Goal: Task Accomplishment & Management: Complete application form

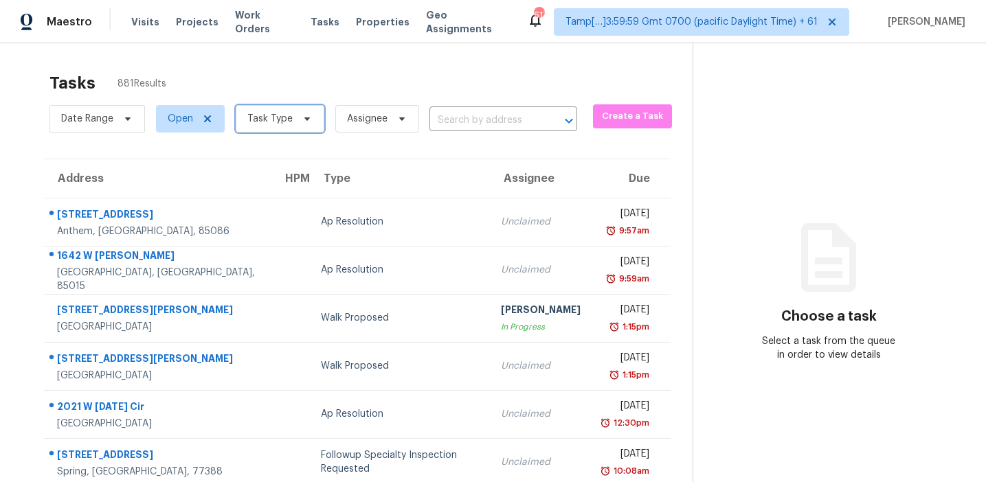
click at [263, 115] on span "Task Type" at bounding box center [269, 119] width 45 height 14
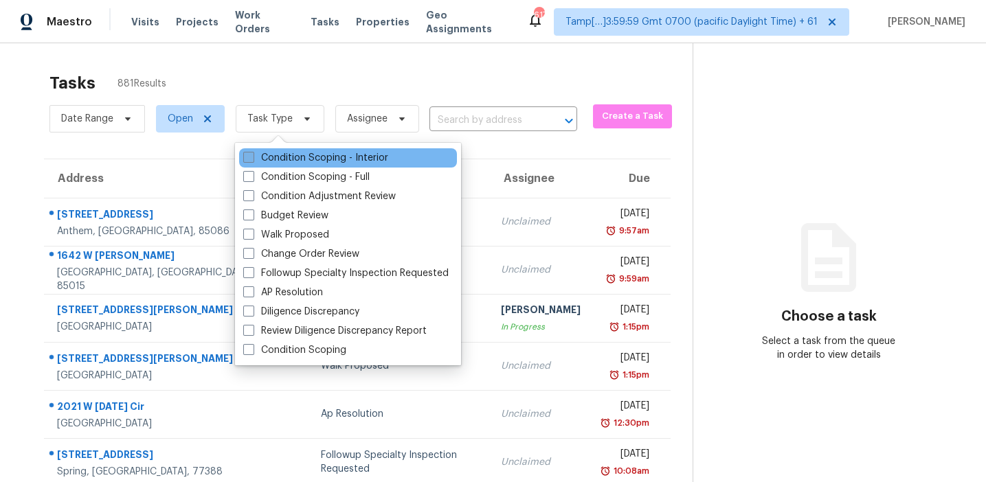
click at [277, 155] on label "Condition Scoping - Interior" at bounding box center [315, 158] width 145 height 14
click at [252, 155] on input "Condition Scoping - Interior" at bounding box center [247, 155] width 9 height 9
checkbox input "true"
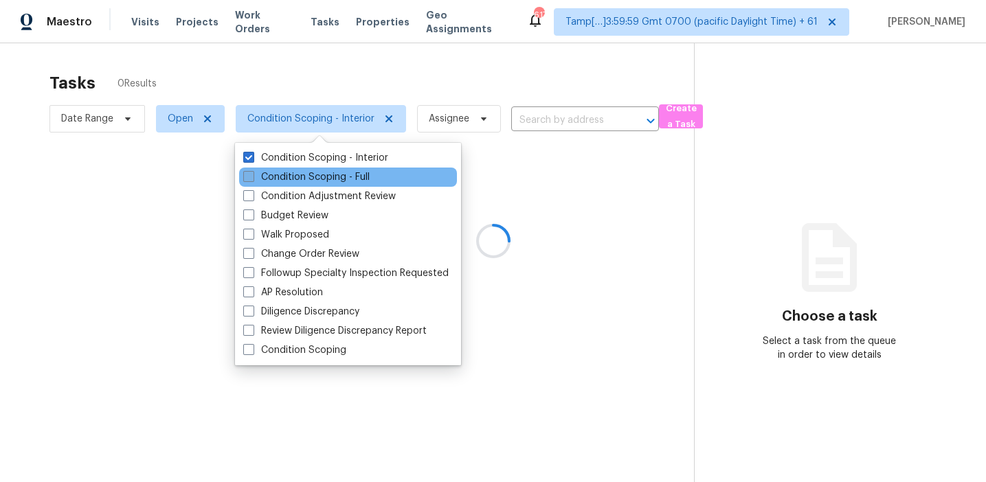
click at [279, 177] on label "Condition Scoping - Full" at bounding box center [306, 177] width 126 height 14
click at [252, 177] on input "Condition Scoping - Full" at bounding box center [247, 174] width 9 height 9
checkbox input "true"
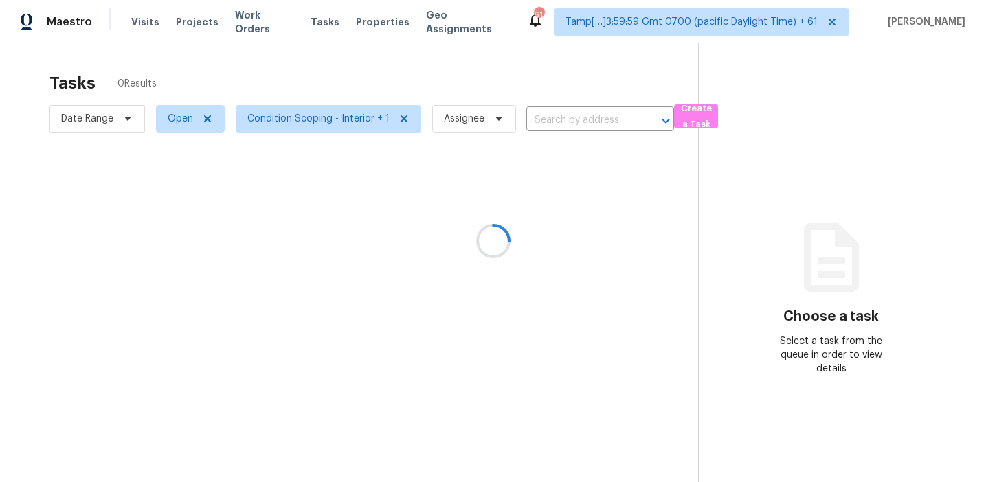
click at [279, 84] on div at bounding box center [493, 241] width 986 height 482
click at [395, 78] on div at bounding box center [493, 241] width 986 height 482
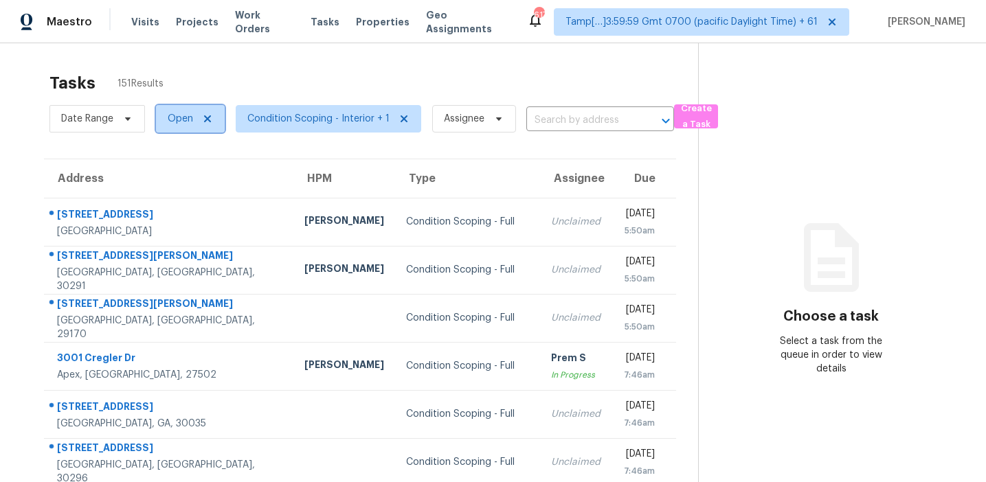
click at [169, 117] on span "Open" at bounding box center [180, 119] width 25 height 14
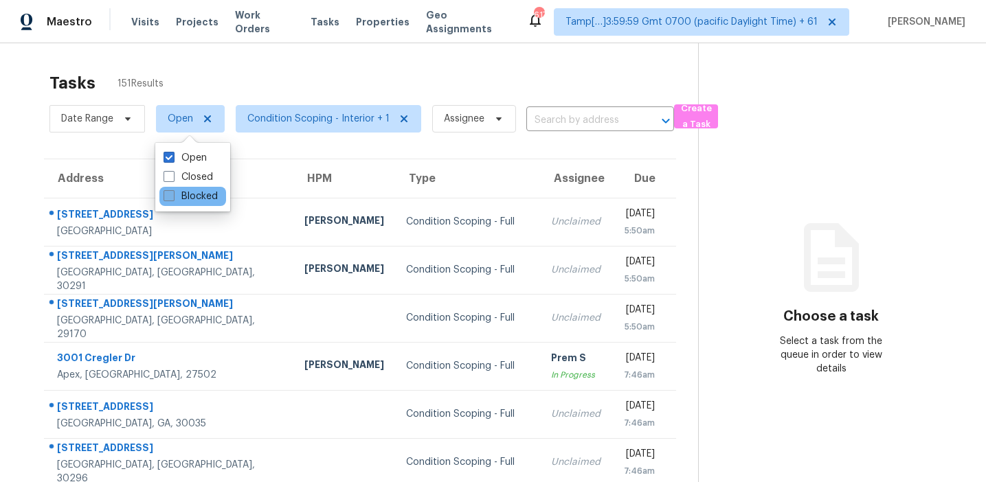
click at [185, 195] on label "Blocked" at bounding box center [190, 197] width 54 height 14
click at [172, 195] on input "Blocked" at bounding box center [167, 194] width 9 height 9
checkbox input "true"
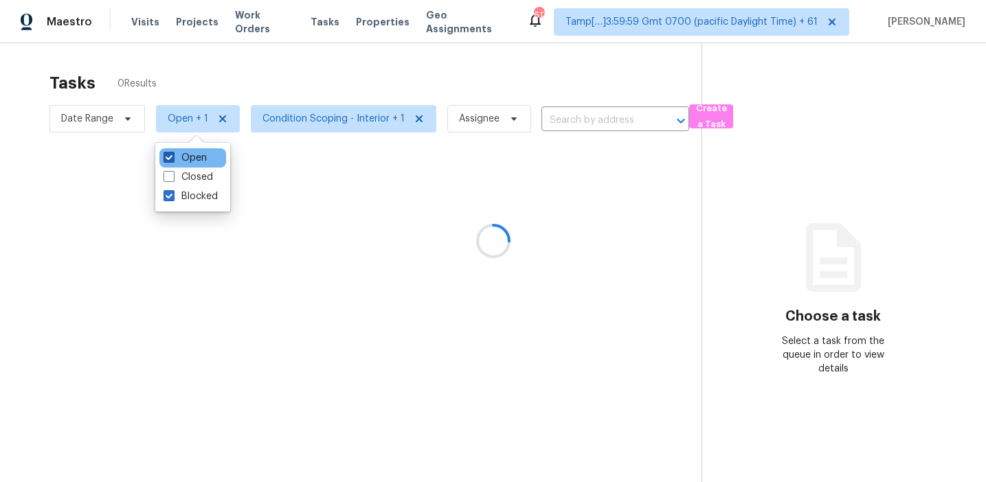
click at [185, 160] on label "Open" at bounding box center [184, 158] width 43 height 14
click at [172, 160] on input "Open" at bounding box center [167, 155] width 9 height 9
checkbox input "false"
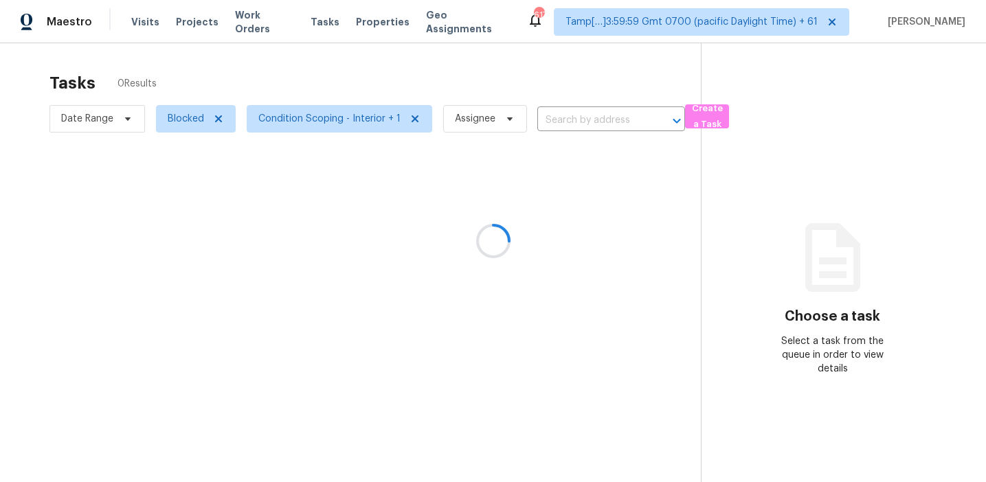
click at [238, 81] on div at bounding box center [493, 241] width 986 height 482
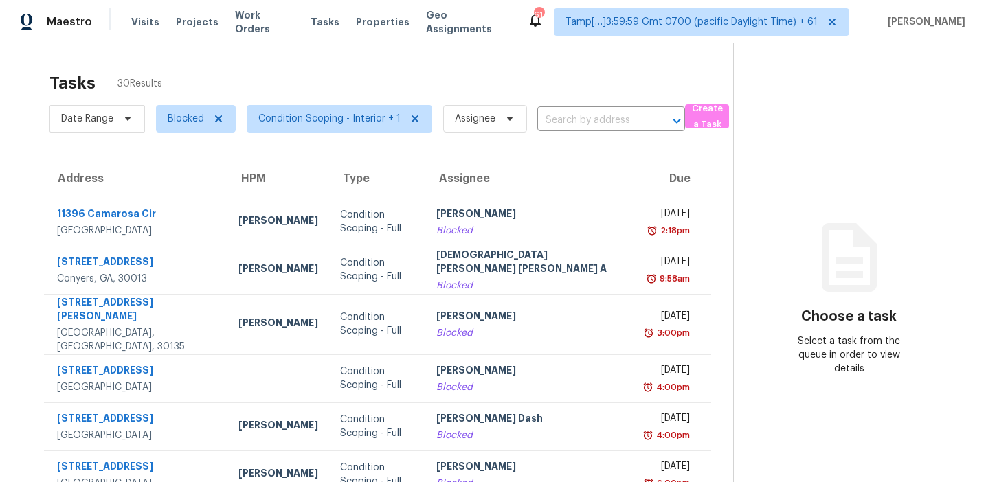
click at [363, 84] on div "Tasks 30 Results" at bounding box center [390, 83] width 683 height 36
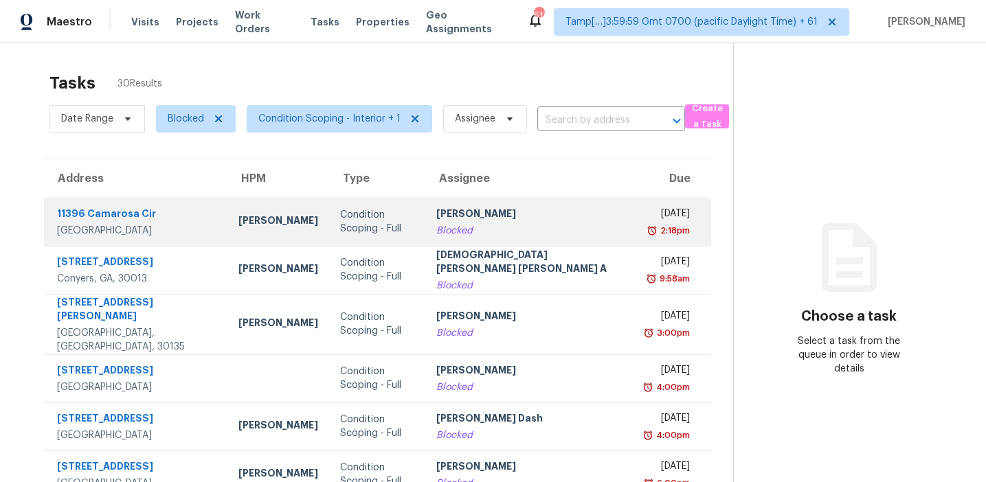
click at [383, 221] on div "Condition Scoping - Full" at bounding box center [377, 221] width 74 height 27
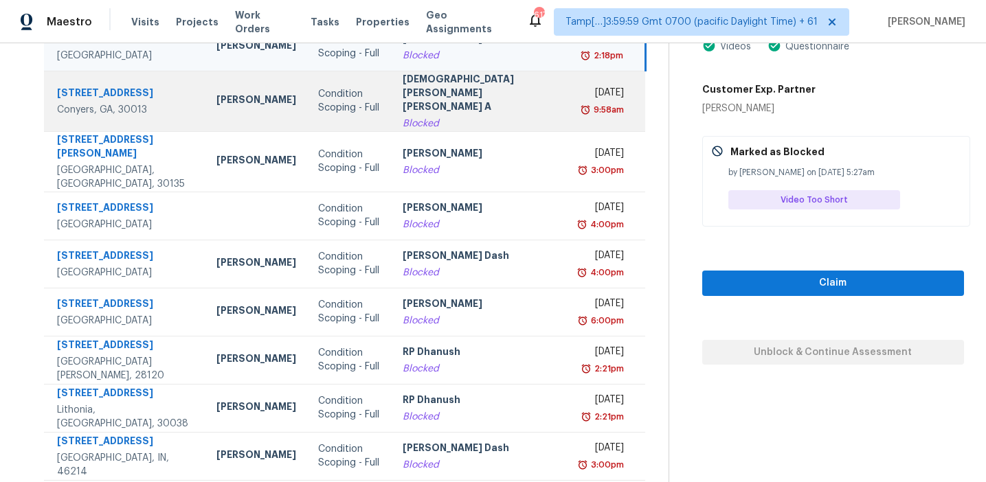
scroll to position [233, 0]
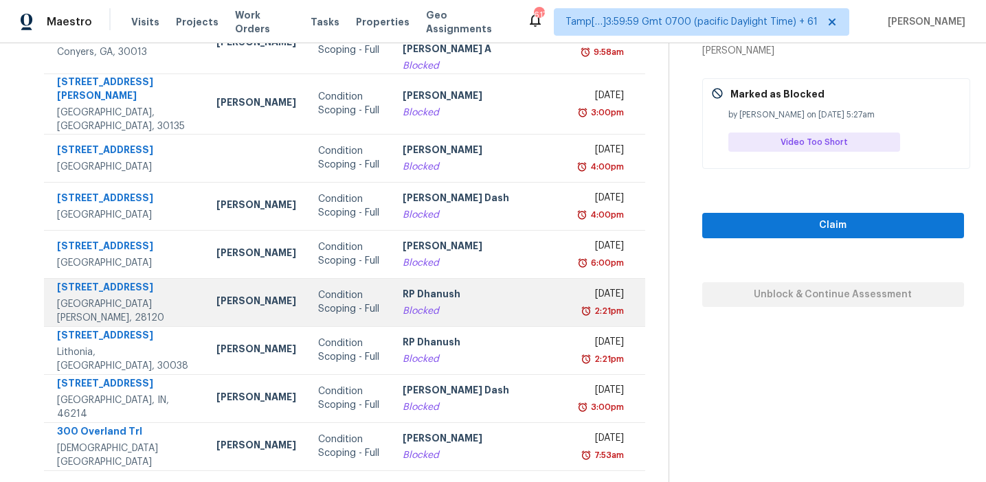
click at [405, 287] on td "RP Dhanush Blocked" at bounding box center [481, 302] width 181 height 48
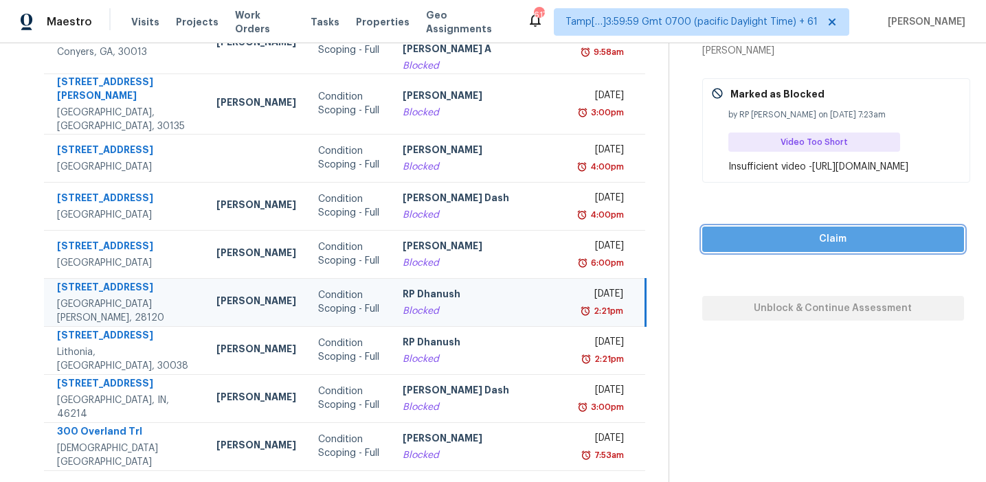
click at [791, 248] on span "Claim" at bounding box center [833, 239] width 240 height 17
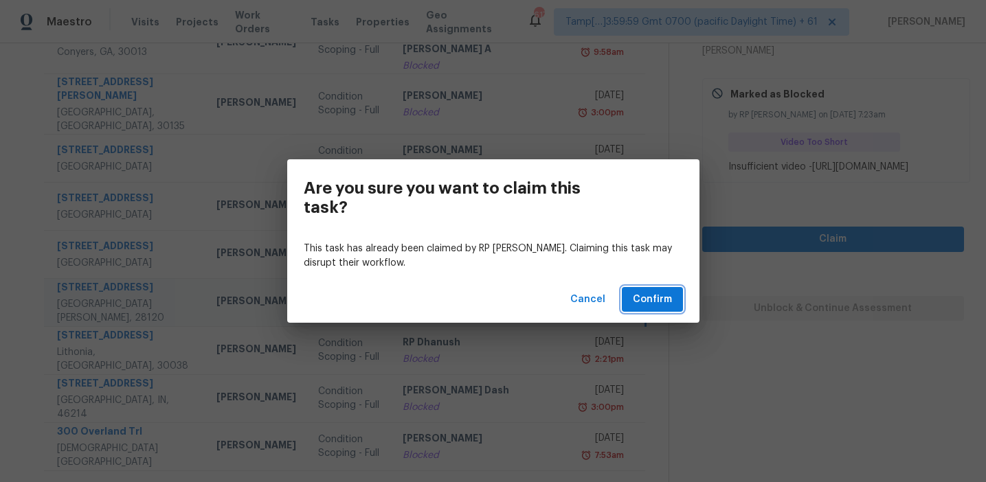
click at [666, 300] on span "Confirm" at bounding box center [652, 299] width 39 height 17
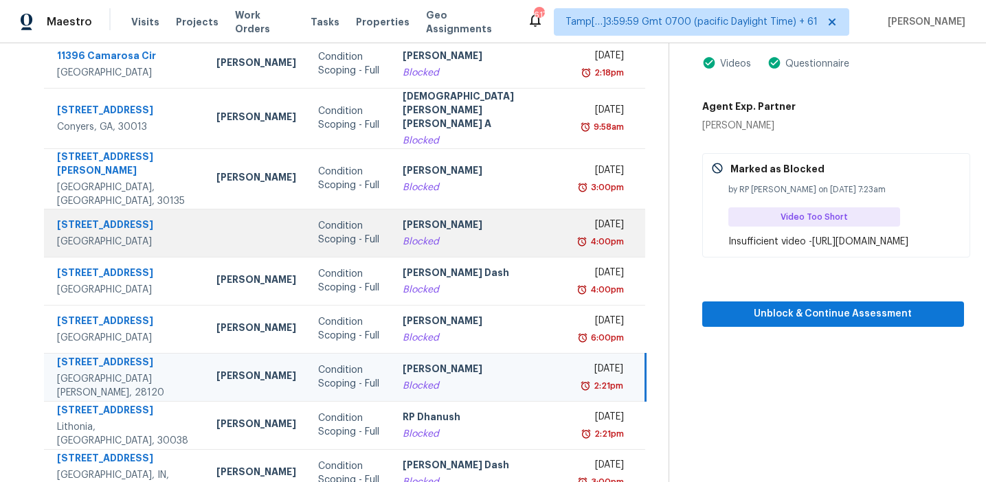
scroll to position [151, 0]
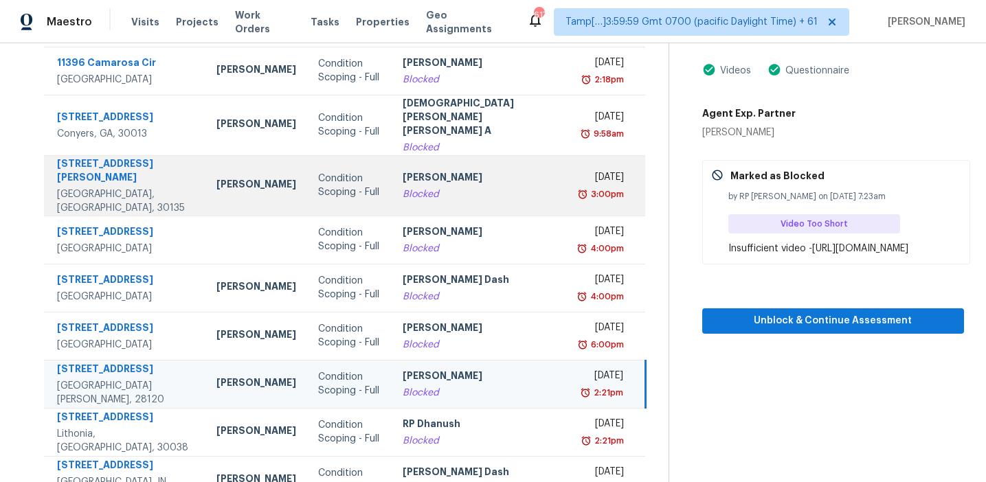
click at [411, 155] on td "Afran Peeran Blocked" at bounding box center [481, 185] width 181 height 60
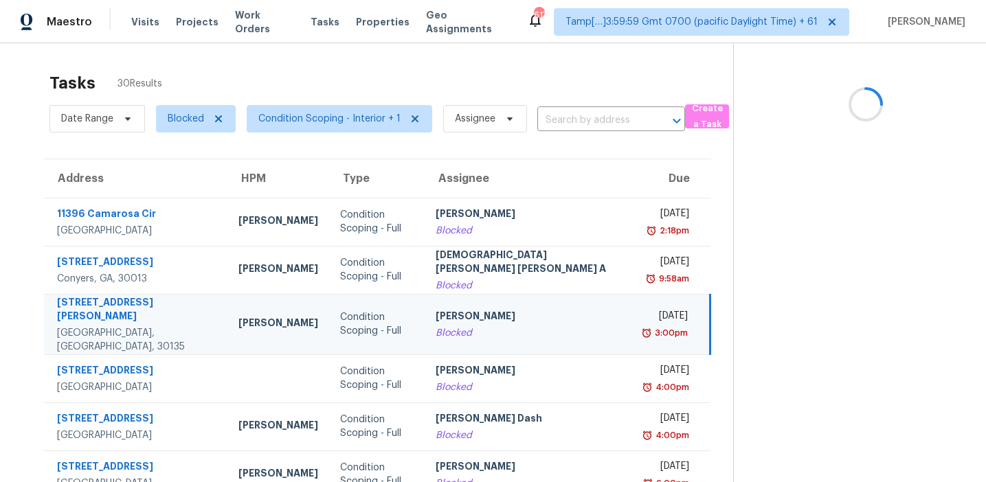
scroll to position [0, 0]
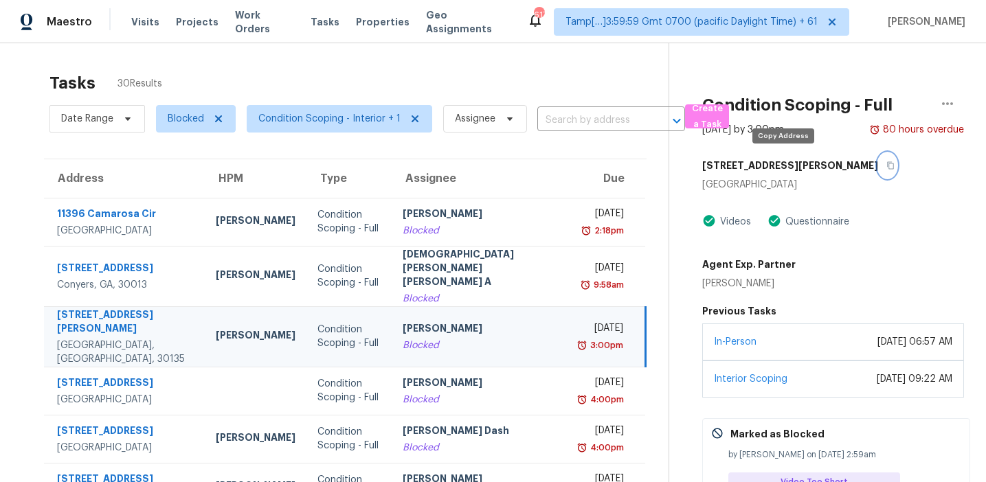
click at [887, 164] on icon "button" at bounding box center [890, 166] width 7 height 8
click at [800, 209] on div "4017 Joshua Ln Douglasville, GA 30135 Videos Questionnaire Agent Exp. Partner M…" at bounding box center [833, 338] width 262 height 370
click at [886, 161] on icon "button" at bounding box center [890, 165] width 8 height 8
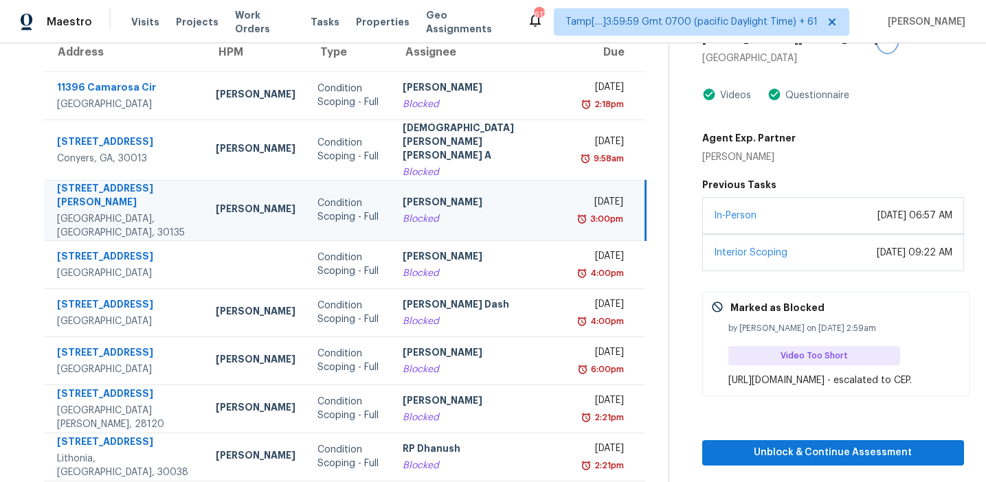
scroll to position [143, 0]
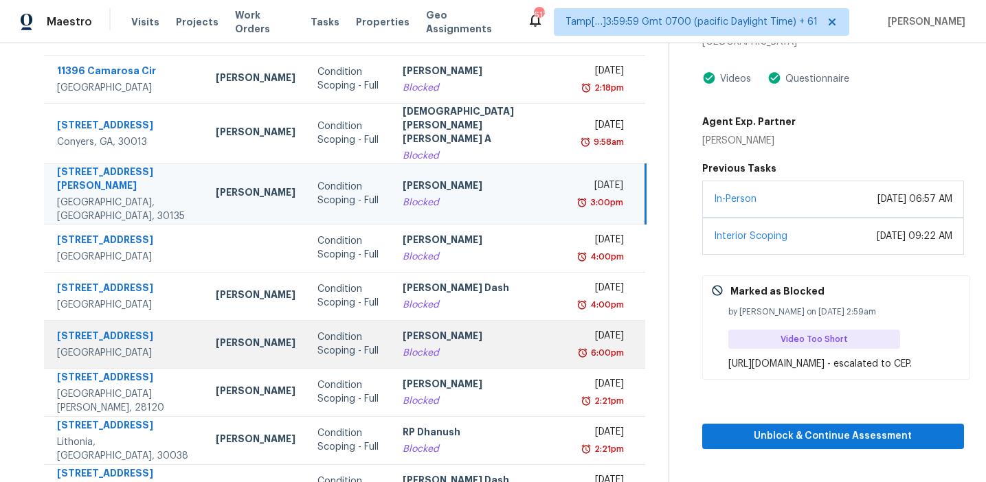
click at [428, 329] on div "[PERSON_NAME]" at bounding box center [481, 337] width 159 height 17
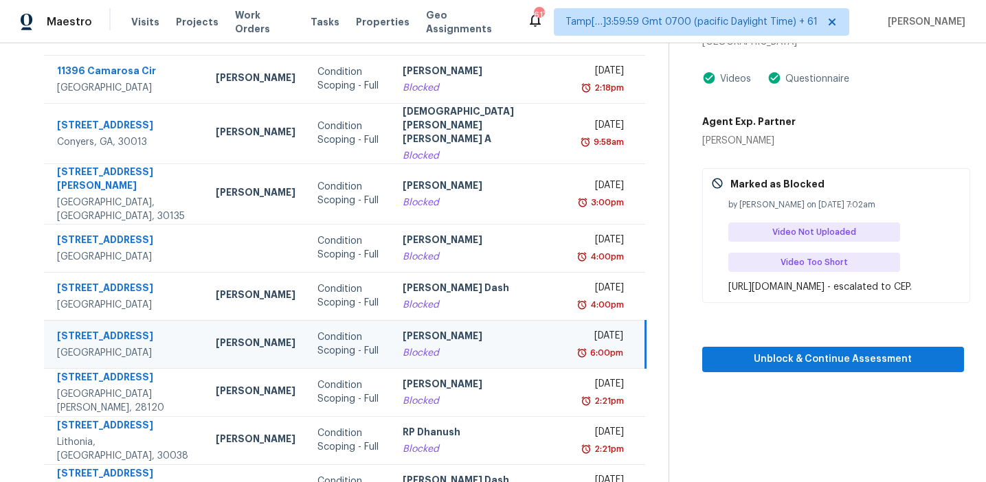
scroll to position [31, 0]
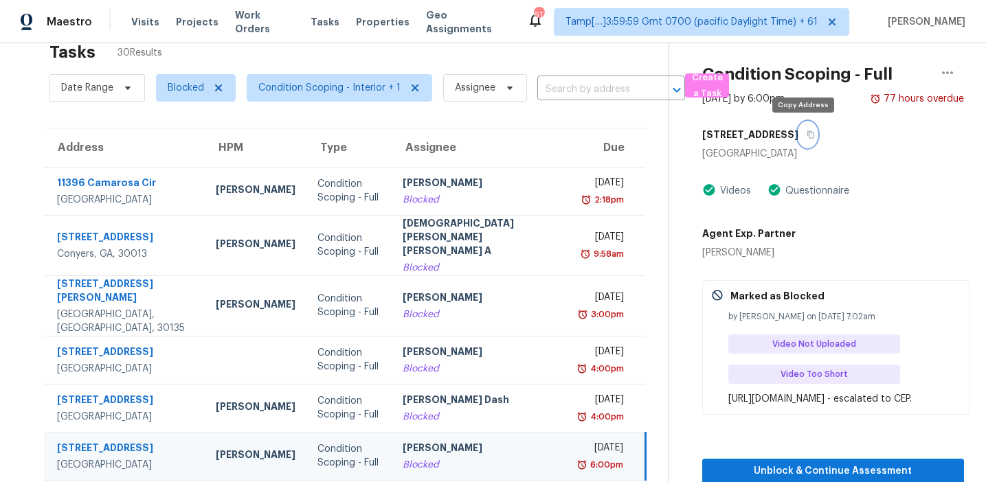
click at [808, 135] on button "button" at bounding box center [807, 134] width 19 height 25
click at [434, 62] on div "Tasks 30 Results" at bounding box center [358, 52] width 619 height 36
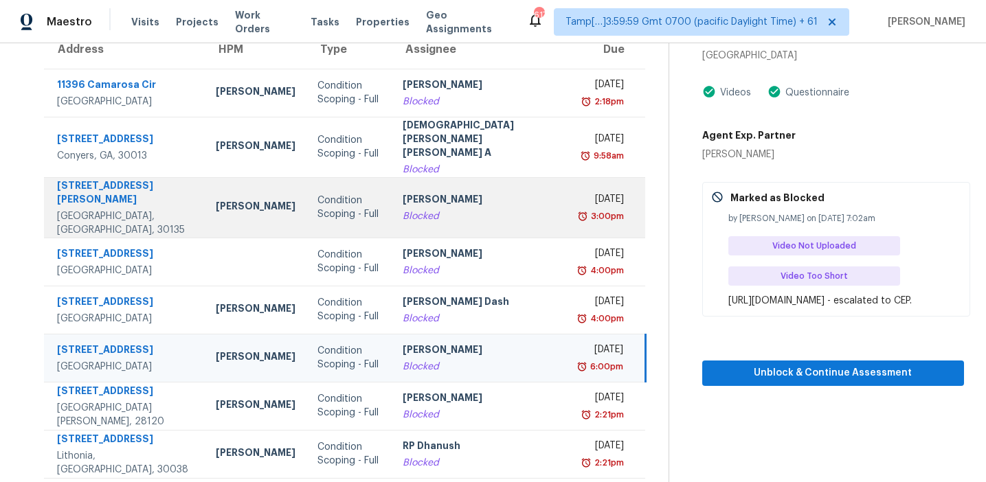
scroll to position [233, 0]
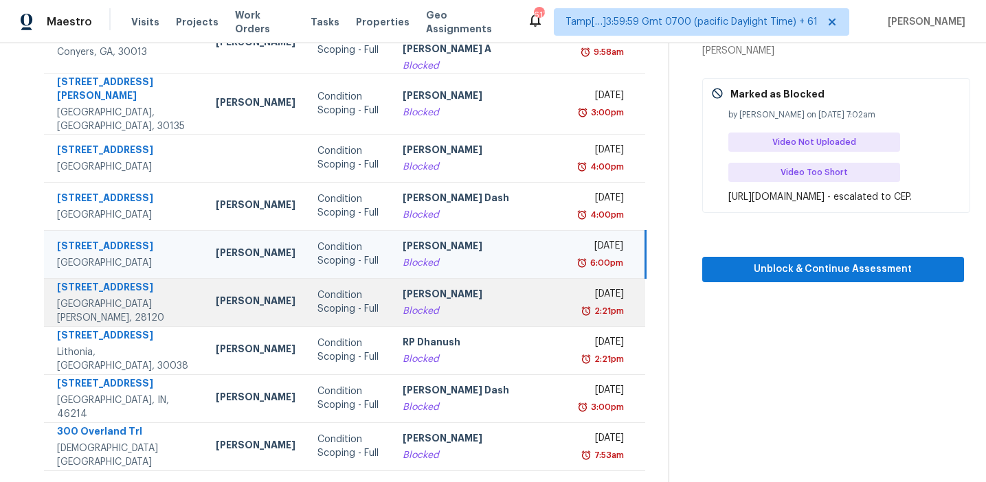
click at [436, 304] on div "Blocked" at bounding box center [481, 311] width 159 height 14
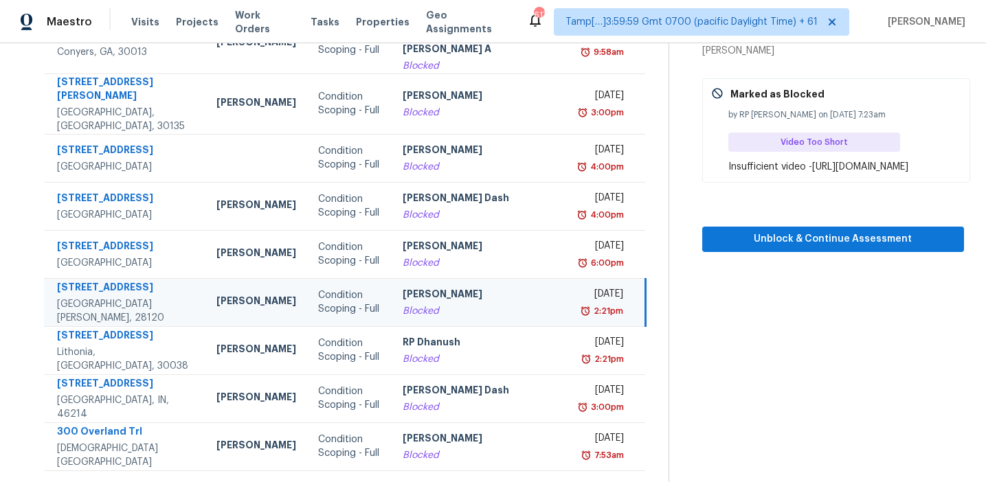
scroll to position [73, 0]
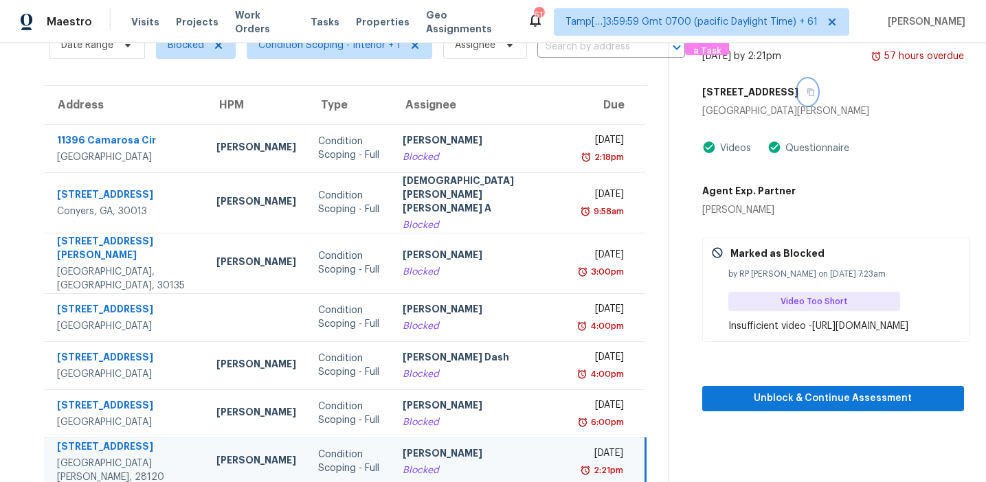
click at [806, 93] on icon "button" at bounding box center [810, 92] width 8 height 8
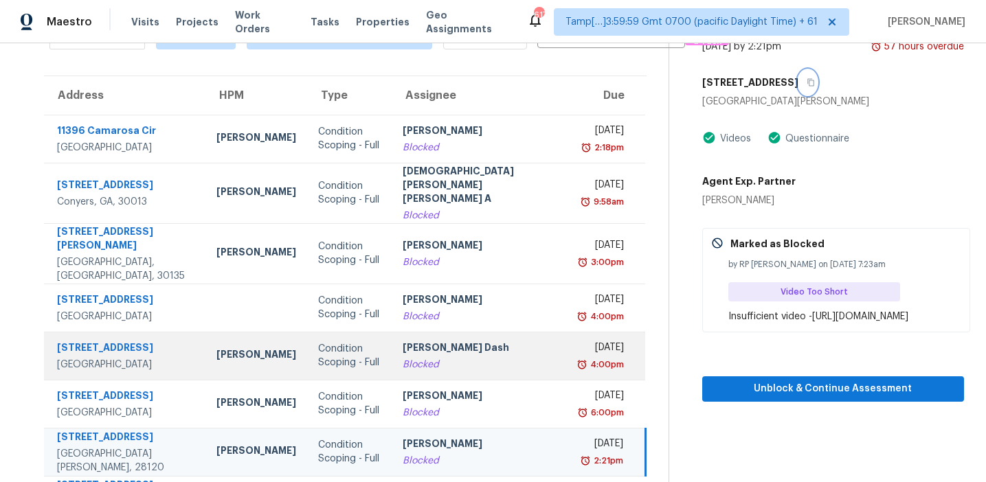
scroll to position [0, 0]
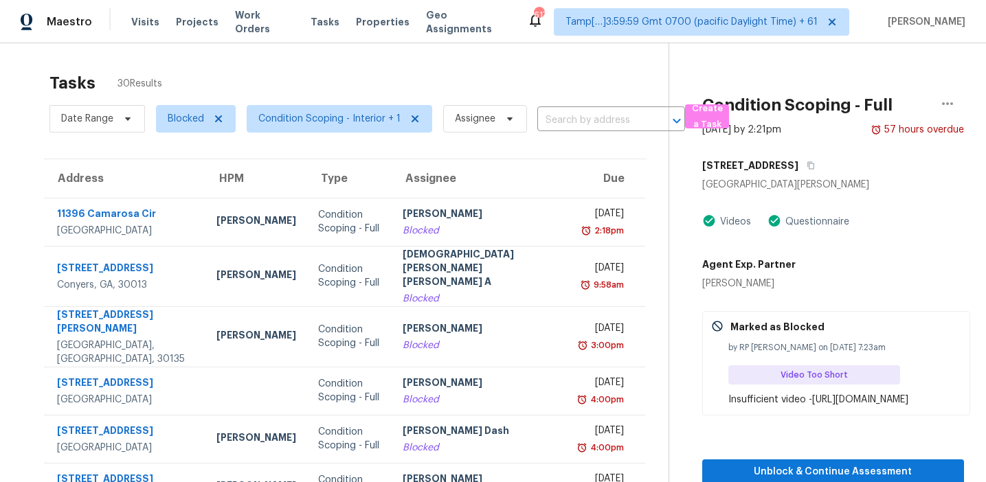
click at [815, 194] on div "212 Pine Rd Mount Holly, NC 28120 Videos Questionnaire Agent Exp. Partner Trace…" at bounding box center [833, 284] width 262 height 262
click at [179, 118] on span "Blocked" at bounding box center [186, 119] width 36 height 14
click at [194, 201] on label "Open" at bounding box center [184, 197] width 43 height 14
click at [172, 198] on input "Open" at bounding box center [167, 194] width 9 height 9
checkbox input "true"
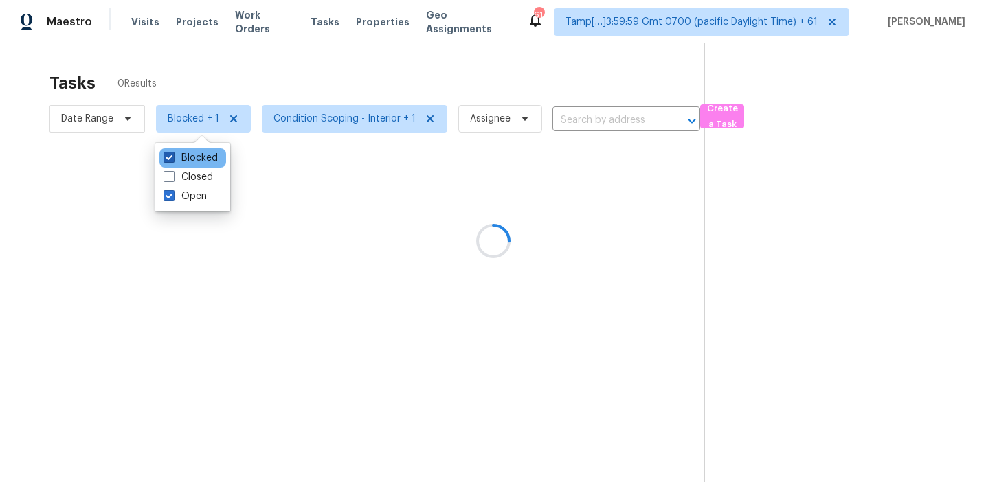
click at [197, 157] on label "Blocked" at bounding box center [190, 158] width 54 height 14
click at [172, 157] on input "Blocked" at bounding box center [167, 155] width 9 height 9
checkbox input "false"
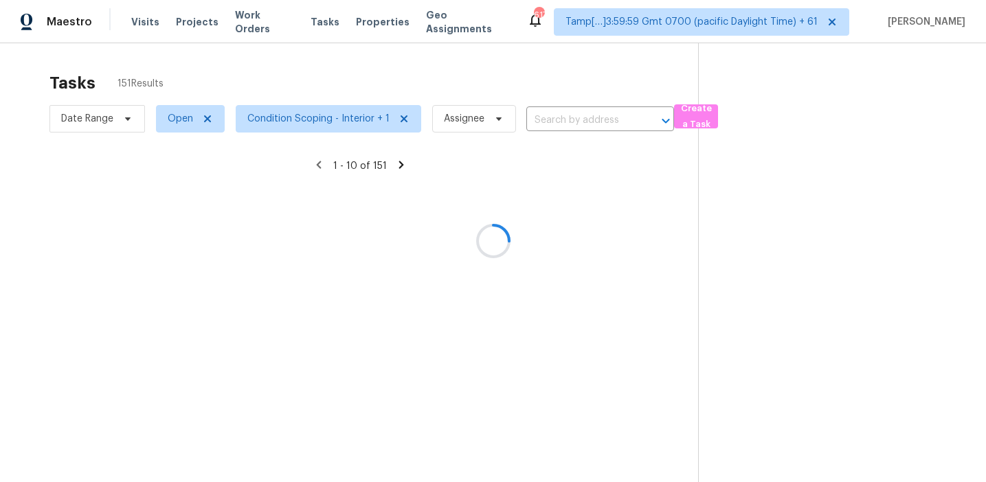
click at [314, 76] on div at bounding box center [493, 241] width 986 height 482
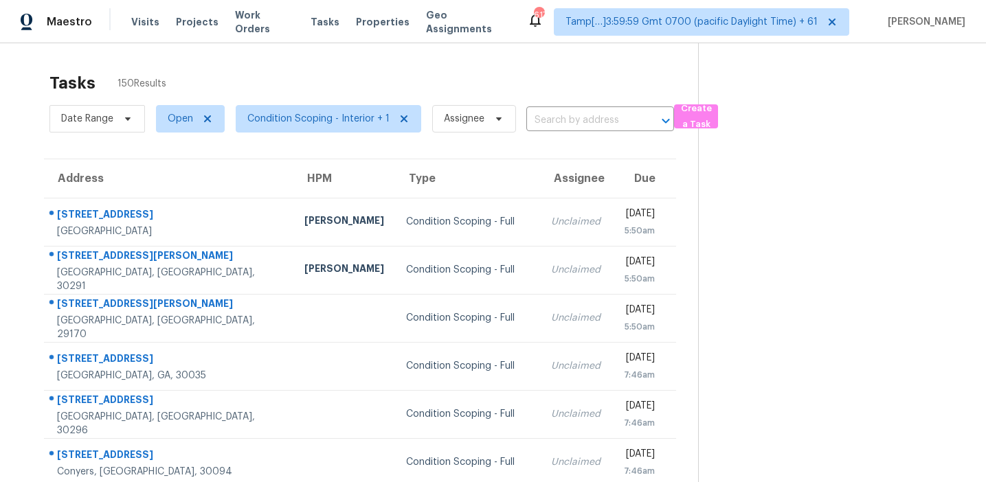
click at [576, 139] on section "Tasks 150 Results Date Range Open Condition Scoping - Interior + 1 Assignee ​ C…" at bounding box center [360, 390] width 676 height 650
click at [571, 124] on input "text" at bounding box center [580, 120] width 109 height 21
paste input "1367 NW 66th Ave, Margate, FL, 33063"
type input "1367 NW 66th Ave, Margate, FL, 33063"
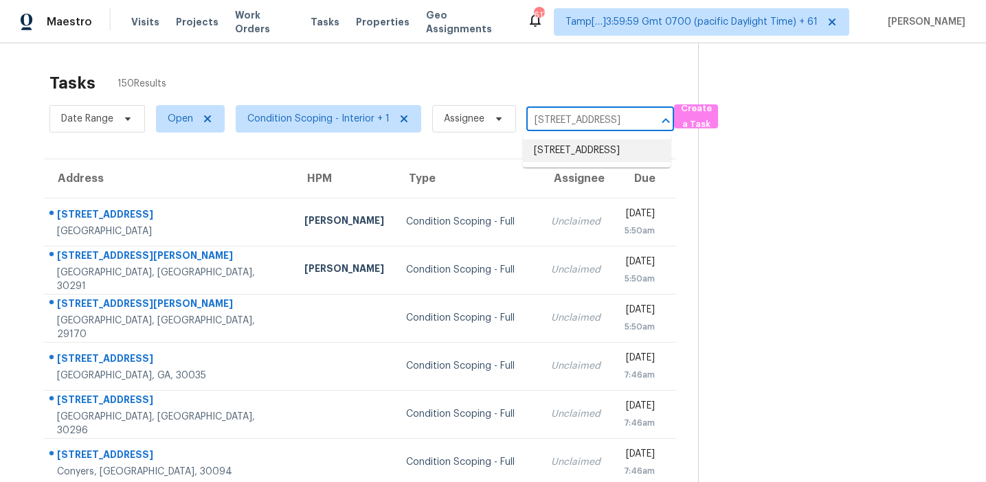
click at [586, 150] on li "1367 NW 66th Ave, Margate, FL 33063" at bounding box center [597, 150] width 148 height 23
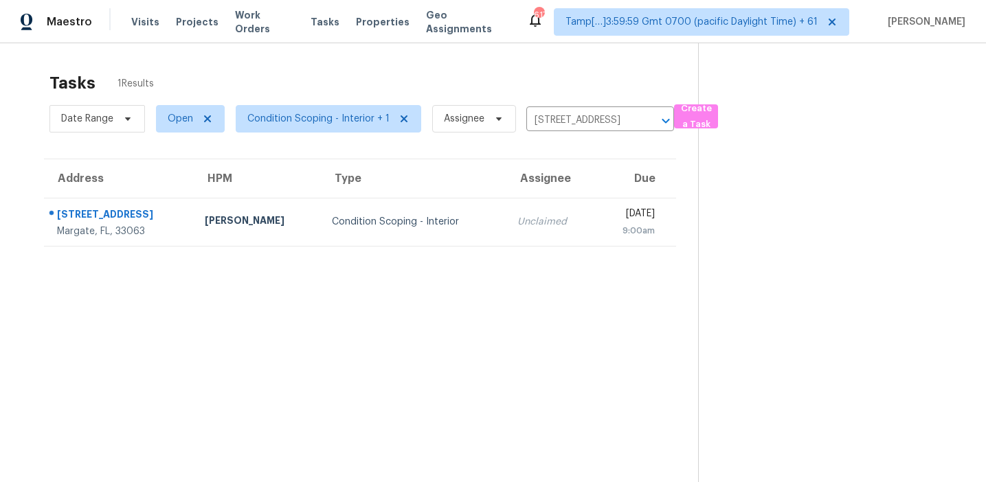
click at [606, 227] on div "9:00am" at bounding box center [630, 231] width 48 height 14
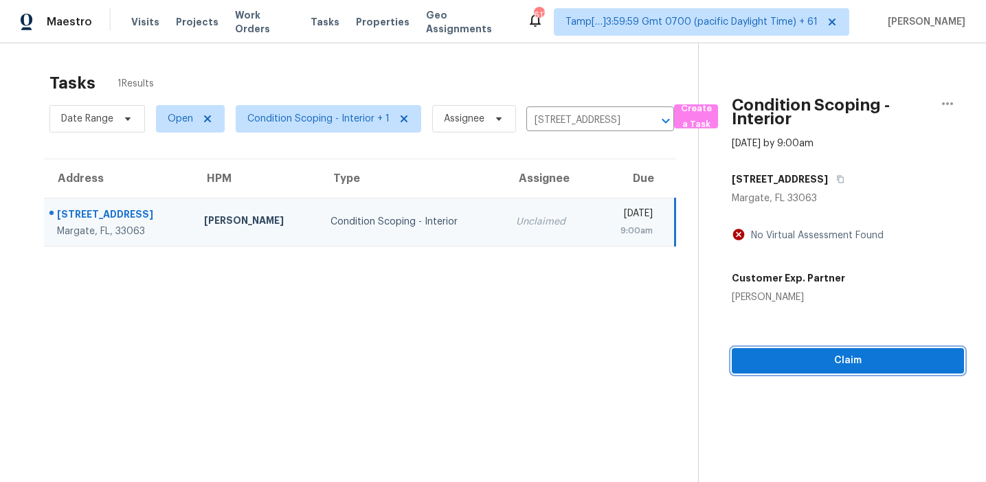
click at [756, 353] on span "Claim" at bounding box center [847, 360] width 210 height 17
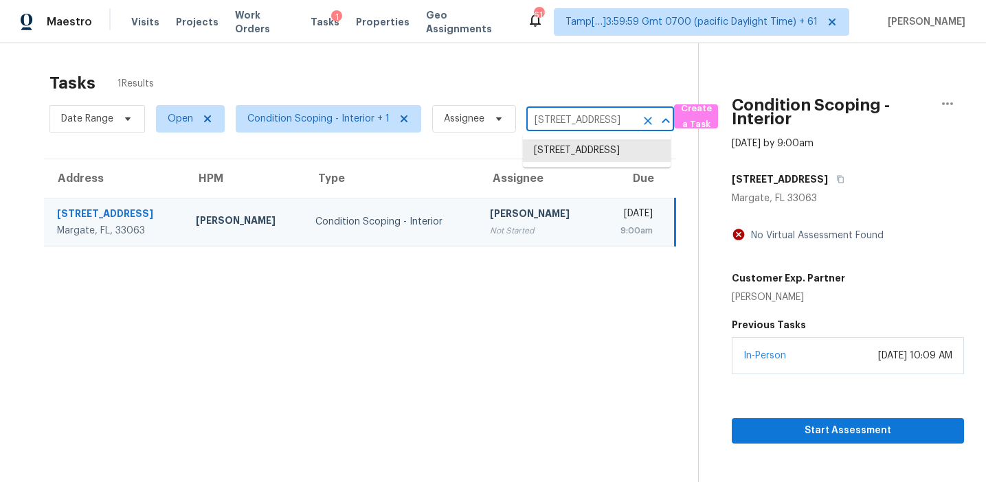
click at [559, 112] on input "1367 NW 66th Ave, Margate, FL 33063" at bounding box center [580, 120] width 109 height 21
paste input "625 NE 24th St, Gainesville, FL, 32641"
type input "625 NE 24th St, Gainesville, FL, 32641"
click at [571, 147] on li "625 NE 24th St, Gainesville, FL 32641" at bounding box center [597, 150] width 148 height 23
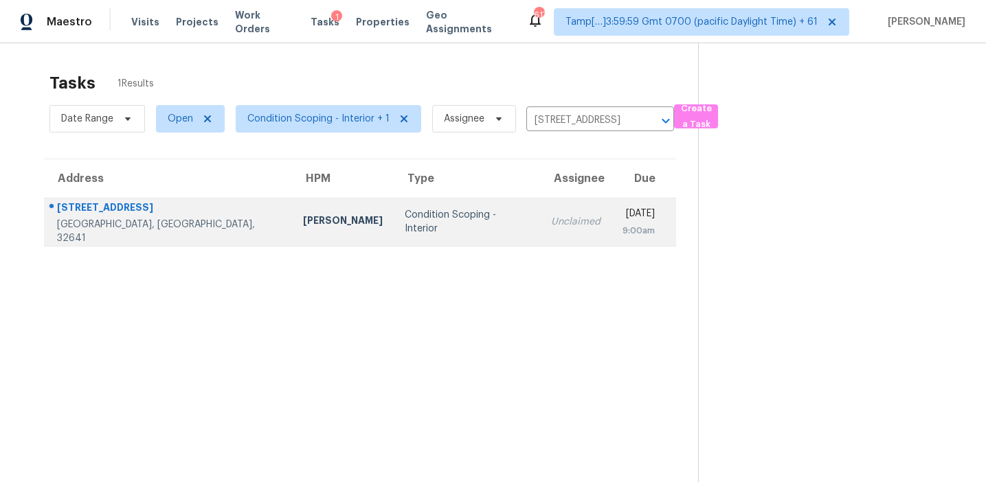
click at [622, 212] on div "Fri, Sep 19th 2025" at bounding box center [638, 215] width 32 height 17
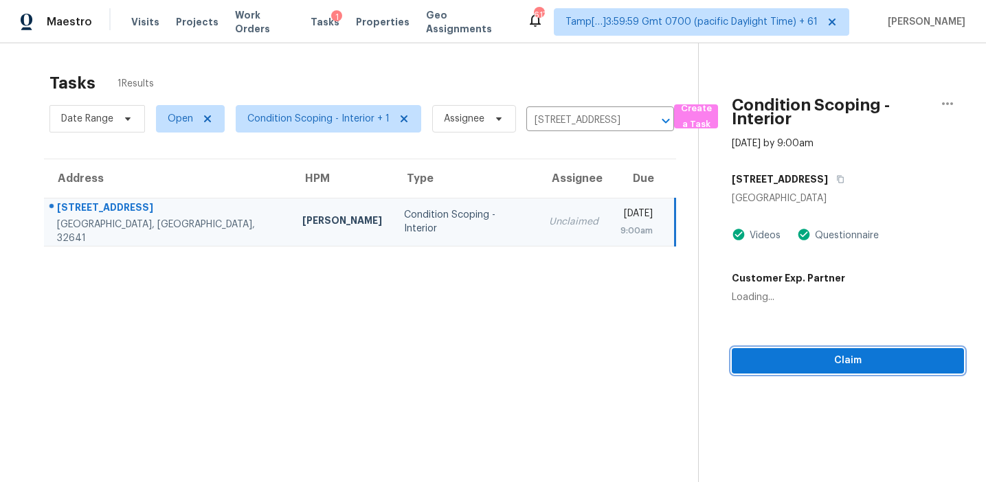
click at [769, 360] on span "Claim" at bounding box center [847, 360] width 210 height 17
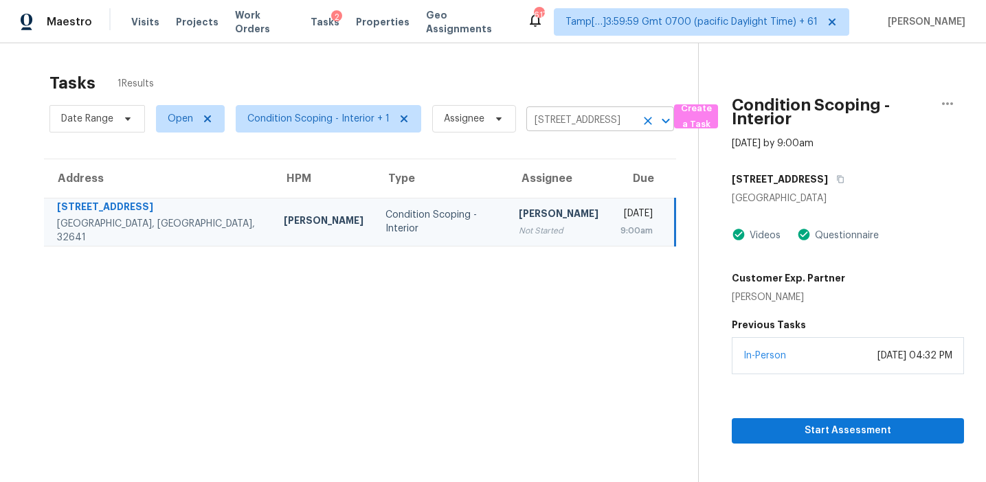
click at [560, 126] on input "625 NE 24th St, Gainesville, FL 32641" at bounding box center [580, 120] width 109 height 21
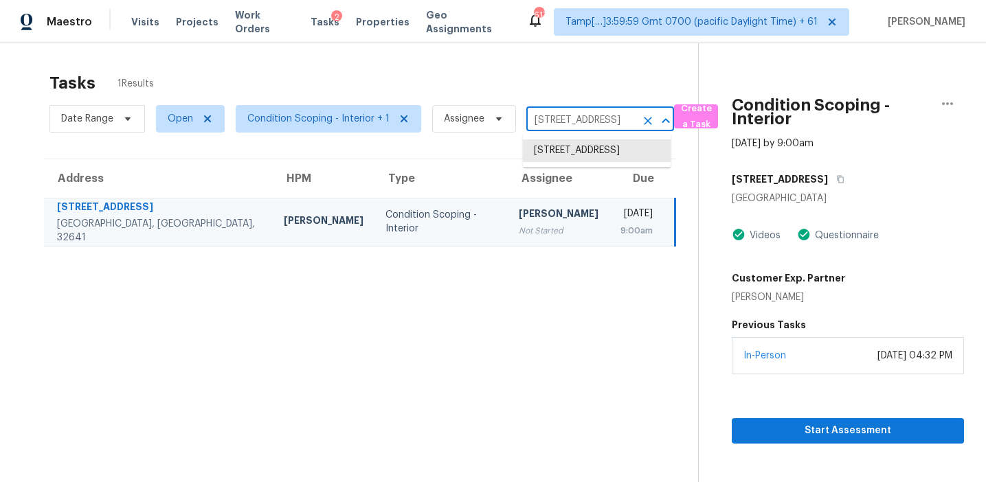
paste input "5688 Tequesta Ct, West Bloomfield, MI, 48323"
type input "5688 Tequesta Ct, West Bloomfield, MI, 48323"
click at [574, 153] on li "5688 Tequesta Ct, West Bloomfield, MI 48323" at bounding box center [597, 150] width 148 height 23
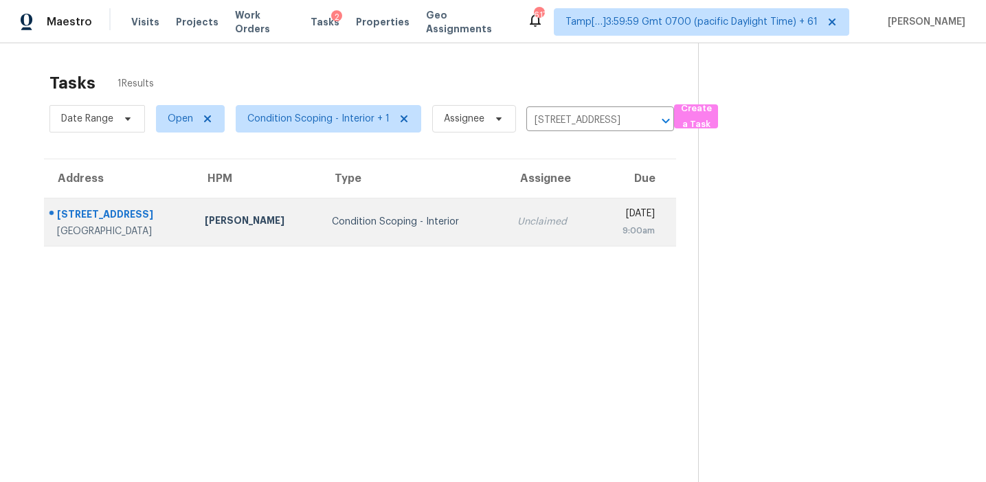
click at [606, 234] on div "9:00am" at bounding box center [630, 231] width 48 height 14
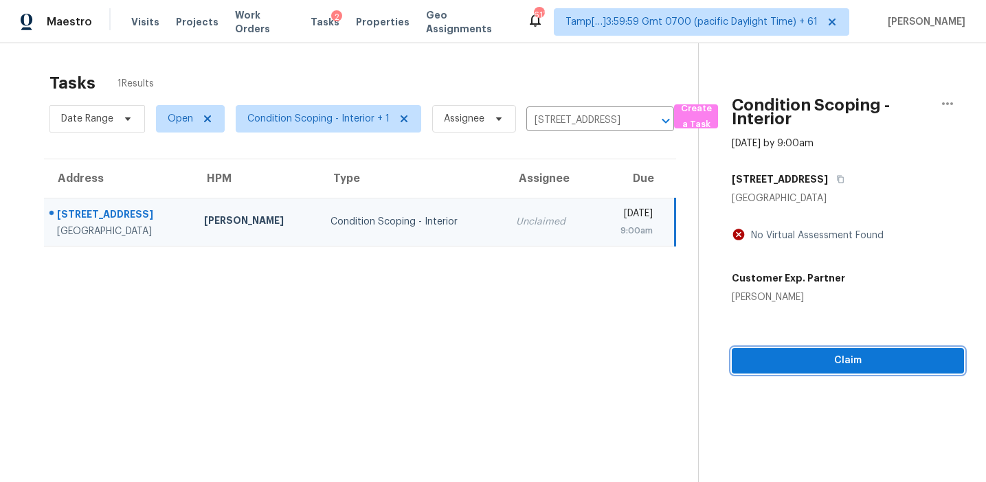
click at [778, 368] on div "Condition Scoping - Interior Sep 19th 2025 by 9:00am 5688 Tequesta Ct West Bloo…" at bounding box center [831, 208] width 265 height 330
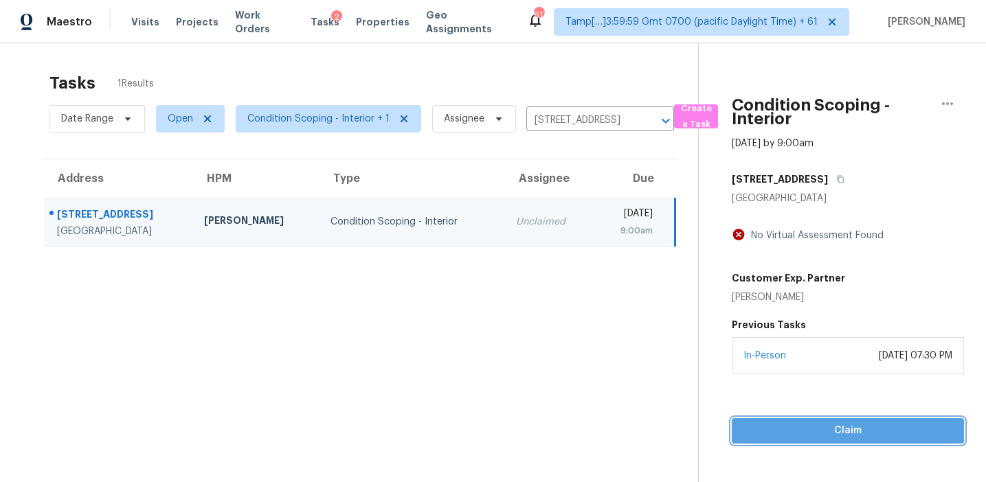
click at [745, 422] on span "Claim" at bounding box center [847, 430] width 210 height 17
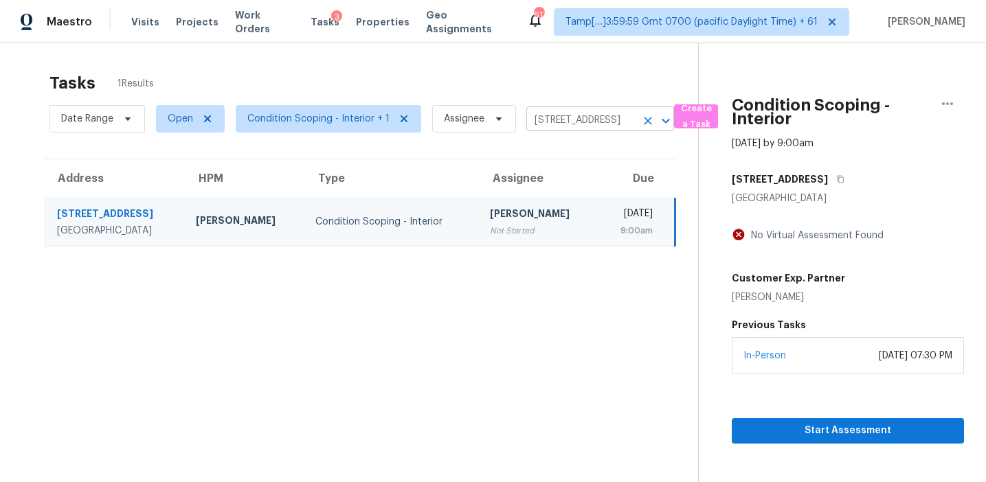
click at [571, 117] on input "5688 Tequesta Ct, West Bloomfield, MI 48323" at bounding box center [580, 120] width 109 height 21
paste input "18159 Woodsdale Ct, Porter, TX, 77365"
type input "18159 Woodsdale Ct, Porter, TX, 77365"
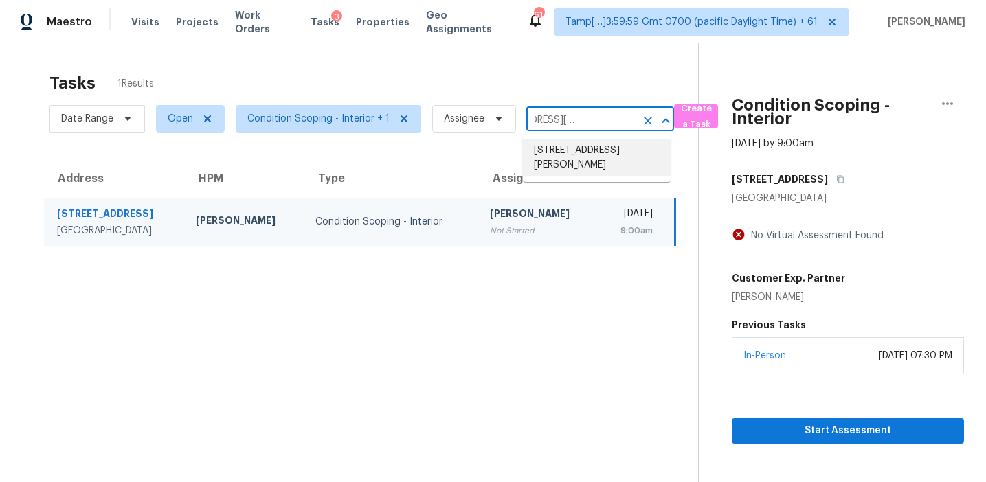
click at [579, 156] on li "18159 Woodsdale Ct, Porter, TX 77365" at bounding box center [597, 157] width 148 height 37
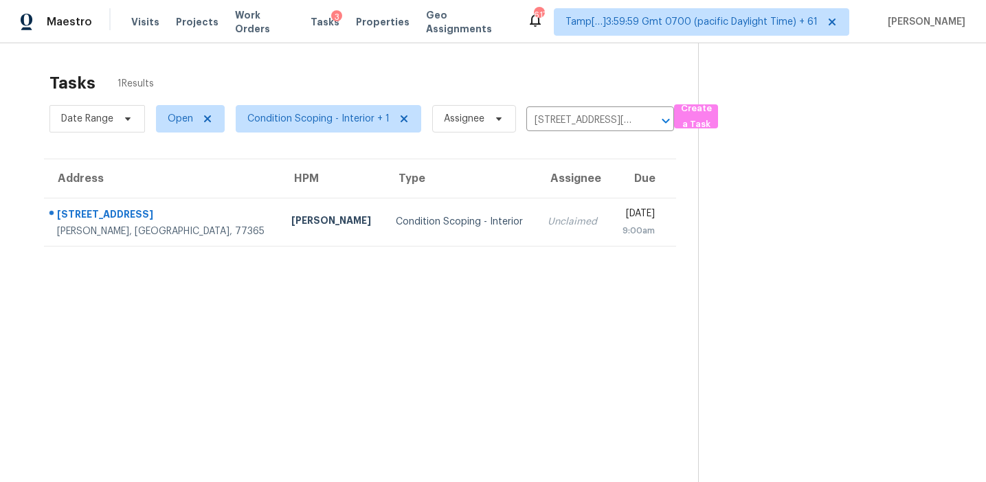
click at [621, 225] on div "9:00am" at bounding box center [638, 231] width 34 height 14
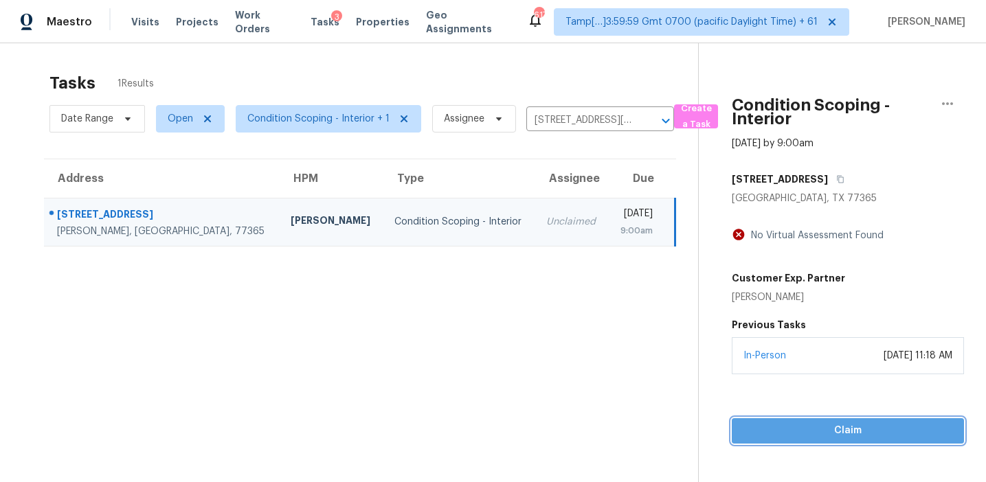
click at [754, 433] on span "Claim" at bounding box center [847, 430] width 210 height 17
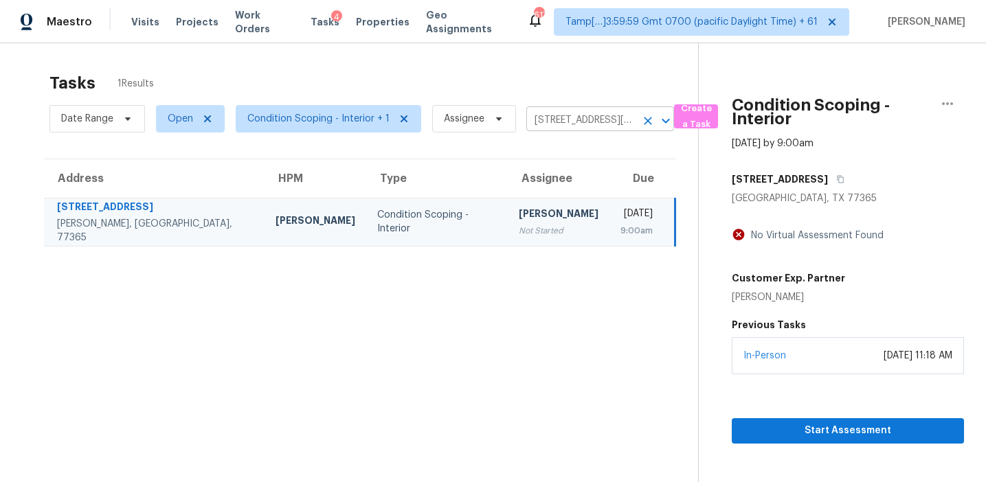
click at [556, 121] on input "18159 Woodsdale Ct, Porter, TX 77365" at bounding box center [580, 120] width 109 height 21
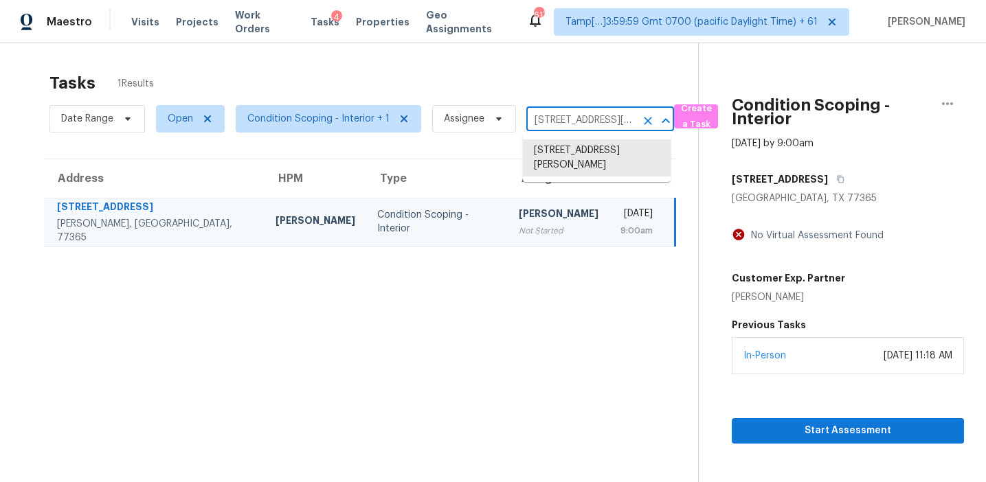
paste input "7541 Madison Ave, Citrus Heights, CA, 95610"
type input "7541 Madison Ave, Citrus Heights, CA, 95610"
click at [574, 152] on li "7541 Madison Ave, Citrus Heights, CA 95610" at bounding box center [597, 150] width 148 height 23
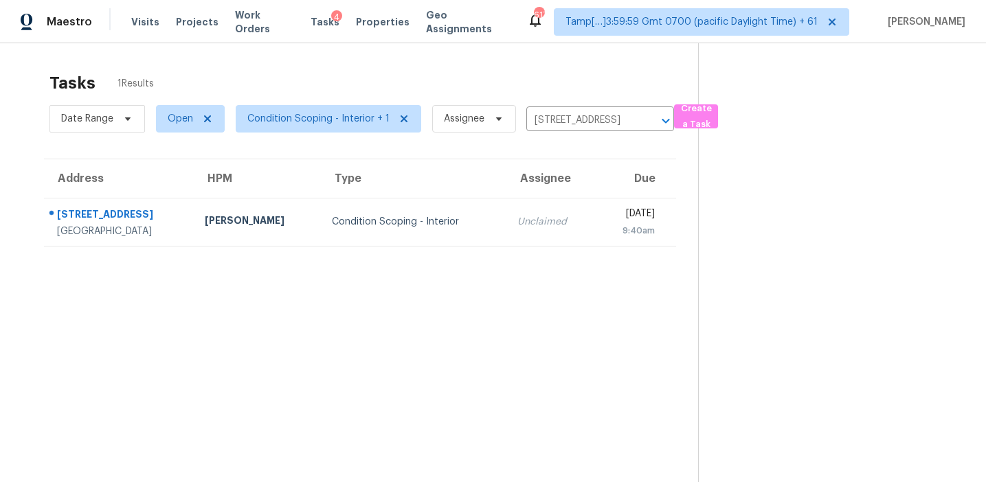
click at [606, 214] on div "Fri, Sep 19th 2025" at bounding box center [630, 215] width 48 height 17
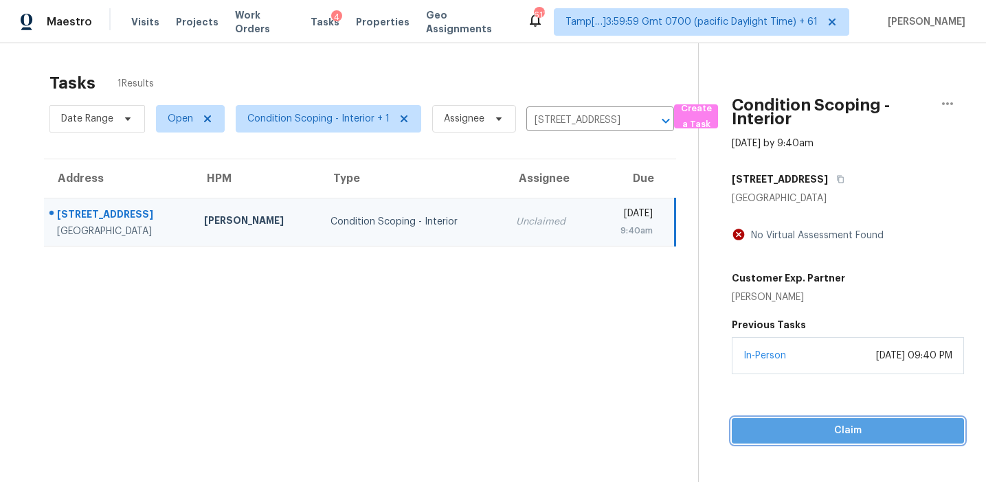
click at [771, 365] on div "Condition Scoping - Interior Sep 19th 2025 by 9:40am 7541 Madison Ave Citrus He…" at bounding box center [831, 243] width 265 height 400
click at [749, 416] on div "Claim" at bounding box center [847, 408] width 232 height 69
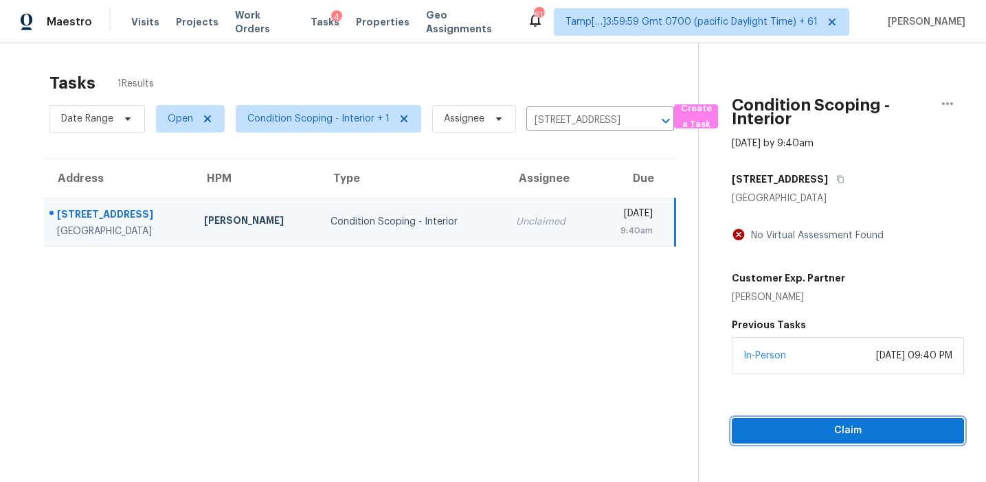
click at [750, 423] on span "Claim" at bounding box center [847, 430] width 210 height 17
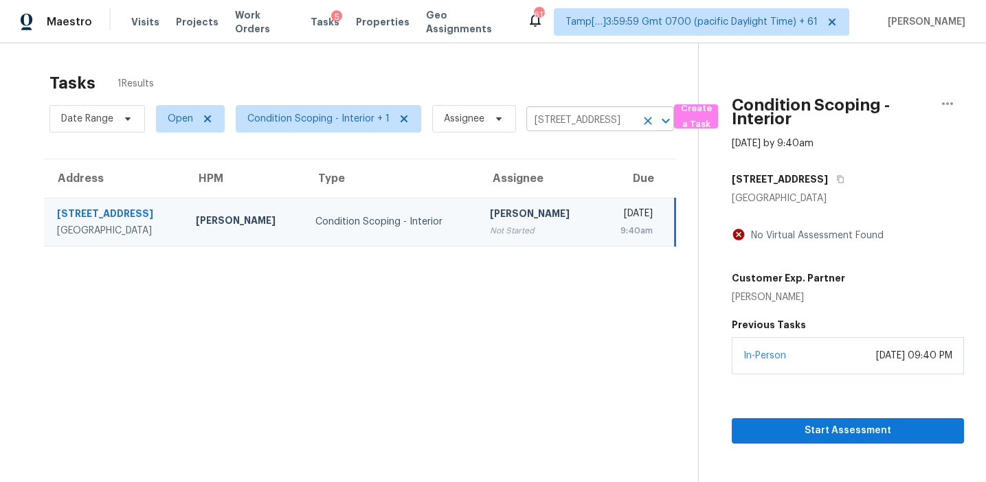
click at [552, 116] on input "7541 Madison Ave, Citrus Heights, CA 95610" at bounding box center [580, 120] width 109 height 21
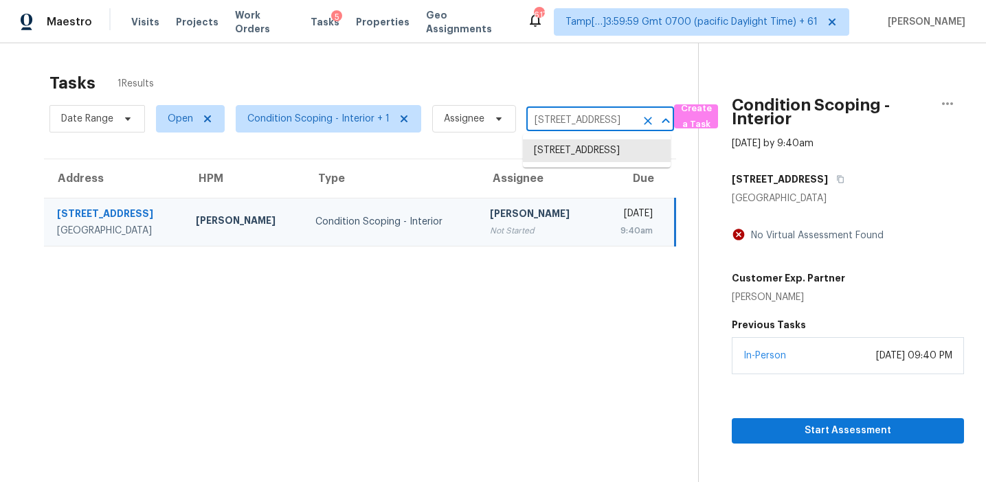
paste input "20 Fairfield Dr, Ellenwood, GA 30294"
type input "20 Fairfield Dr, Ellenwood, GA 30294"
click at [572, 147] on li "20 Fairfield Dr, Ellenwood, GA 30294" at bounding box center [597, 157] width 148 height 37
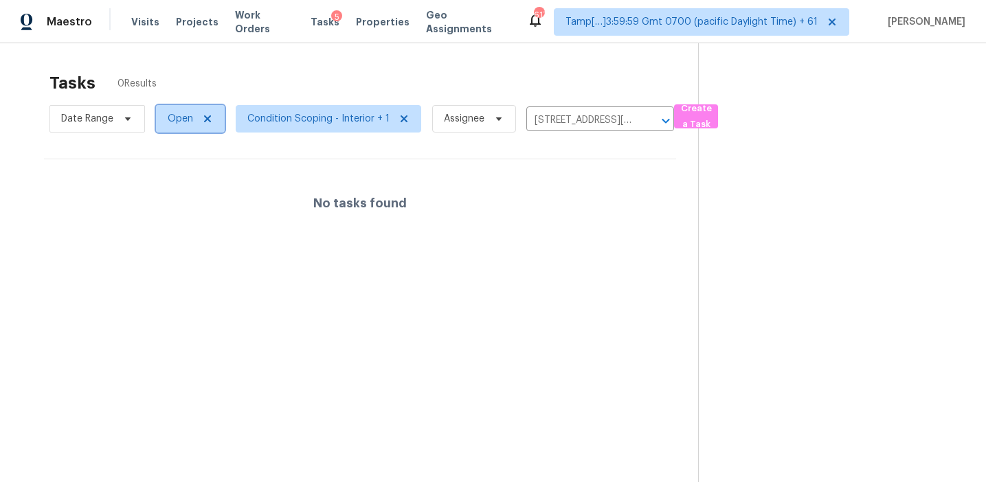
click at [182, 119] on span "Open" at bounding box center [180, 119] width 25 height 14
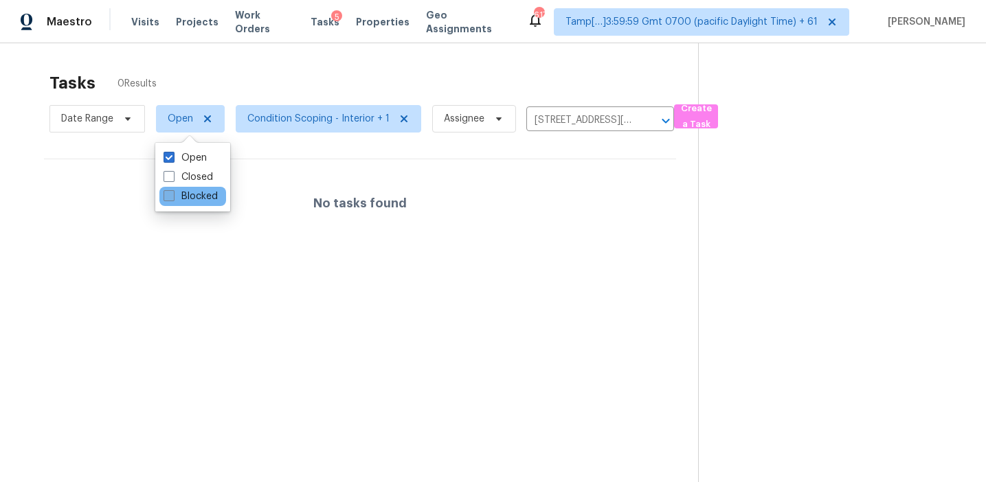
click at [187, 198] on label "Blocked" at bounding box center [190, 197] width 54 height 14
click at [172, 198] on input "Blocked" at bounding box center [167, 194] width 9 height 9
checkbox input "true"
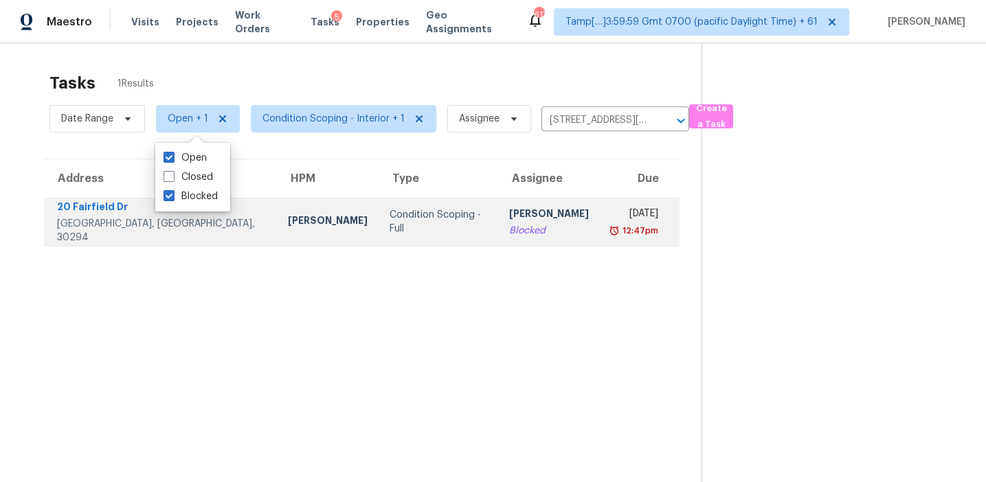
click at [389, 216] on div "Condition Scoping - Full" at bounding box center [438, 221] width 98 height 27
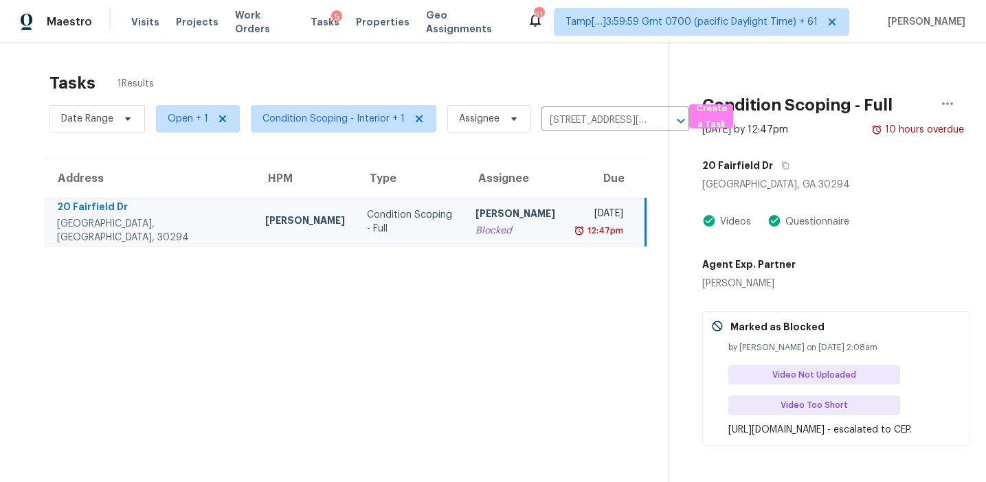
scroll to position [46, 0]
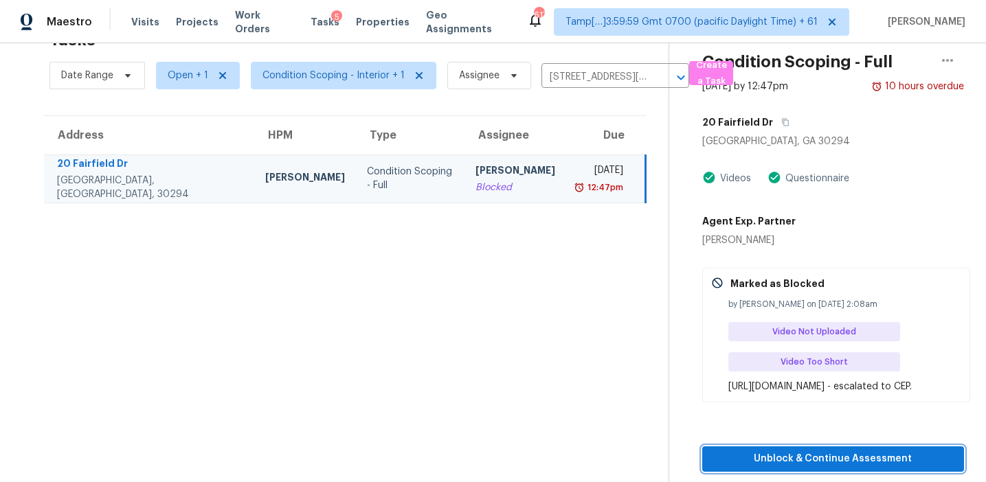
click at [755, 459] on button "Unblock & Continue Assessment" at bounding box center [833, 458] width 262 height 25
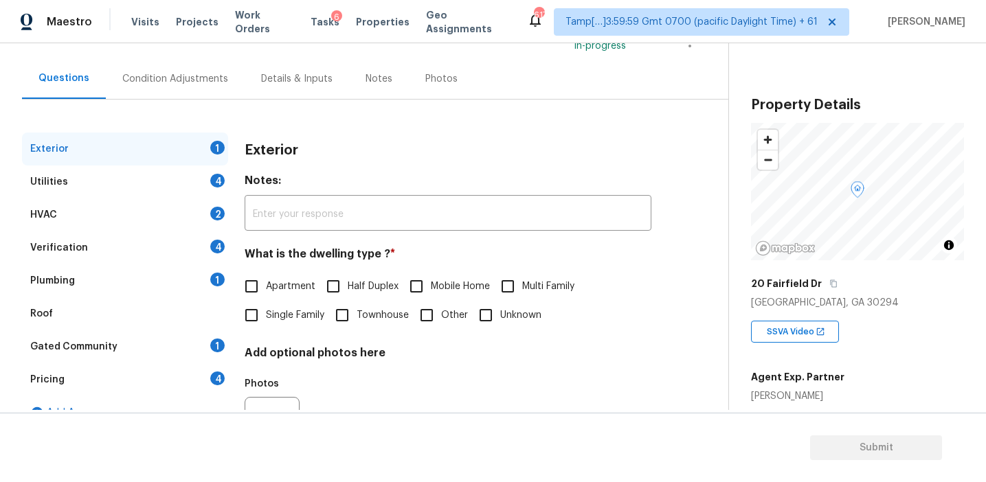
scroll to position [131, 0]
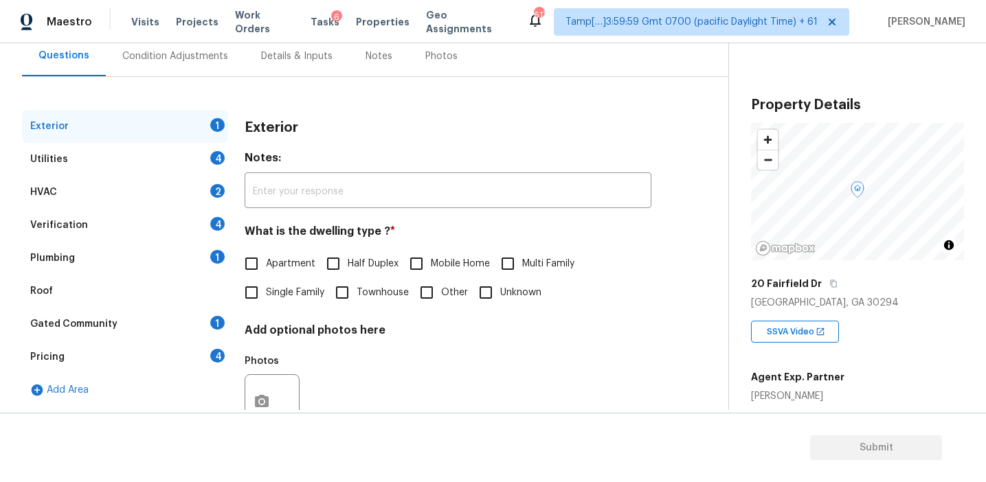
click at [185, 361] on div "Pricing 4" at bounding box center [125, 357] width 206 height 33
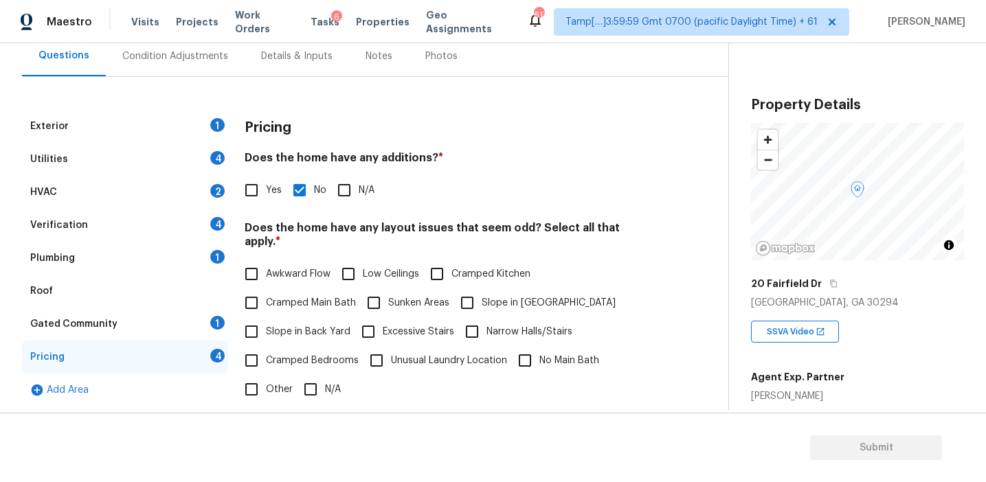
click at [485, 172] on div "Does the home have any additions? * Yes No N/A" at bounding box center [448, 178] width 407 height 54
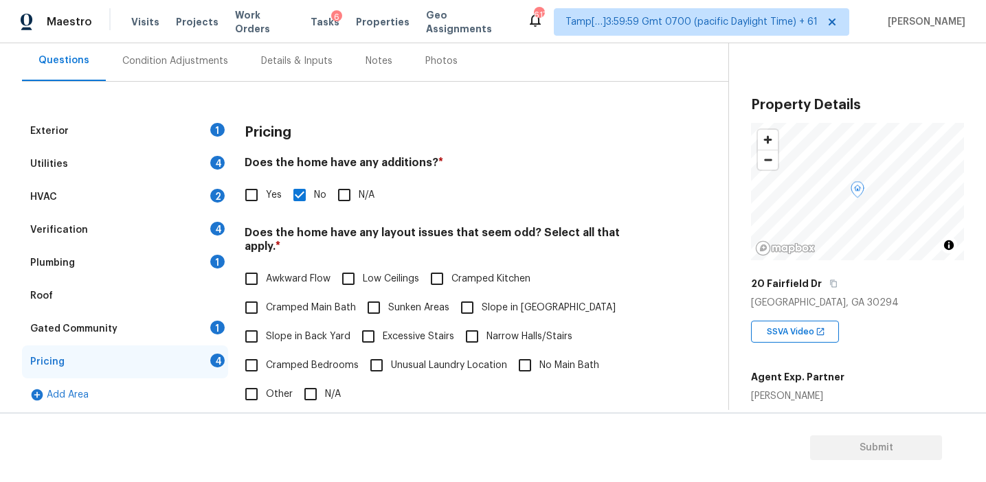
click at [856, 297] on div "[GEOGRAPHIC_DATA], GA 30294" at bounding box center [857, 303] width 213 height 14
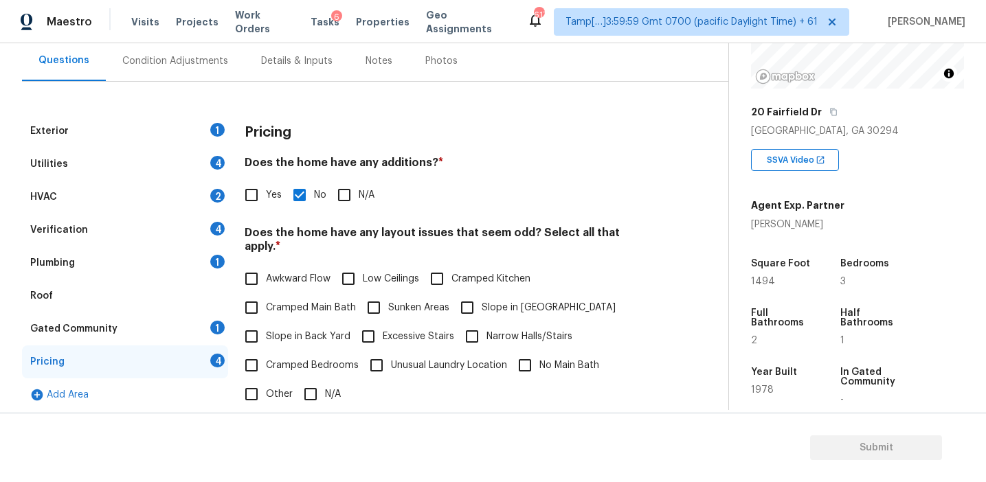
scroll to position [172, 0]
click at [295, 157] on h4 "Does the home have any additions? *" at bounding box center [448, 165] width 407 height 19
click at [214, 52] on div "Condition Adjustments" at bounding box center [175, 61] width 139 height 41
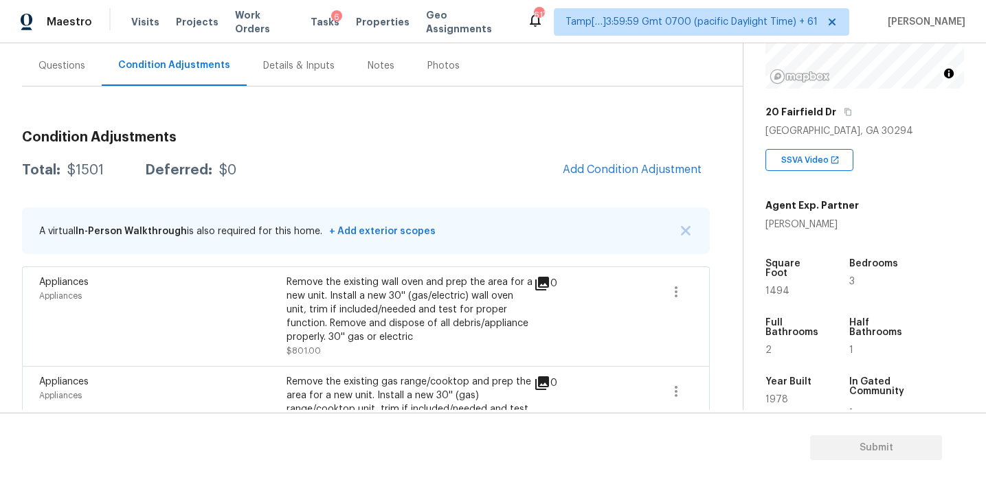
scroll to position [123, 0]
click at [88, 58] on div "Questions" at bounding box center [62, 64] width 80 height 41
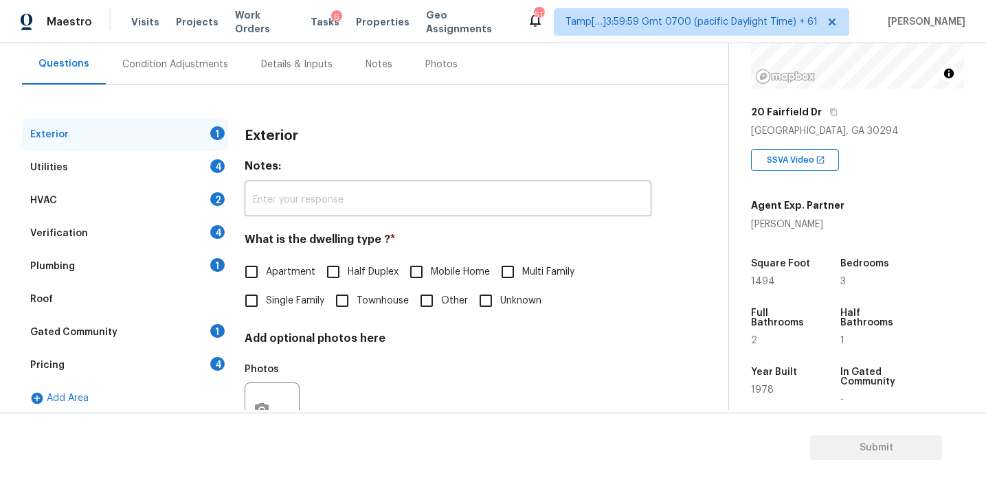
click at [148, 376] on div "Pricing 4" at bounding box center [125, 365] width 206 height 33
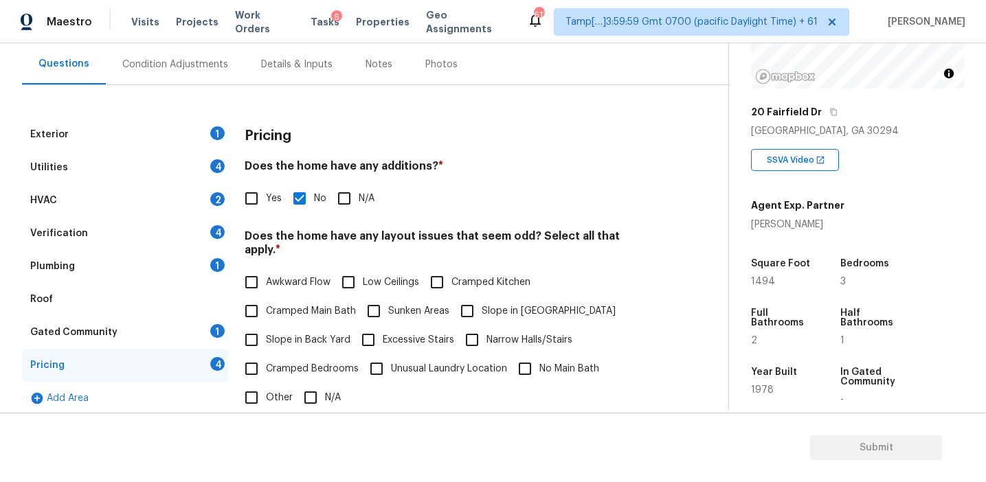
click at [263, 194] on input "Yes" at bounding box center [251, 198] width 29 height 29
checkbox input "true"
checkbox input "false"
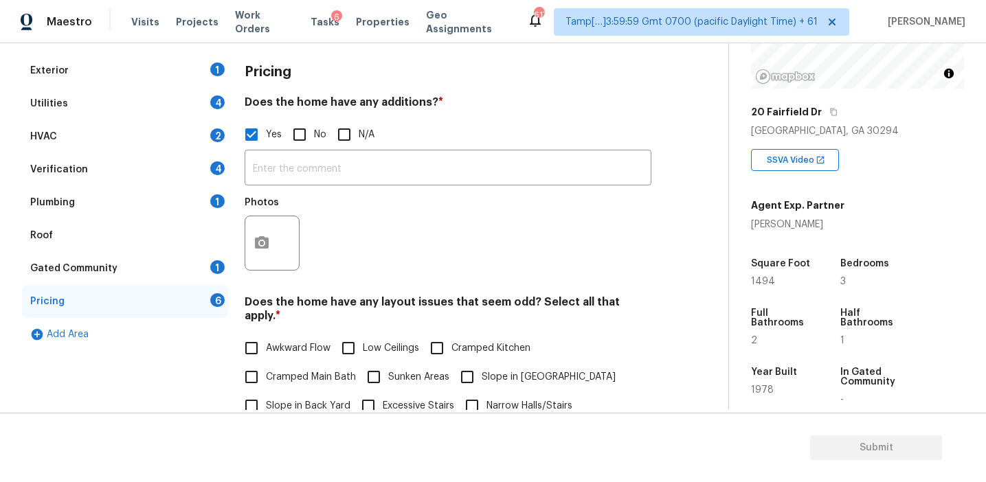
scroll to position [254, 0]
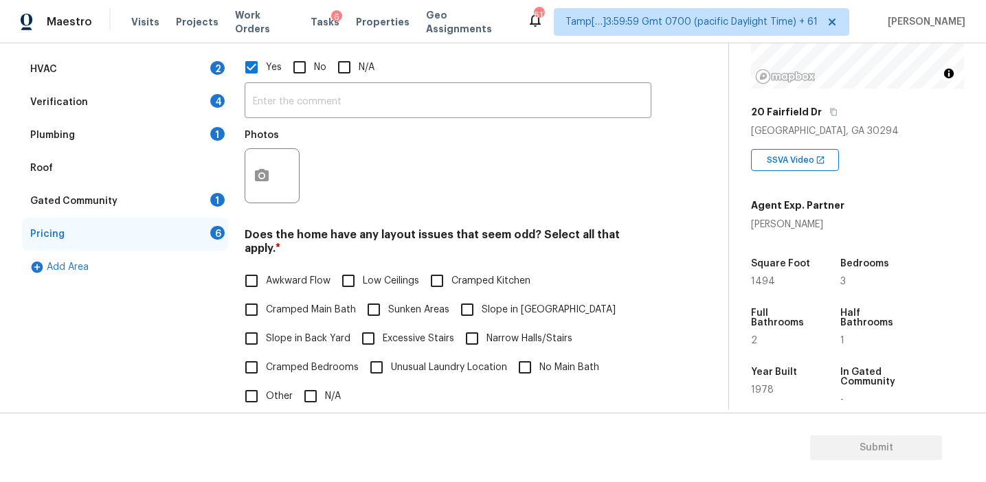
click at [318, 332] on span "Slope in Back Yard" at bounding box center [308, 339] width 84 height 14
click at [266, 328] on input "Slope in Back Yard" at bounding box center [251, 338] width 29 height 29
checkbox input "true"
click at [481, 303] on span "Slope in Front Yard" at bounding box center [548, 310] width 134 height 14
click at [481, 300] on input "Slope in Front Yard" at bounding box center [467, 309] width 29 height 29
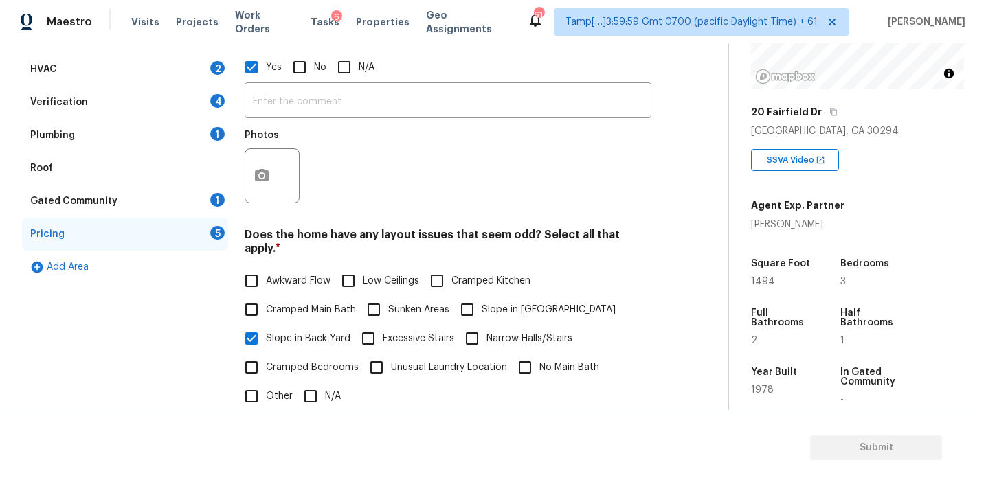
checkbox input "true"
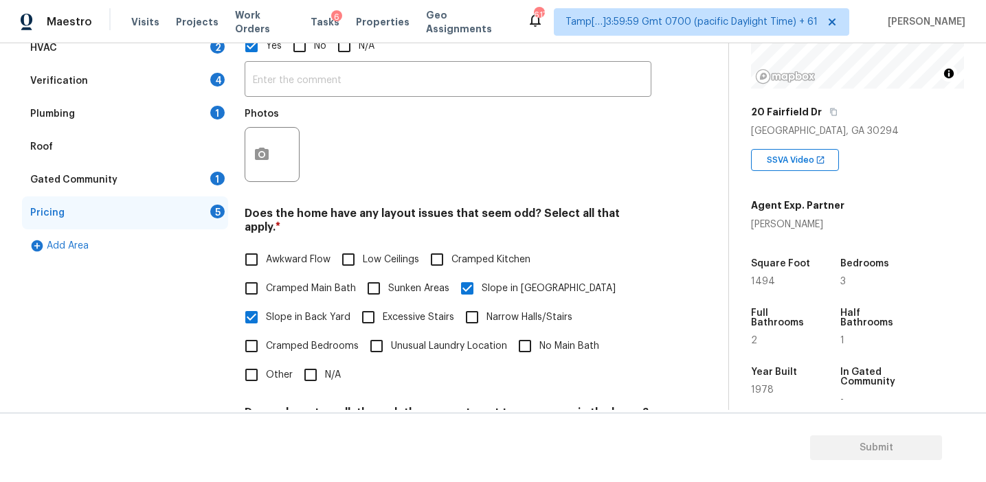
scroll to position [304, 0]
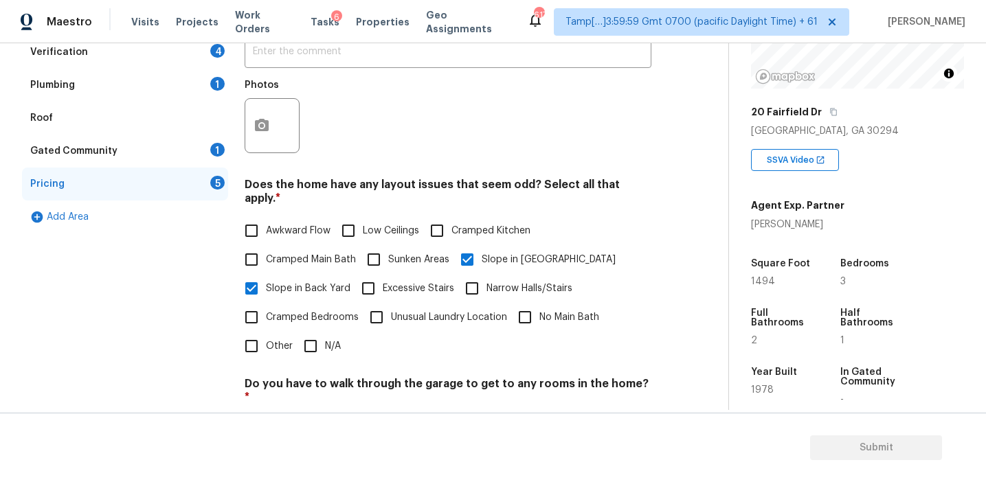
click at [285, 224] on span "Awkward Flow" at bounding box center [298, 231] width 65 height 14
click at [266, 216] on input "Awkward Flow" at bounding box center [251, 230] width 29 height 29
checkbox input "true"
click at [383, 224] on span "Low Ceilings" at bounding box center [391, 231] width 56 height 14
click at [363, 216] on input "Low Ceilings" at bounding box center [348, 230] width 29 height 29
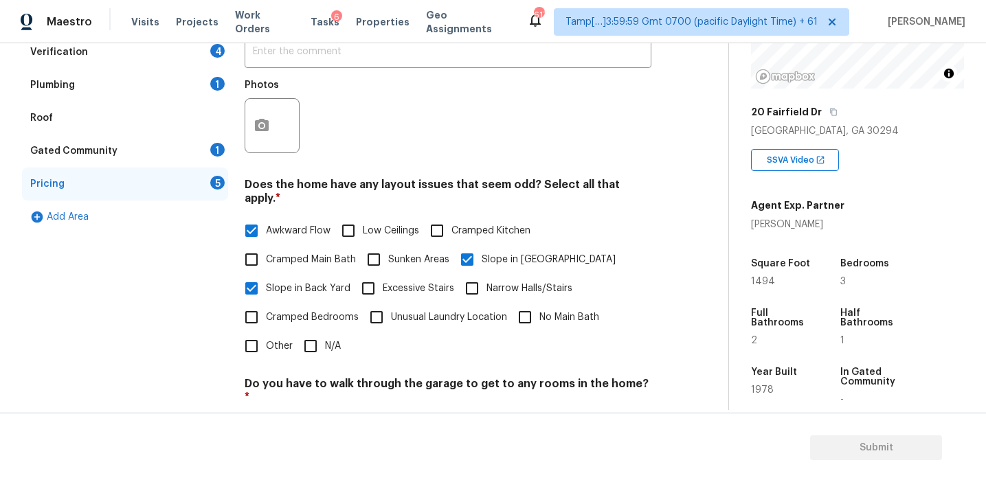
checkbox input "true"
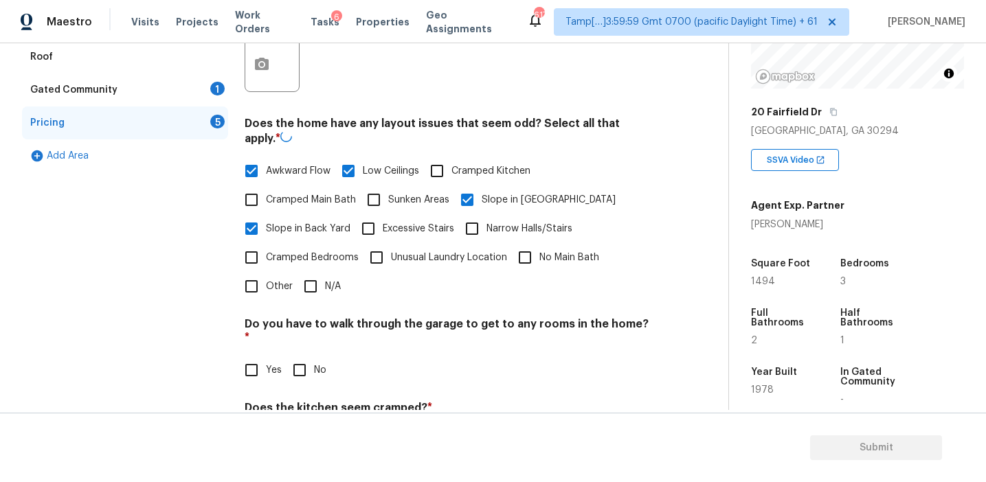
scroll to position [407, 0]
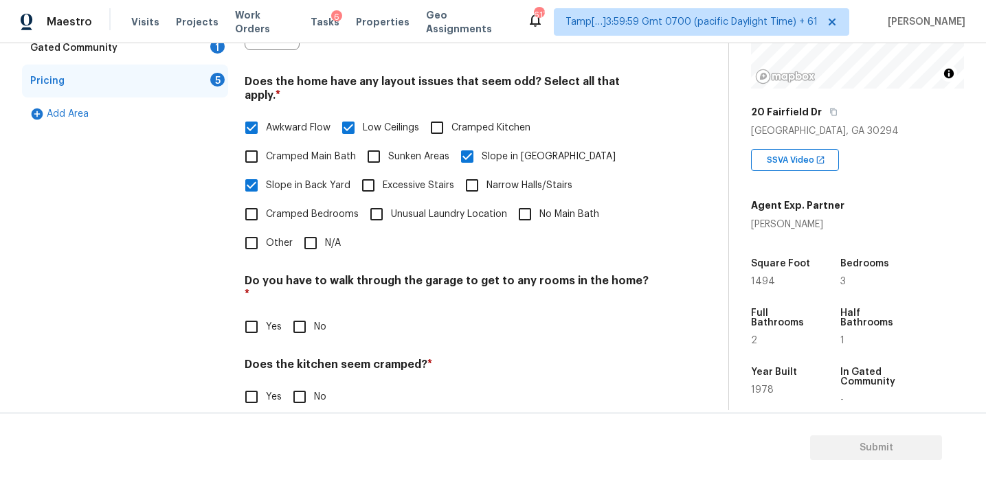
click at [304, 207] on span "Cramped Bedrooms" at bounding box center [312, 214] width 93 height 14
click at [266, 200] on input "Cramped Bedrooms" at bounding box center [251, 214] width 29 height 29
checkbox input "true"
click at [306, 151] on span "Cramped Main Bath" at bounding box center [311, 158] width 90 height 14
click at [266, 150] on input "Cramped Main Bath" at bounding box center [251, 158] width 29 height 29
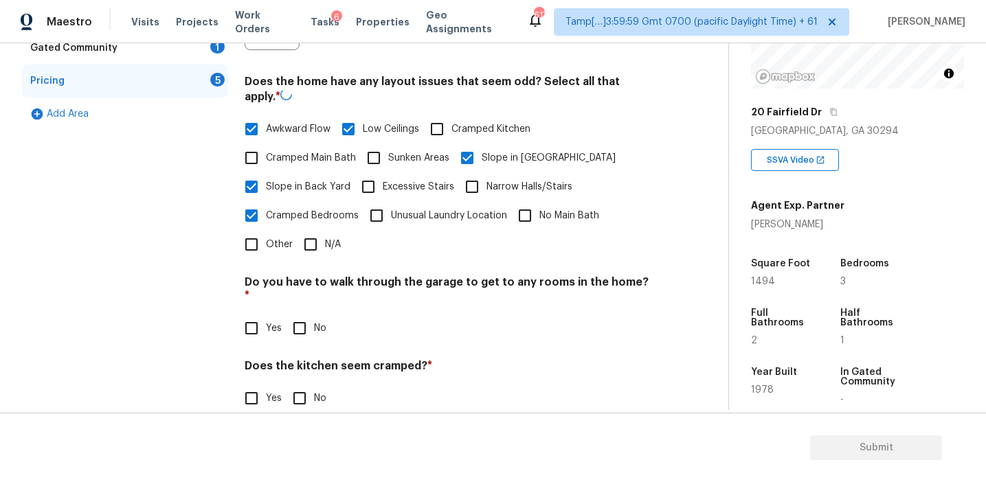
checkbox input "true"
click at [298, 313] on input "No" at bounding box center [299, 327] width 29 height 29
checkbox input "true"
click at [299, 383] on input "No" at bounding box center [299, 397] width 29 height 29
checkbox input "true"
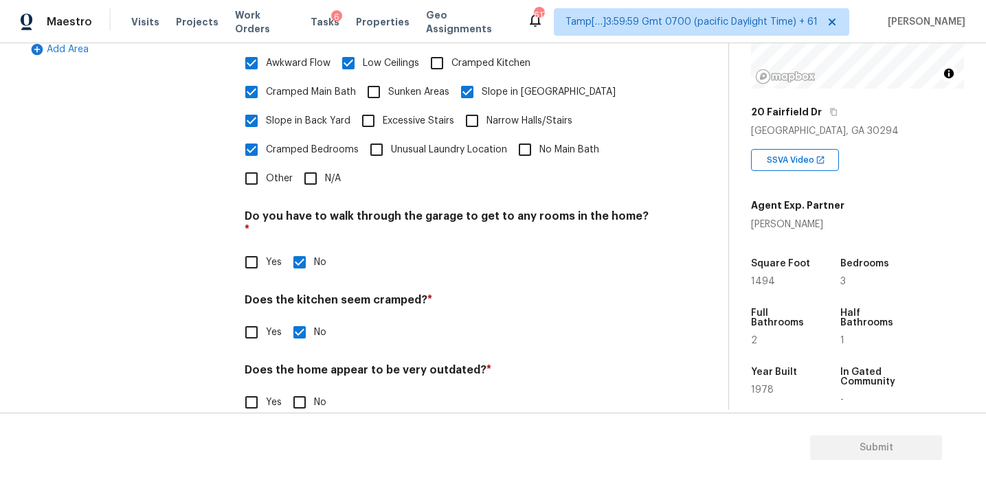
click at [299, 388] on input "No" at bounding box center [299, 402] width 29 height 29
checkbox input "true"
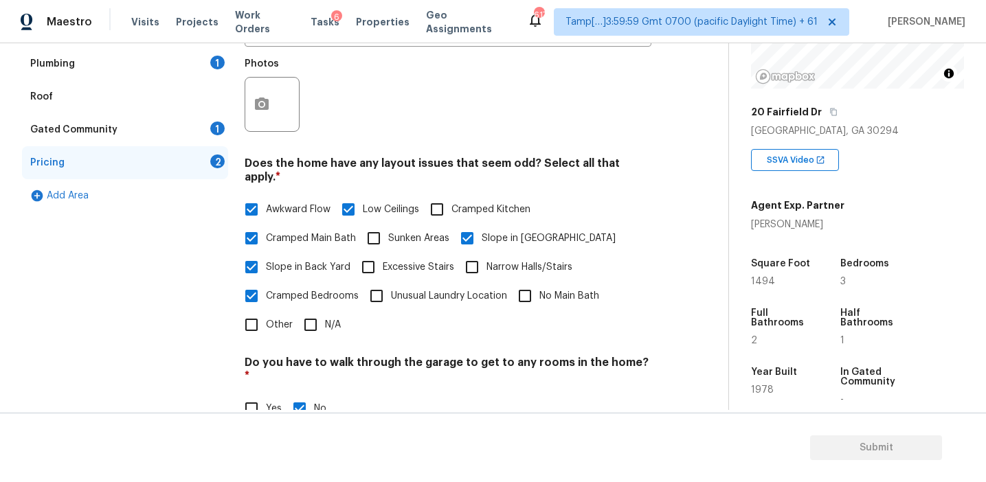
scroll to position [282, 0]
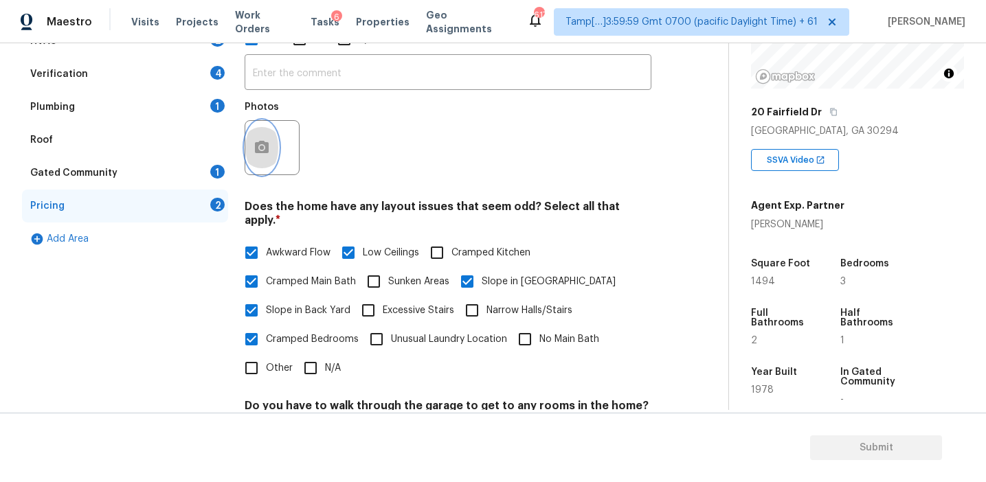
click at [260, 153] on icon "button" at bounding box center [261, 147] width 16 height 16
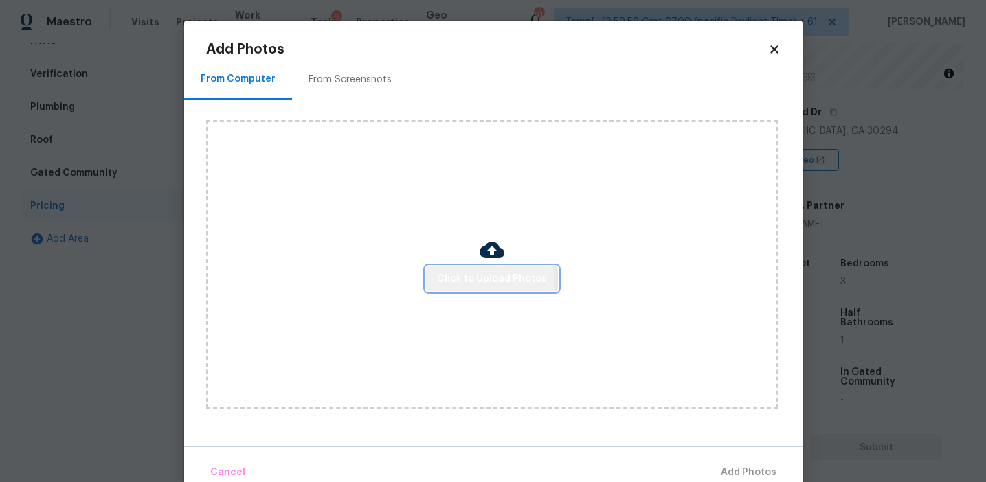
click at [461, 289] on button "Click to Upload Photos" at bounding box center [492, 278] width 132 height 25
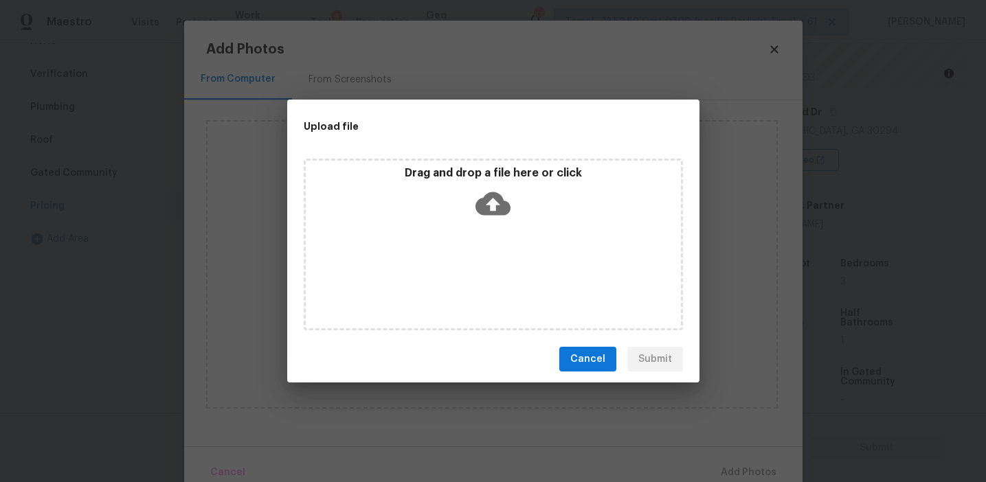
click at [477, 150] on div "Upload file" at bounding box center [462, 127] width 350 height 54
click at [467, 169] on p "Drag and drop a file here or click" at bounding box center [493, 173] width 375 height 14
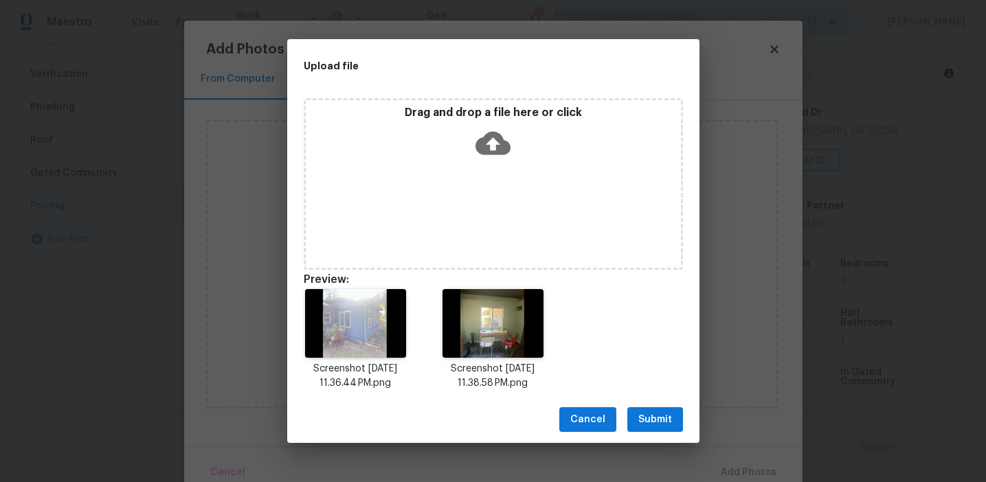
click at [637, 418] on button "Submit" at bounding box center [655, 419] width 56 height 25
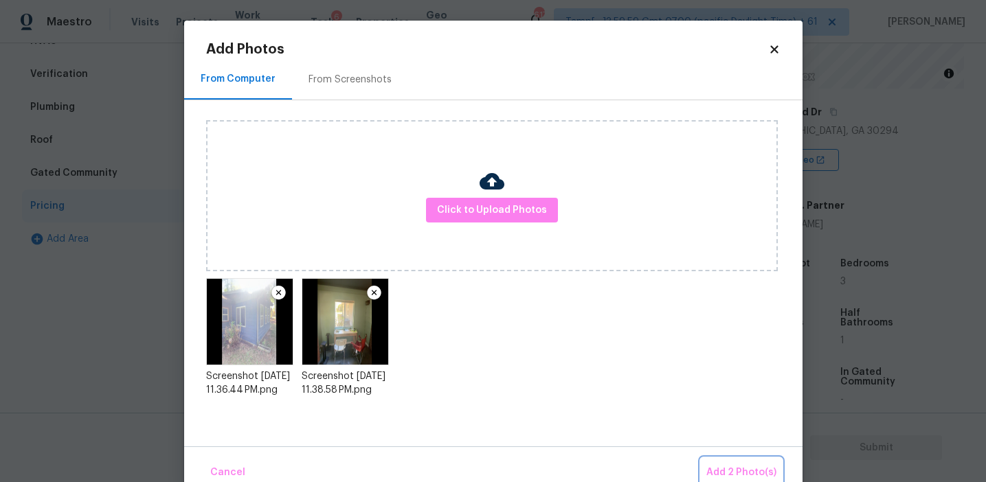
click at [729, 462] on button "Add 2 Photo(s)" at bounding box center [741, 473] width 81 height 30
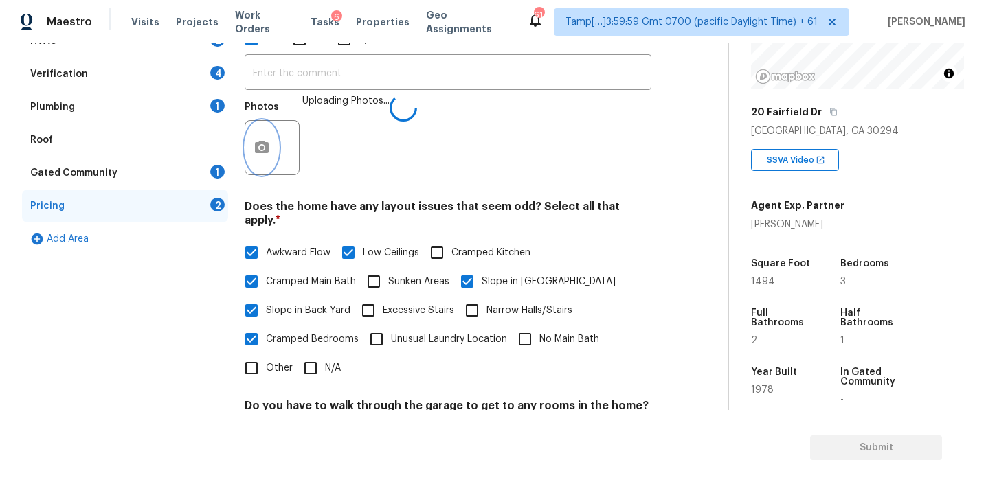
scroll to position [472, 0]
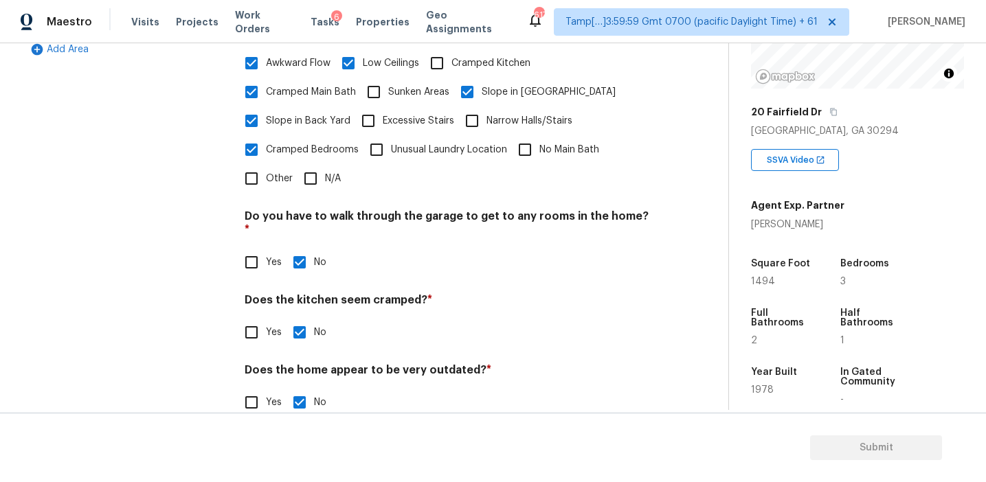
click at [354, 252] on div "Pricing Does the home have any additions? * Yes No N/A ​ Photos Uploading Photo…" at bounding box center [448, 101] width 407 height 664
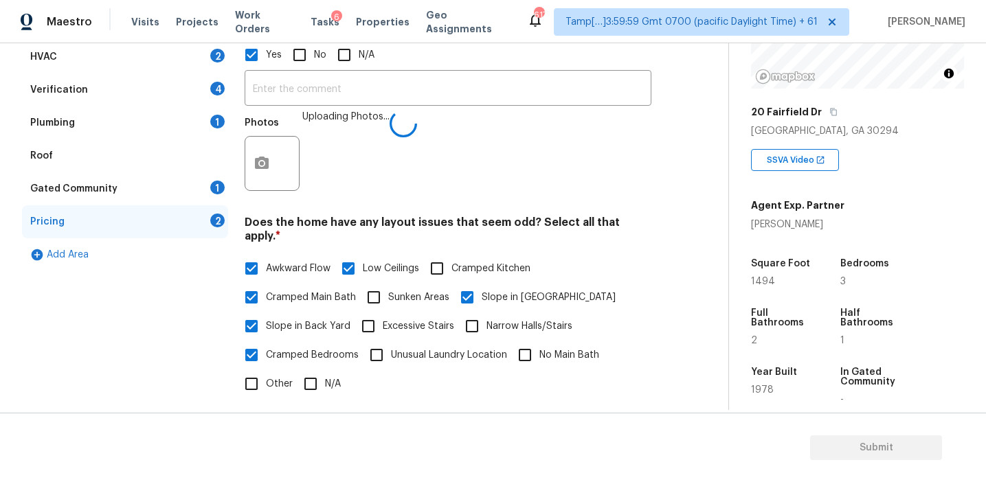
scroll to position [190, 0]
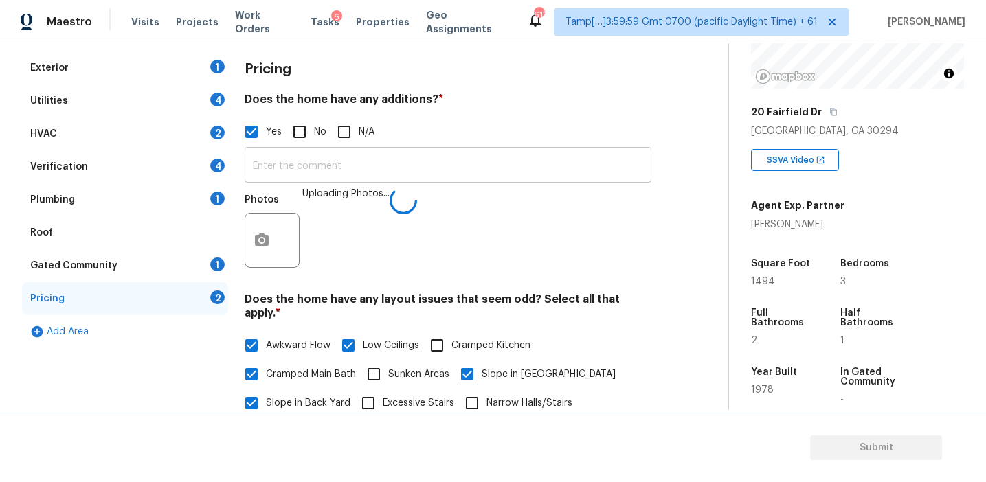
click at [334, 170] on input "text" at bounding box center [448, 166] width 407 height 32
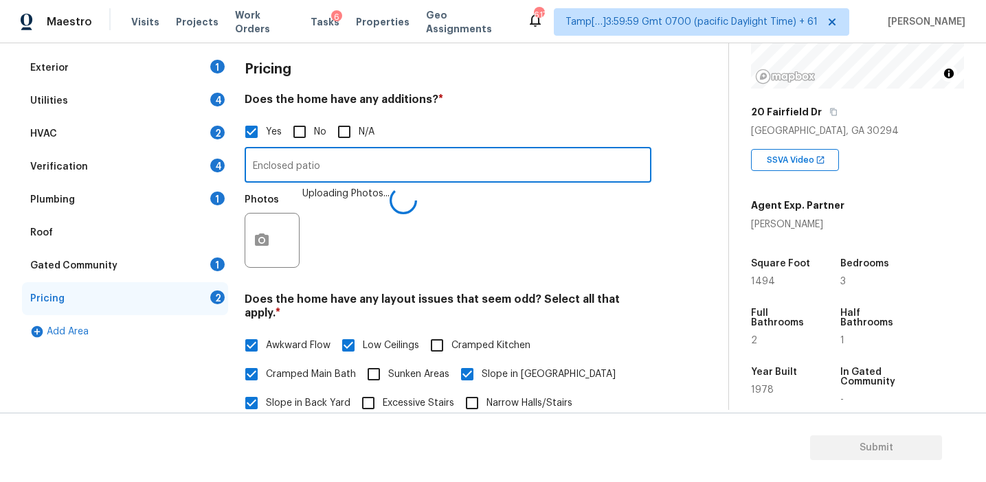
type input "Enclosed patio"
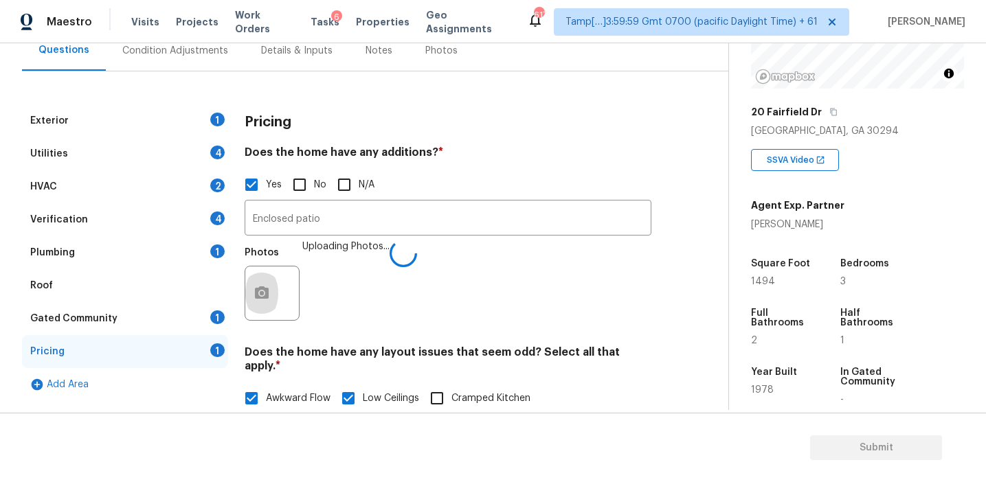
click at [394, 128] on div "Pricing" at bounding box center [448, 122] width 407 height 36
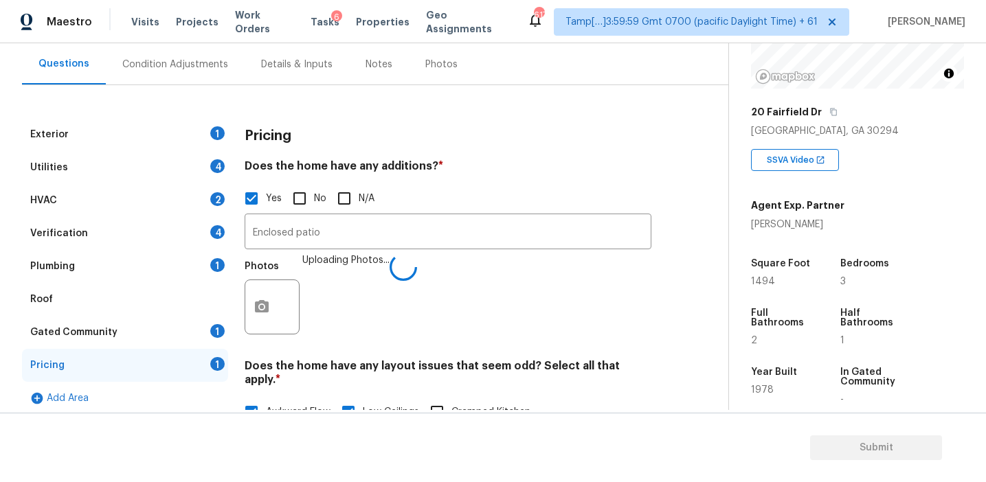
scroll to position [122, 0]
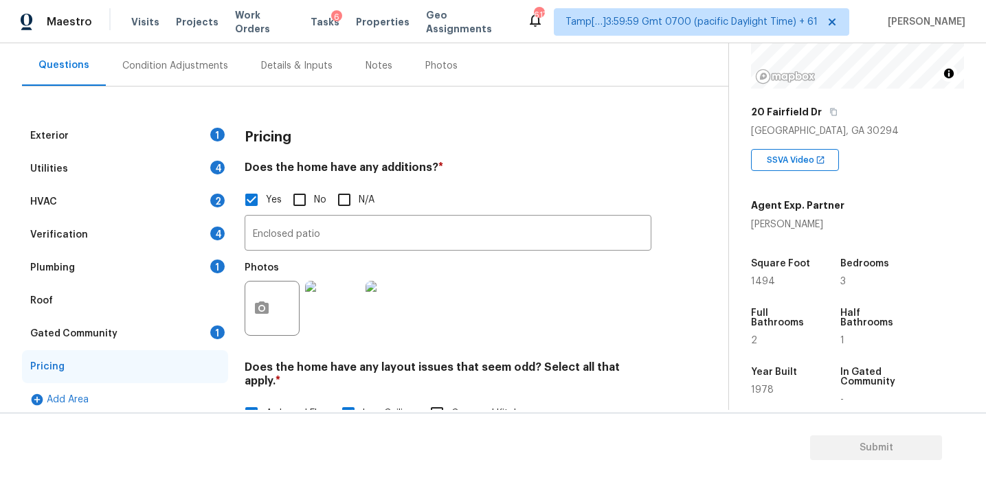
click at [203, 335] on div "Gated Community 1" at bounding box center [125, 333] width 206 height 33
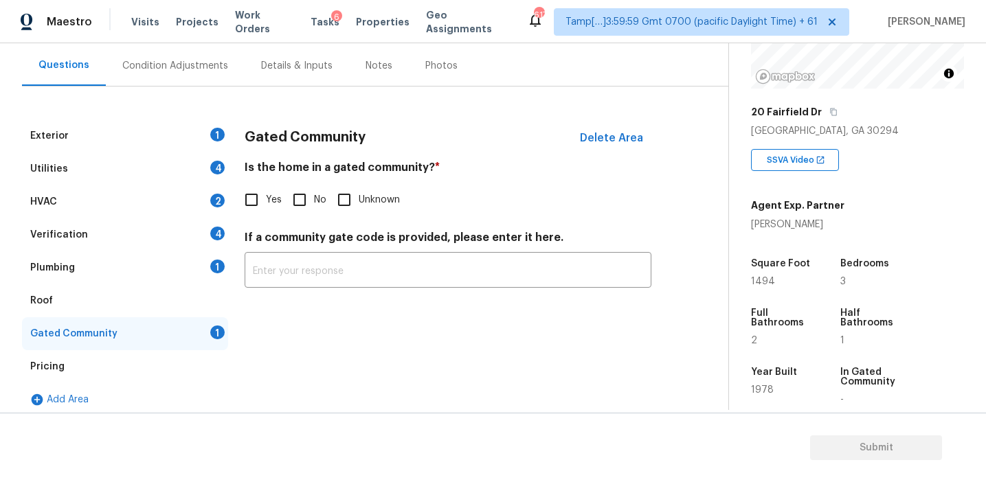
click at [302, 198] on input "No" at bounding box center [299, 199] width 29 height 29
checkbox input "true"
click at [177, 265] on div "Plumbing 1" at bounding box center [125, 267] width 206 height 33
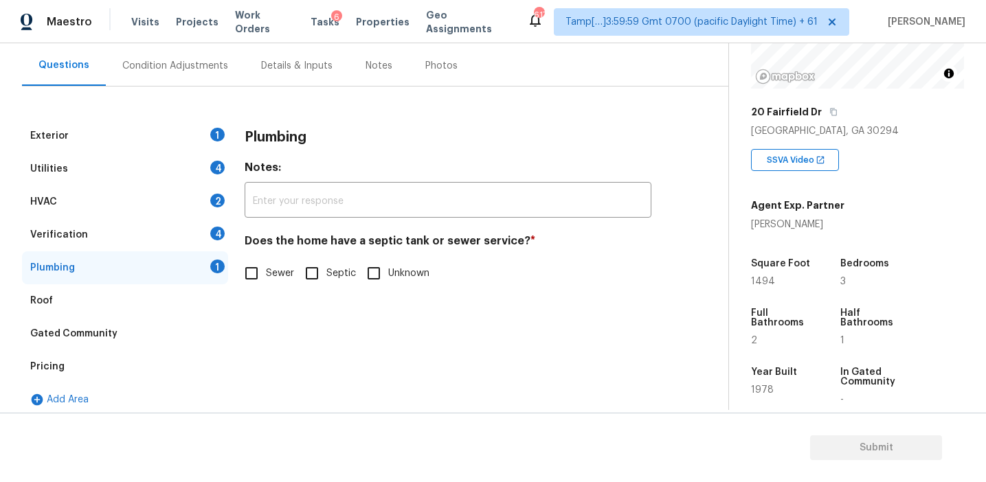
click at [275, 273] on span "Sewer" at bounding box center [280, 273] width 28 height 14
click at [266, 273] on input "Sewer" at bounding box center [251, 273] width 29 height 29
checkbox input "true"
click at [194, 225] on div "Verification 4" at bounding box center [125, 234] width 206 height 33
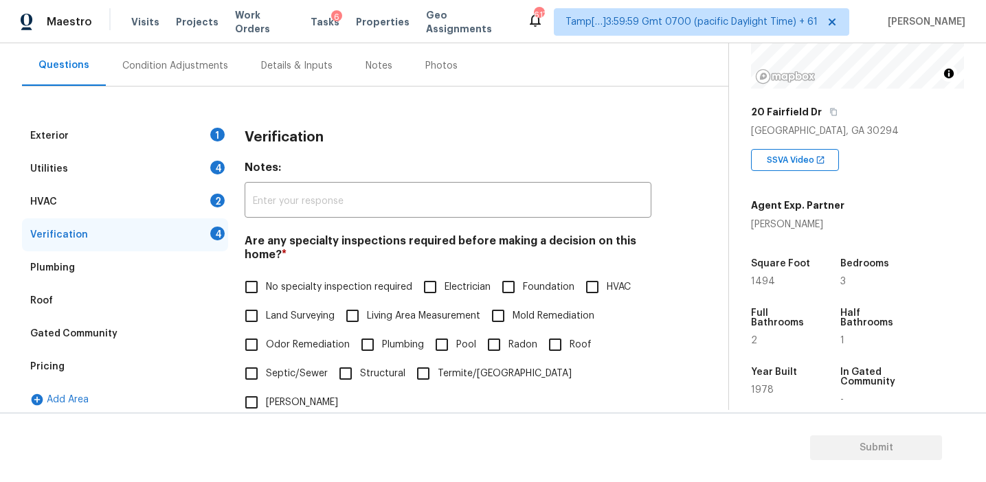
click at [283, 284] on span "No specialty inspection required" at bounding box center [339, 287] width 146 height 14
click at [266, 284] on input "No specialty inspection required" at bounding box center [251, 287] width 29 height 29
checkbox input "true"
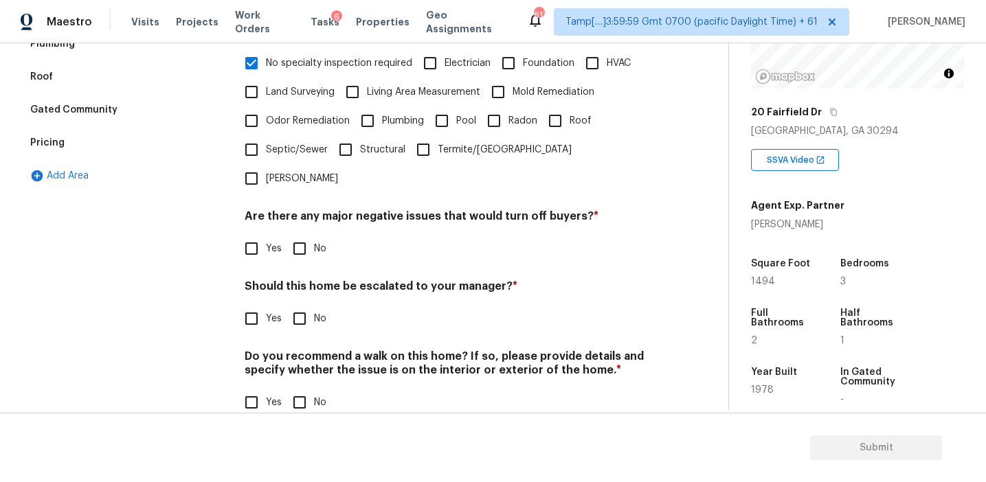
scroll to position [344, 0]
click at [299, 236] on input "No" at bounding box center [299, 250] width 29 height 29
checkbox input "true"
click at [298, 306] on input "No" at bounding box center [299, 320] width 29 height 29
checkbox input "true"
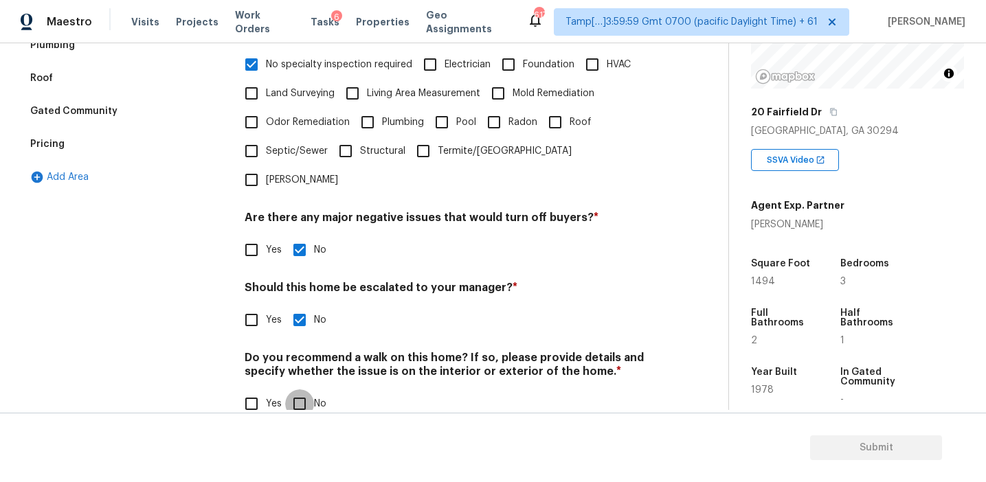
click at [302, 389] on input "No" at bounding box center [299, 403] width 29 height 29
checkbox input "true"
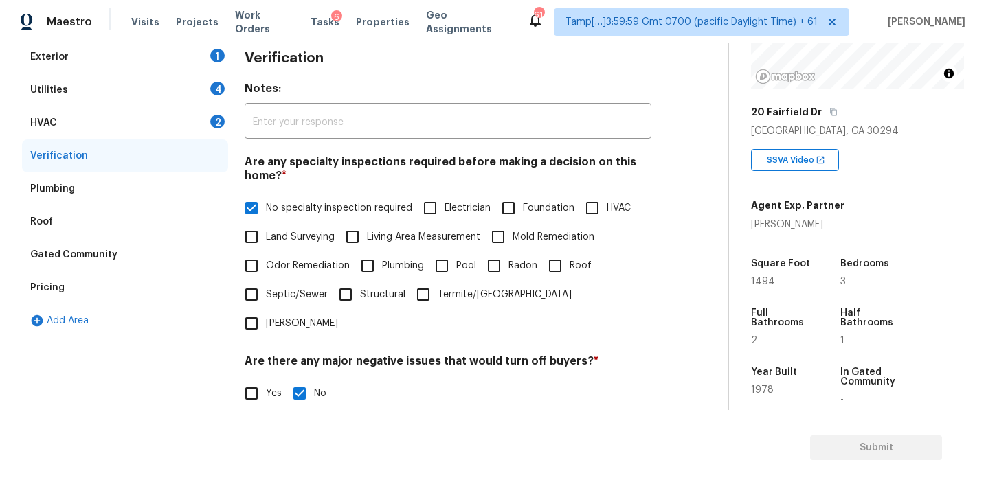
click at [205, 126] on div "HVAC 2" at bounding box center [125, 122] width 206 height 33
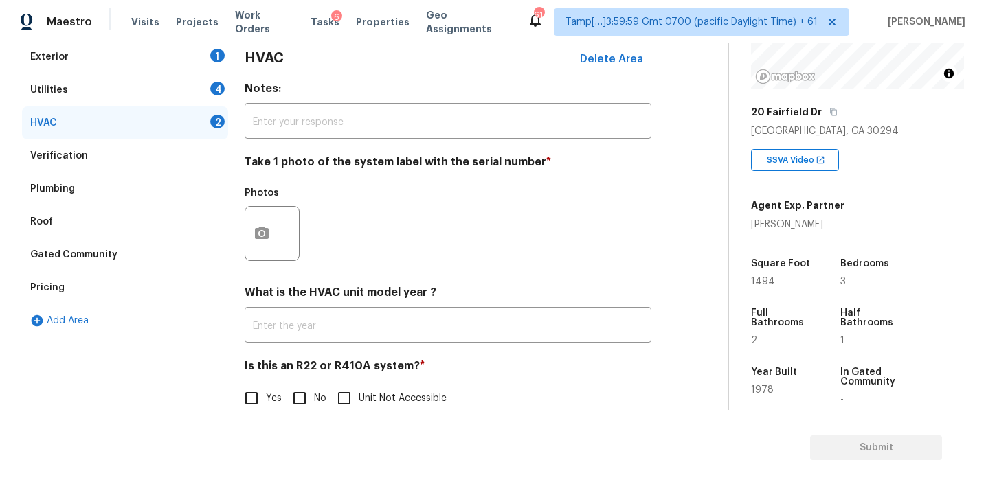
click at [302, 407] on input "No" at bounding box center [299, 398] width 29 height 29
checkbox input "true"
click at [264, 227] on icon "button" at bounding box center [262, 233] width 14 height 12
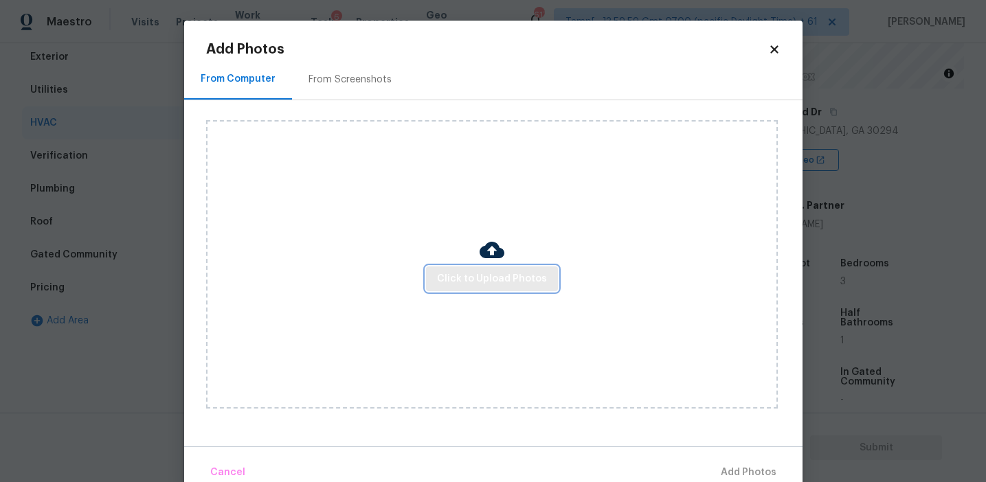
click at [462, 271] on span "Click to Upload Photos" at bounding box center [492, 279] width 110 height 17
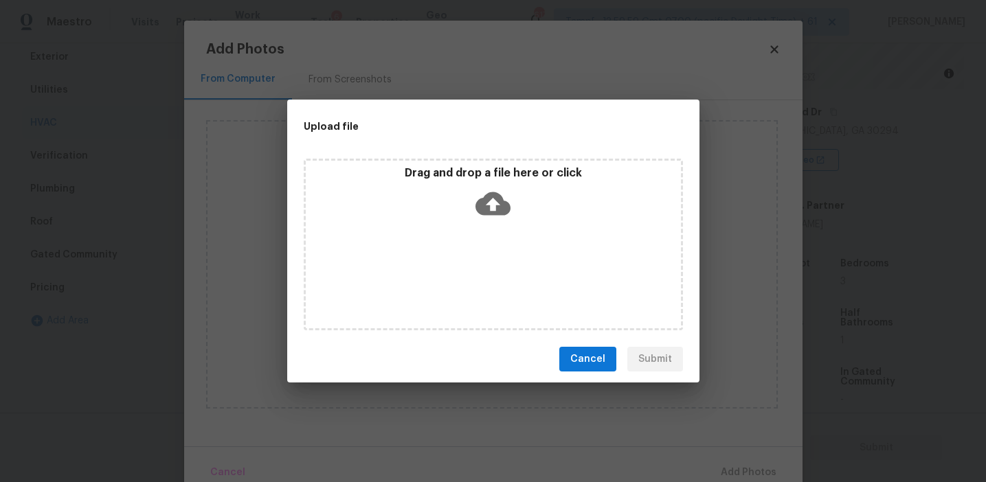
click at [456, 199] on div "Drag and drop a file here or click" at bounding box center [493, 195] width 375 height 59
click at [602, 352] on span "Cancel" at bounding box center [587, 359] width 35 height 17
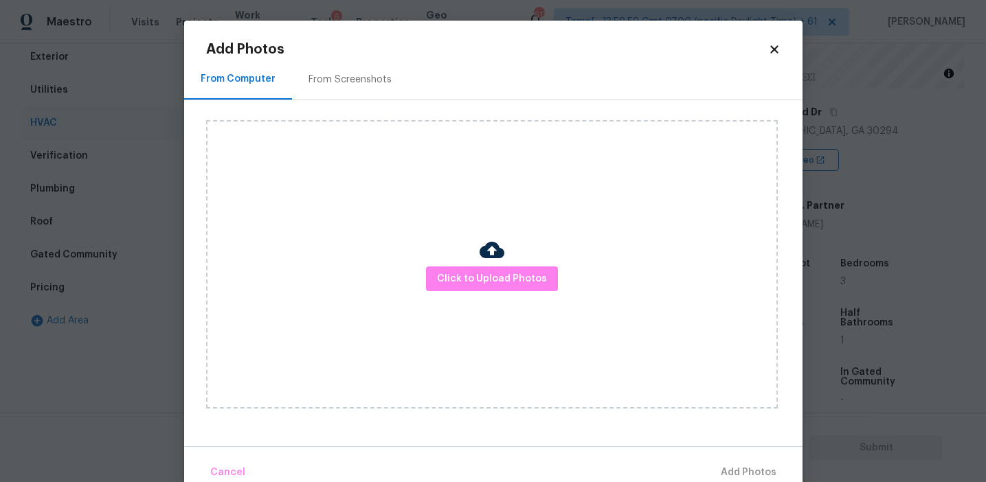
click at [309, 83] on div "From Screenshots" at bounding box center [349, 80] width 83 height 14
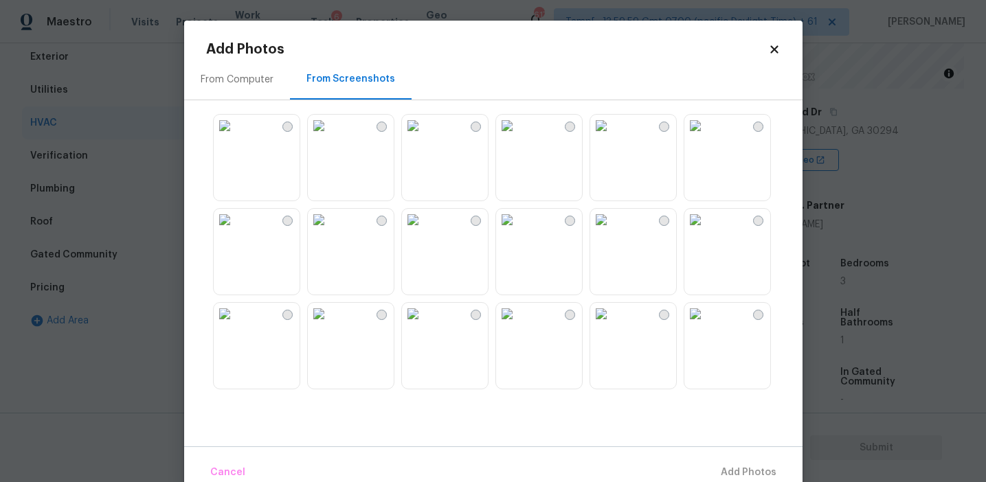
click at [266, 82] on div "From Computer" at bounding box center [237, 80] width 73 height 14
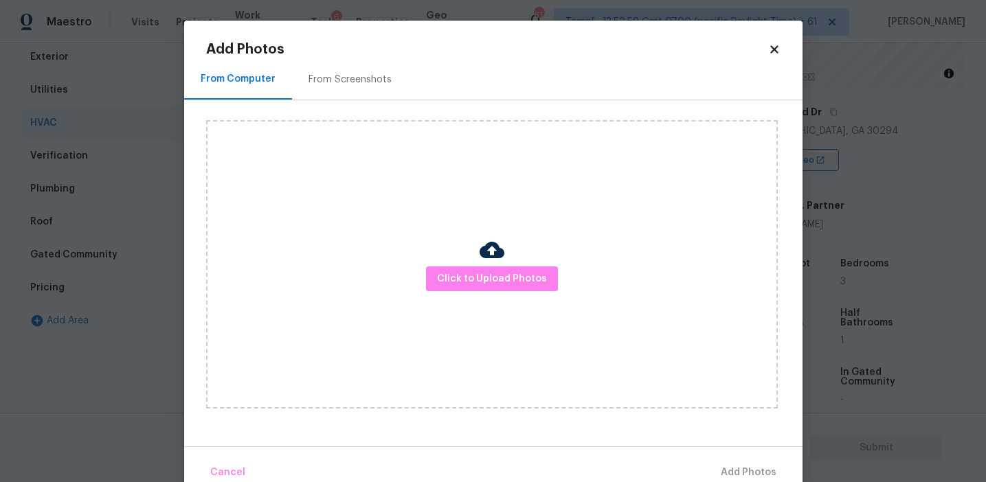
click at [466, 251] on div "Click to Upload Photos" at bounding box center [491, 264] width 571 height 288
click at [473, 281] on span "Click to Upload Photos" at bounding box center [492, 279] width 110 height 17
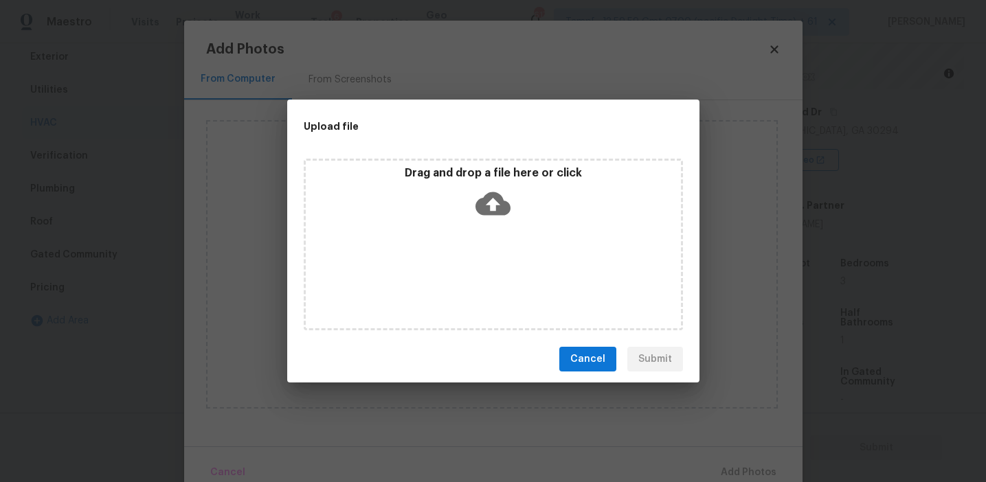
click at [470, 190] on div "Drag and drop a file here or click" at bounding box center [493, 195] width 375 height 59
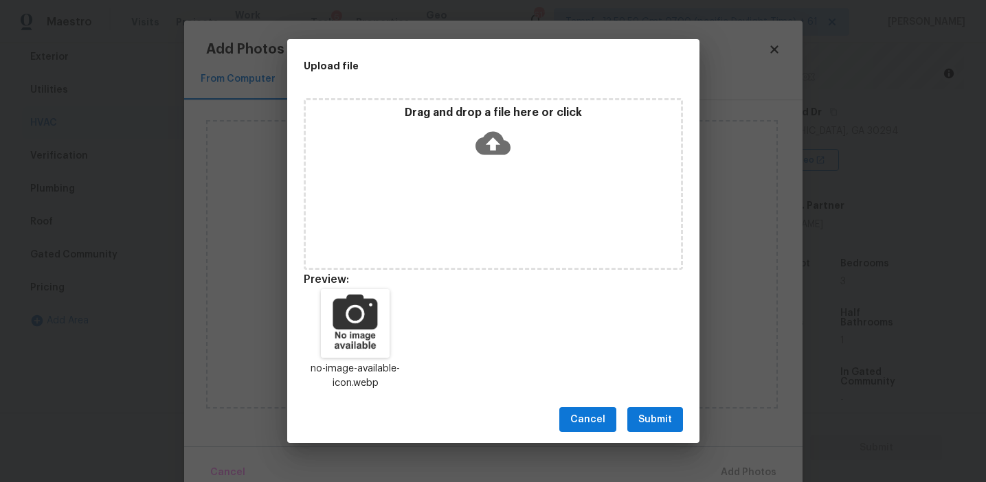
click at [658, 409] on button "Submit" at bounding box center [655, 419] width 56 height 25
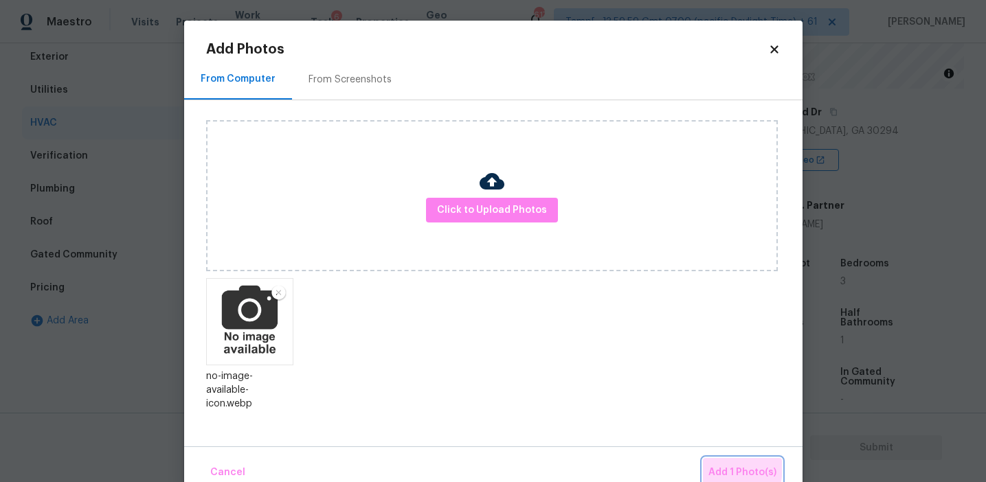
click at [707, 466] on button "Add 1 Photo(s)" at bounding box center [742, 473] width 79 height 30
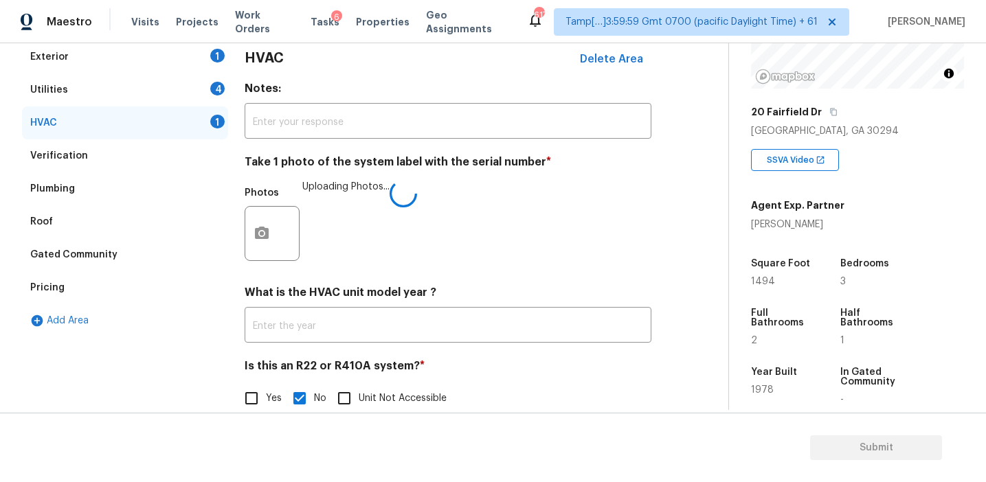
click at [511, 252] on div "Photos Uploading Photos..." at bounding box center [448, 224] width 407 height 89
click at [216, 93] on div "4" at bounding box center [217, 89] width 14 height 14
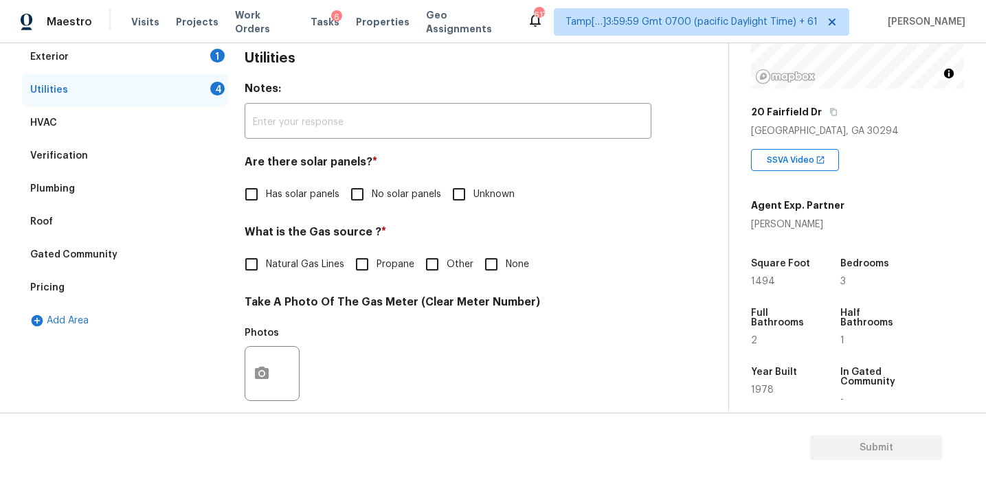
click at [386, 198] on span "No solar panels" at bounding box center [406, 195] width 69 height 14
click at [372, 198] on input "No solar panels" at bounding box center [357, 194] width 29 height 29
checkbox input "true"
click at [328, 263] on span "Natural Gas Lines" at bounding box center [305, 265] width 78 height 14
click at [266, 263] on input "Natural Gas Lines" at bounding box center [251, 264] width 29 height 29
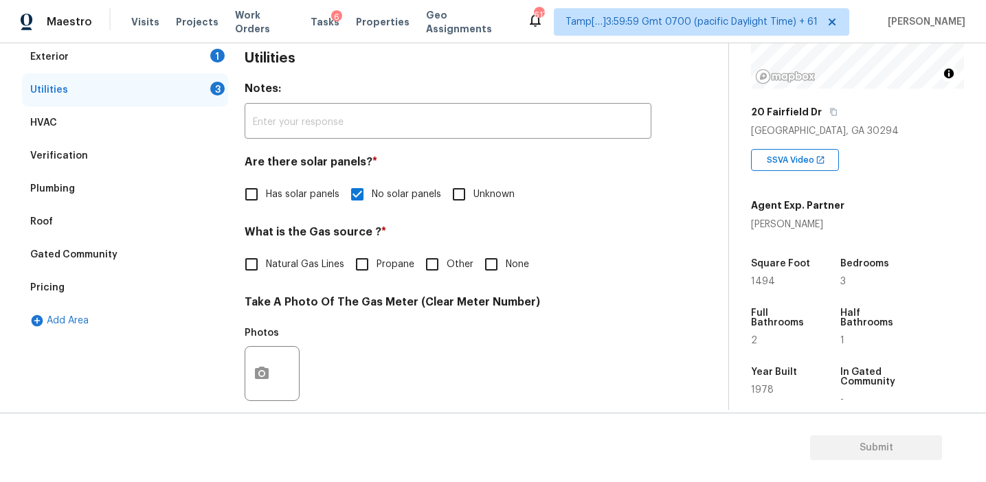
checkbox input "true"
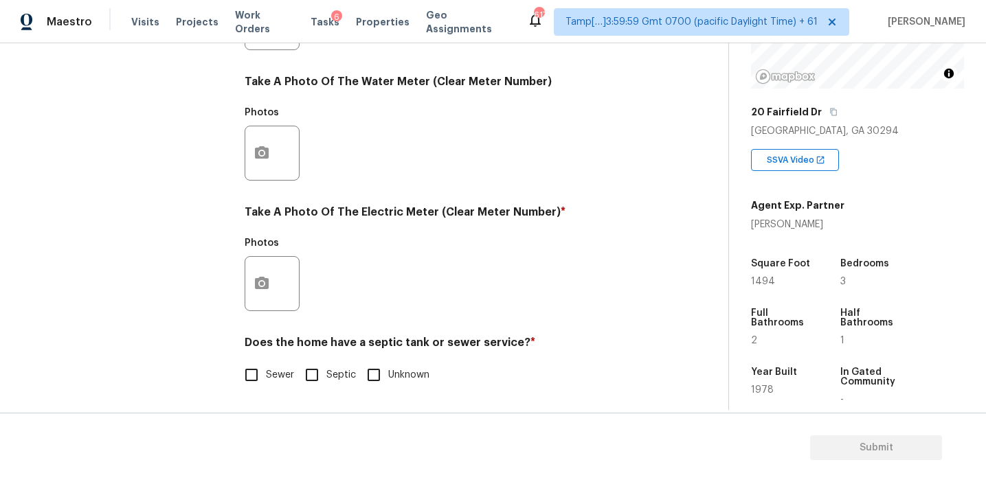
scroll to position [552, 0]
click at [260, 383] on input "Sewer" at bounding box center [251, 375] width 29 height 29
checkbox input "true"
click at [262, 279] on icon "button" at bounding box center [262, 283] width 14 height 12
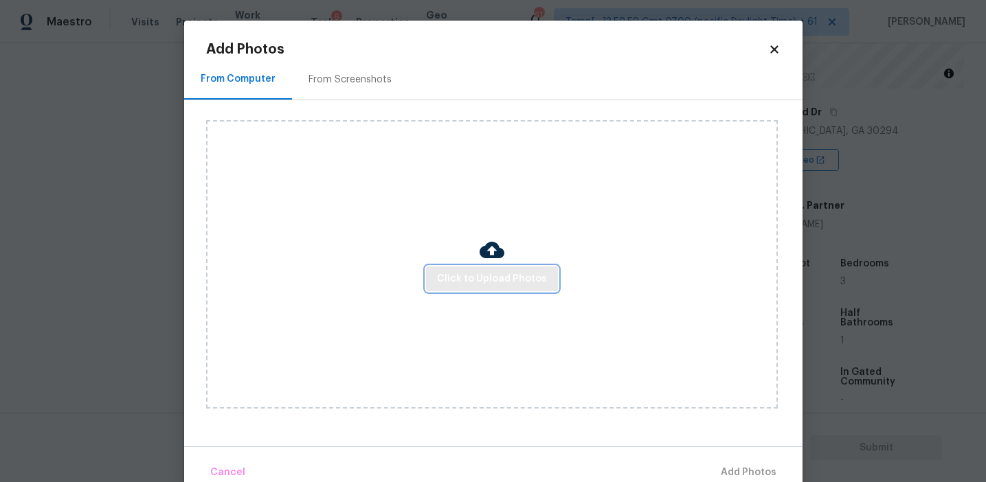
click at [488, 273] on span "Click to Upload Photos" at bounding box center [492, 279] width 110 height 17
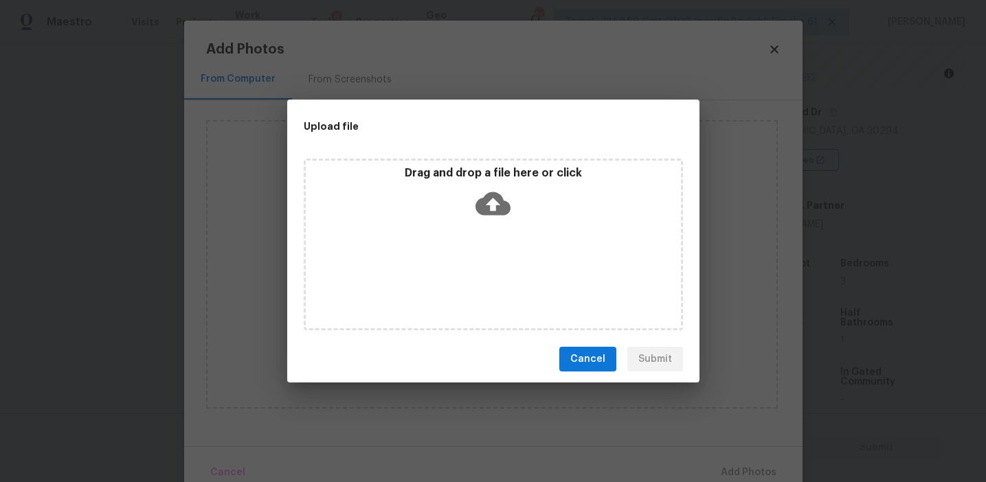
click at [480, 196] on icon at bounding box center [492, 203] width 35 height 35
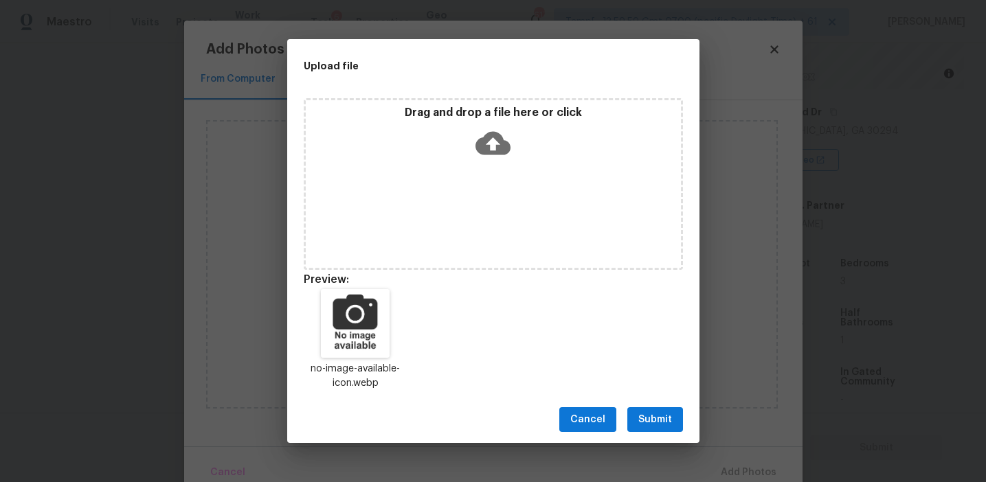
click at [660, 421] on span "Submit" at bounding box center [655, 419] width 34 height 17
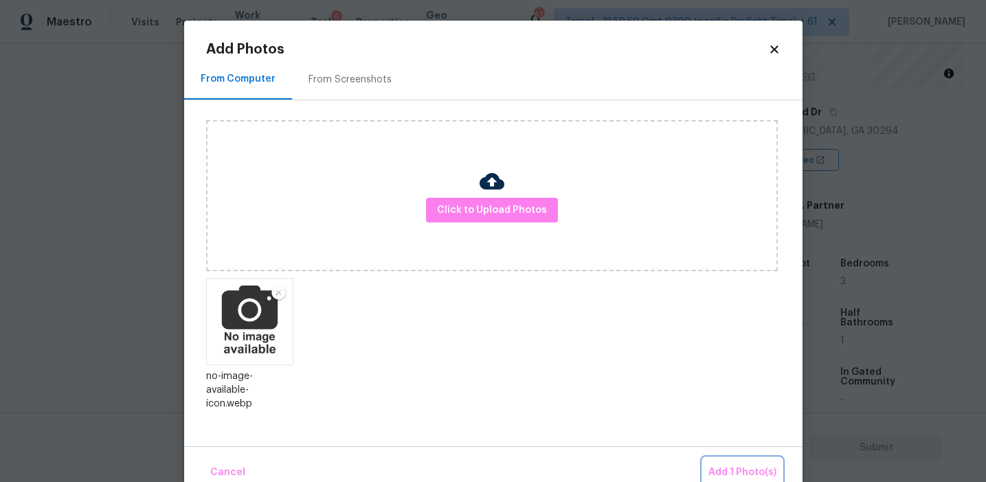
click at [731, 465] on span "Add 1 Photo(s)" at bounding box center [742, 472] width 68 height 17
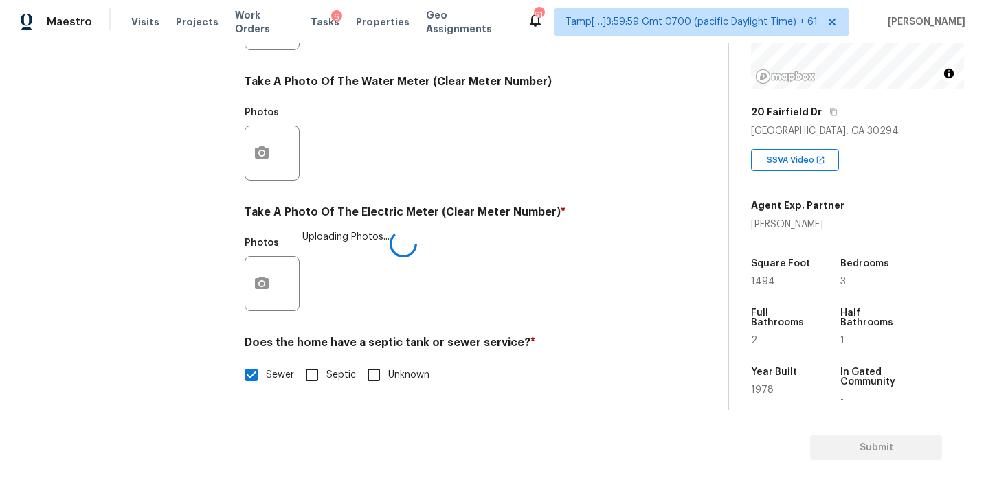
click at [521, 290] on div "Photos Uploading Photos..." at bounding box center [448, 274] width 407 height 89
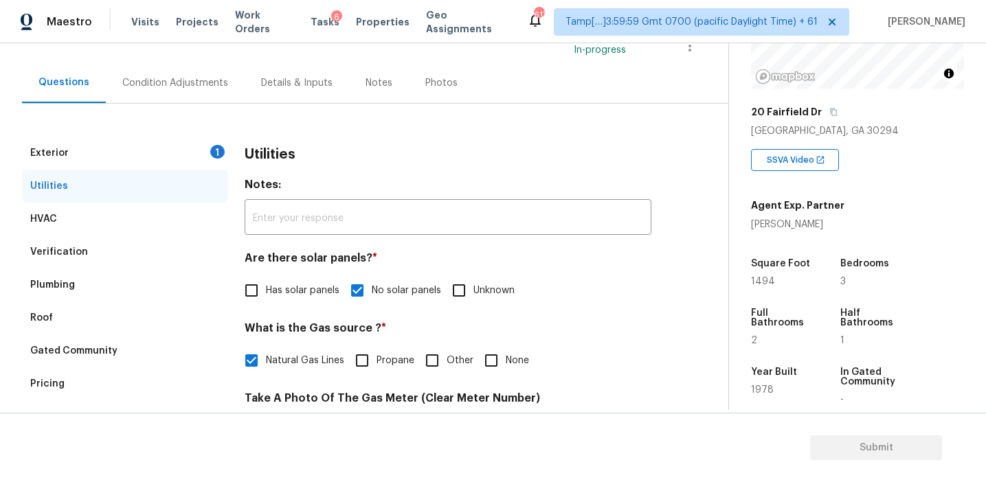
scroll to position [115, 0]
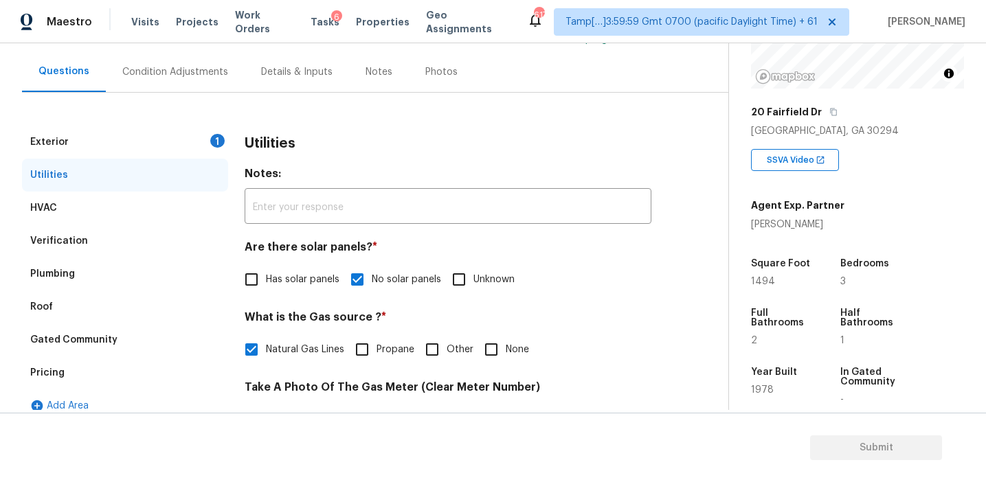
click at [170, 140] on div "Exterior 1" at bounding box center [125, 142] width 206 height 33
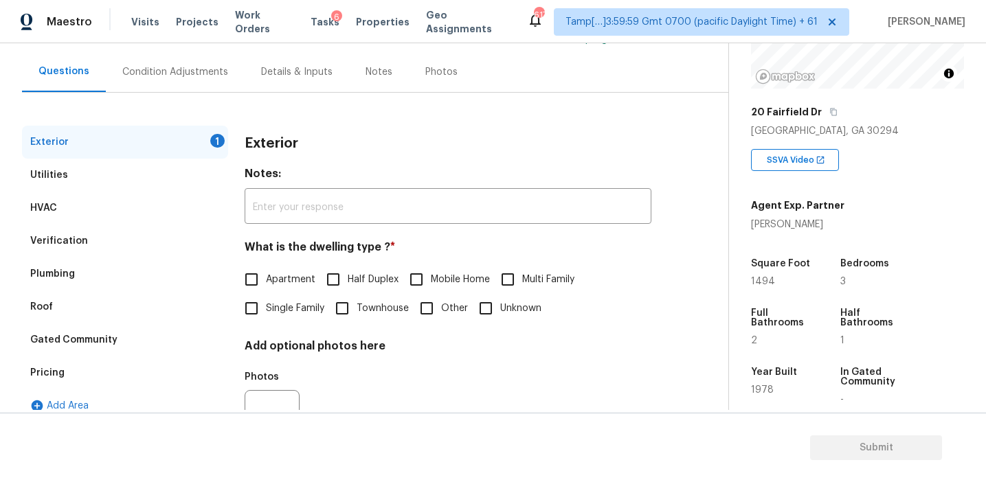
click at [280, 302] on span "Single Family" at bounding box center [295, 309] width 58 height 14
click at [266, 302] on input "Single Family" at bounding box center [251, 308] width 29 height 29
checkbox input "true"
click at [216, 76] on div "Condition Adjustments" at bounding box center [175, 72] width 106 height 14
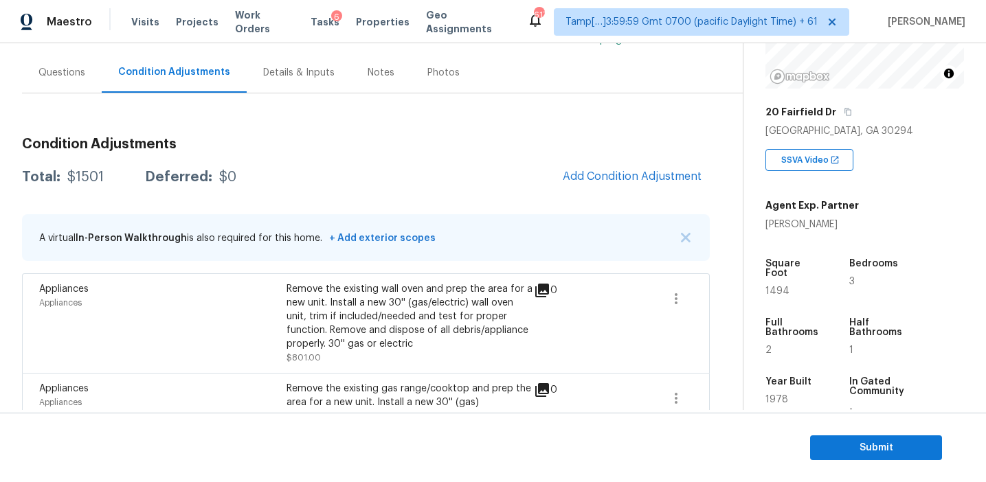
scroll to position [111, 0]
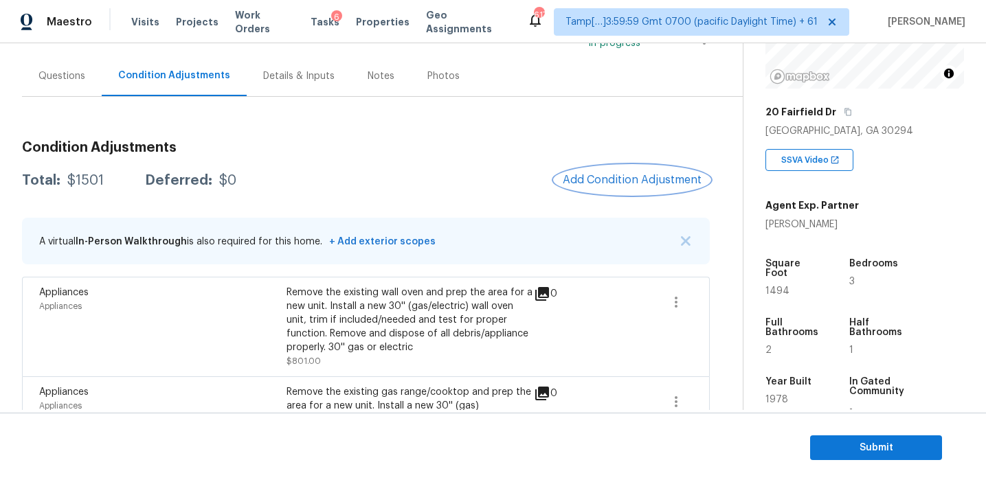
click at [612, 176] on span "Add Condition Adjustment" at bounding box center [632, 180] width 139 height 12
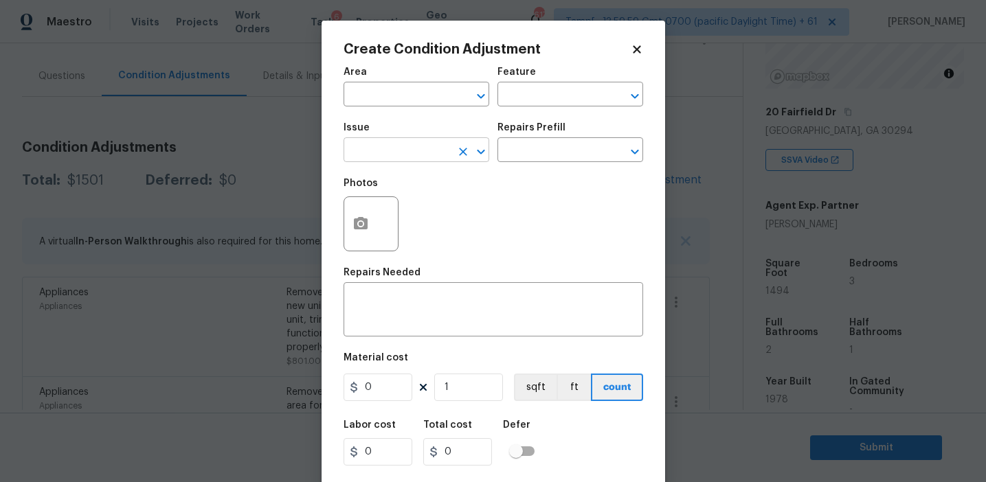
click at [376, 150] on input "text" at bounding box center [396, 151] width 107 height 21
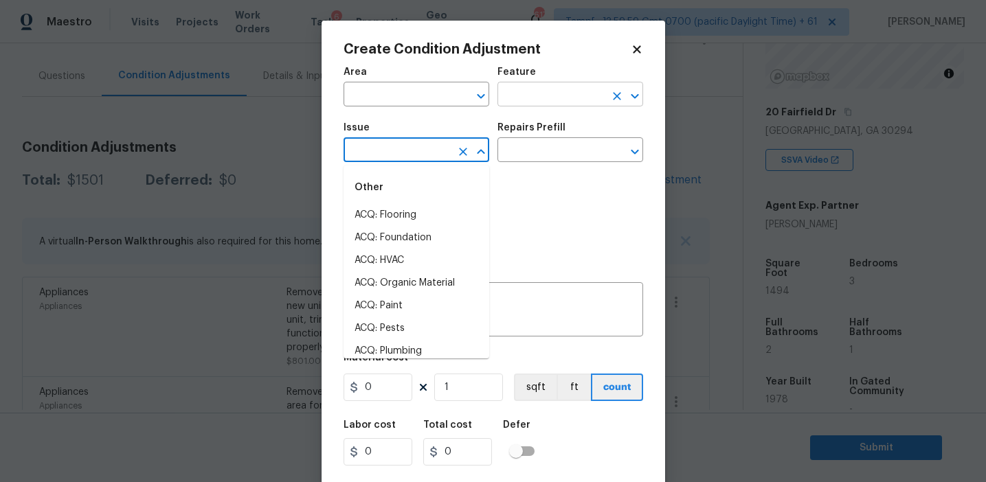
click at [505, 95] on input "text" at bounding box center [550, 95] width 107 height 21
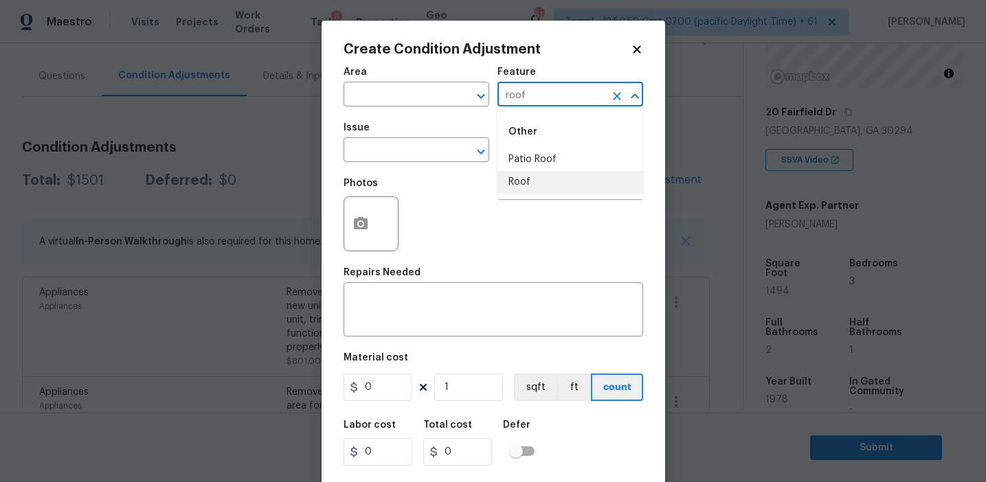
click at [546, 186] on li "Roof" at bounding box center [570, 182] width 146 height 23
type input "Roof"
click at [383, 162] on body "Maestro Visits Projects Work Orders Tasks 6 Properties Geo Assignments 617 Tamp…" at bounding box center [493, 241] width 986 height 482
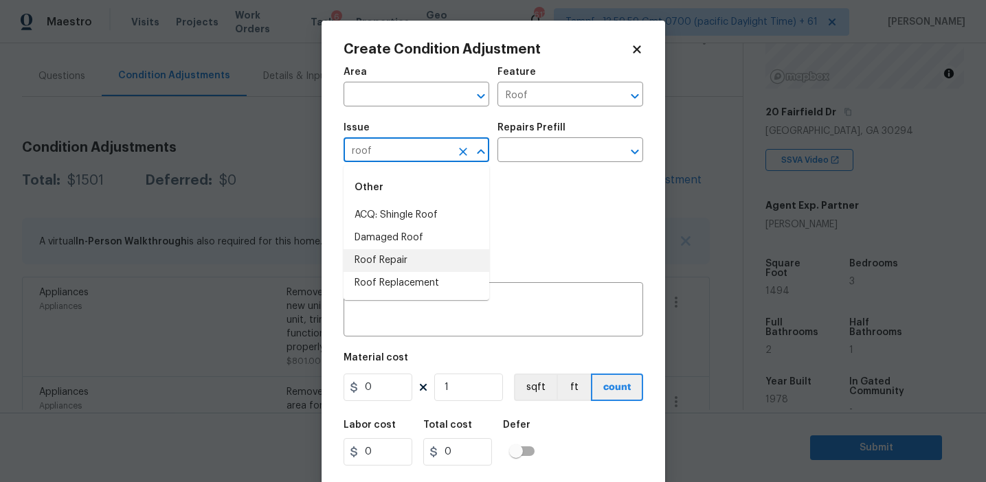
click at [402, 269] on li "Roof Repair" at bounding box center [416, 260] width 146 height 23
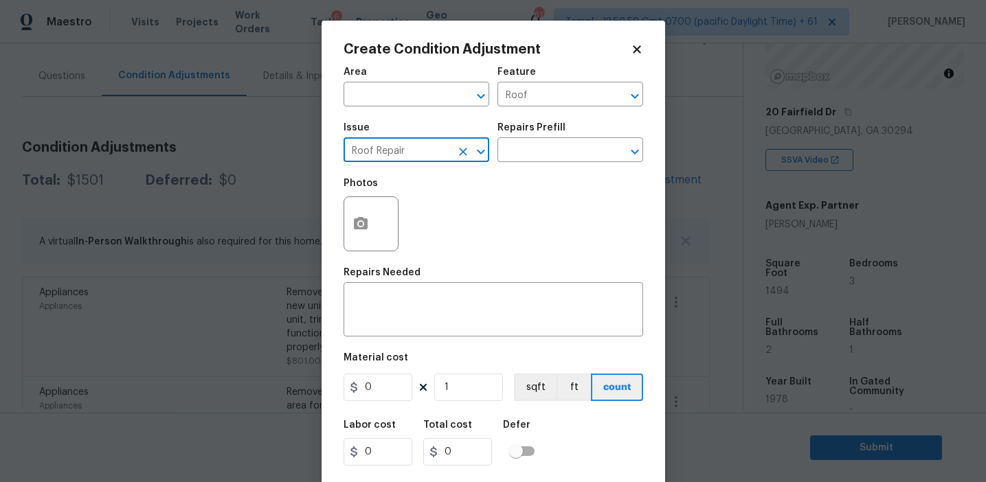
type input "Roof Repair"
click at [387, 163] on span "Issue Roof Repair ​" at bounding box center [416, 143] width 146 height 56
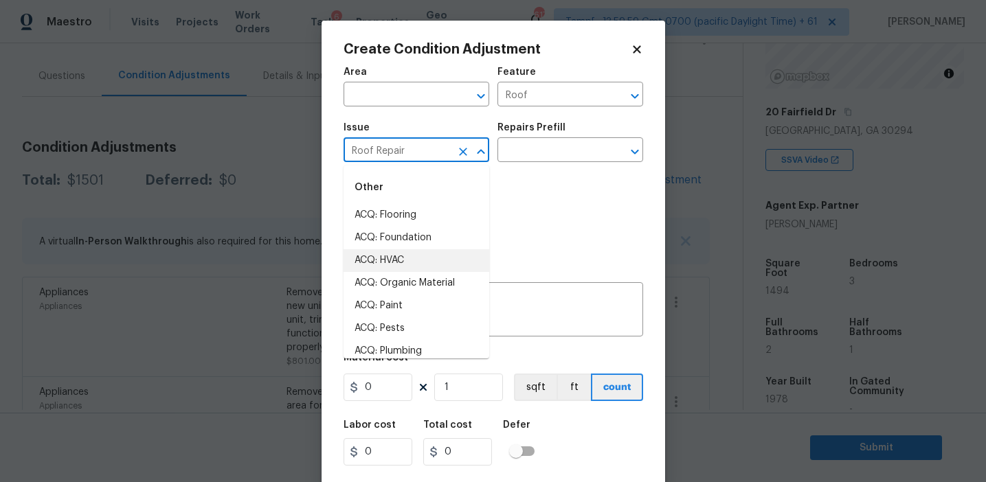
click at [387, 161] on input "Roof Repair" at bounding box center [396, 151] width 107 height 21
click at [516, 304] on textarea at bounding box center [493, 311] width 283 height 29
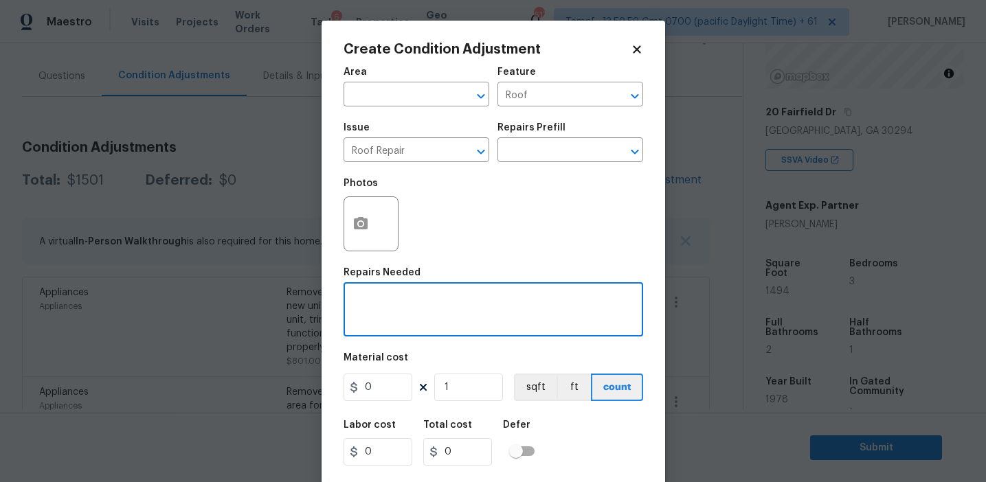
paste textarea "Roof Repair"
type textarea "Roof Repair"
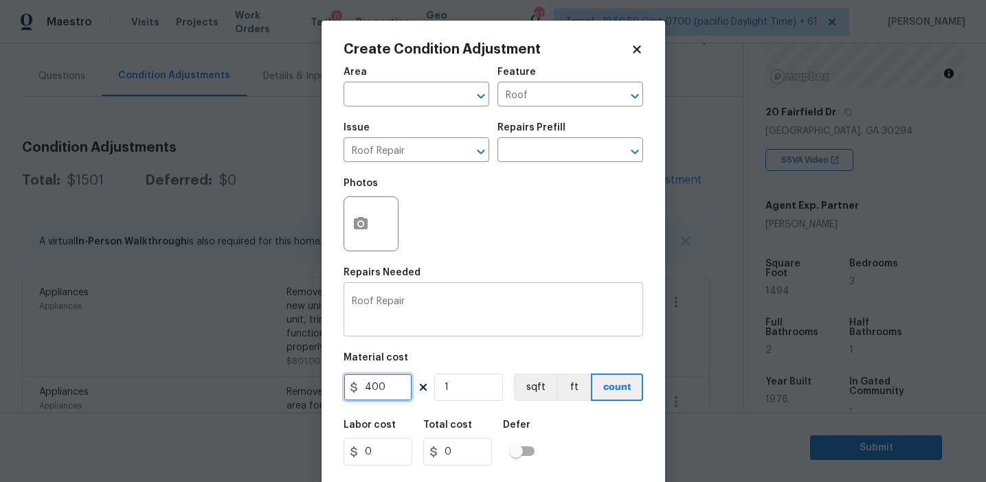
type input "400"
click at [345, 242] on div at bounding box center [370, 223] width 55 height 55
click at [366, 238] on button "button" at bounding box center [360, 224] width 33 height 54
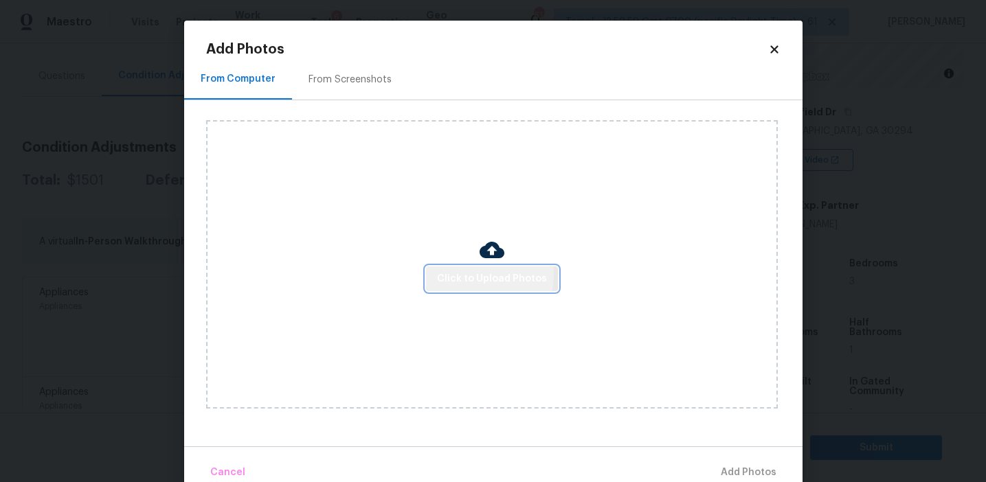
click at [453, 272] on span "Click to Upload Photos" at bounding box center [492, 279] width 110 height 17
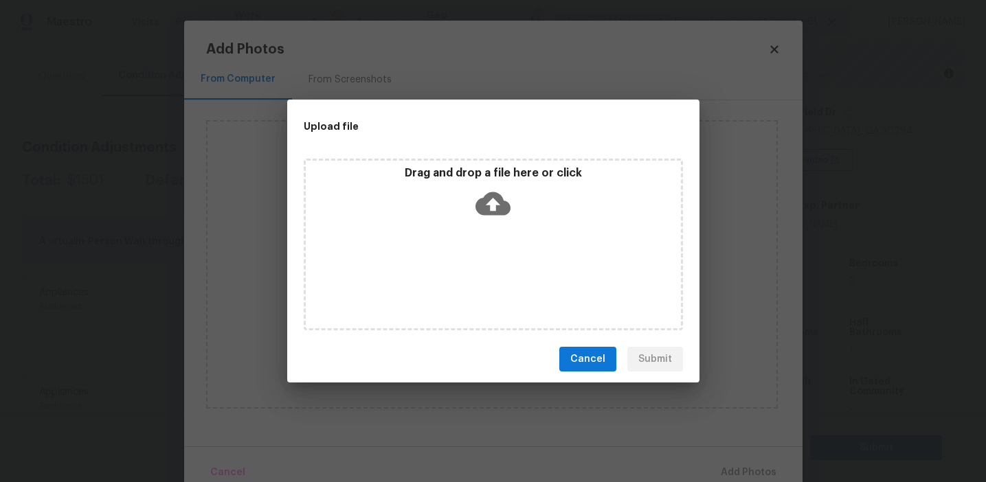
click at [453, 173] on p "Drag and drop a file here or click" at bounding box center [493, 173] width 375 height 14
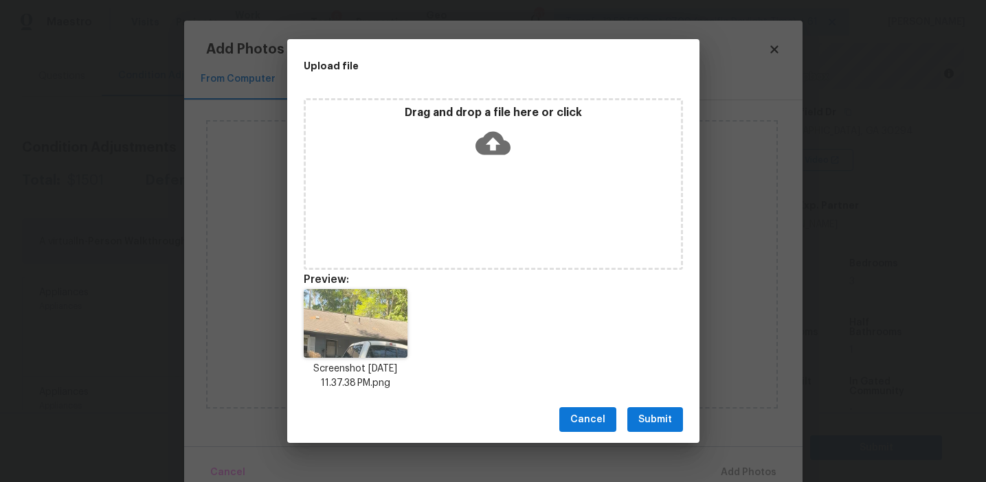
click at [661, 413] on span "Submit" at bounding box center [655, 419] width 34 height 17
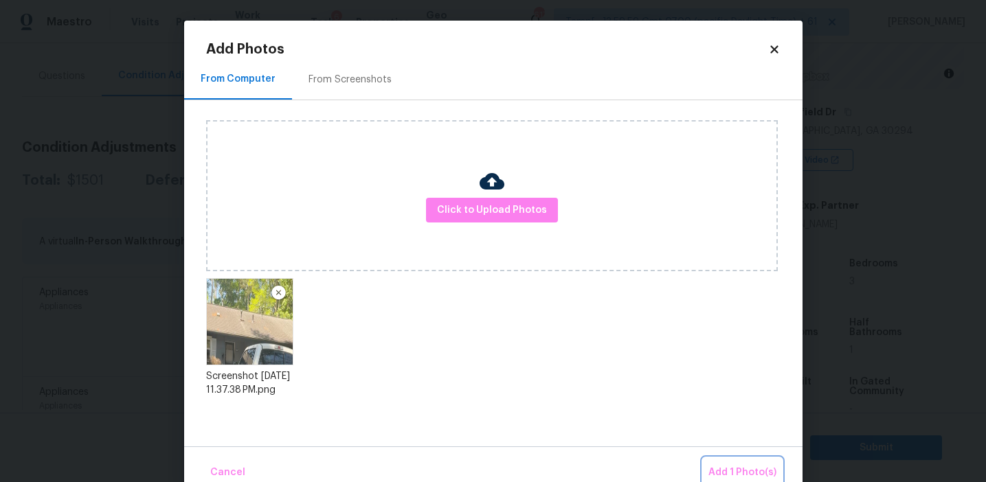
click at [741, 477] on span "Add 1 Photo(s)" at bounding box center [742, 472] width 68 height 17
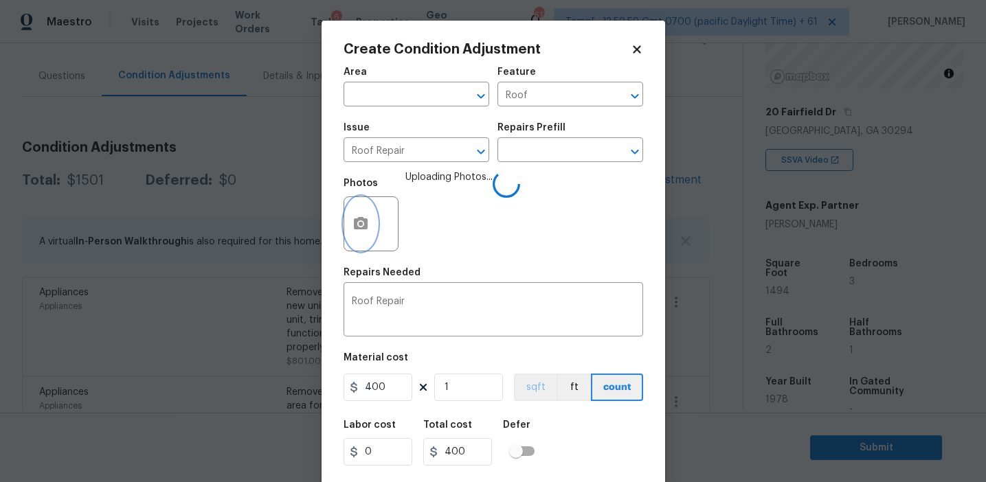
scroll to position [31, 0]
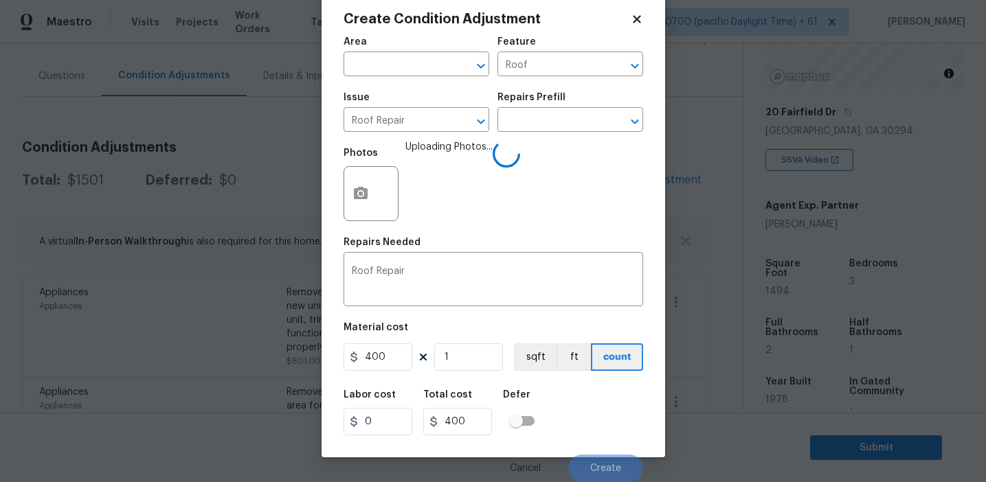
click at [577, 425] on div "Labor cost 0 Total cost 400 Defer" at bounding box center [492, 413] width 299 height 62
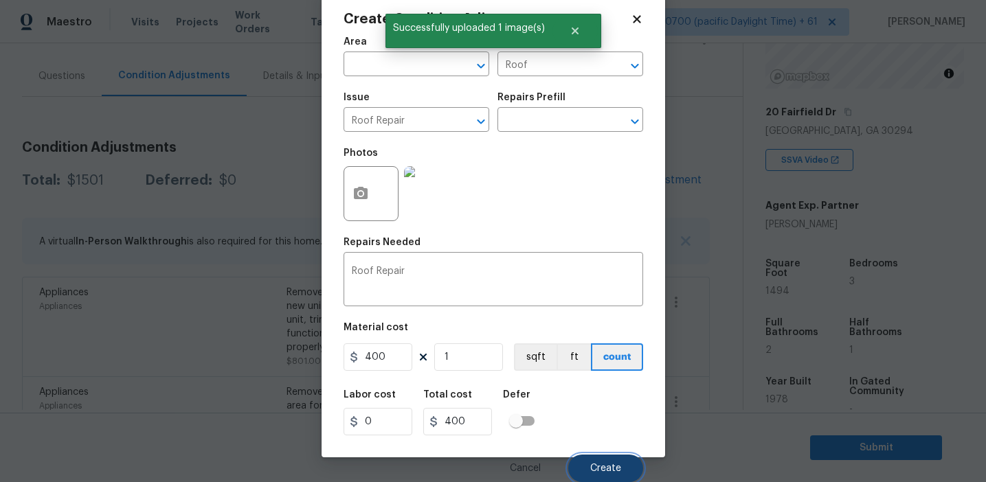
click at [595, 461] on button "Create" at bounding box center [605, 468] width 75 height 27
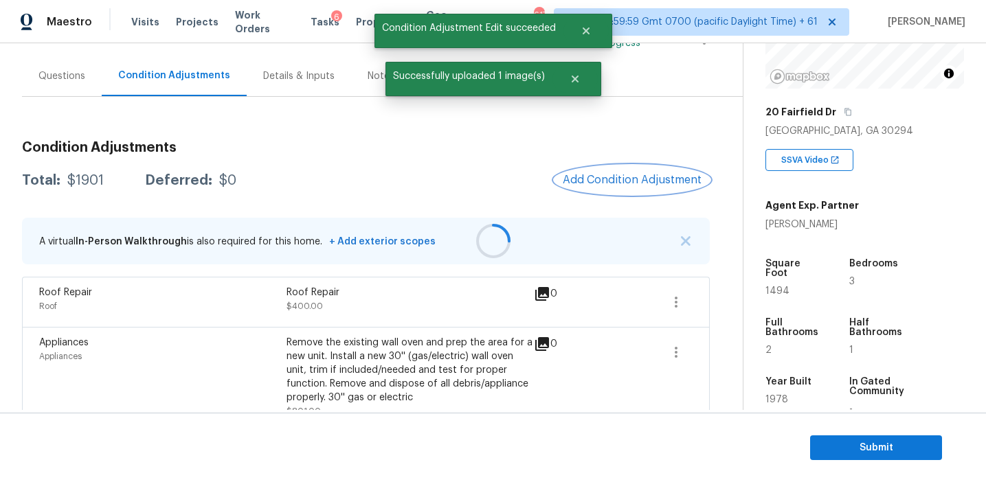
scroll to position [0, 0]
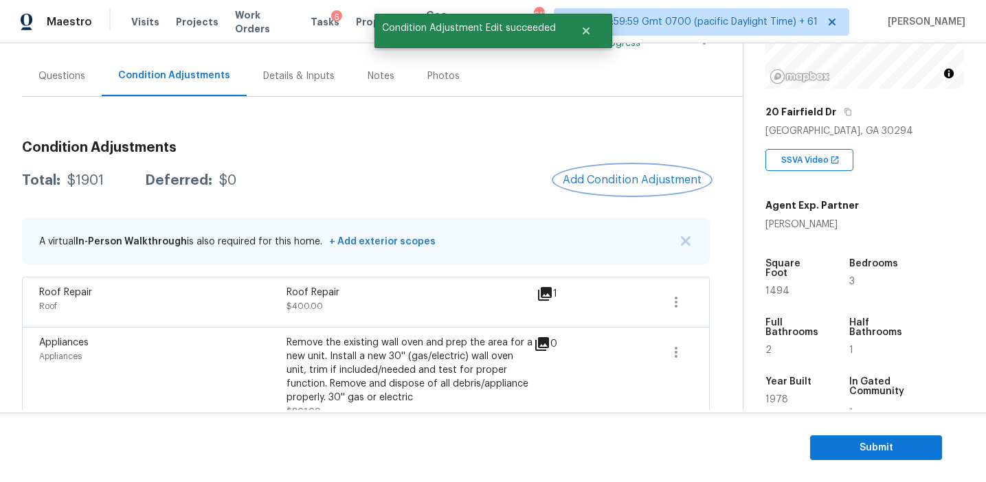
click at [610, 183] on span "Add Condition Adjustment" at bounding box center [632, 180] width 139 height 12
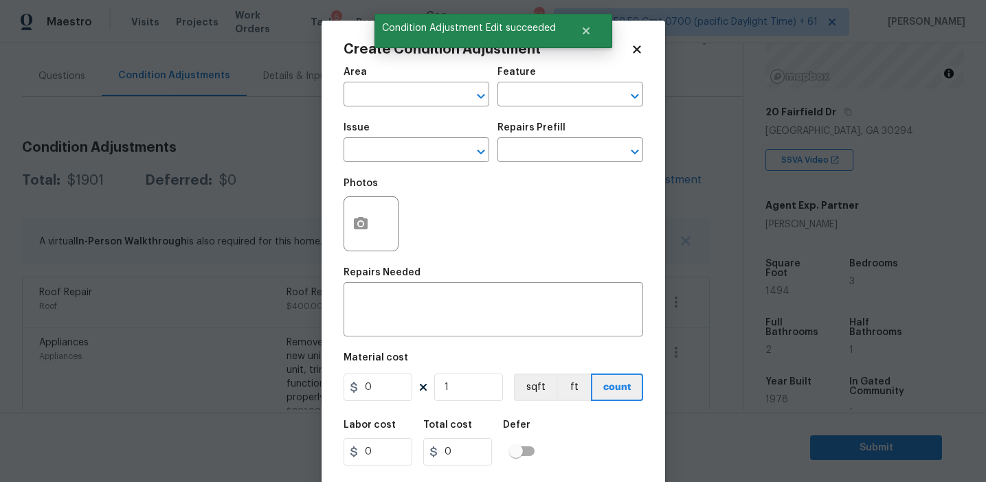
click at [381, 138] on div "Issue" at bounding box center [416, 132] width 146 height 18
click at [396, 156] on input "text" at bounding box center [396, 151] width 107 height 21
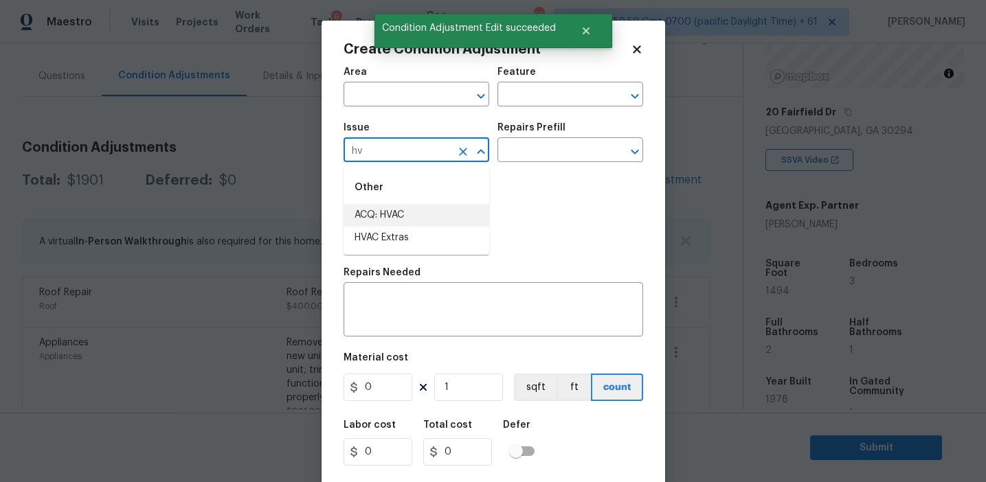
click at [435, 215] on li "ACQ: HVAC" at bounding box center [416, 215] width 146 height 23
type input "ACQ: HVAC"
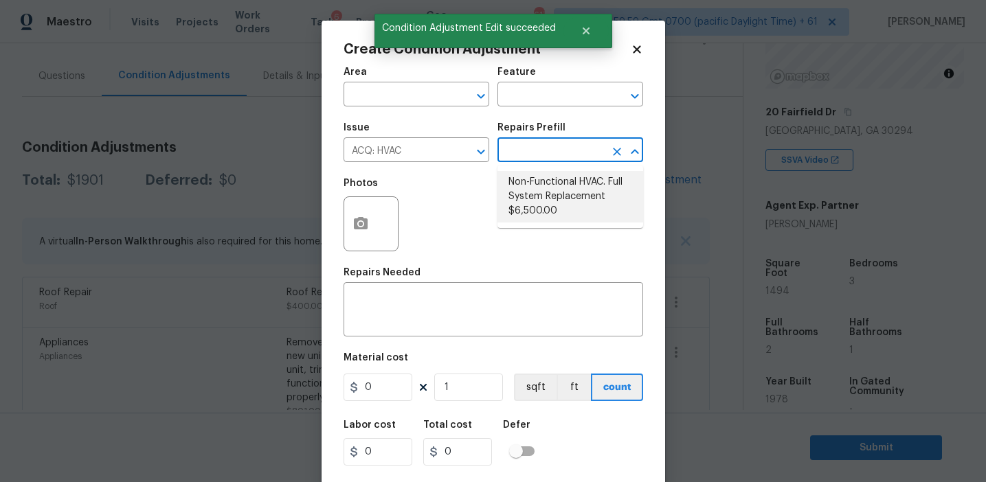
click at [549, 182] on li "Non-Functional HVAC. Full System Replacement $6,500.00" at bounding box center [570, 197] width 146 height 52
type input "Acquisition"
type textarea "Acquisition Scope: Full System Replacement"
type input "6500"
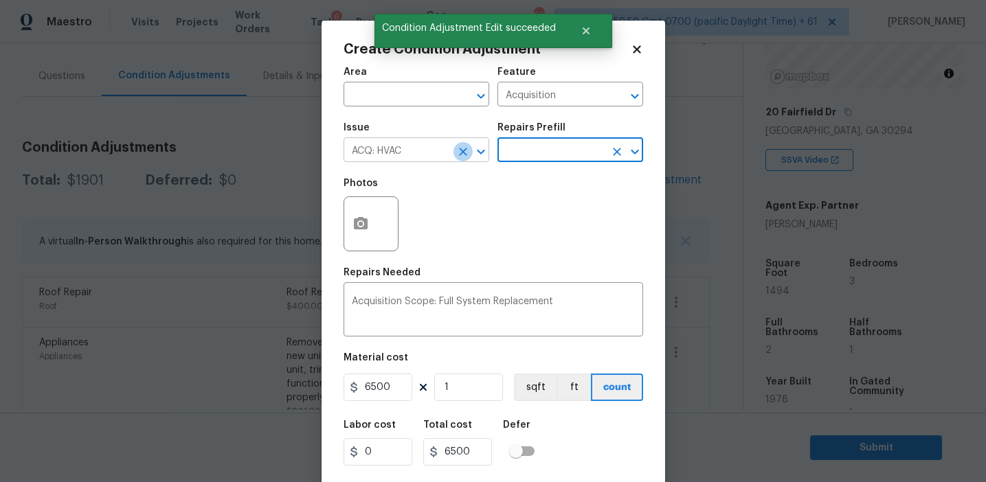
click at [462, 146] on icon "Clear" at bounding box center [463, 152] width 14 height 14
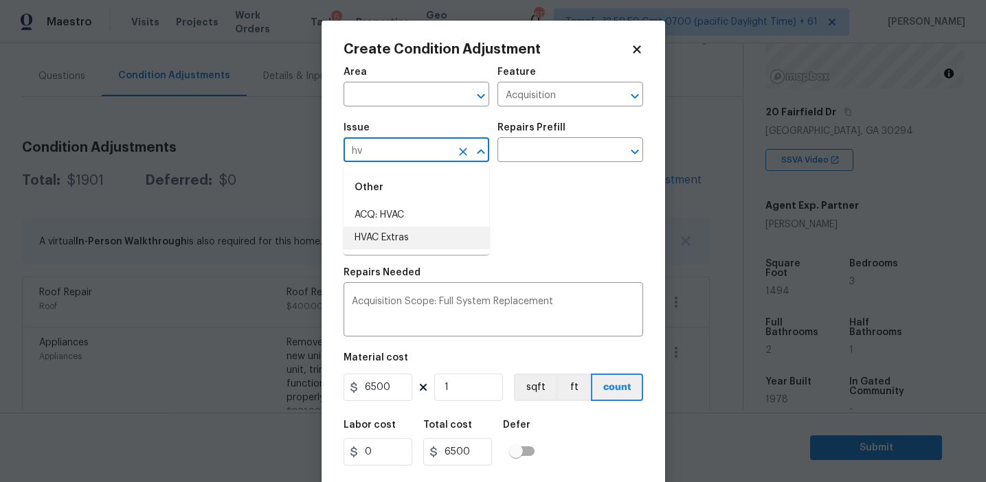
click at [462, 234] on li "HVAC Extras" at bounding box center [416, 238] width 146 height 23
type input "HVAC Extras"
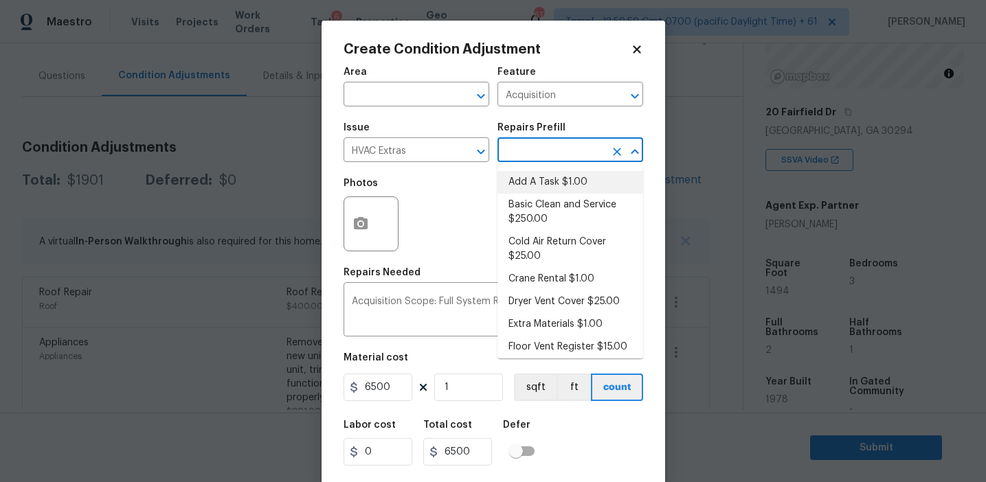
click at [573, 182] on li "Add A Task $1.00" at bounding box center [570, 182] width 146 height 23
type input "HVAC"
type textarea "HPM to detail"
type input "1"
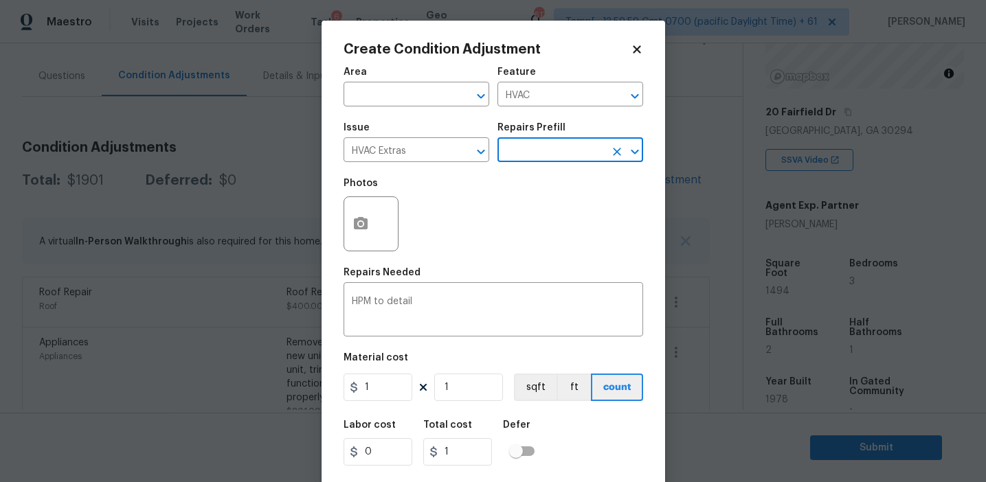
click at [549, 147] on input "text" at bounding box center [550, 151] width 107 height 21
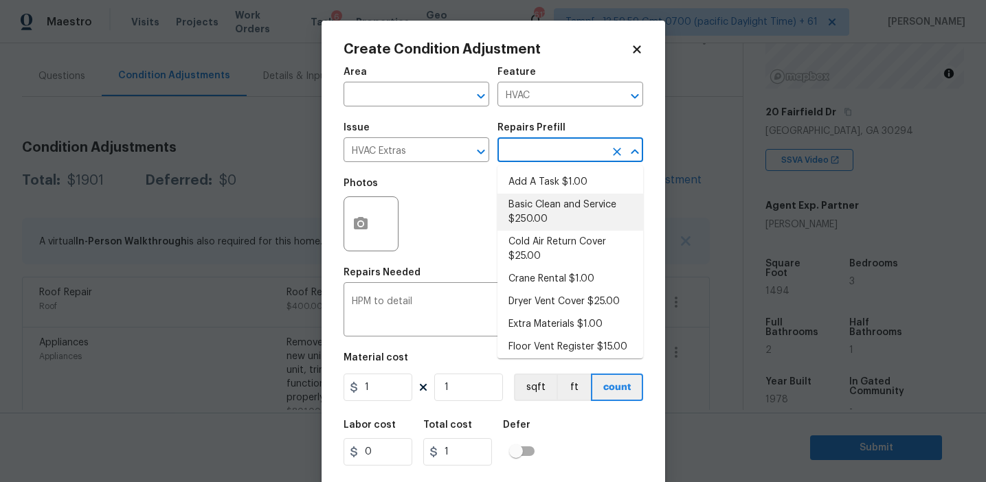
click at [549, 226] on li "Basic Clean and Service $250.00" at bounding box center [570, 212] width 146 height 37
type textarea "General Service HVAC system including: cleaning condenser and evaporator coils,…"
type input "250"
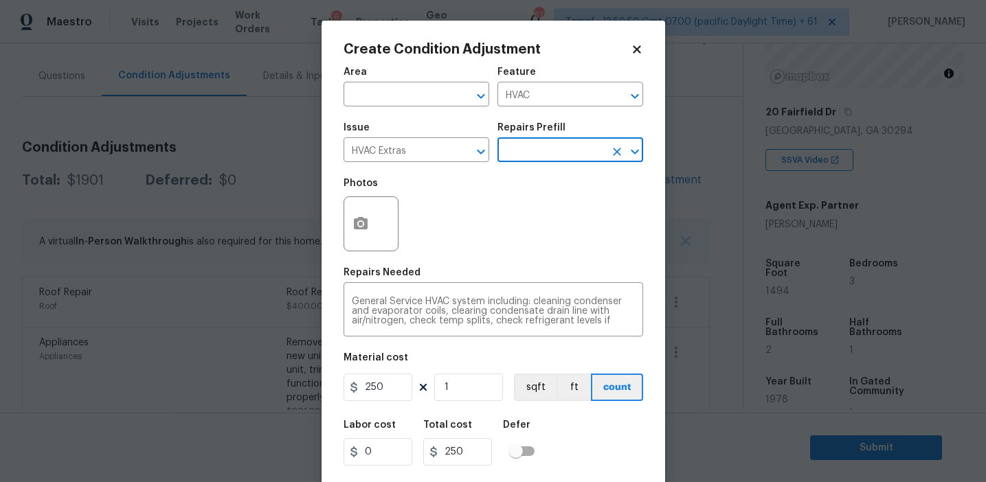
scroll to position [31, 0]
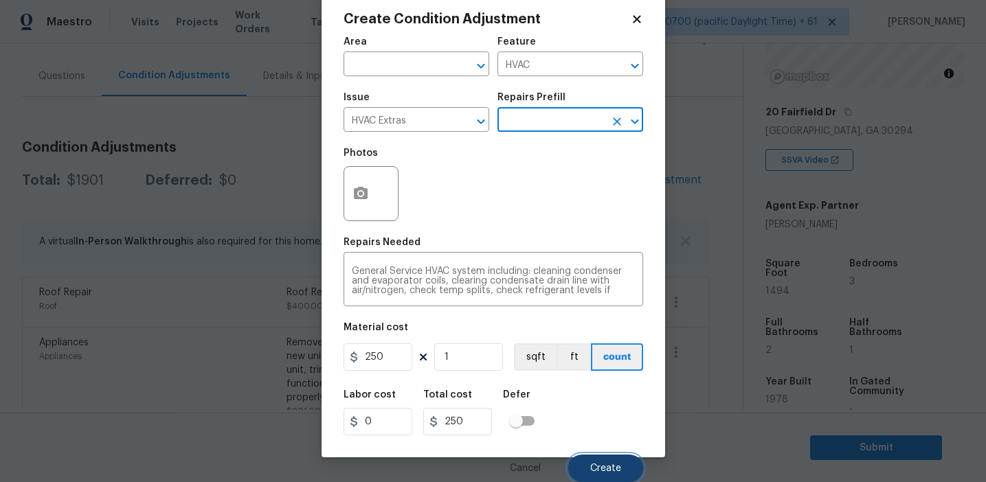
click at [591, 467] on span "Create" at bounding box center [605, 469] width 31 height 10
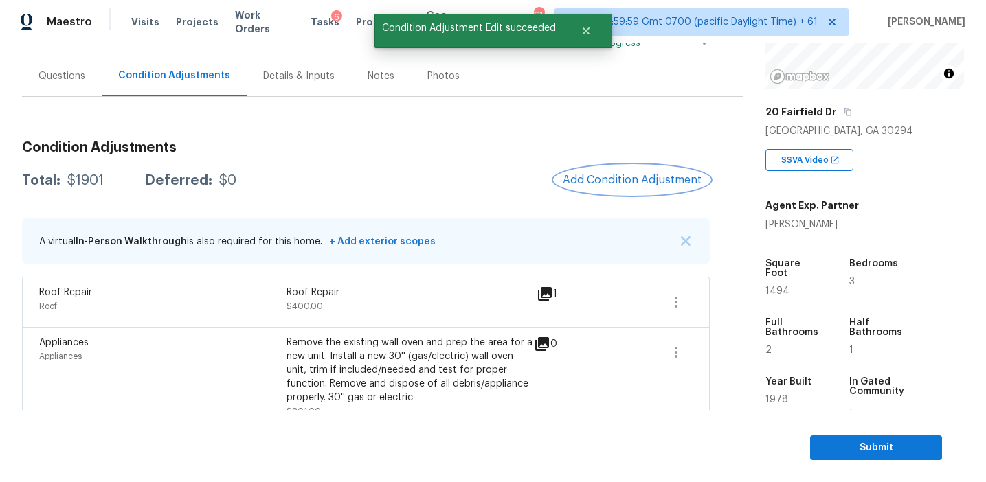
scroll to position [0, 0]
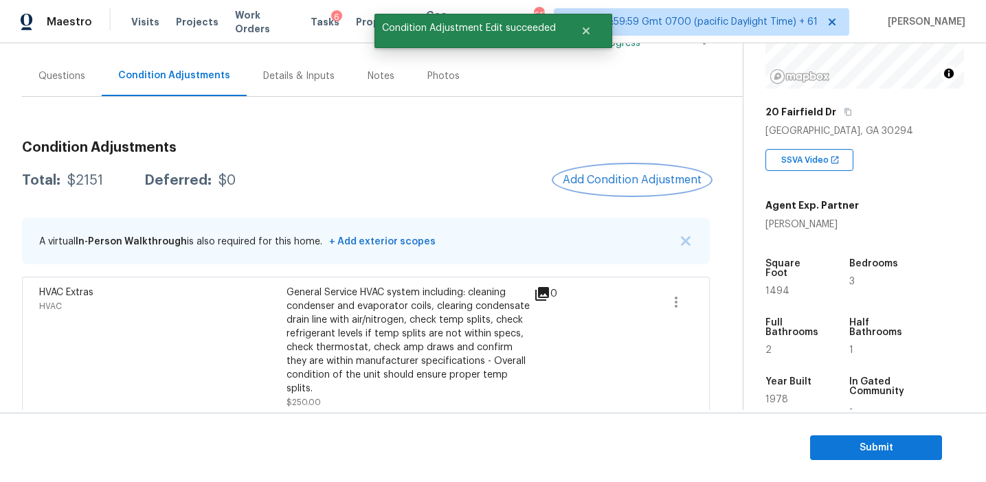
click at [604, 174] on span "Add Condition Adjustment" at bounding box center [632, 180] width 139 height 12
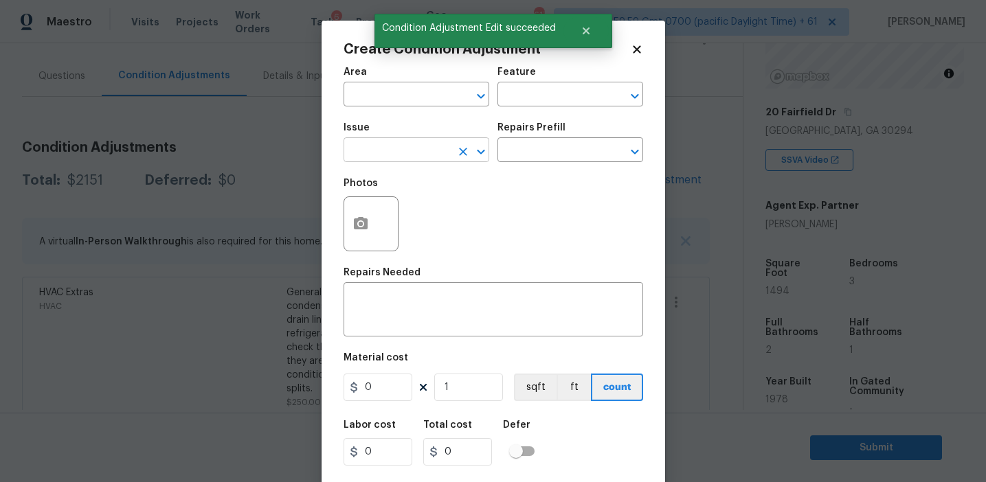
click at [374, 157] on input "text" at bounding box center [396, 151] width 107 height 21
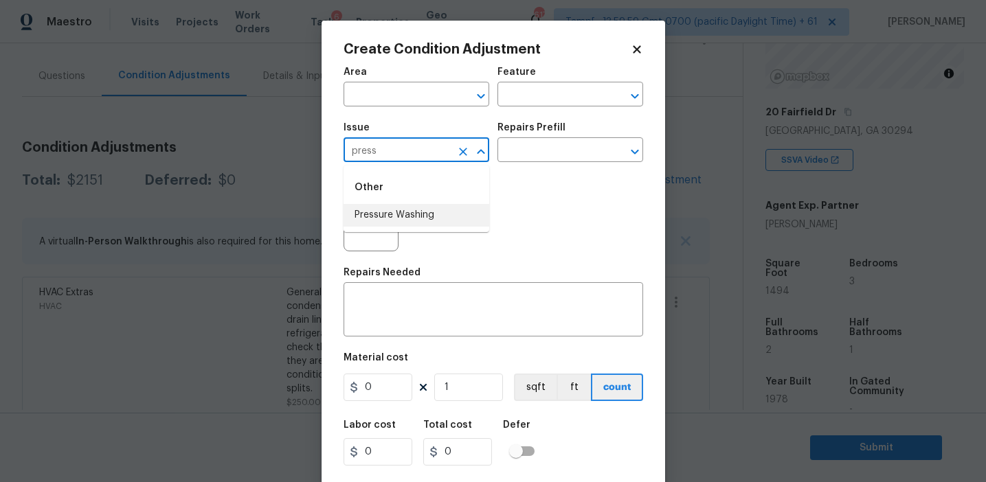
click at [401, 217] on li "Pressure Washing" at bounding box center [416, 215] width 146 height 23
type input "Pressure Washing"
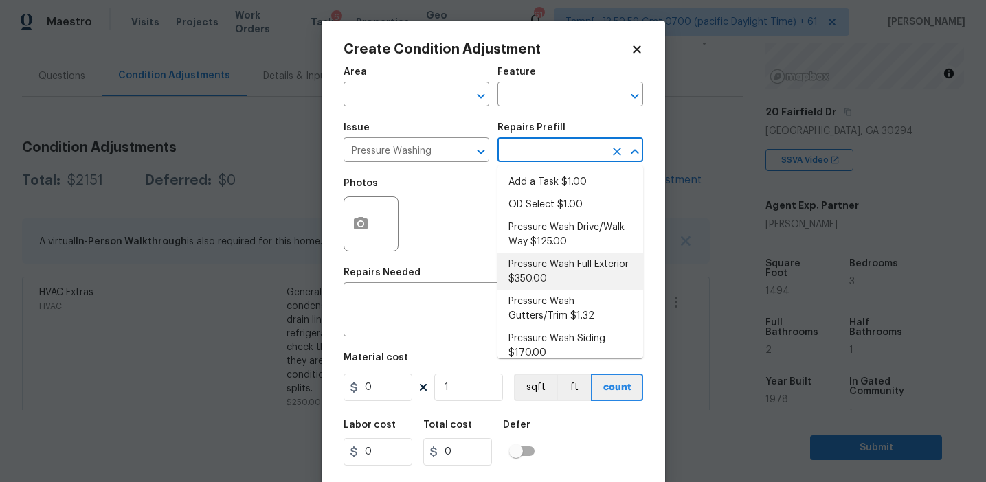
click at [547, 279] on li "Pressure Wash Full Exterior $350.00" at bounding box center [570, 271] width 146 height 37
type input "Siding"
type textarea "Pressure wash the House, Flatwork, Deck and Garage interior."
type input "350"
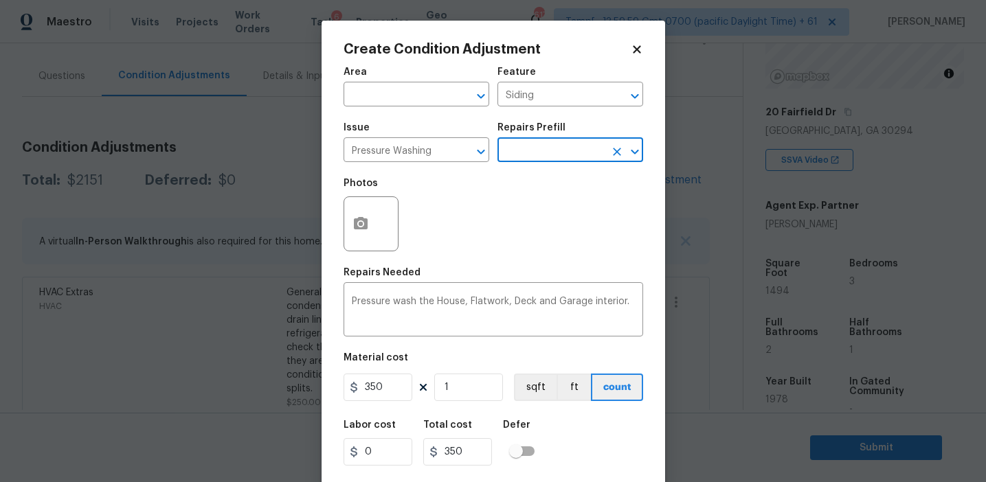
scroll to position [31, 0]
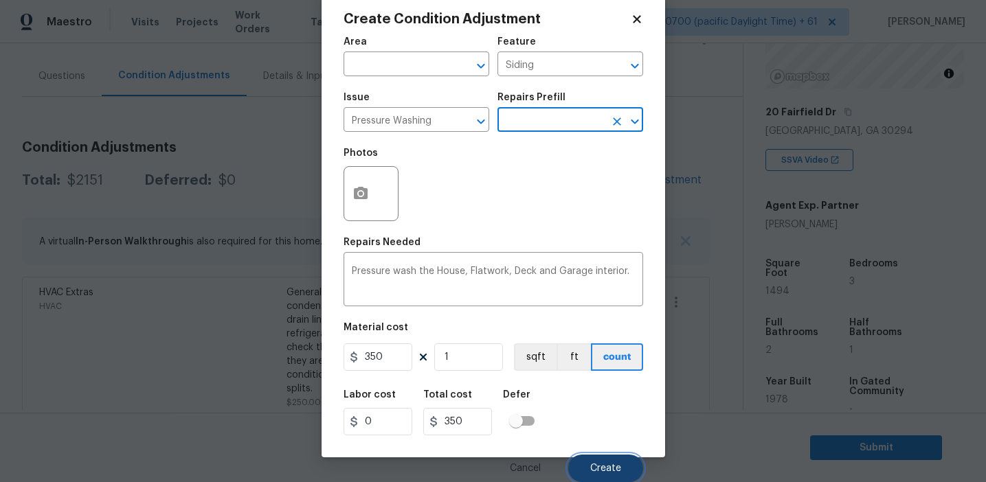
click at [589, 463] on button "Create" at bounding box center [605, 468] width 75 height 27
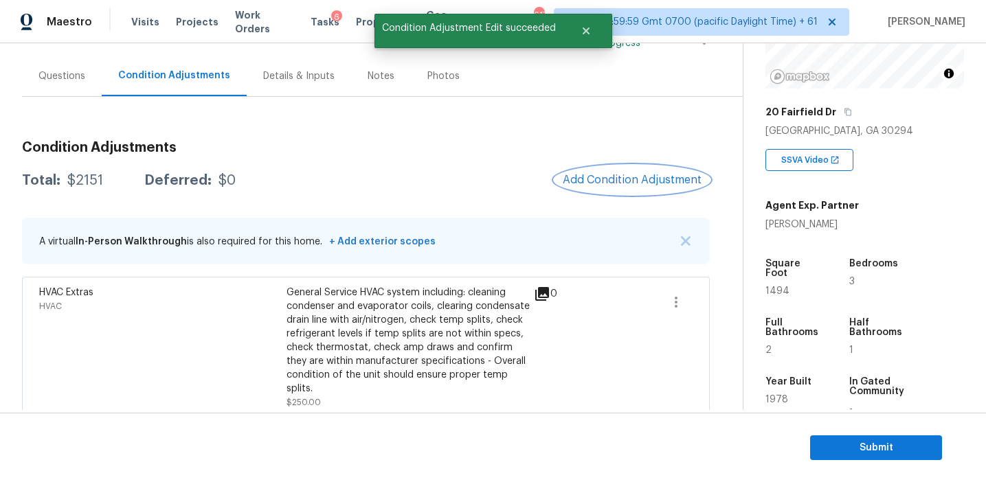
scroll to position [0, 0]
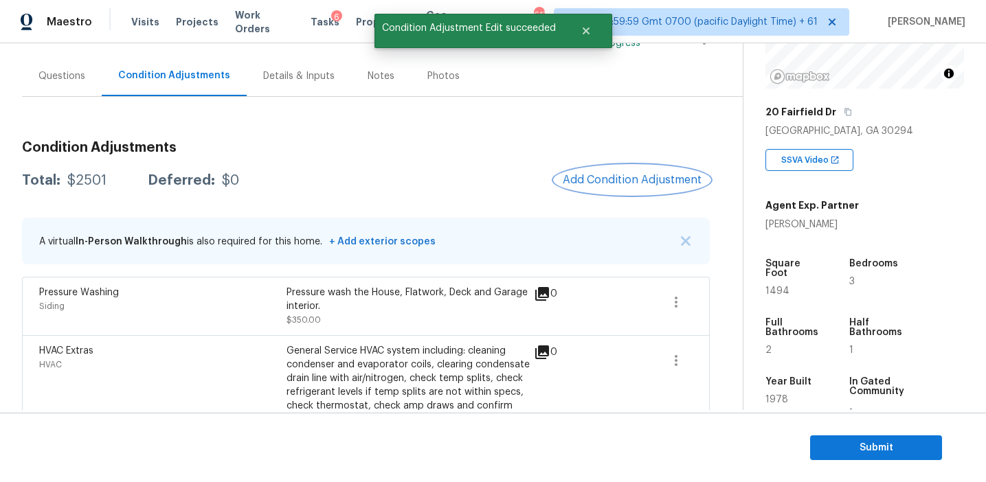
click at [584, 179] on span "Add Condition Adjustment" at bounding box center [632, 180] width 139 height 12
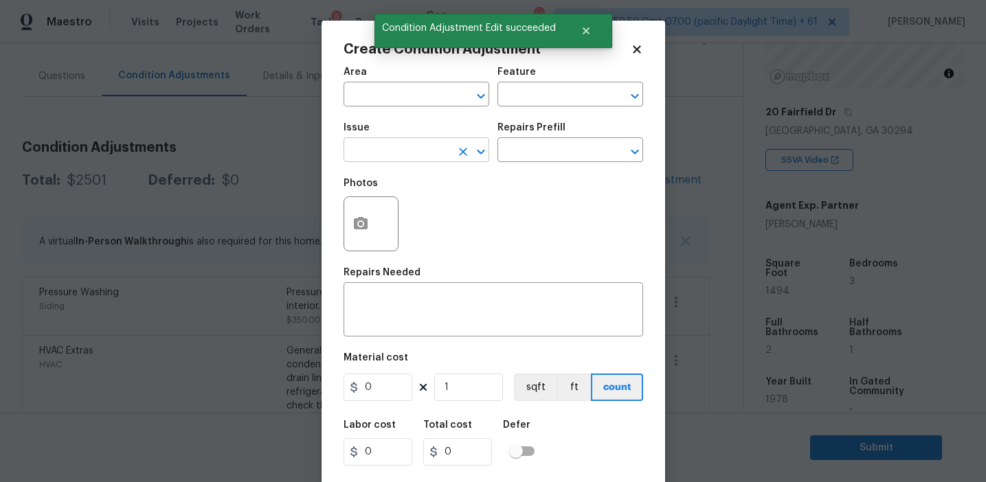
click at [407, 152] on input "text" at bounding box center [396, 151] width 107 height 21
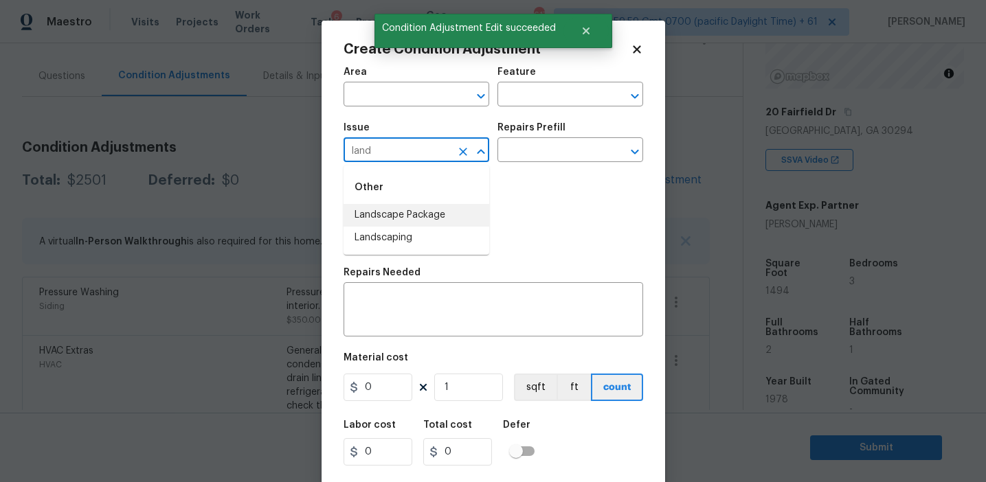
click at [441, 218] on li "Landscape Package" at bounding box center [416, 215] width 146 height 23
type input "Landscape Package"
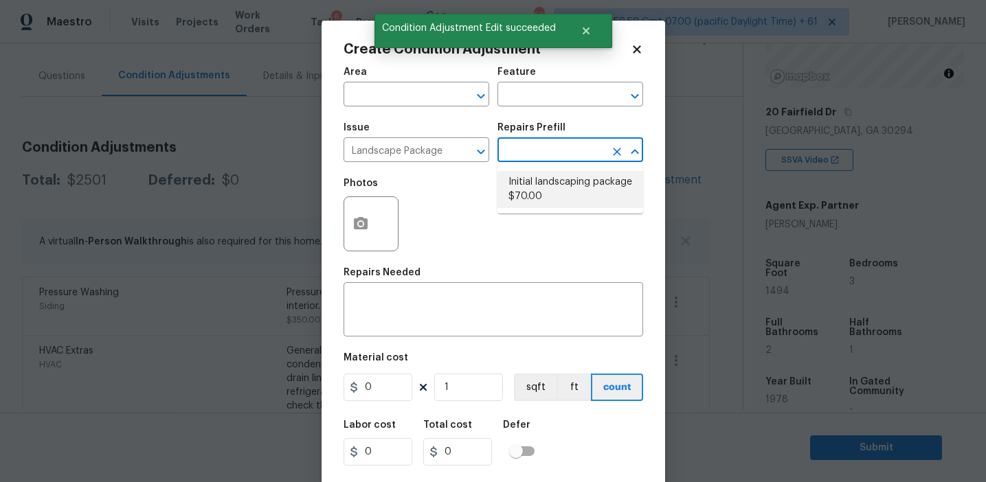
click at [549, 178] on li "Initial landscaping package $70.00" at bounding box center [570, 189] width 146 height 37
type input "Home Readiness Packages"
type textarea "Mowing of grass up to 6" in height. Mow, edge along driveways & sidewalks, trim…"
type input "70"
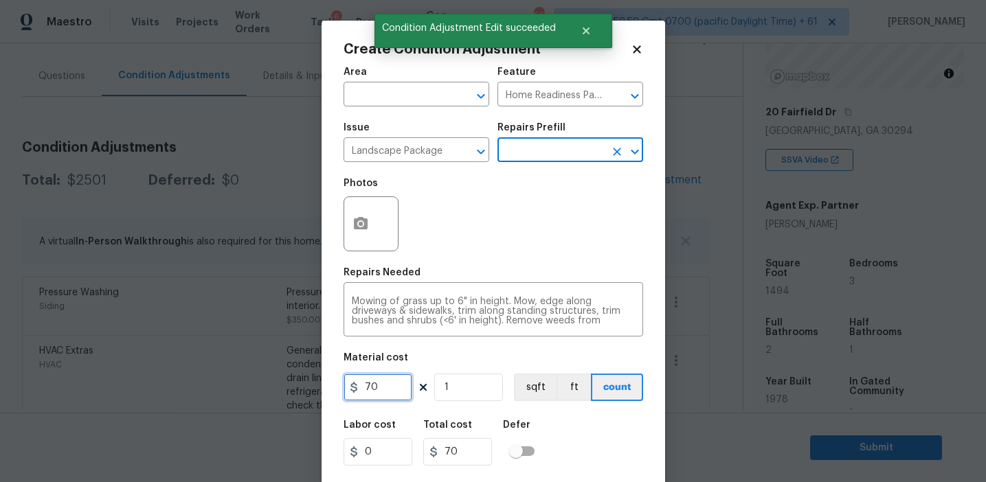
click at [366, 385] on input "70" at bounding box center [377, 387] width 69 height 27
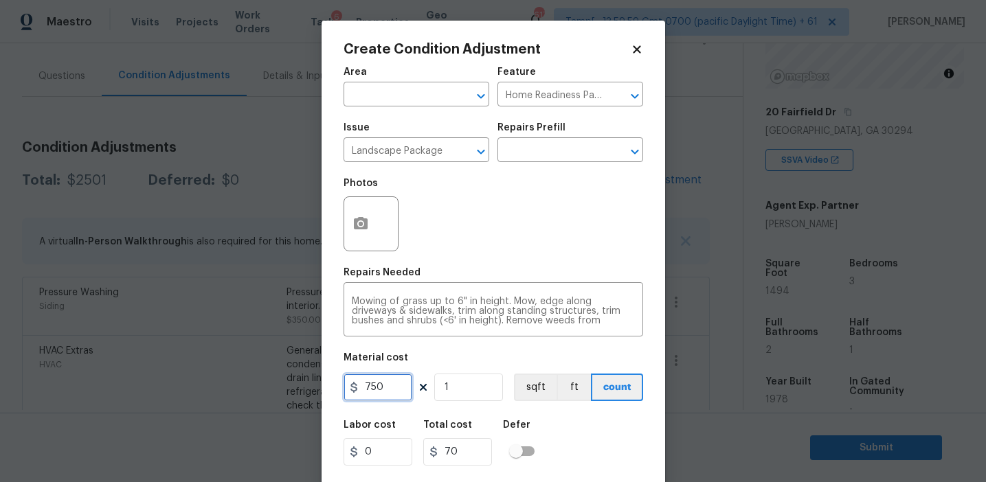
type input "750"
click at [354, 199] on button "button" at bounding box center [360, 224] width 33 height 54
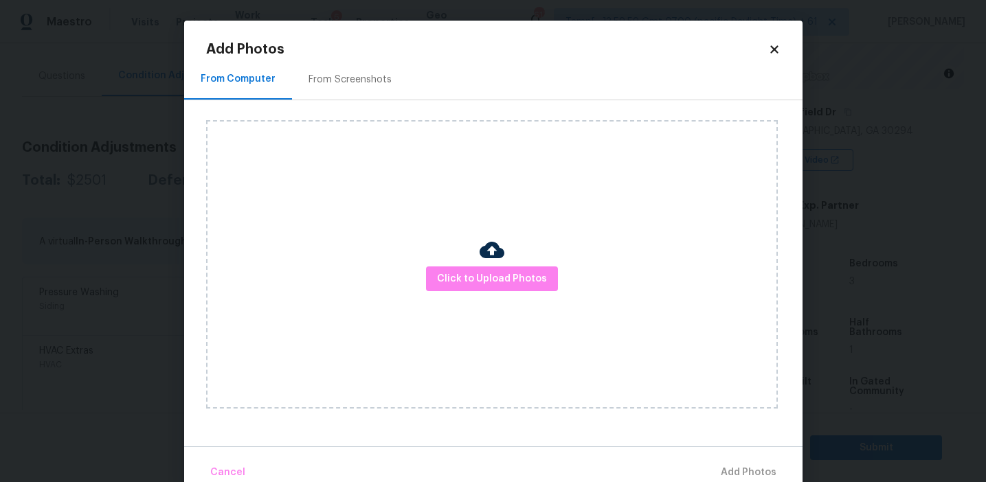
click at [350, 54] on h2 "Add Photos" at bounding box center [487, 50] width 562 height 14
click at [353, 80] on div "From Screenshots" at bounding box center [349, 80] width 83 height 14
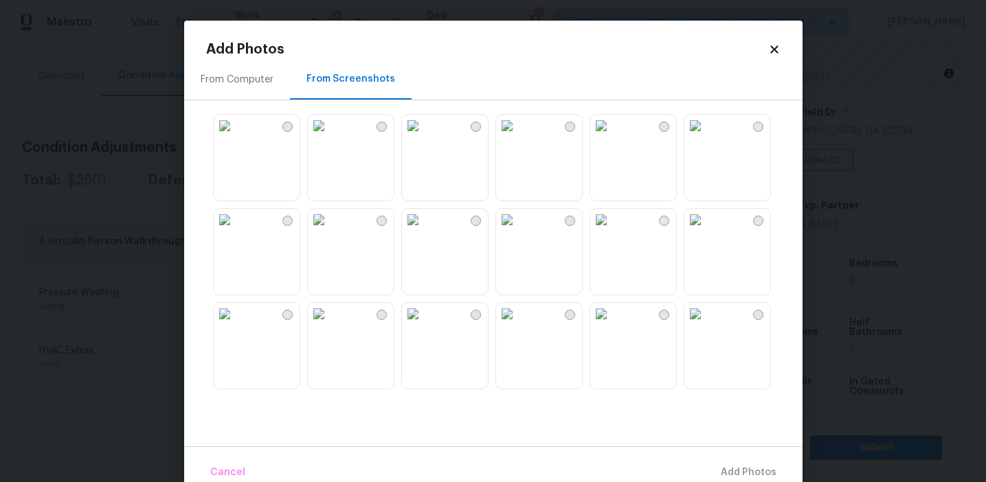
click at [256, 78] on div "From Computer" at bounding box center [237, 80] width 73 height 14
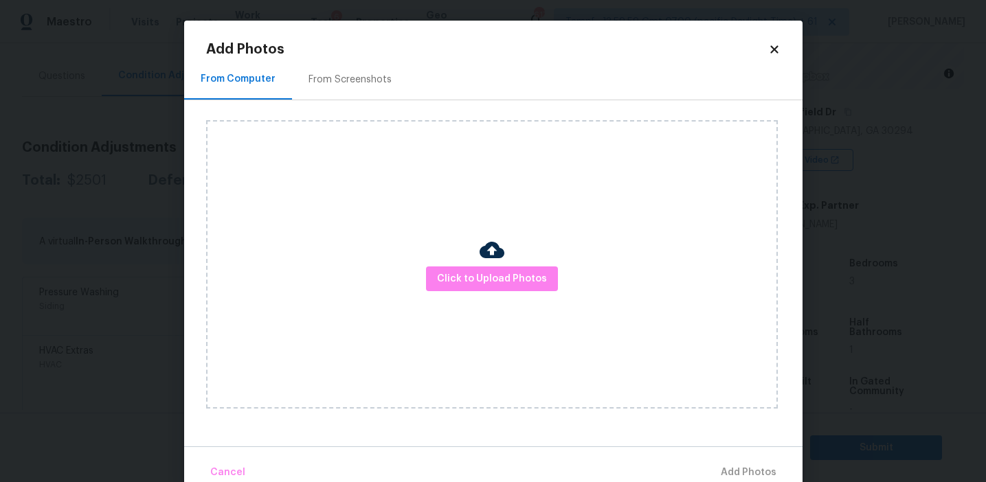
click at [448, 262] on div "Click to Upload Photos" at bounding box center [491, 264] width 571 height 288
click at [448, 272] on span "Click to Upload Photos" at bounding box center [492, 279] width 110 height 17
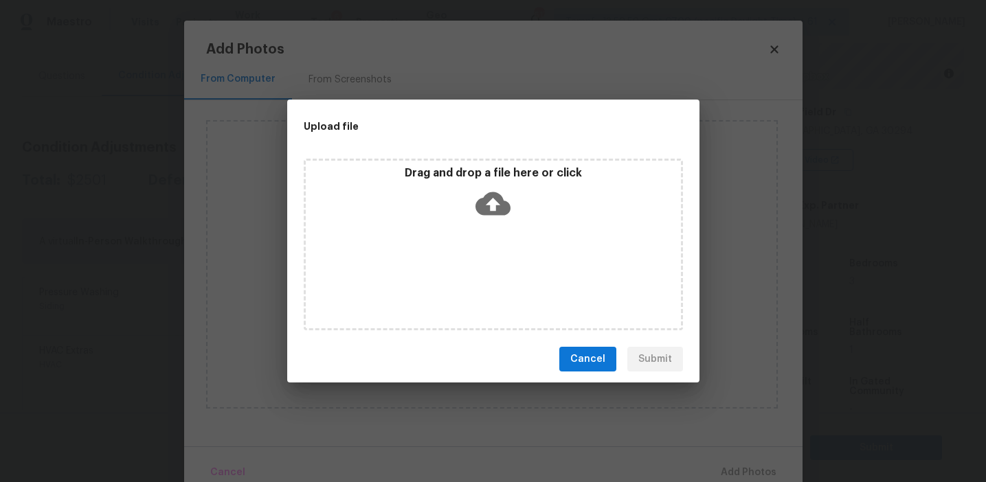
click at [453, 216] on div "Drag and drop a file here or click" at bounding box center [493, 195] width 375 height 59
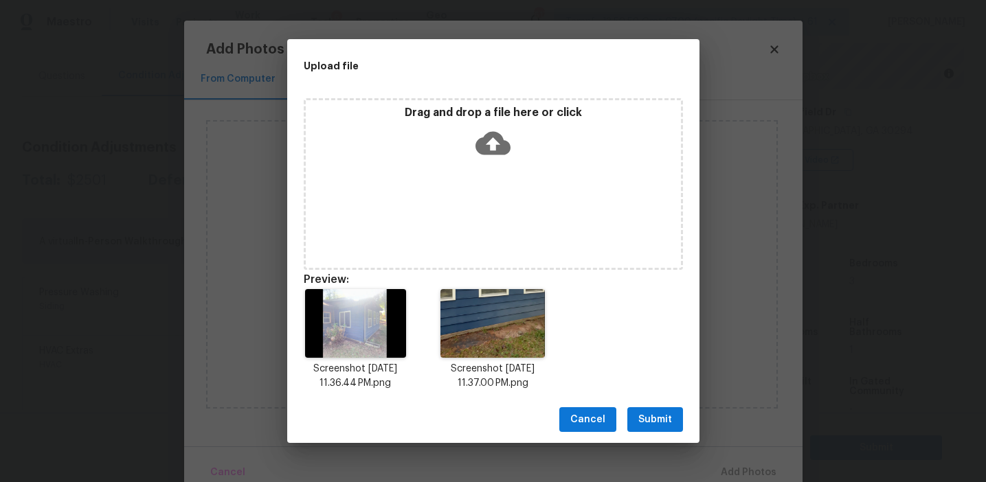
click at [641, 415] on span "Submit" at bounding box center [655, 419] width 34 height 17
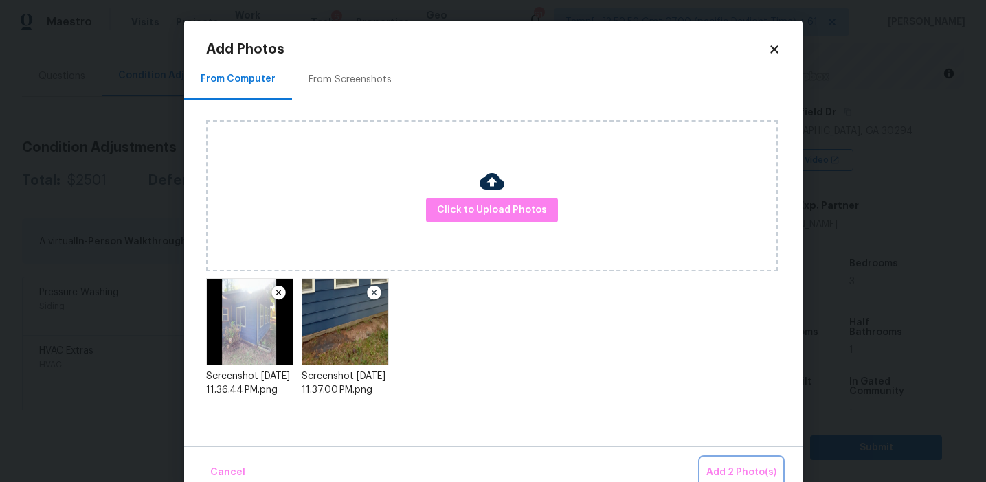
click at [707, 461] on button "Add 2 Photo(s)" at bounding box center [741, 473] width 81 height 30
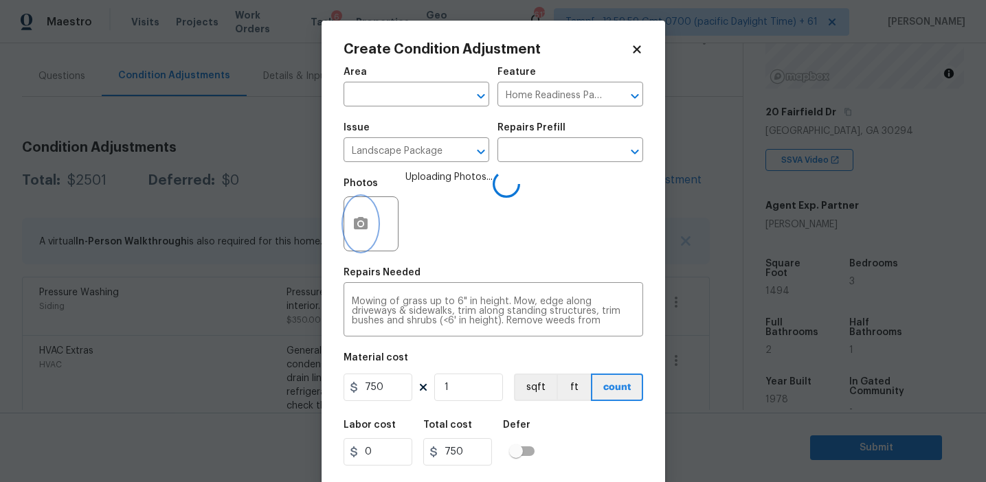
scroll to position [31, 0]
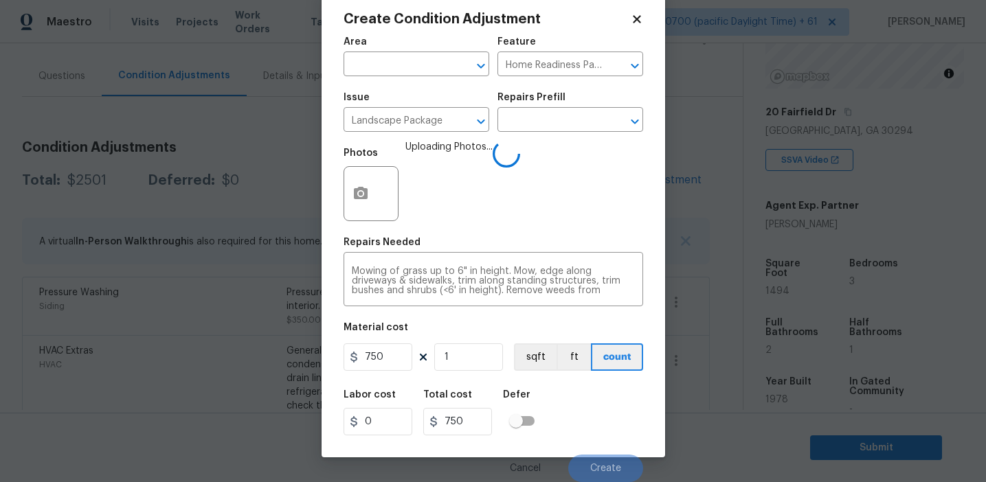
click at [601, 436] on div "Labor cost 0 Total cost 750 Defer" at bounding box center [492, 413] width 299 height 62
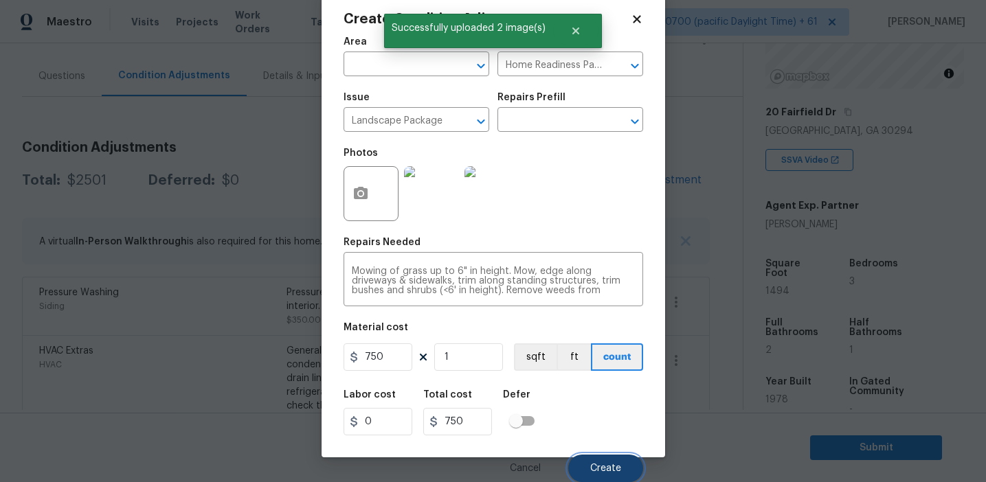
click at [601, 468] on span "Create" at bounding box center [605, 469] width 31 height 10
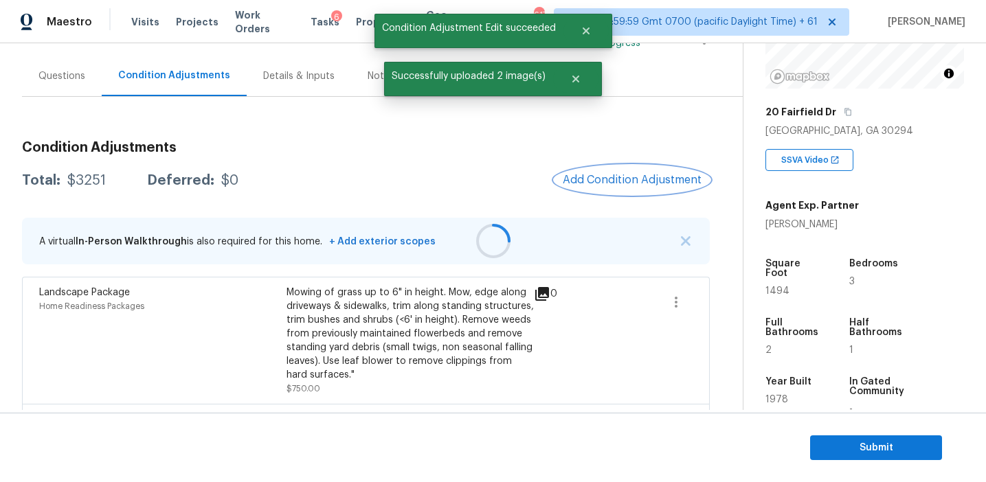
scroll to position [0, 0]
click at [602, 177] on span "Add Condition Adjustment" at bounding box center [632, 180] width 139 height 12
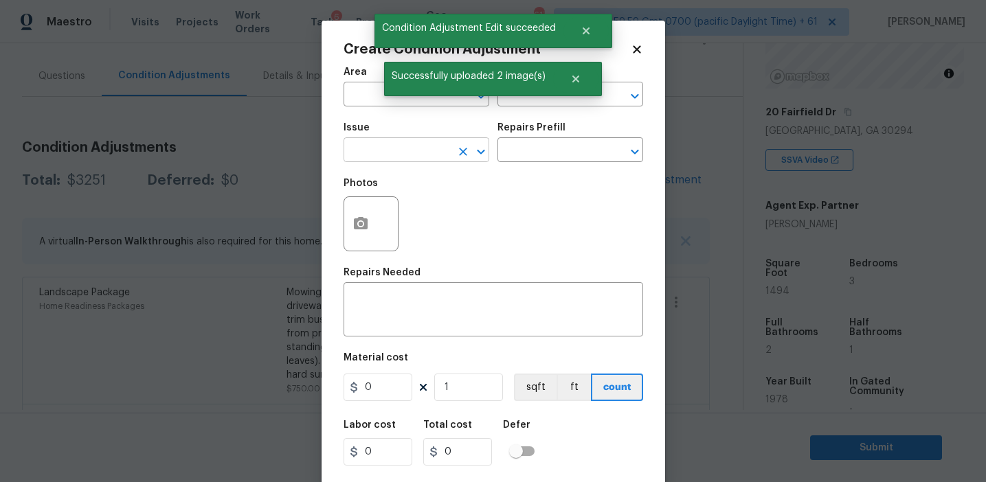
click at [398, 157] on input "text" at bounding box center [396, 151] width 107 height 21
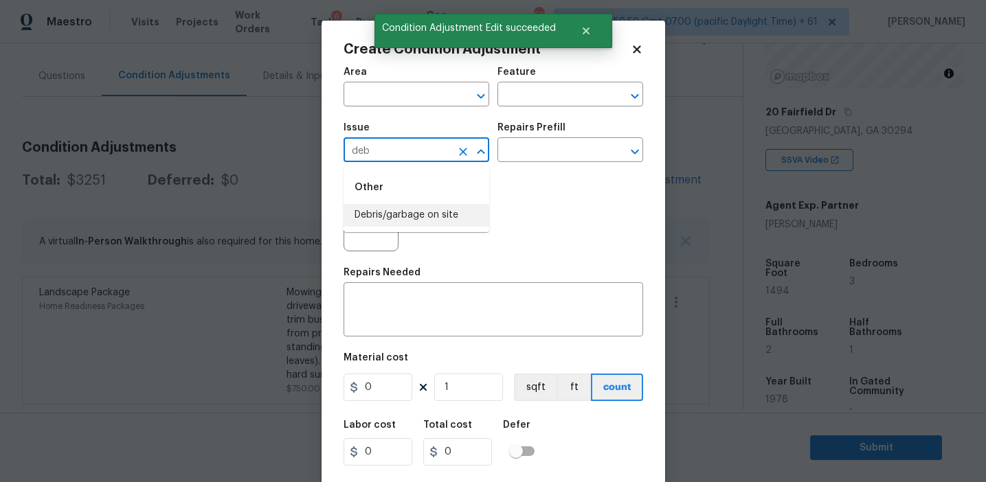
click at [427, 211] on li "Debris/garbage on site" at bounding box center [416, 215] width 146 height 23
type input "Debris/garbage on site"
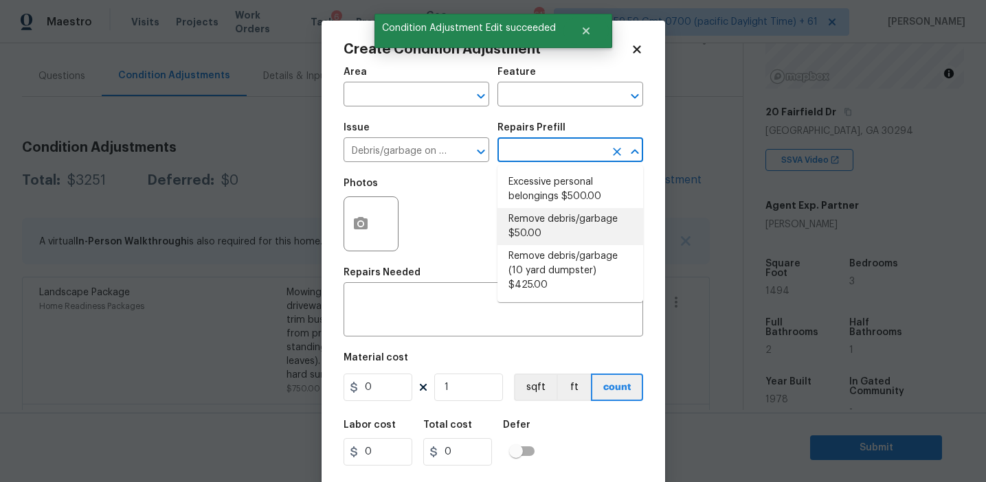
click at [563, 226] on li "Remove debris/garbage $50.00" at bounding box center [570, 226] width 146 height 37
type textarea "Remove, haul off, and properly dispose of any debris left by seller to offsite …"
type input "50"
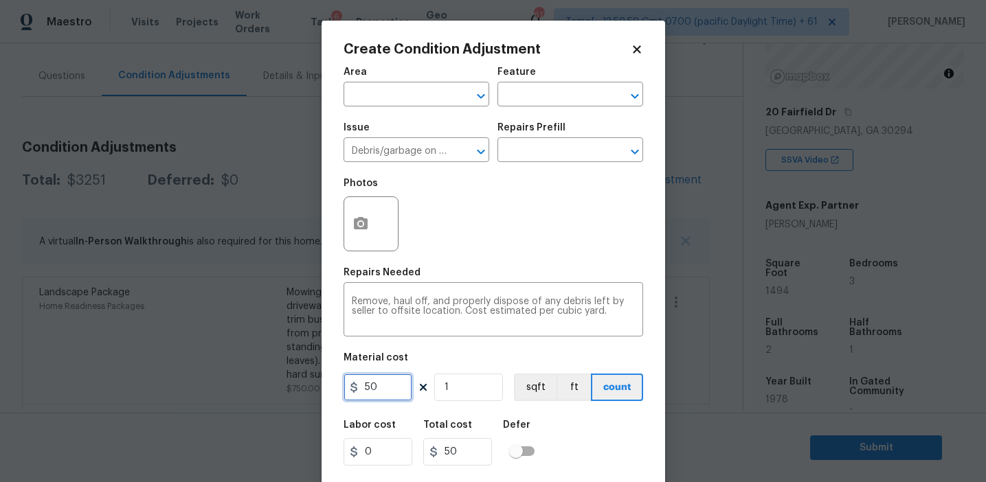
click at [394, 394] on input "50" at bounding box center [377, 387] width 69 height 27
type input "1000"
click at [386, 302] on textarea "Remove, haul off, and properly dispose of any debris left by seller to offsite …" at bounding box center [493, 311] width 283 height 29
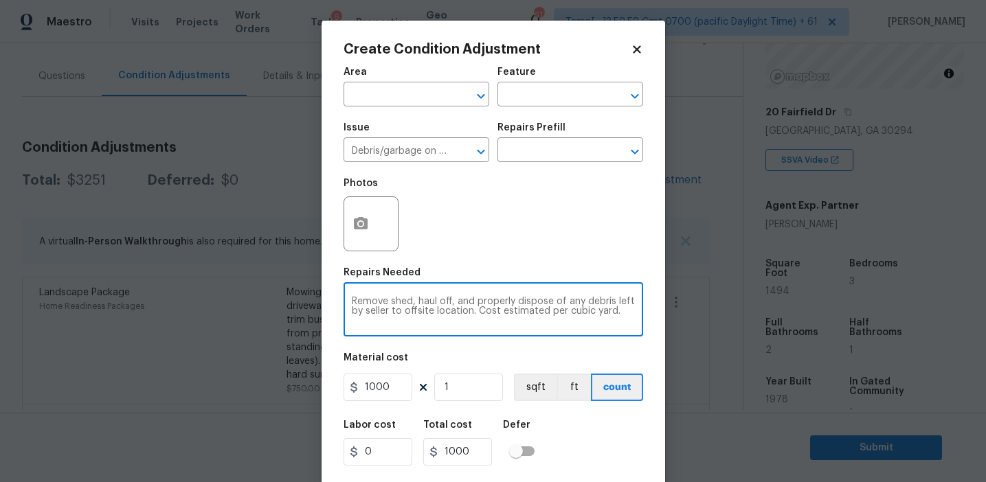
type textarea "Remove shed, haul off, and properly dispose of any debris left by seller to off…"
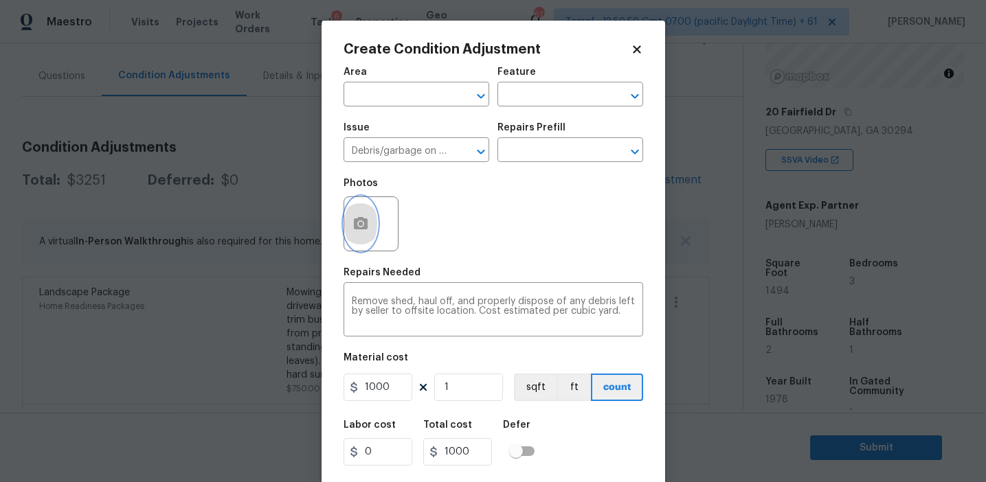
click at [355, 220] on icon "button" at bounding box center [361, 223] width 14 height 12
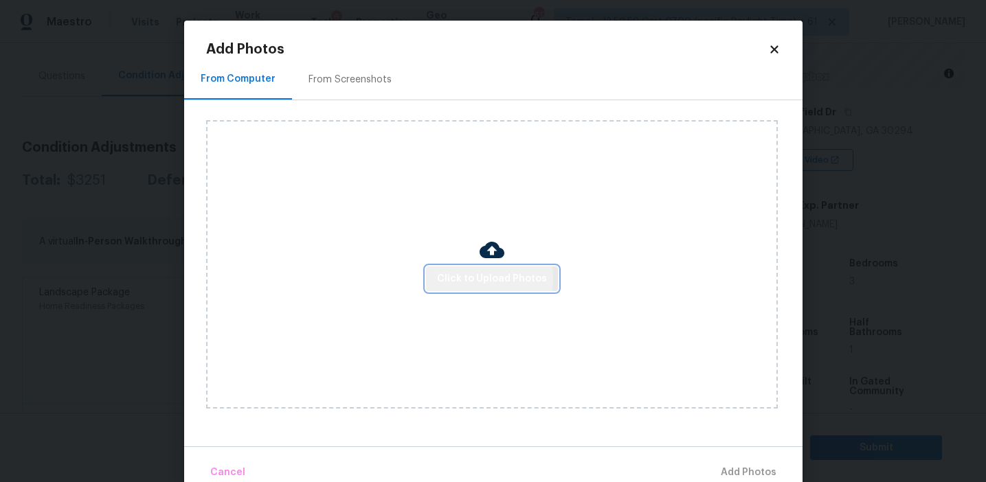
click at [466, 280] on span "Click to Upload Photos" at bounding box center [492, 279] width 110 height 17
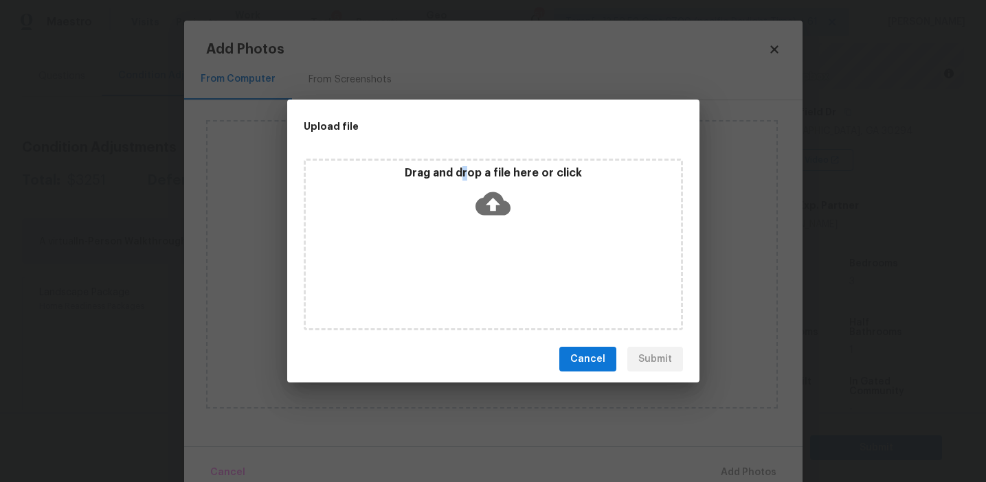
click at [467, 170] on p "Drag and drop a file here or click" at bounding box center [493, 173] width 375 height 14
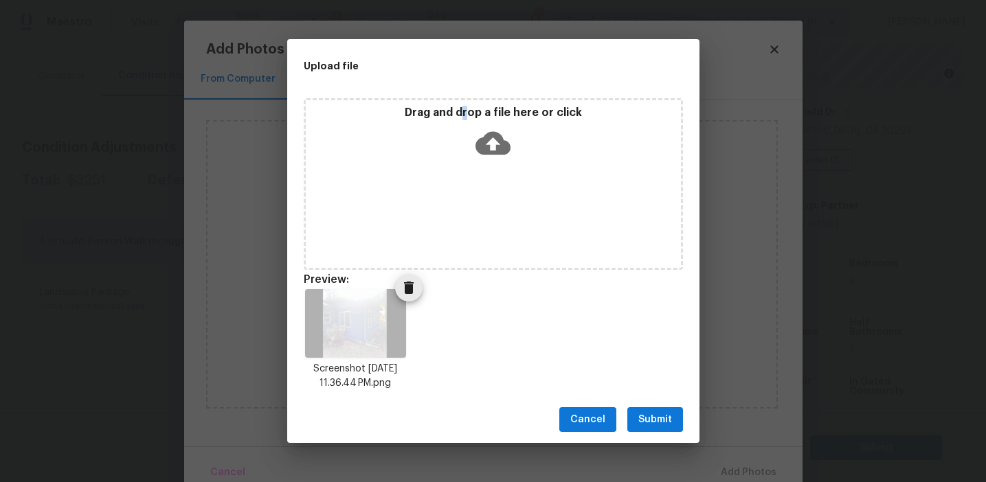
click at [417, 281] on icon "Delete" at bounding box center [408, 288] width 16 height 16
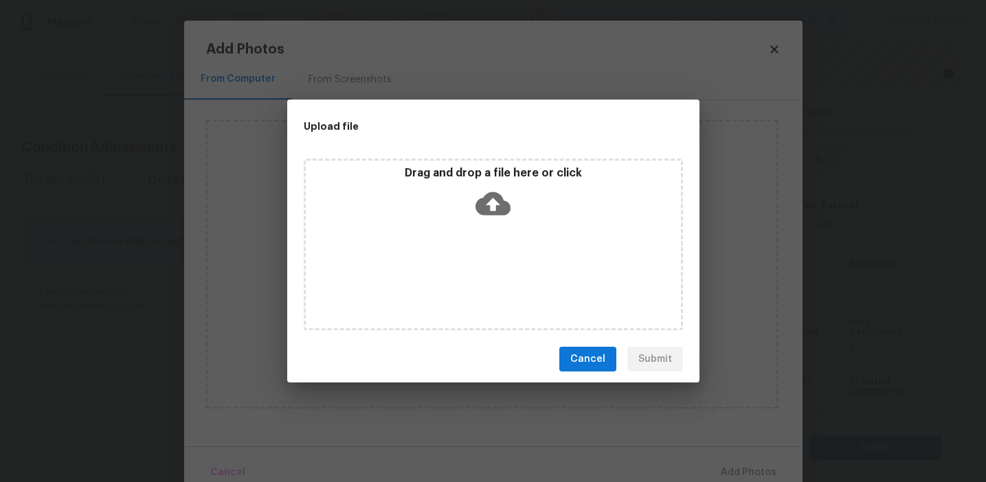
click at [451, 177] on p "Drag and drop a file here or click" at bounding box center [493, 173] width 375 height 14
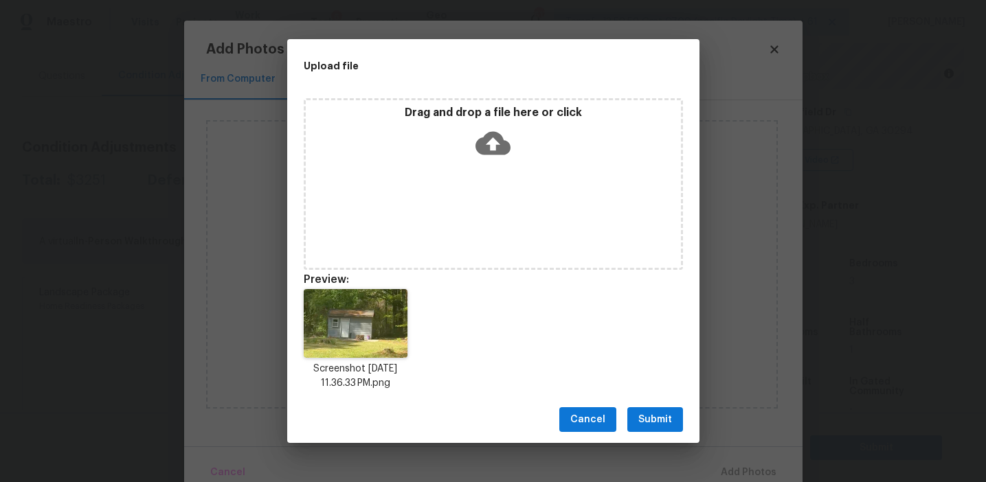
click at [657, 416] on span "Submit" at bounding box center [655, 419] width 34 height 17
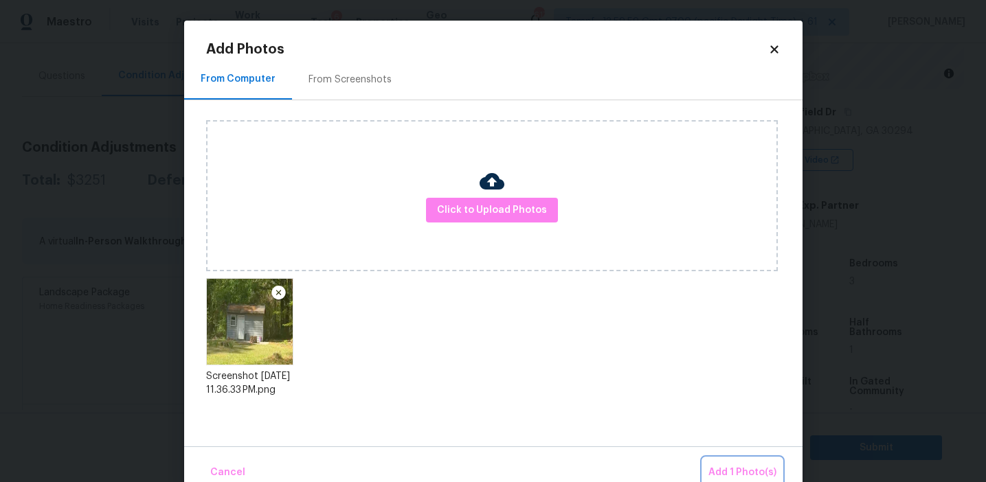
click at [708, 461] on button "Add 1 Photo(s)" at bounding box center [742, 473] width 79 height 30
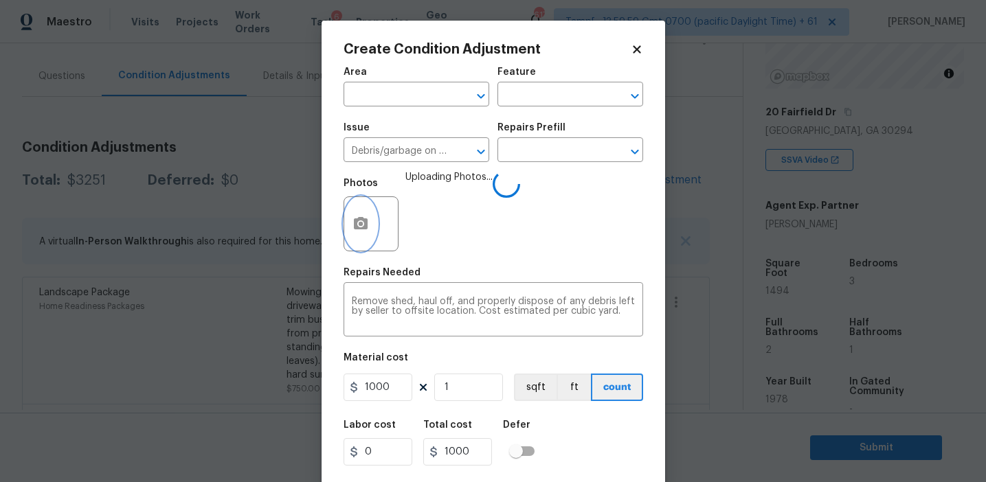
scroll to position [31, 0]
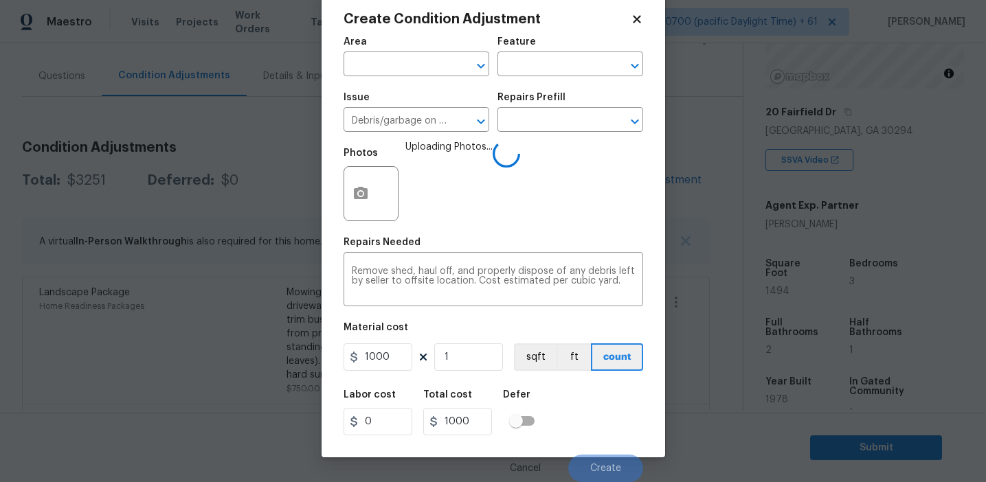
click at [592, 429] on div "Labor cost 0 Total cost 1000 Defer" at bounding box center [492, 413] width 299 height 62
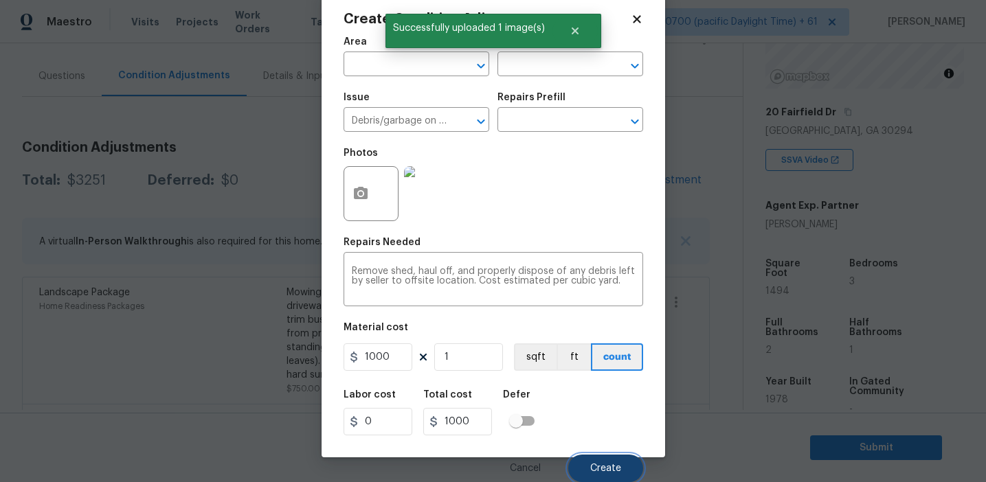
click at [599, 470] on span "Create" at bounding box center [605, 469] width 31 height 10
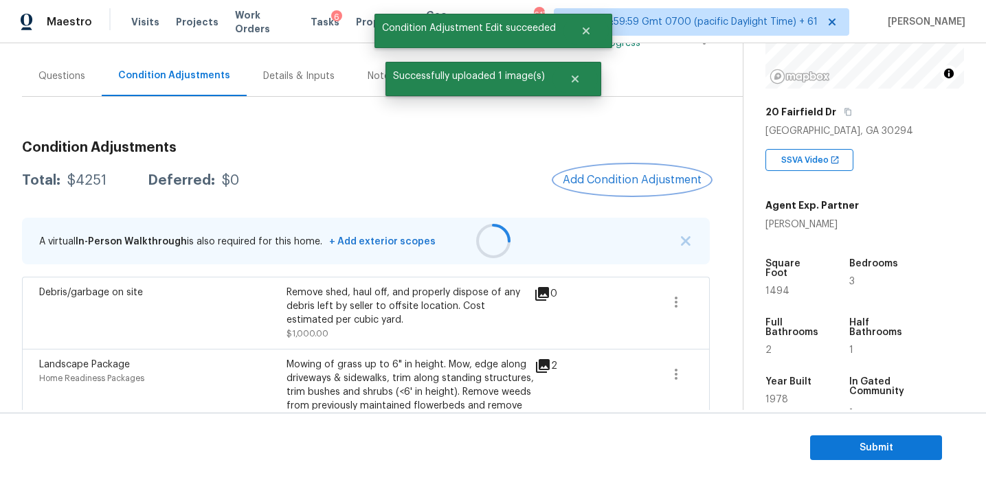
scroll to position [0, 0]
click at [621, 172] on button "Add Condition Adjustment" at bounding box center [631, 180] width 155 height 29
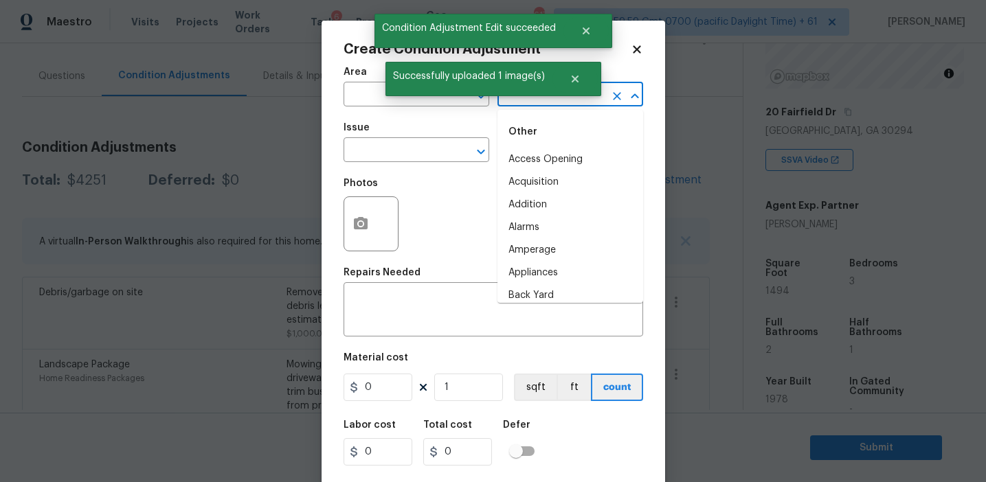
click at [544, 105] on input "text" at bounding box center [550, 95] width 107 height 21
click at [549, 154] on li "Overall" at bounding box center [570, 159] width 146 height 23
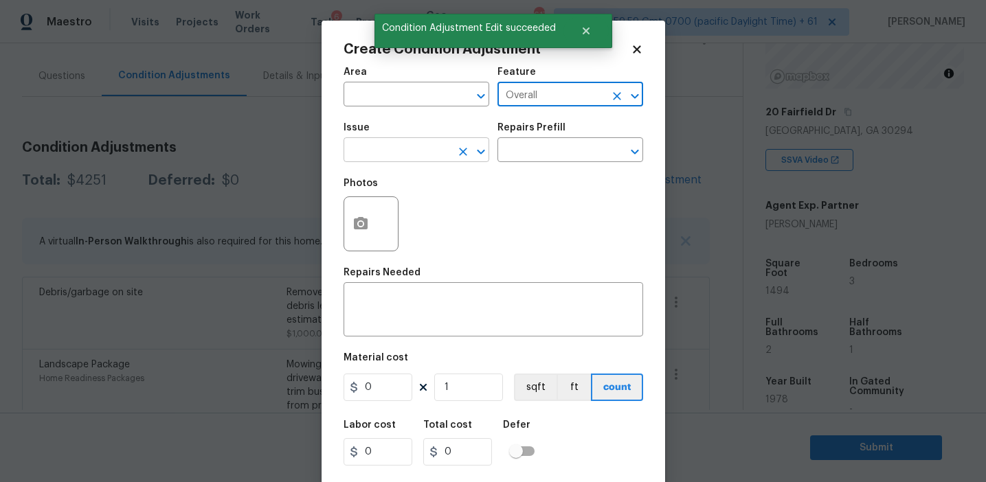
click at [456, 151] on icon "Clear" at bounding box center [463, 152] width 14 height 14
type input "Overall"
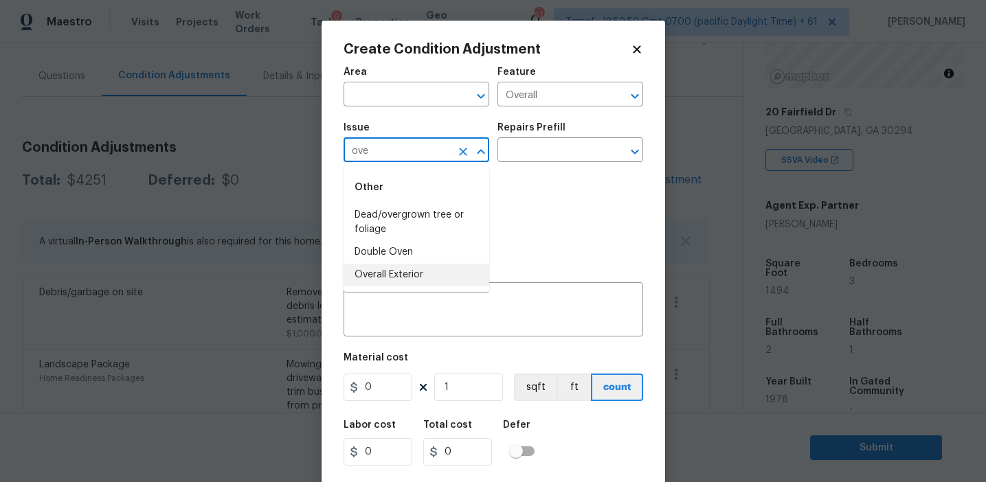
click at [420, 273] on li "Overall Exterior" at bounding box center [416, 275] width 146 height 23
type input "Overall Exterior"
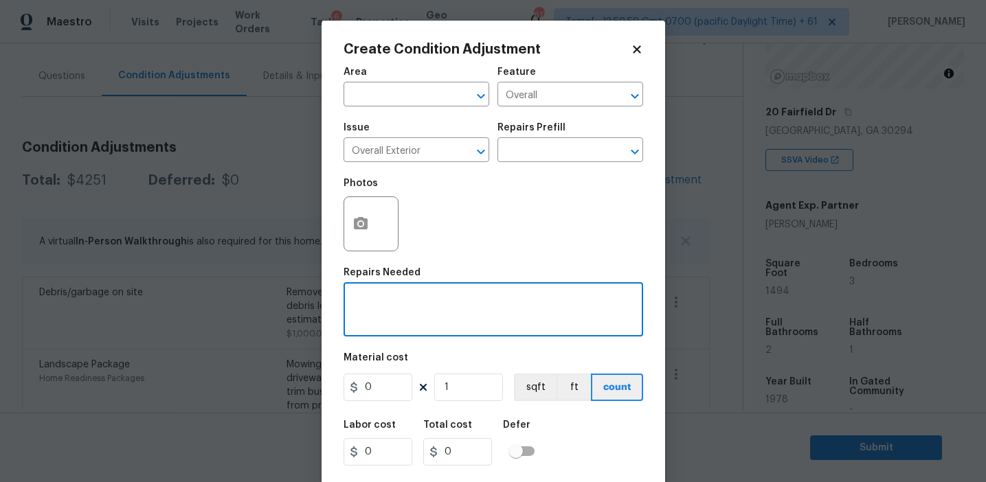
click at [483, 304] on textarea at bounding box center [493, 311] width 283 height 29
paste textarea "Overall exterior repairs (siding, stucco, fencing, soffit, eaves, trims, fascia…"
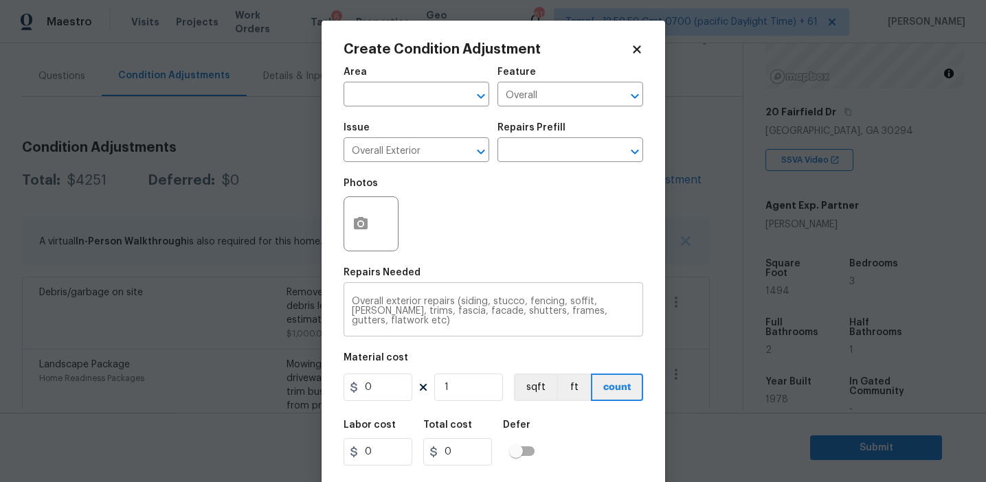
click at [571, 309] on textarea "Overall exterior repairs (siding, stucco, fencing, soffit, eaves, trims, fascia…" at bounding box center [493, 311] width 283 height 29
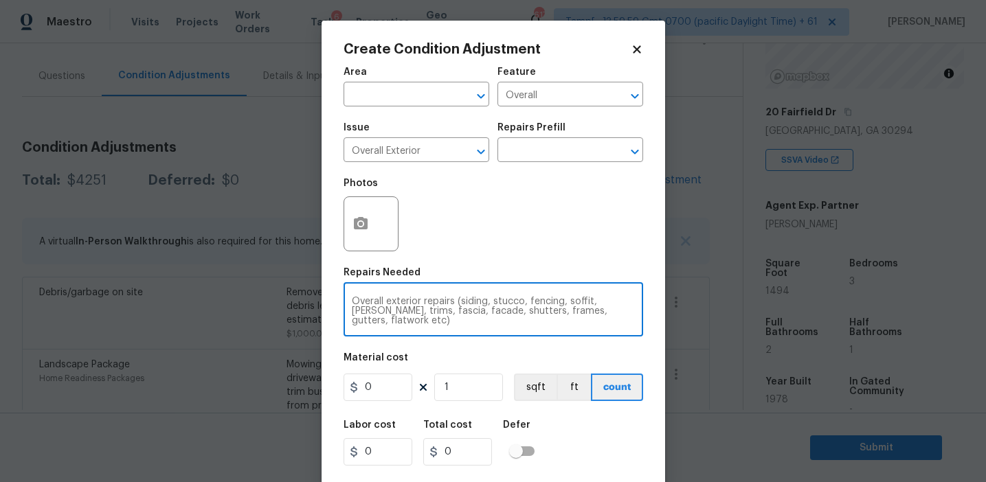
click at [571, 309] on textarea "Overall exterior repairs (siding, stucco, fencing, soffit, eaves, trims, fascia…" at bounding box center [493, 311] width 283 height 29
click at [541, 299] on textarea "Overall exterior repairs (siding, stucco, fencing, soffit, eaves, trims, fascia…" at bounding box center [493, 311] width 283 height 29
type textarea "Overall exterior repairs (siding, stucco, soffit, [PERSON_NAME], trims, fascia,…"
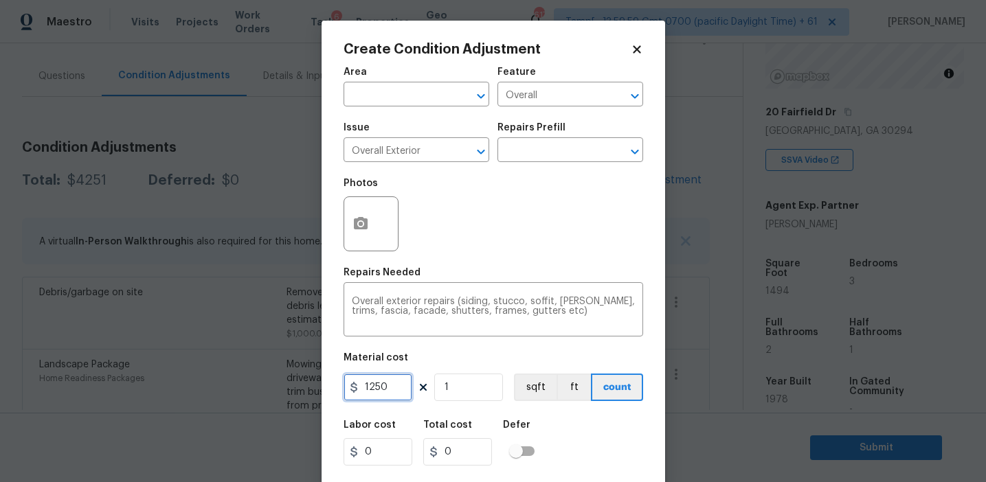
type input "1250"
click at [371, 219] on button "button" at bounding box center [360, 224] width 33 height 54
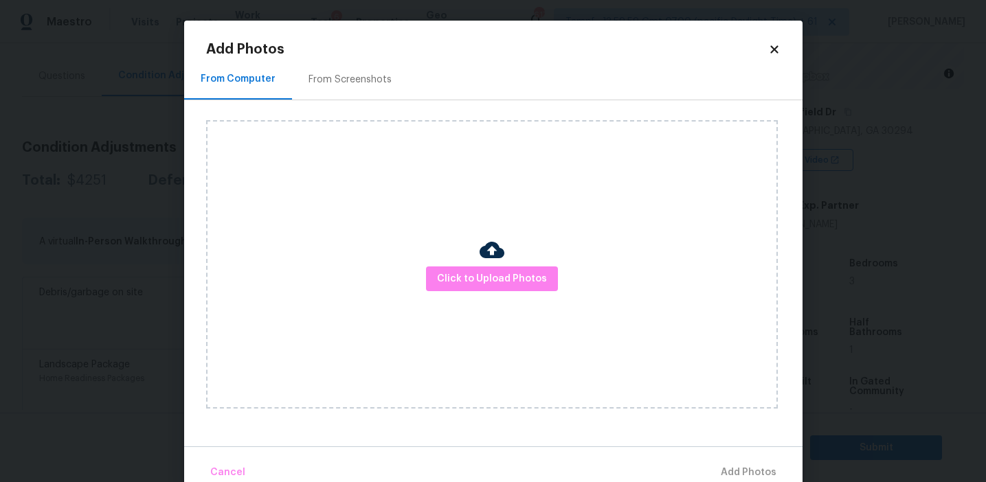
click at [369, 87] on div "From Screenshots" at bounding box center [350, 79] width 116 height 41
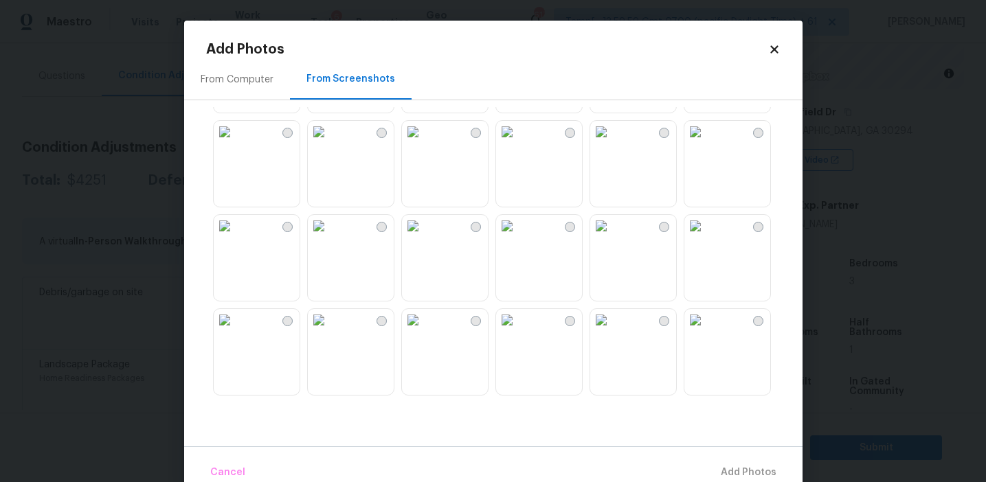
scroll to position [26, 0]
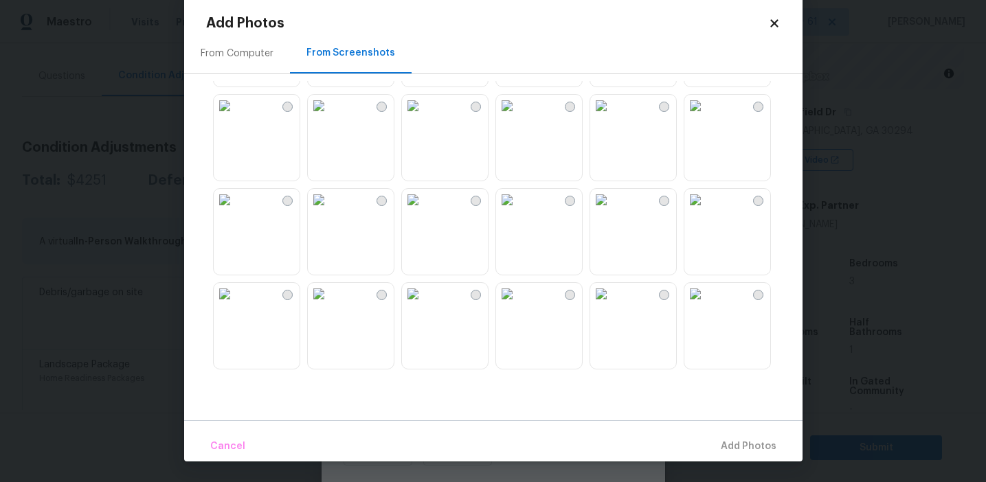
click at [264, 54] on div "From Computer" at bounding box center [237, 54] width 73 height 14
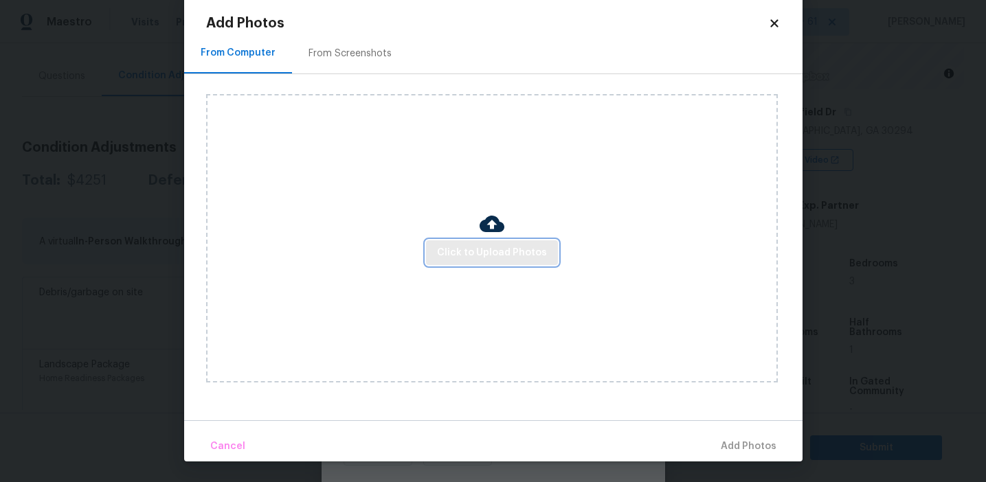
click at [464, 251] on span "Click to Upload Photos" at bounding box center [492, 253] width 110 height 17
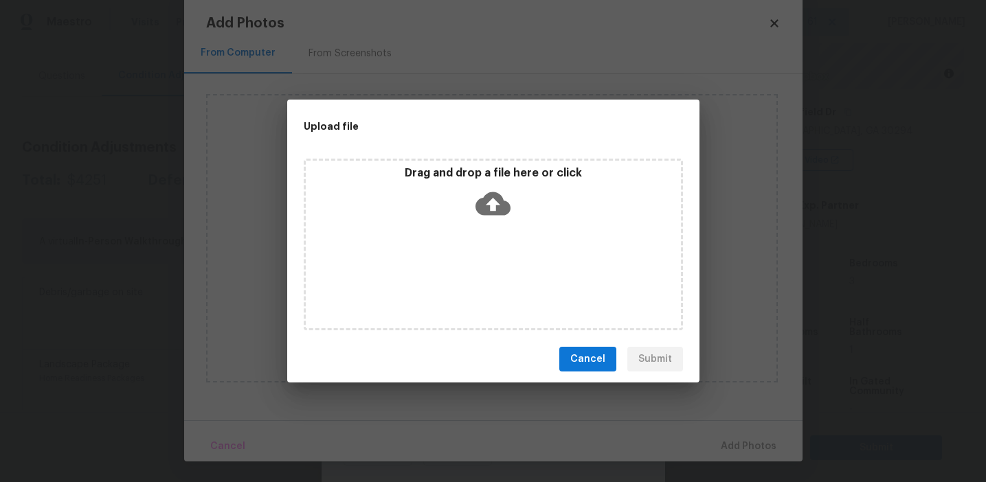
click at [465, 161] on div "Drag and drop a file here or click" at bounding box center [493, 245] width 379 height 172
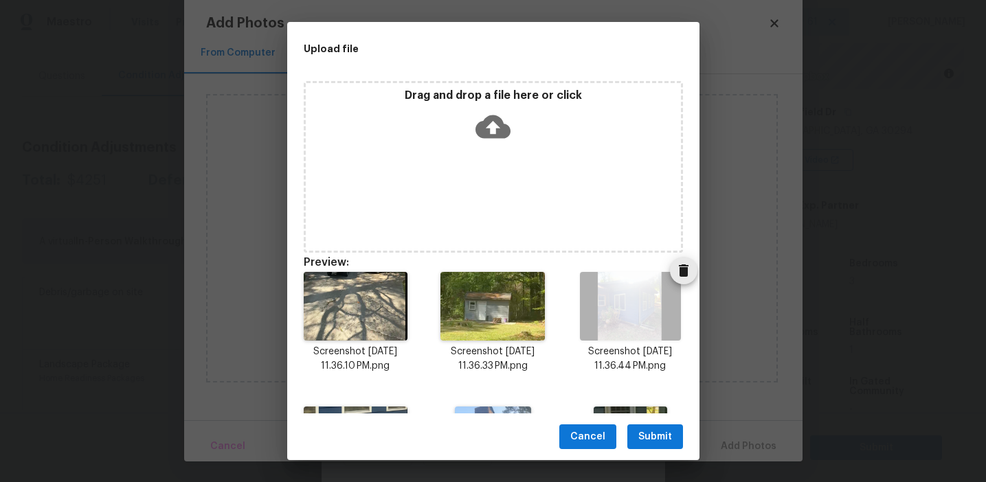
scroll to position [245, 0]
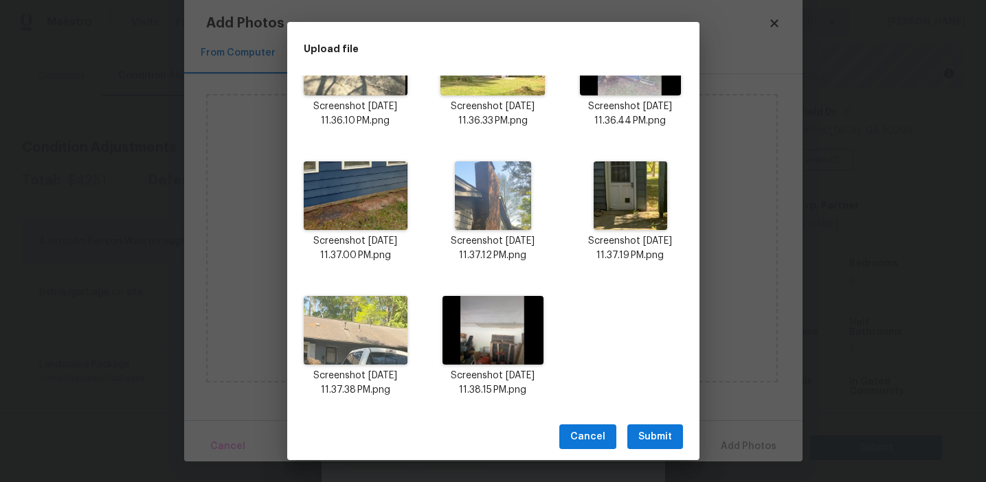
click at [654, 438] on span "Submit" at bounding box center [655, 437] width 34 height 17
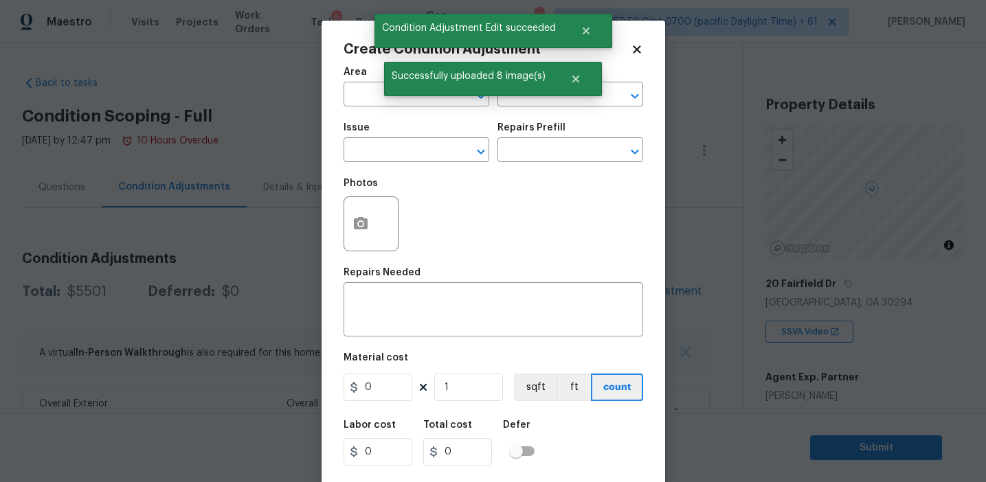
scroll to position [172, 0]
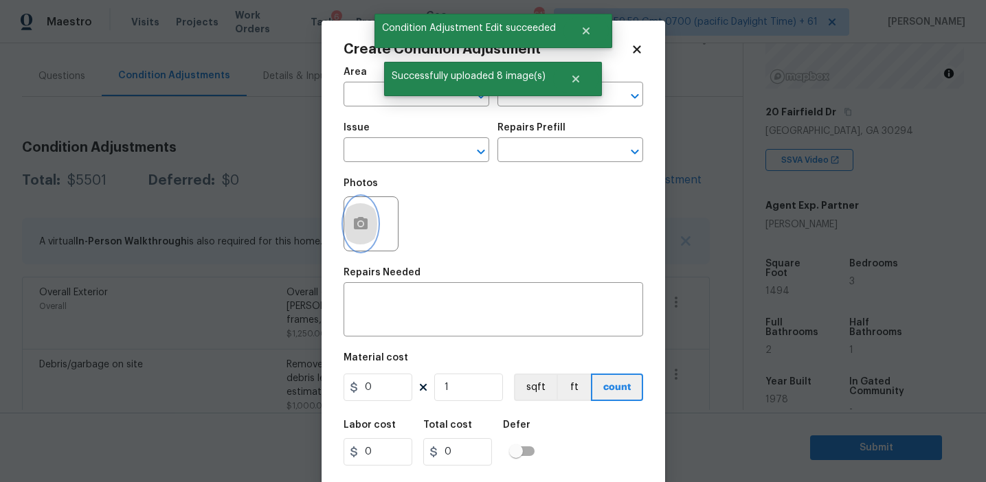
click at [365, 220] on icon "button" at bounding box center [361, 223] width 14 height 12
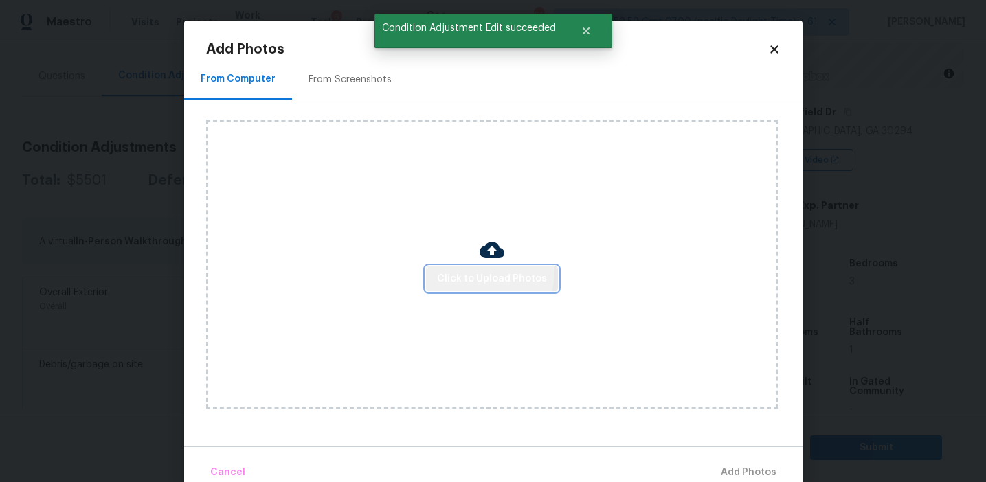
click at [461, 271] on span "Click to Upload Photos" at bounding box center [492, 279] width 110 height 17
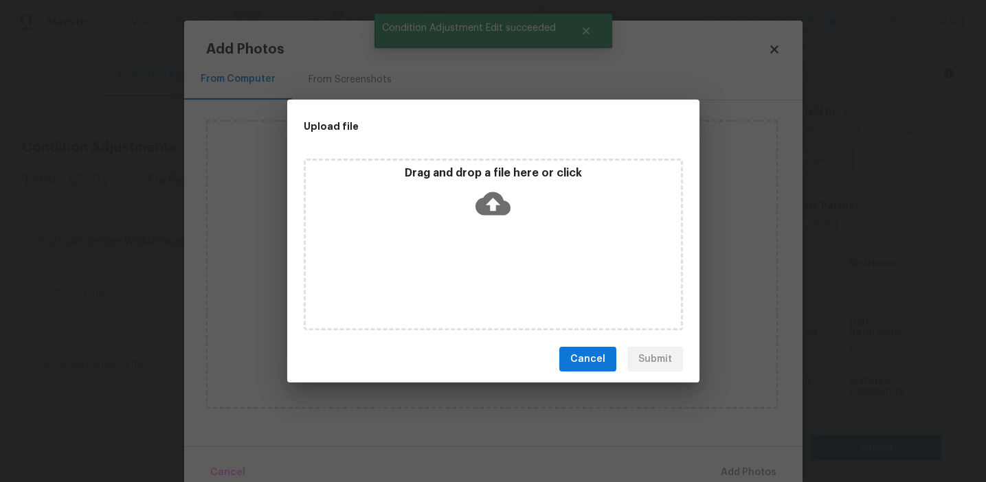
click at [461, 177] on p "Drag and drop a file here or click" at bounding box center [493, 173] width 375 height 14
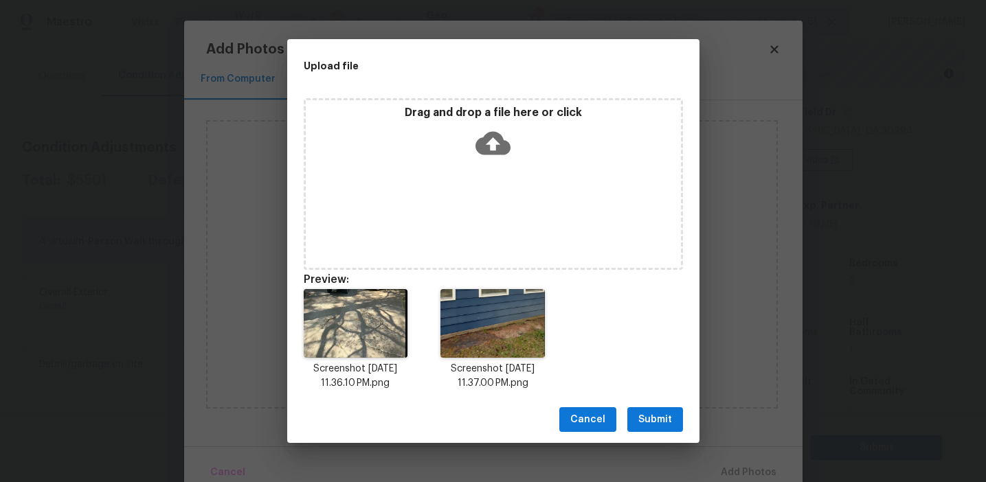
click at [648, 407] on button "Submit" at bounding box center [655, 419] width 56 height 25
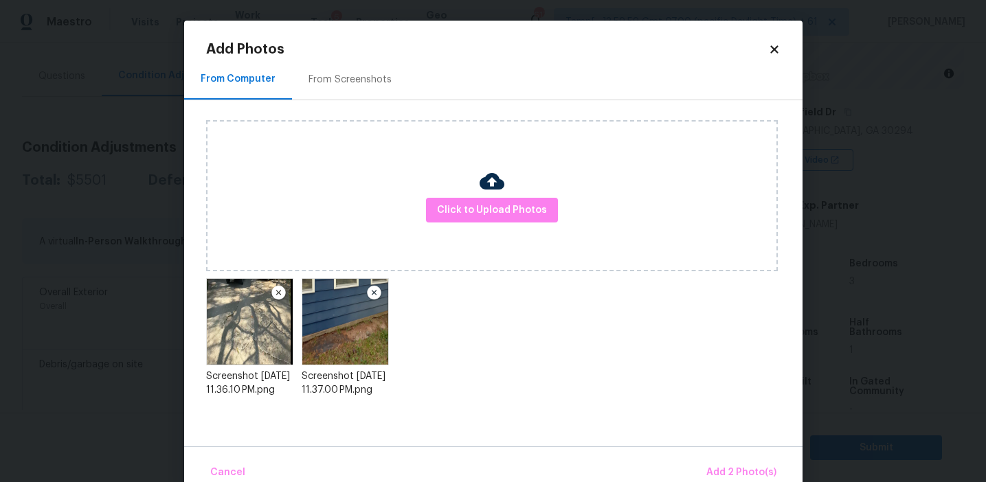
click at [720, 457] on div "Cancel Add 2 Photo(s)" at bounding box center [493, 466] width 618 height 41
click at [718, 462] on button "Add 2 Photo(s)" at bounding box center [741, 473] width 81 height 30
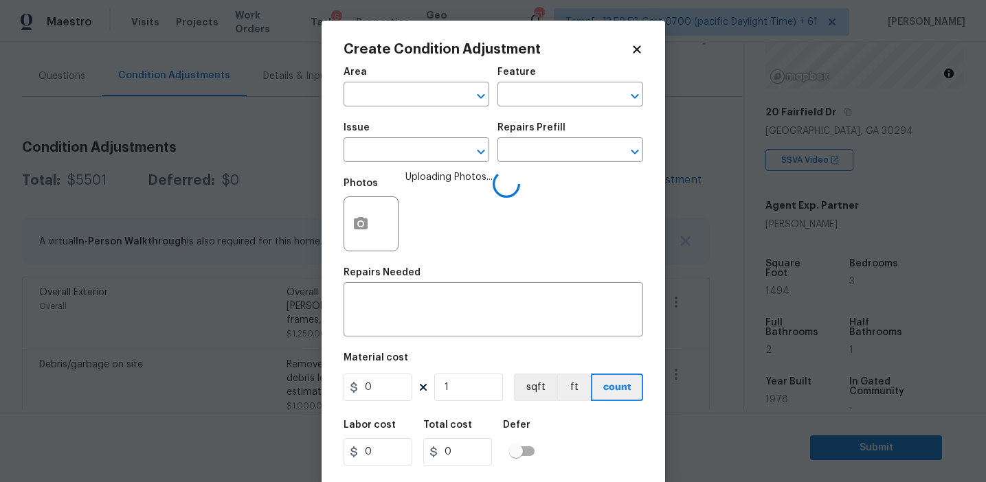
click at [387, 136] on div "Issue" at bounding box center [416, 132] width 146 height 18
click at [386, 153] on input "text" at bounding box center [396, 151] width 107 height 21
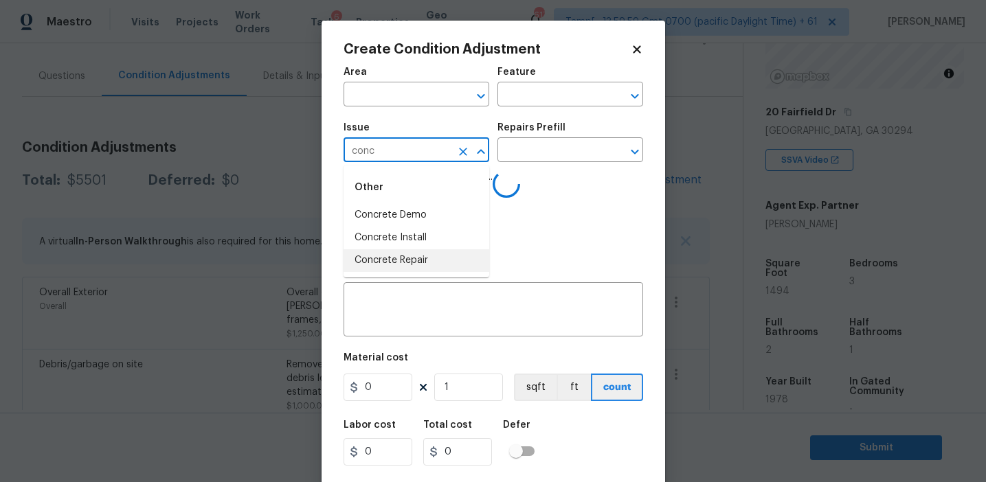
click at [424, 260] on li "Concrete Repair" at bounding box center [416, 260] width 146 height 23
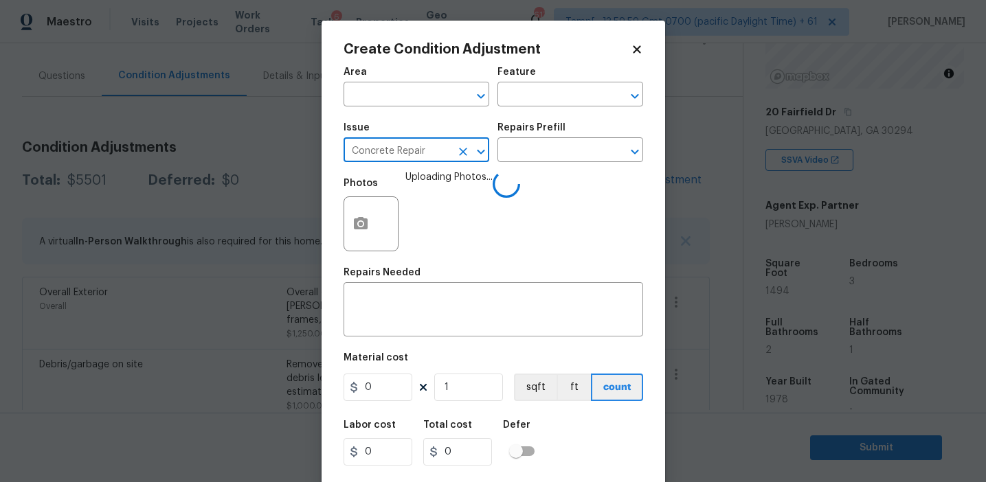
type input "Concrete Repair"
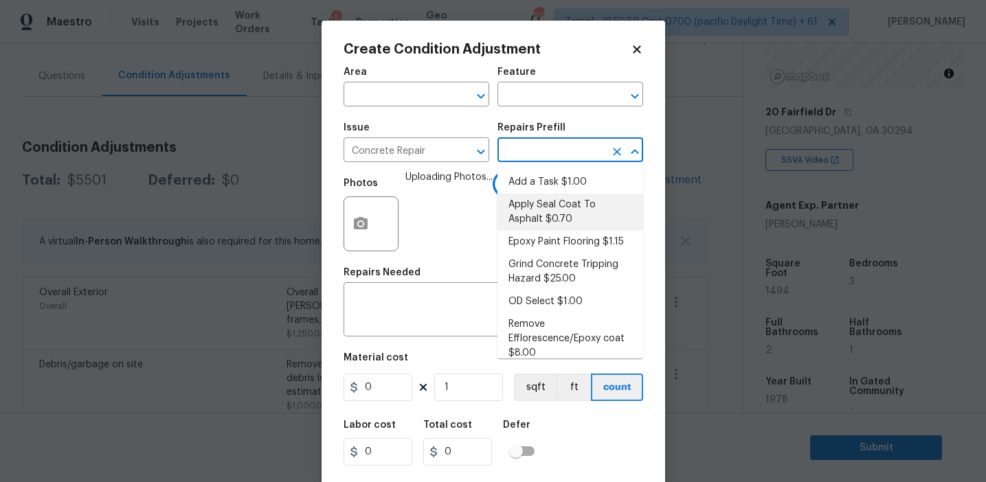
click at [537, 218] on li "Apply Seal Coat To Asphalt $0.70" at bounding box center [570, 212] width 146 height 37
type input "Flatwork"
type input "0.7"
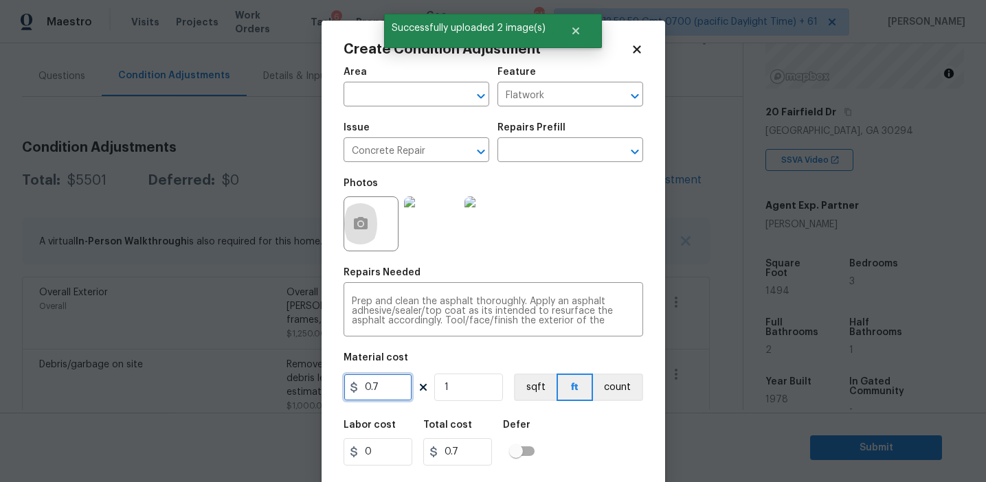
click at [383, 394] on input "0.7" at bounding box center [377, 387] width 69 height 27
type input "2500"
click at [605, 385] on button "count" at bounding box center [618, 387] width 50 height 27
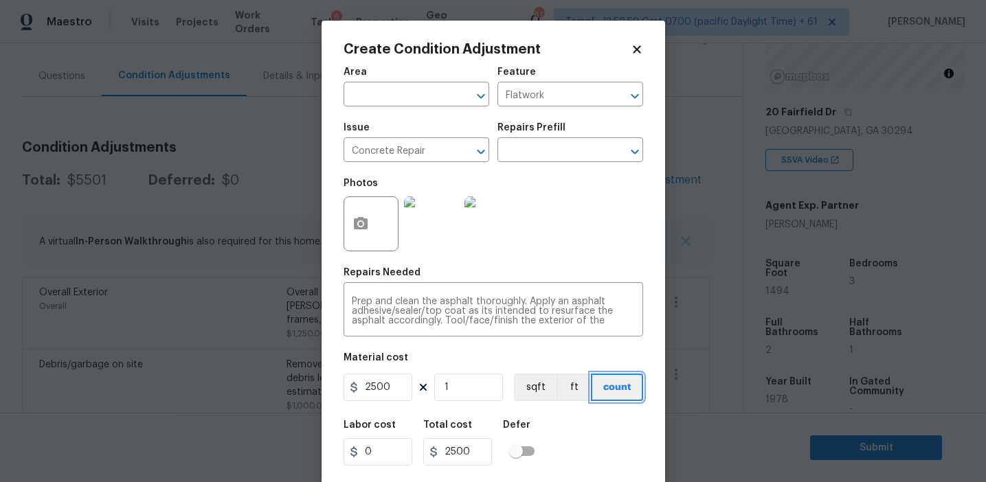
scroll to position [31, 0]
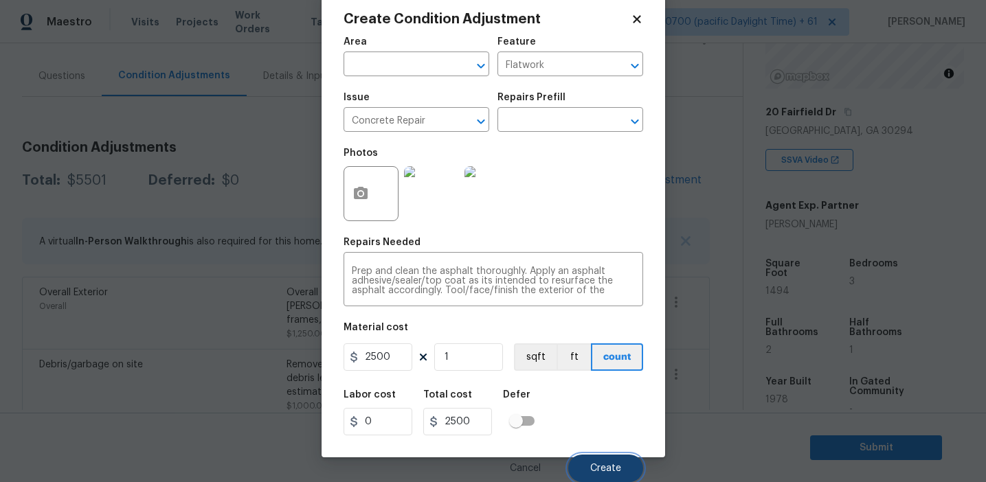
click at [602, 469] on span "Create" at bounding box center [605, 469] width 31 height 10
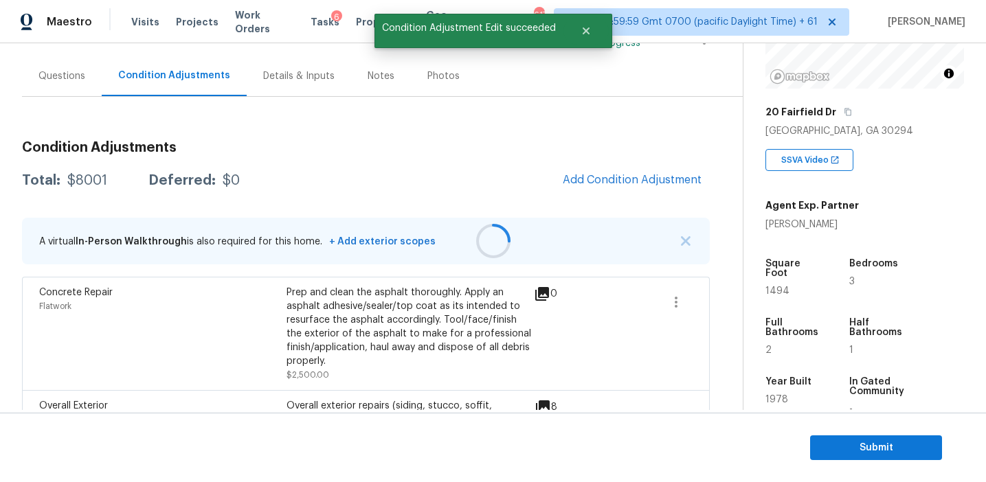
scroll to position [0, 0]
click at [573, 186] on span "Add Condition Adjustment" at bounding box center [632, 180] width 139 height 12
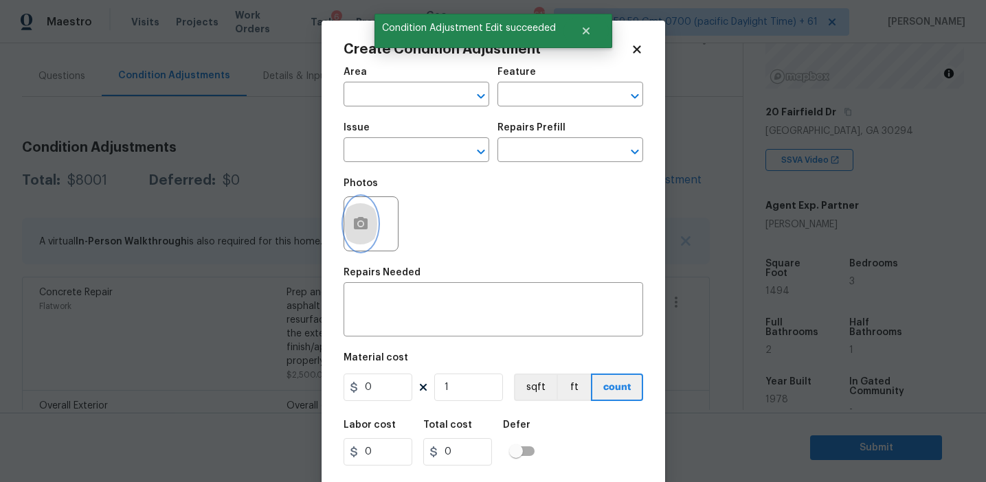
click at [374, 232] on button "button" at bounding box center [360, 224] width 33 height 54
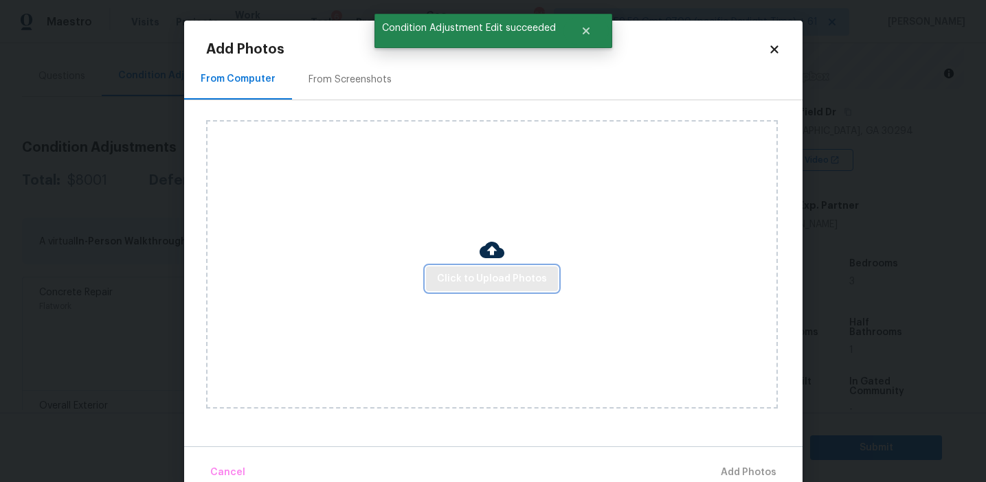
click at [459, 278] on span "Click to Upload Photos" at bounding box center [492, 279] width 110 height 17
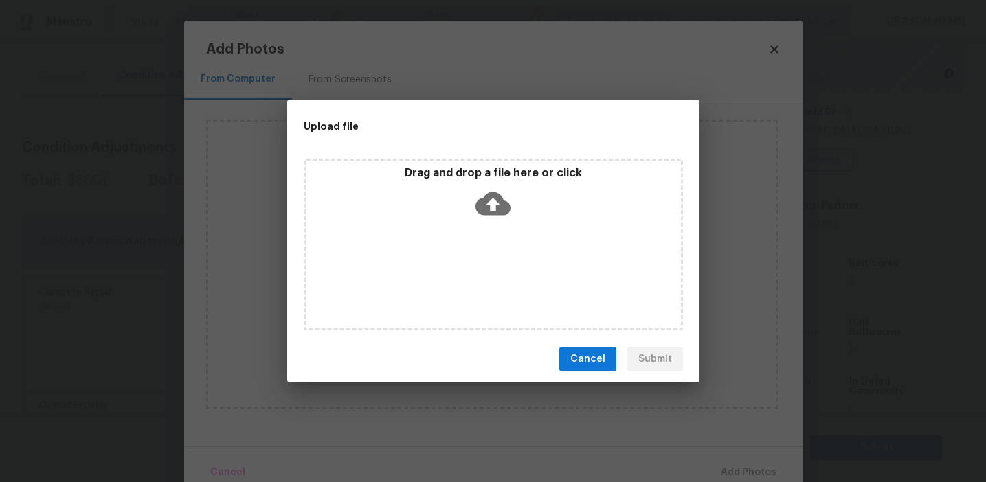
click at [463, 187] on div "Drag and drop a file here or click" at bounding box center [493, 195] width 375 height 59
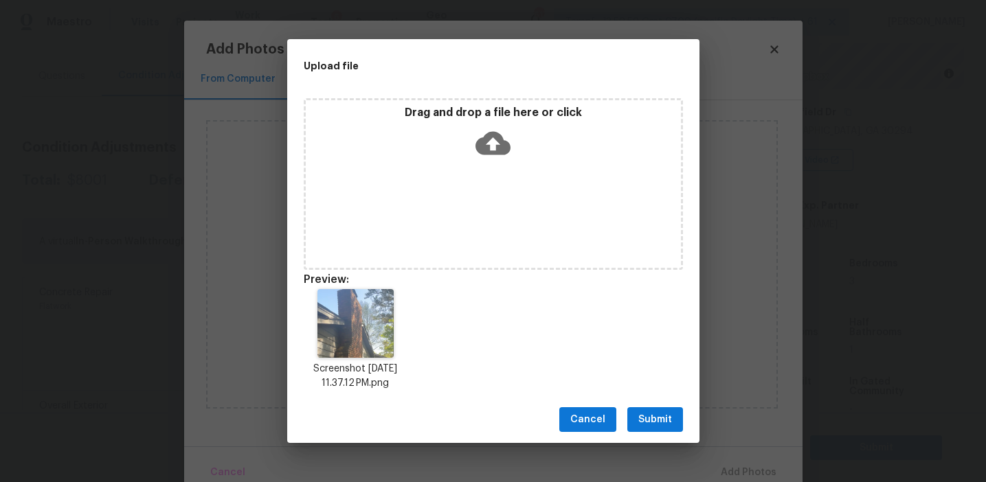
click at [671, 418] on span "Submit" at bounding box center [655, 419] width 34 height 17
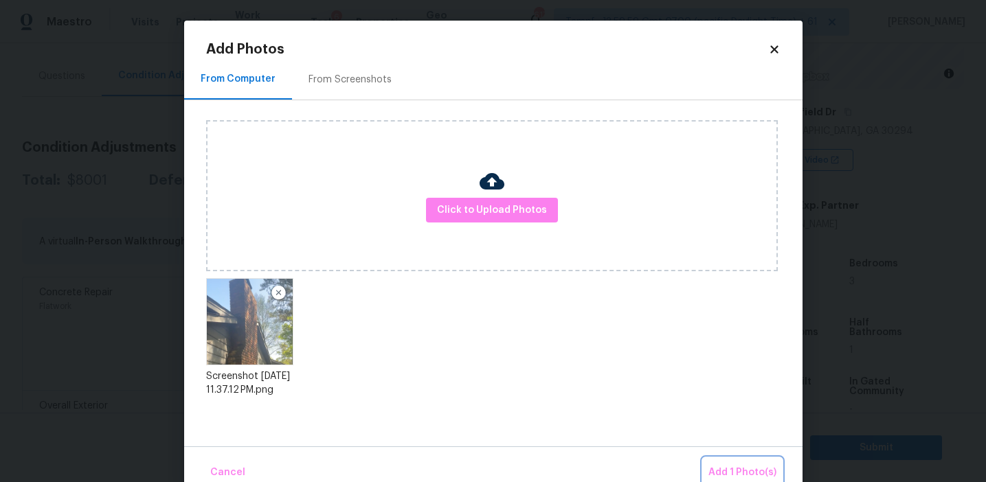
click at [739, 474] on span "Add 1 Photo(s)" at bounding box center [742, 472] width 68 height 17
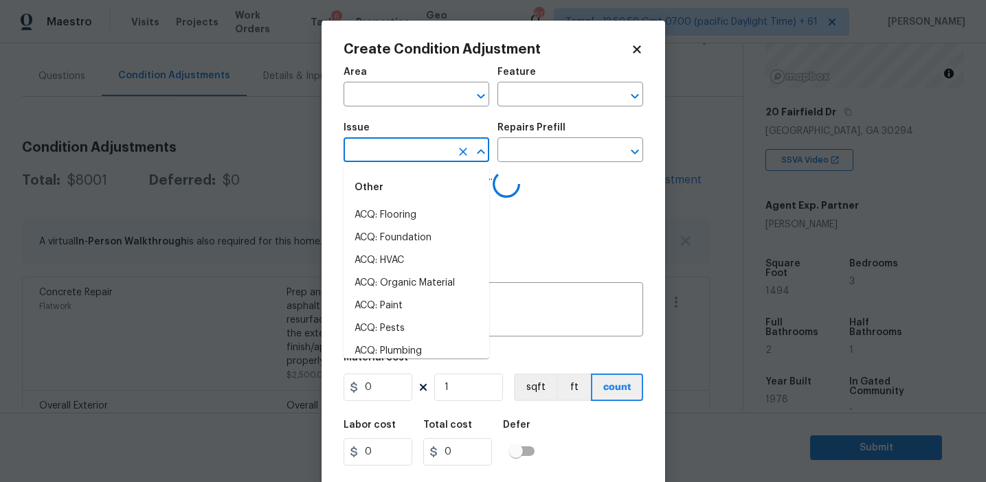
click at [392, 152] on input "text" at bounding box center [396, 151] width 107 height 21
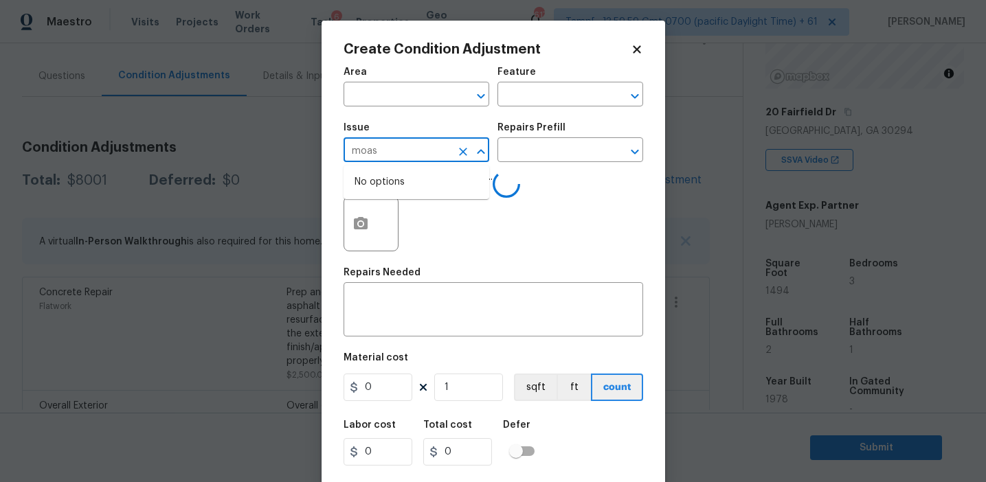
type input "moa"
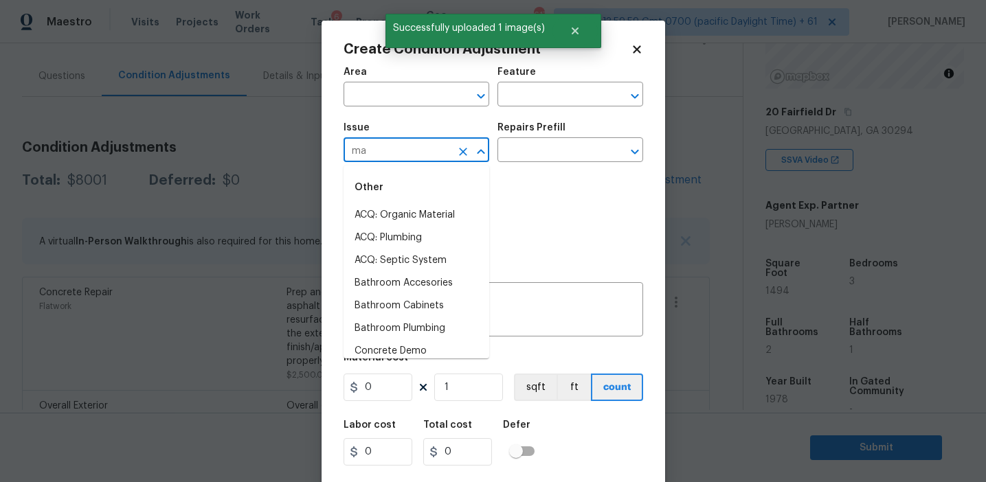
type input "mas"
click at [426, 223] on li "ACQ: Flooring" at bounding box center [416, 215] width 146 height 23
type input "ACQ: Flooring"
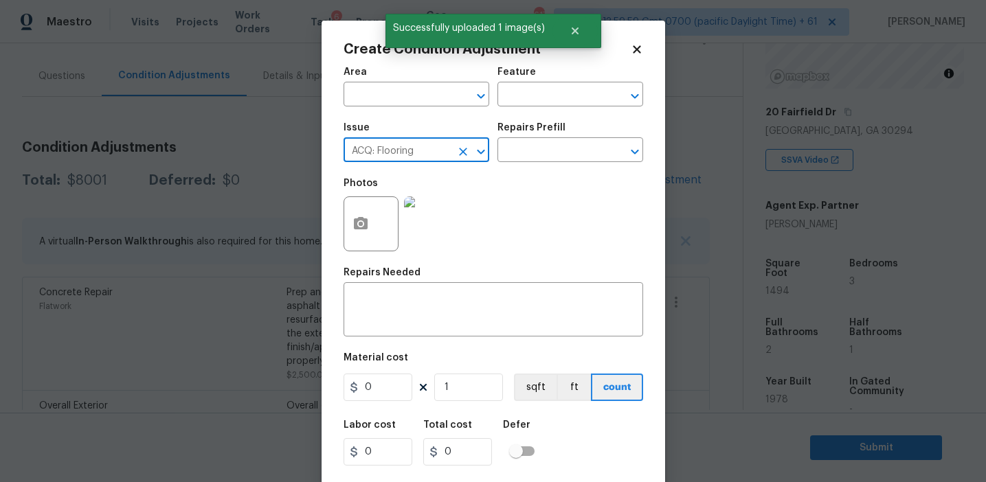
click at [462, 150] on icon "Clear" at bounding box center [463, 152] width 8 height 8
click at [442, 209] on li "Masonry" at bounding box center [416, 215] width 146 height 23
type input "Masonry"
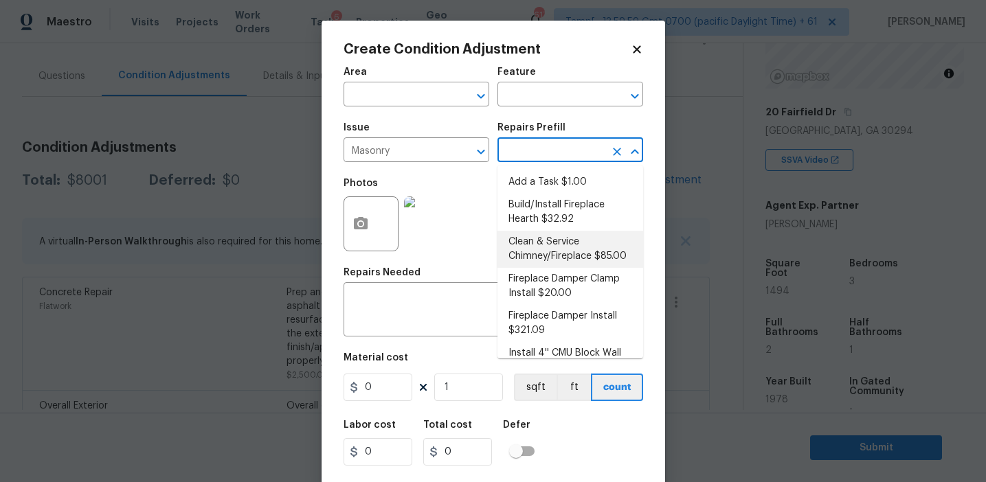
click at [557, 254] on li "Clean & Service Chimney/Fireplace $85.00" at bounding box center [570, 249] width 146 height 37
type input "Masonry"
type textarea "Clean and service the fireplace. Diagnose and notify the PM of any additional r…"
type input "85"
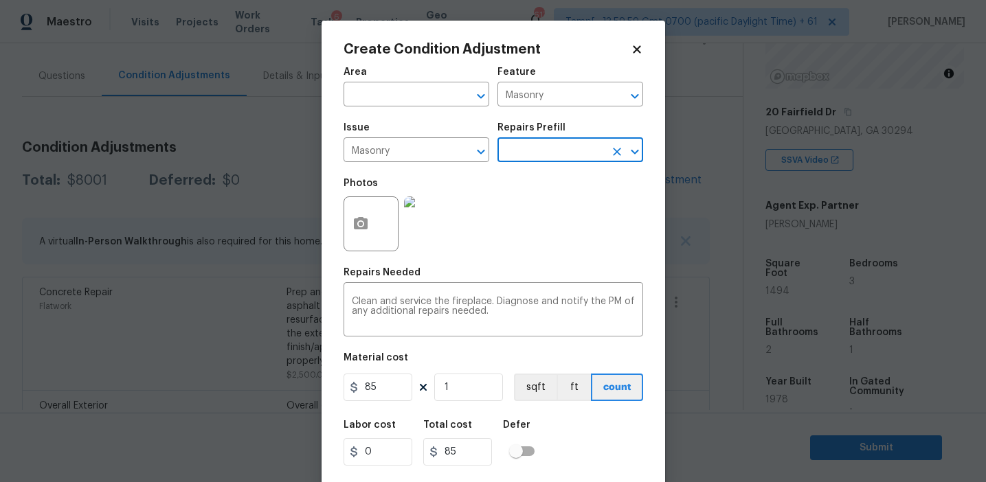
scroll to position [31, 0]
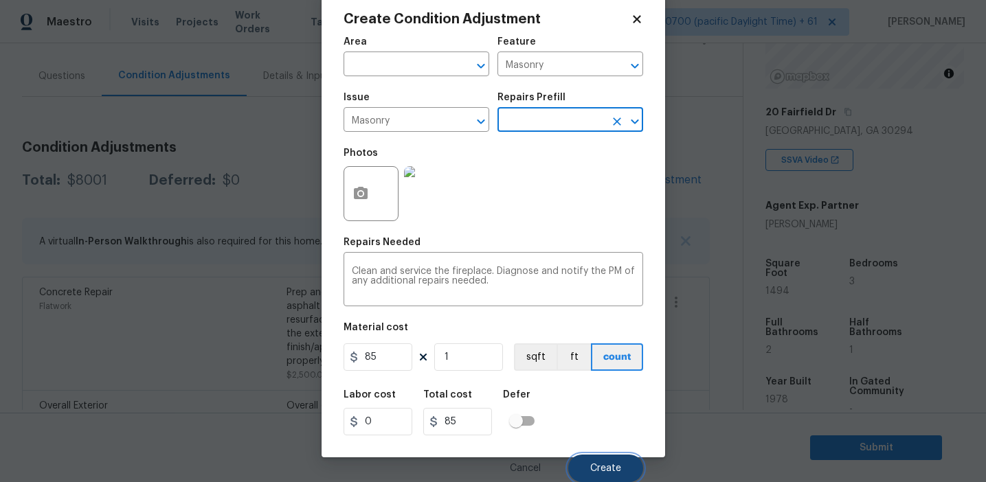
click at [598, 466] on span "Create" at bounding box center [605, 469] width 31 height 10
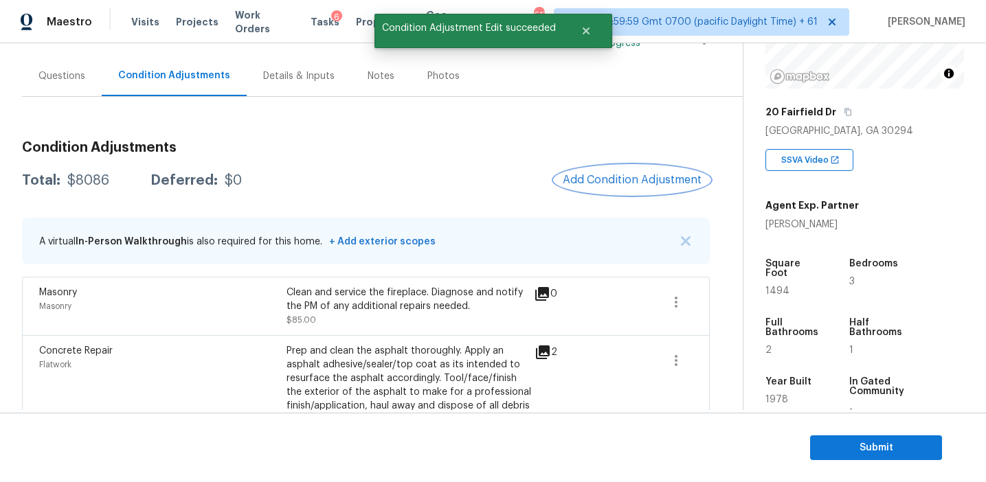
scroll to position [0, 0]
click at [609, 181] on span "Add Condition Adjustment" at bounding box center [632, 180] width 139 height 12
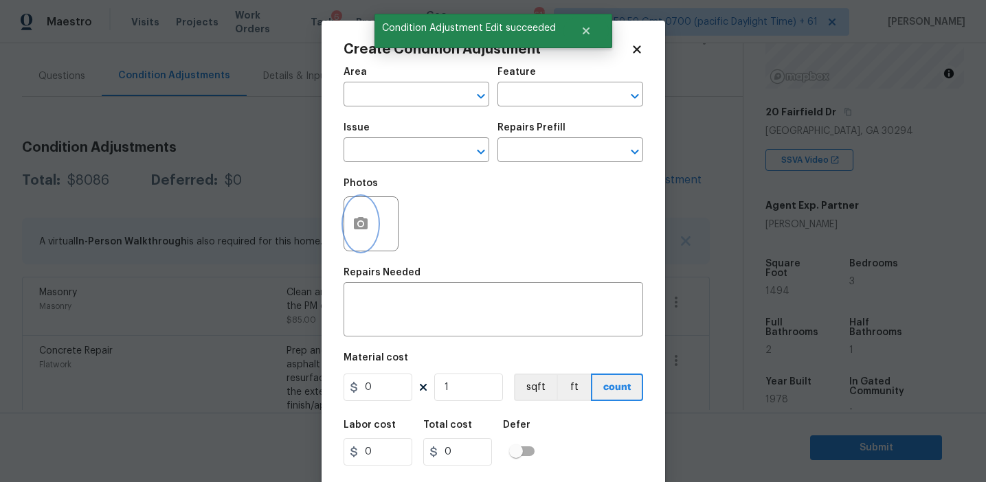
click at [367, 225] on icon "button" at bounding box center [361, 223] width 14 height 12
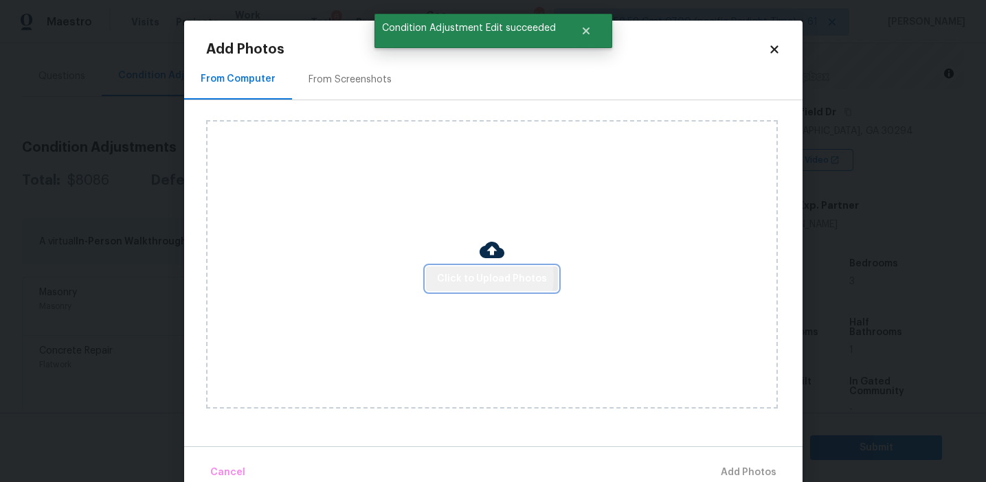
click at [475, 276] on span "Click to Upload Photos" at bounding box center [492, 279] width 110 height 17
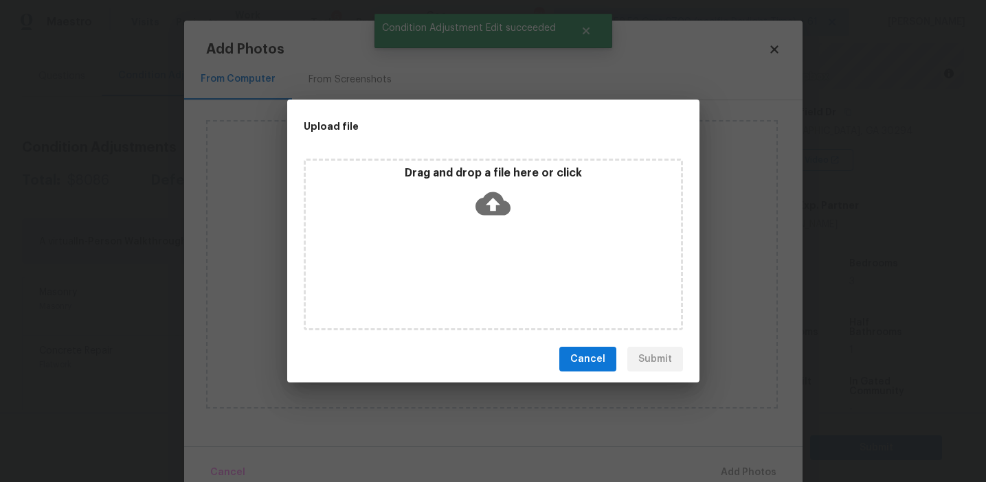
click at [473, 196] on div "Drag and drop a file here or click" at bounding box center [493, 195] width 375 height 59
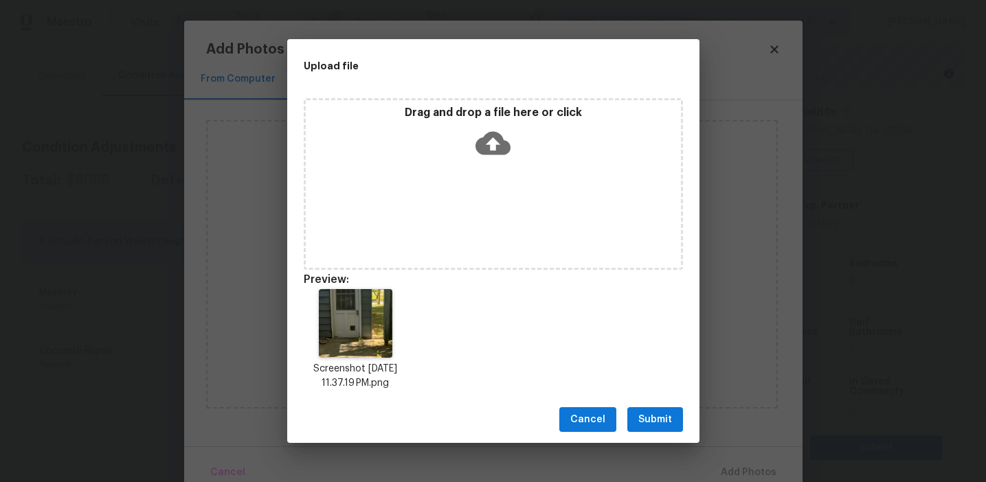
click at [655, 413] on span "Submit" at bounding box center [655, 419] width 34 height 17
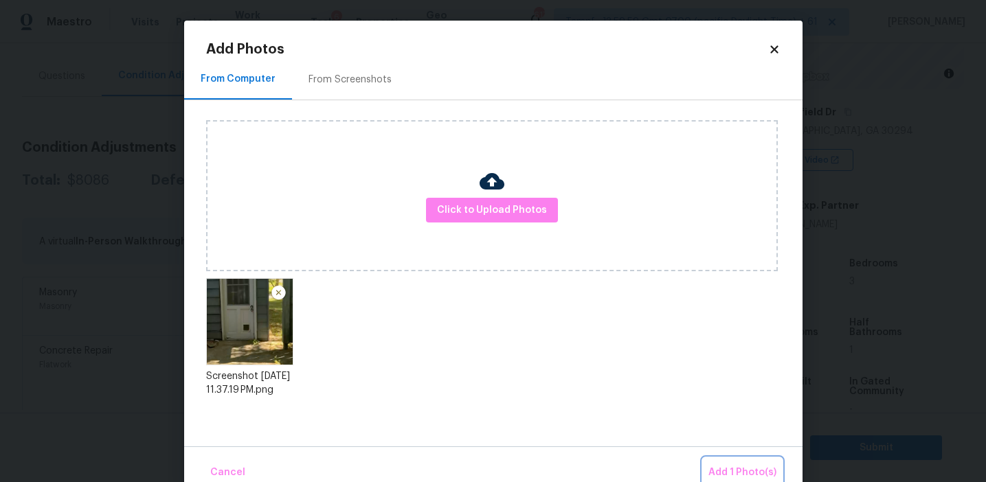
click at [732, 463] on button "Add 1 Photo(s)" at bounding box center [742, 473] width 79 height 30
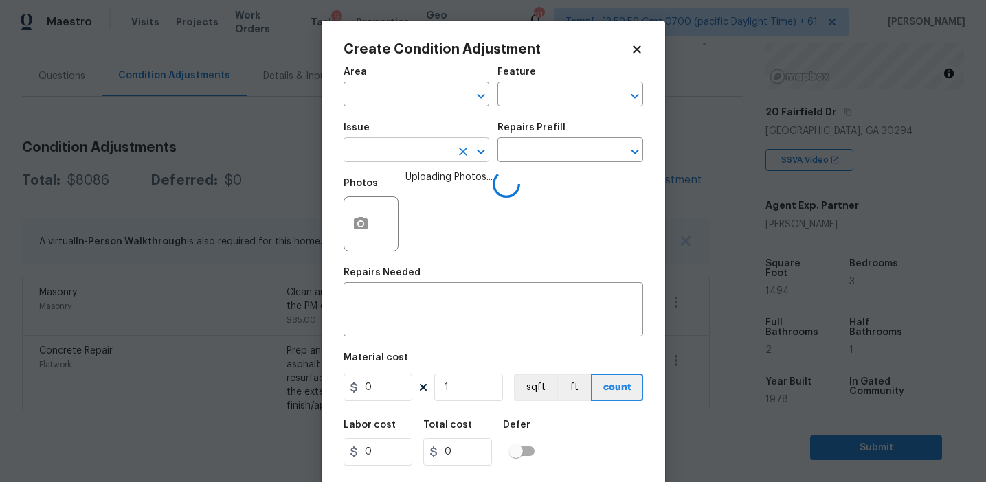
click at [394, 152] on input "text" at bounding box center [396, 151] width 107 height 21
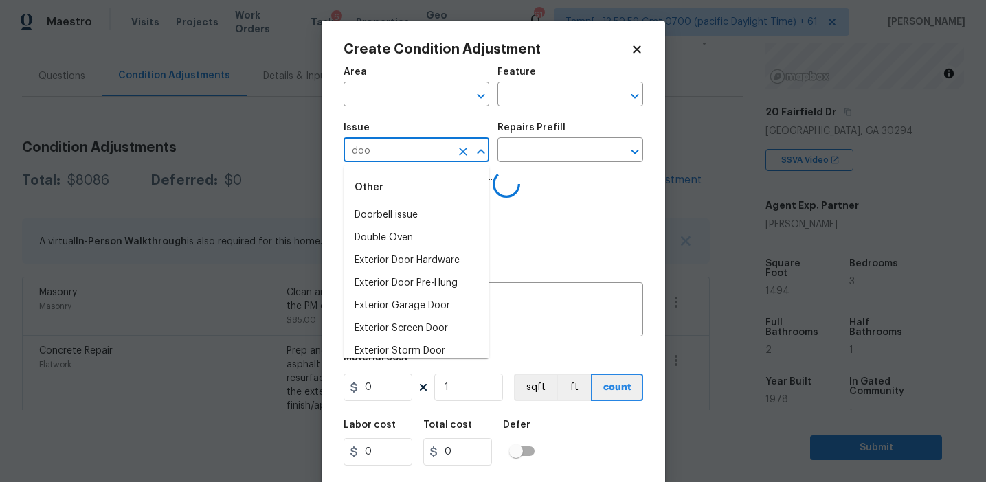
type input "door"
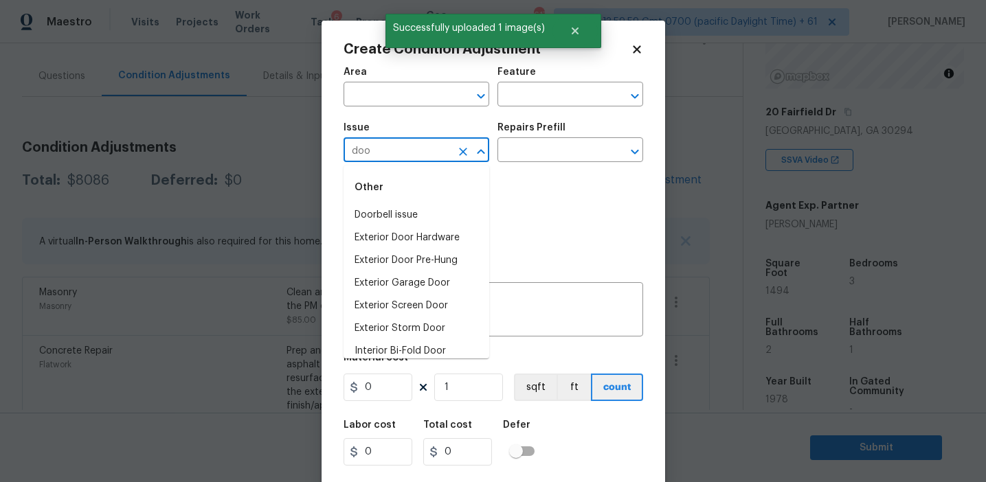
type input "door"
click at [419, 323] on li "Interior Door" at bounding box center [416, 326] width 146 height 23
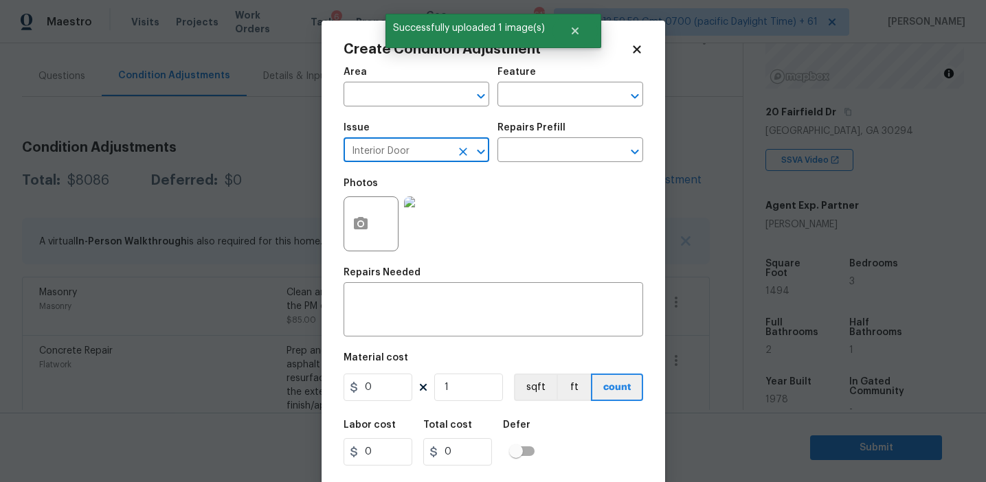
type input "Interior Door"
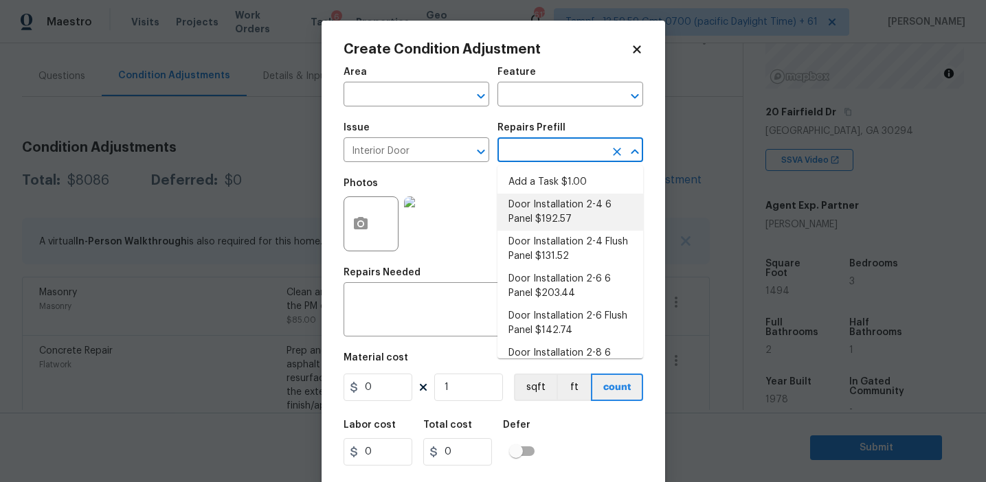
click at [541, 222] on li "Door Installation 2-4 6 Panel $192.57" at bounding box center [570, 212] width 146 height 37
type input "Interior Door"
type textarea "Remove the existing door (if present). Install a new pre-hung 2-4 6 panel inter…"
type input "192.57"
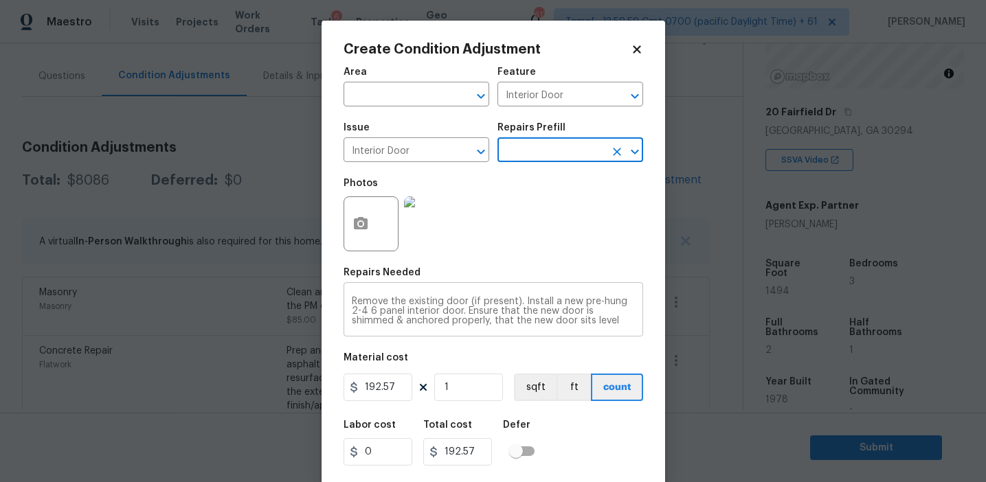
click at [446, 302] on textarea "Remove the existing door (if present). Install a new pre-hung 2-4 6 panel inter…" at bounding box center [493, 311] width 283 height 29
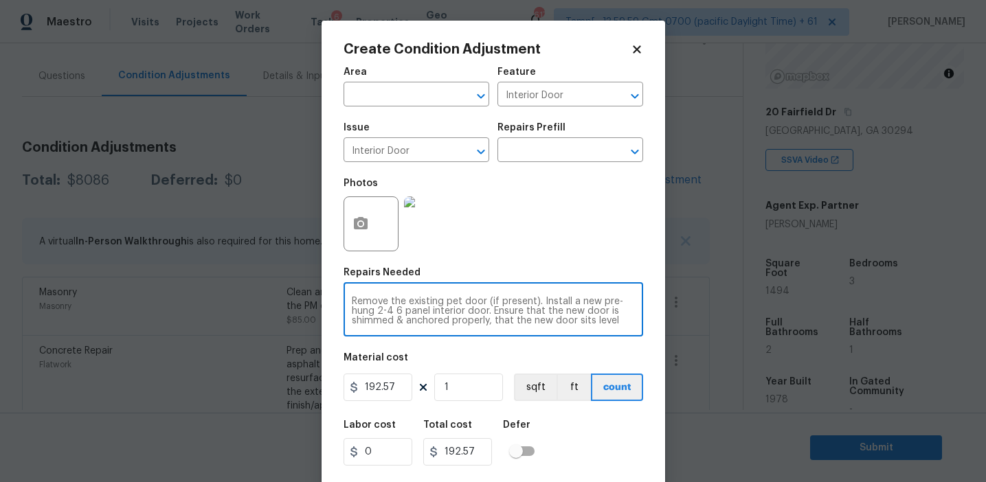
type textarea "Remove the existing pet door (if present). Install a new pre-hung 2-4 6 panel i…"
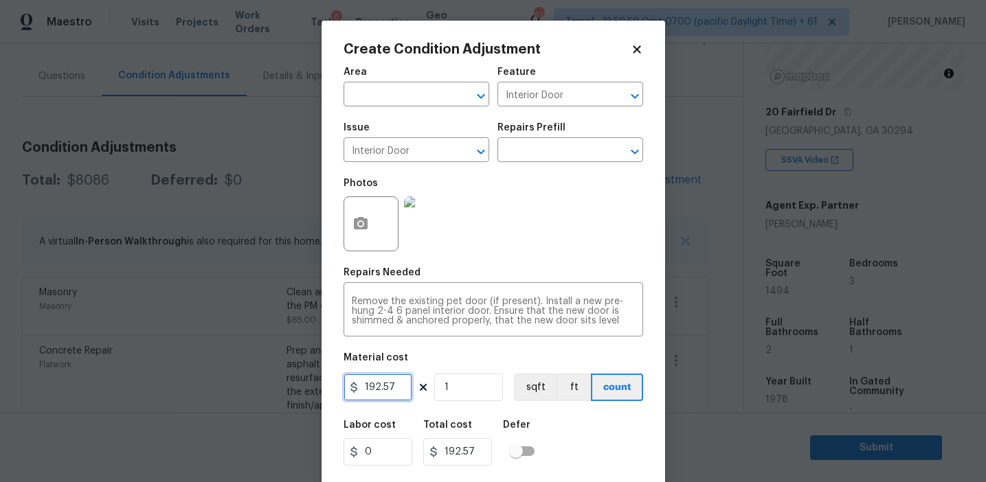
scroll to position [31, 0]
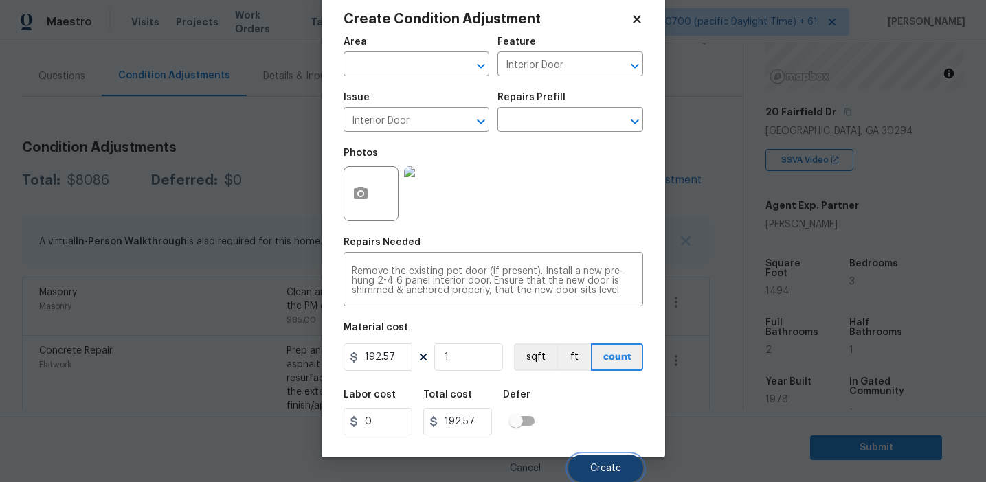
click at [591, 464] on span "Create" at bounding box center [605, 469] width 31 height 10
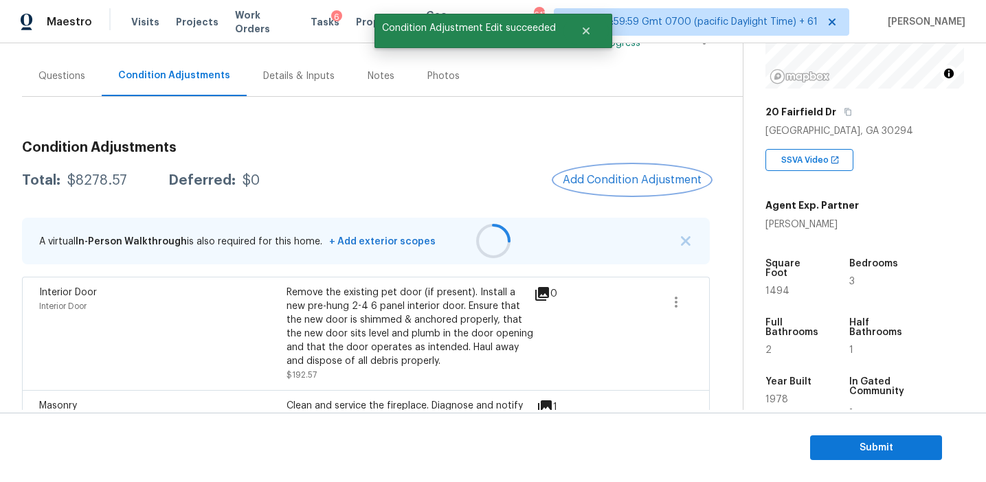
scroll to position [0, 0]
click at [610, 188] on button "Add Condition Adjustment" at bounding box center [631, 180] width 155 height 29
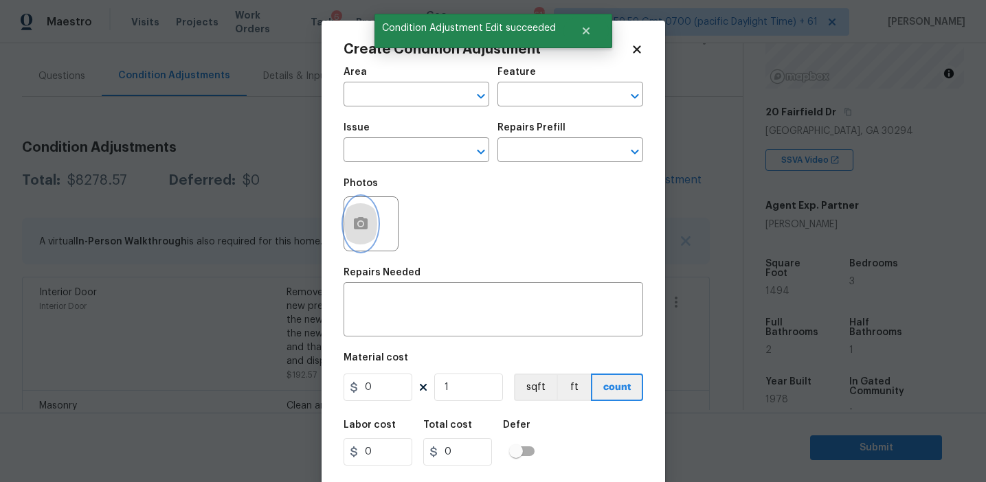
click at [374, 229] on button "button" at bounding box center [360, 224] width 33 height 54
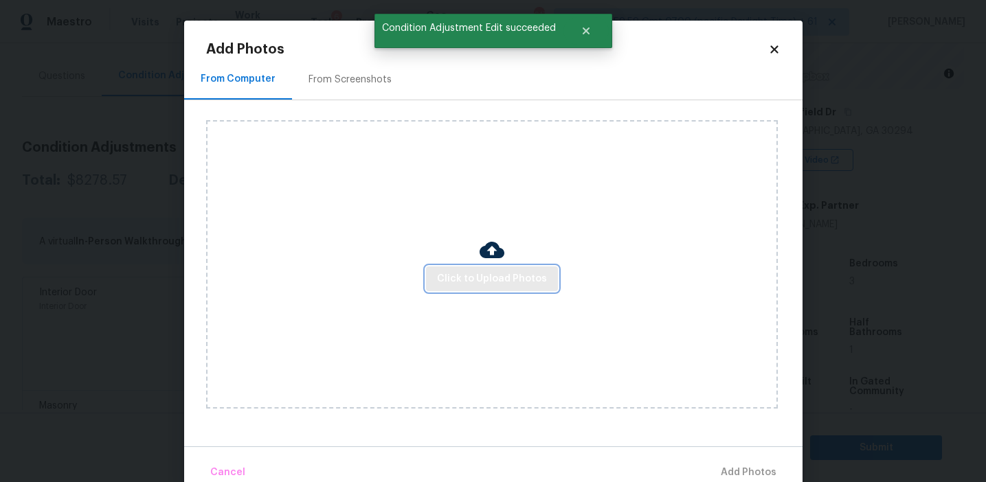
click at [470, 272] on span "Click to Upload Photos" at bounding box center [492, 279] width 110 height 17
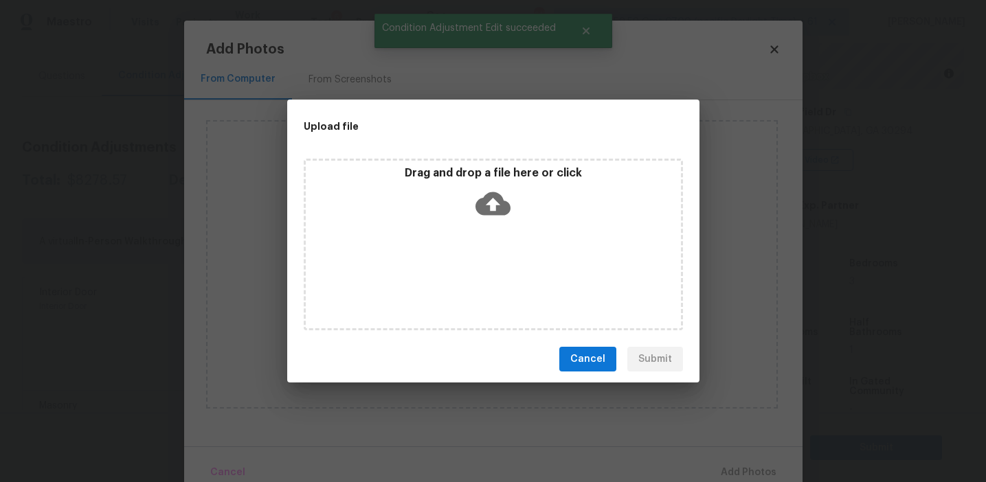
click at [470, 191] on div "Drag and drop a file here or click" at bounding box center [493, 195] width 375 height 59
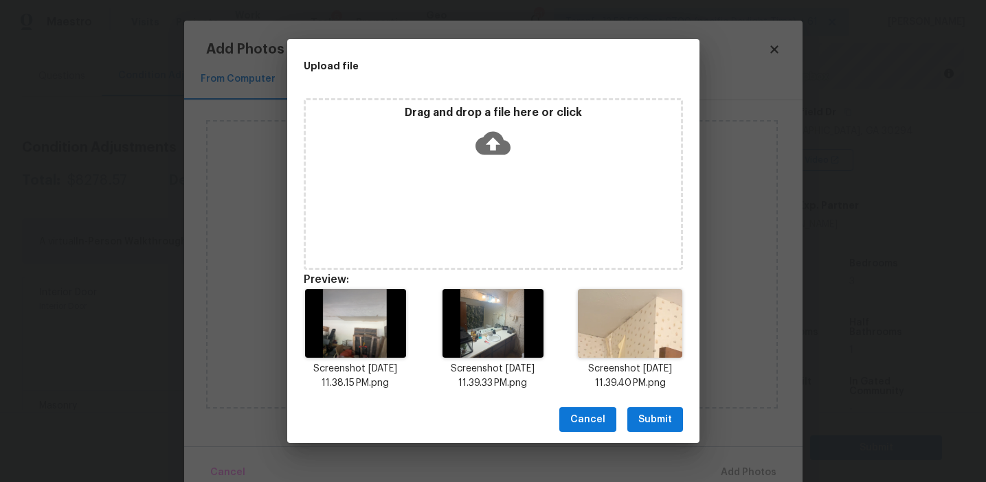
click at [651, 419] on span "Submit" at bounding box center [655, 419] width 34 height 17
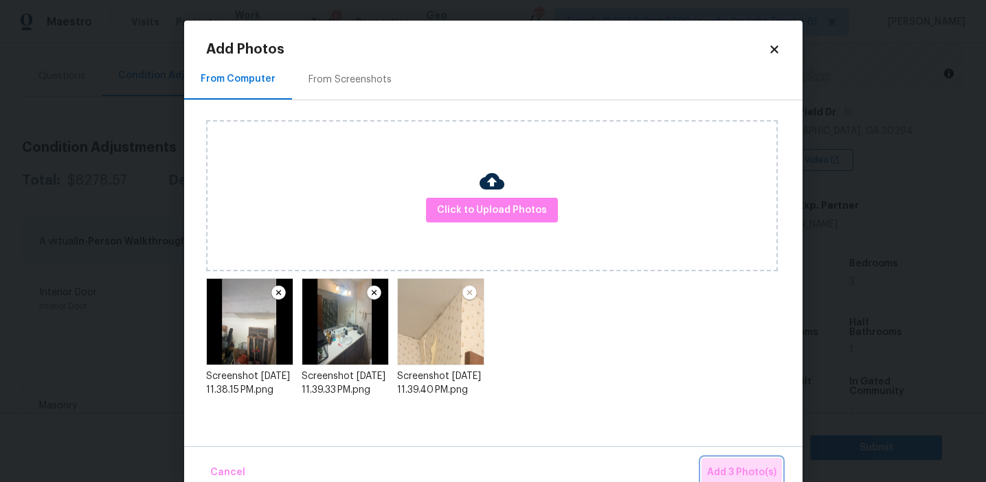
click at [716, 470] on span "Add 3 Photo(s)" at bounding box center [741, 472] width 69 height 17
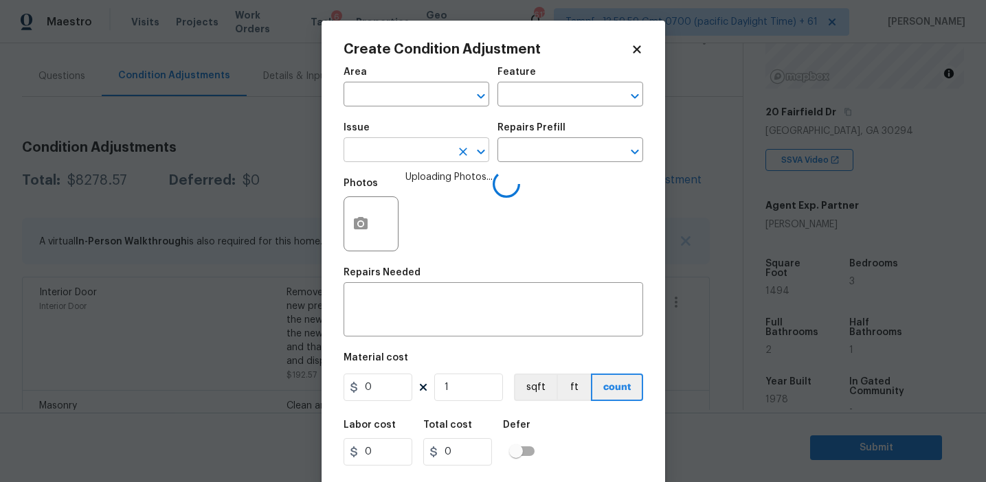
click at [391, 150] on input "text" at bounding box center [396, 151] width 107 height 21
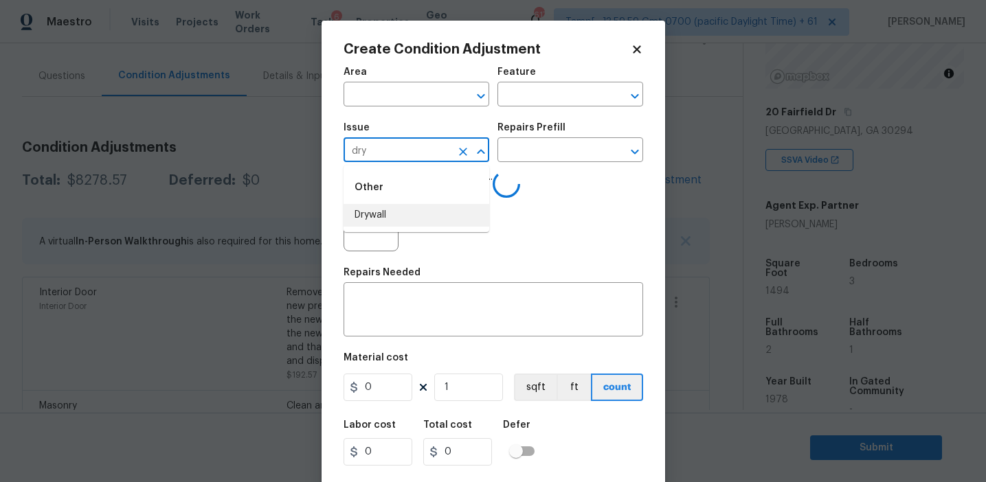
click at [428, 212] on li "Drywall" at bounding box center [416, 215] width 146 height 23
type input "Drywall"
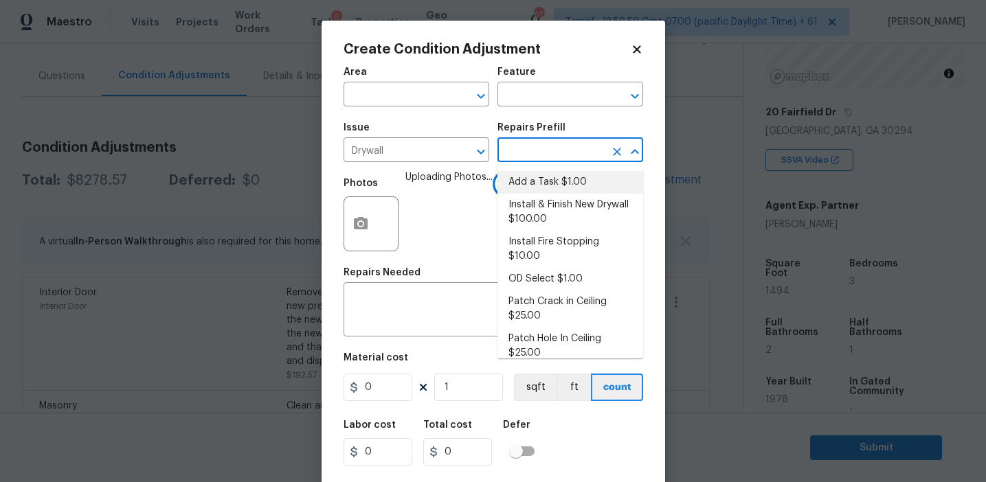
click at [542, 207] on li "Install & Finish New Drywall $100.00" at bounding box center [570, 212] width 146 height 37
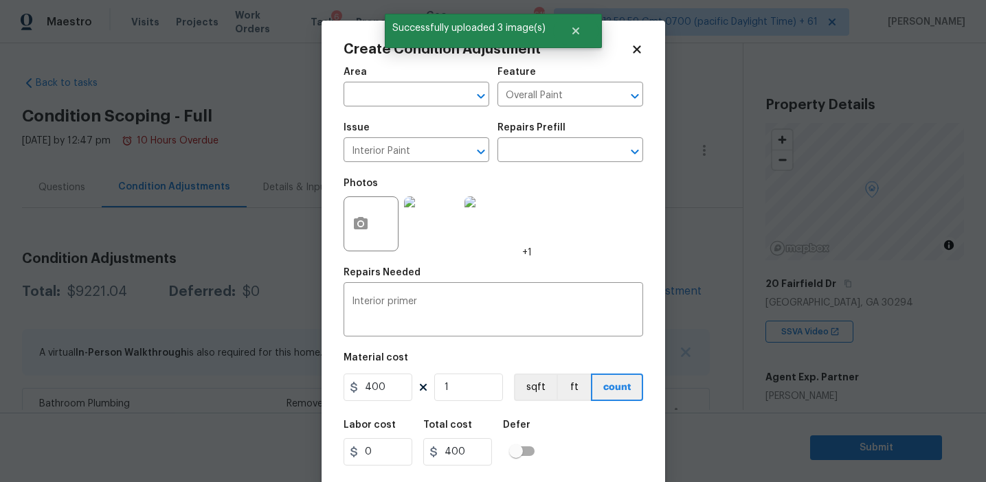
scroll to position [31, 0]
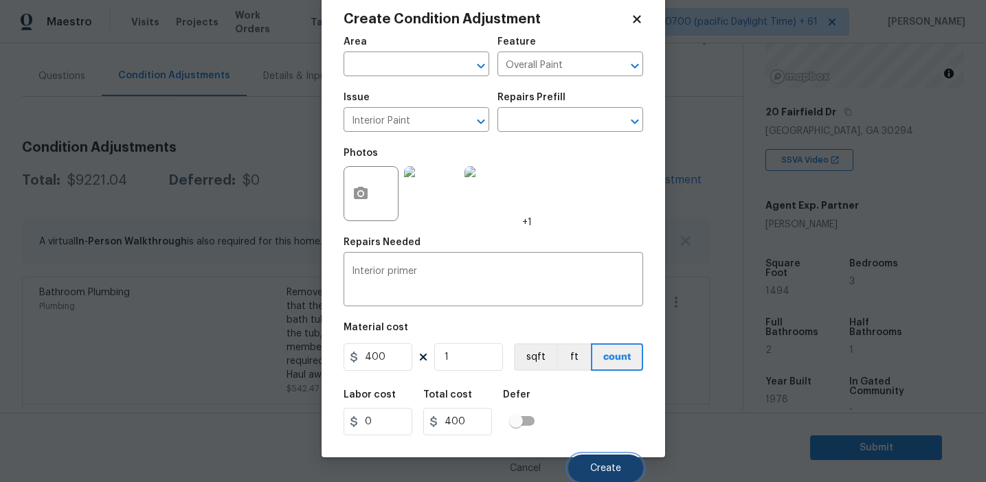
click at [617, 473] on span "Create" at bounding box center [605, 469] width 31 height 10
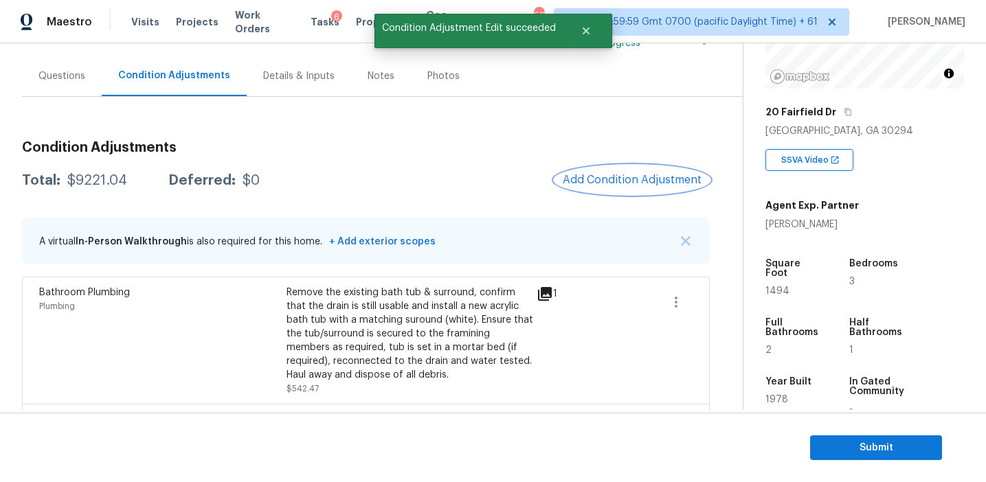
scroll to position [0, 0]
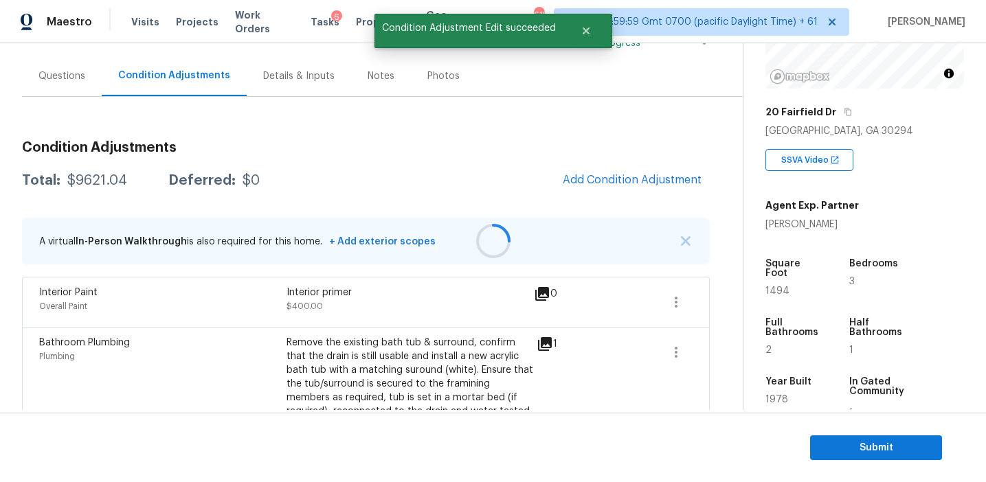
click at [611, 188] on div at bounding box center [493, 241] width 986 height 482
click at [611, 188] on button "Add Condition Adjustment" at bounding box center [631, 180] width 155 height 29
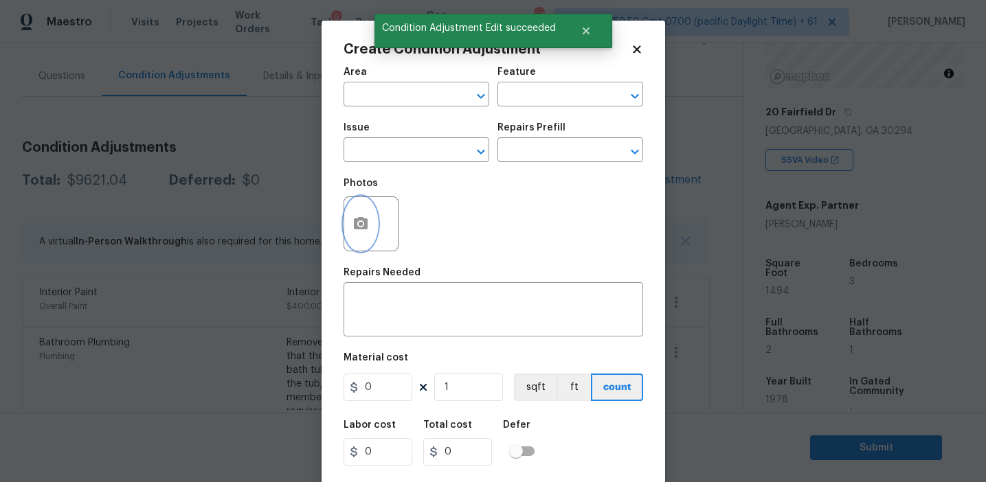
click at [361, 237] on button "button" at bounding box center [360, 224] width 33 height 54
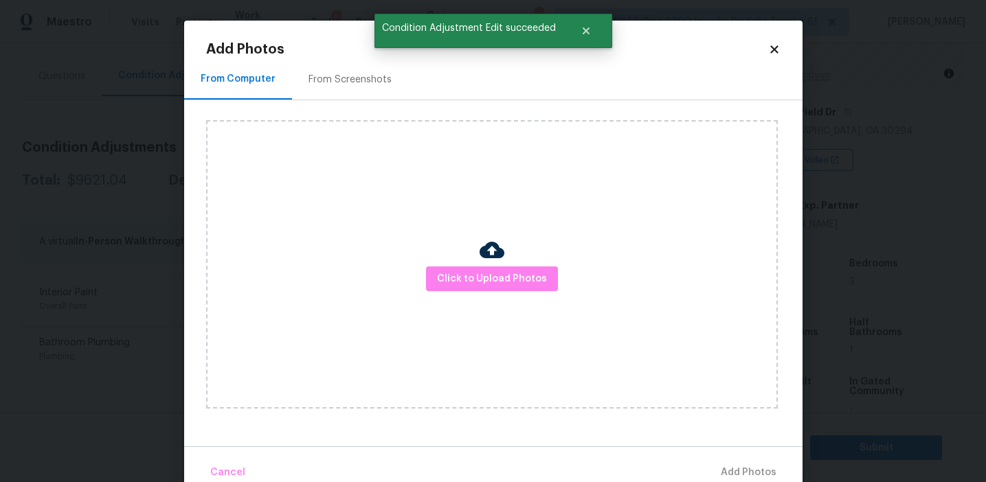
click at [463, 264] on div "Click to Upload Photos" at bounding box center [491, 264] width 571 height 288
click at [463, 277] on span "Click to Upload Photos" at bounding box center [492, 279] width 110 height 17
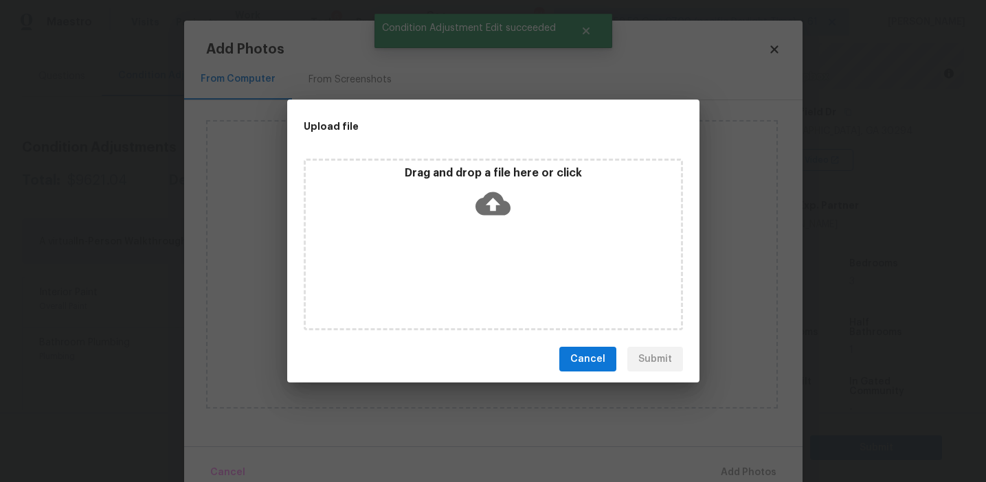
click at [463, 188] on div "Drag and drop a file here or click" at bounding box center [493, 195] width 375 height 59
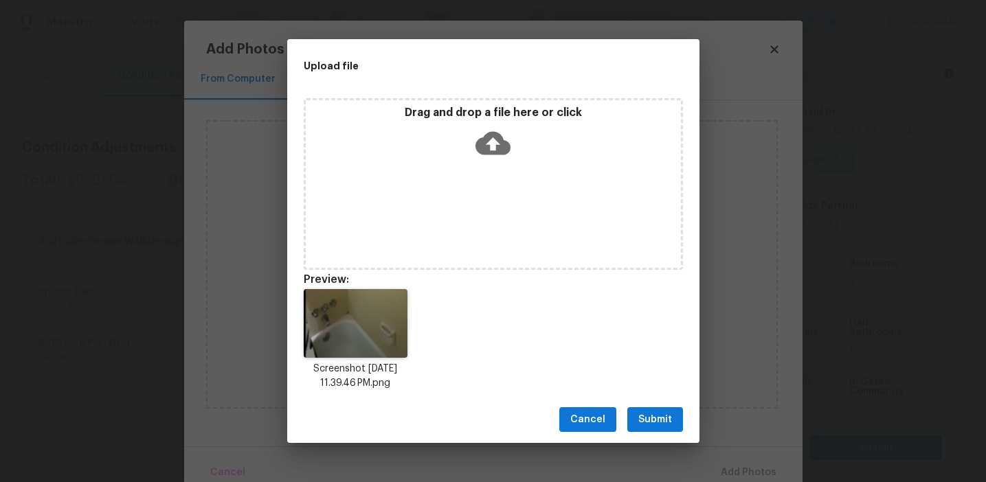
click at [644, 421] on span "Submit" at bounding box center [655, 419] width 34 height 17
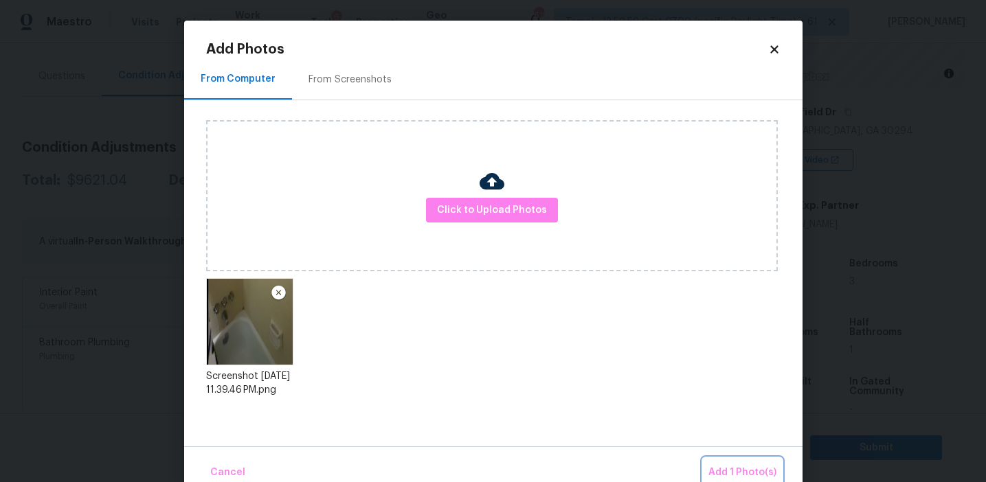
click at [716, 458] on button "Add 1 Photo(s)" at bounding box center [742, 473] width 79 height 30
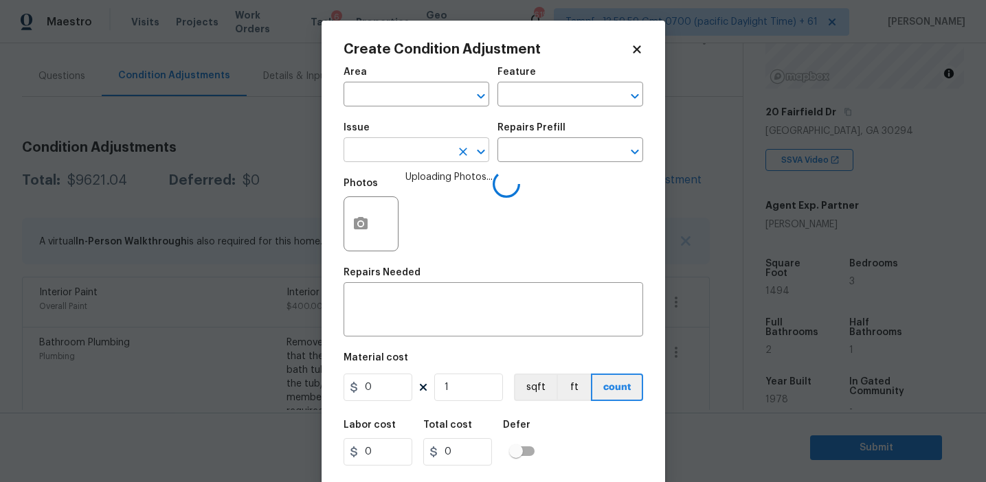
click at [380, 157] on input "text" at bounding box center [396, 151] width 107 height 21
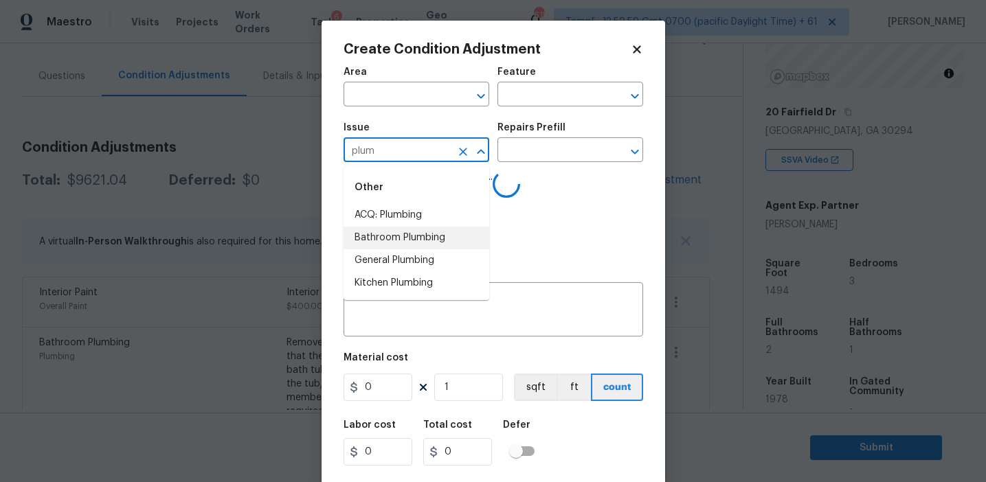
click at [408, 238] on li "Bathroom Plumbing" at bounding box center [416, 238] width 146 height 23
type input "Bathroom Plumbing"
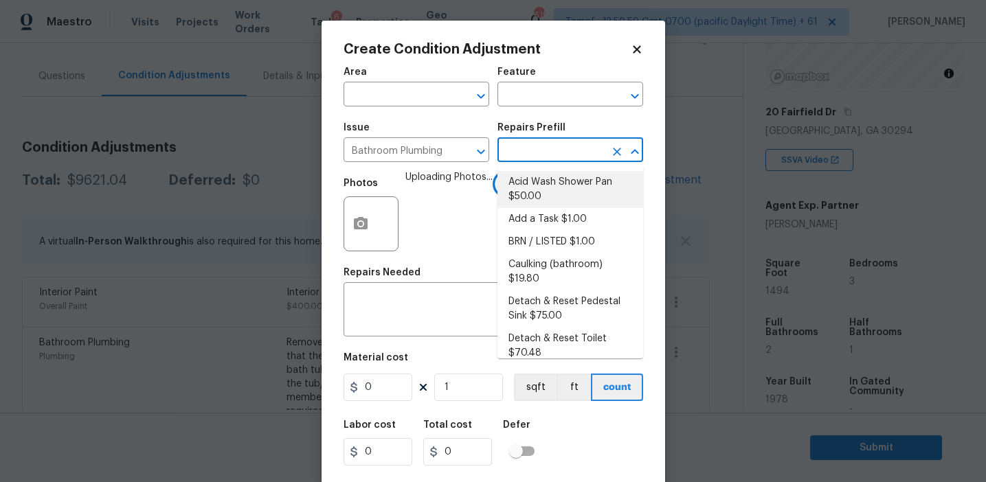
click at [545, 194] on li "Acid Wash Shower Pan $50.00" at bounding box center [570, 189] width 146 height 37
type input "Plumbing"
type textarea "Prep and acid wash/deep clean the shower pan."
type input "50"
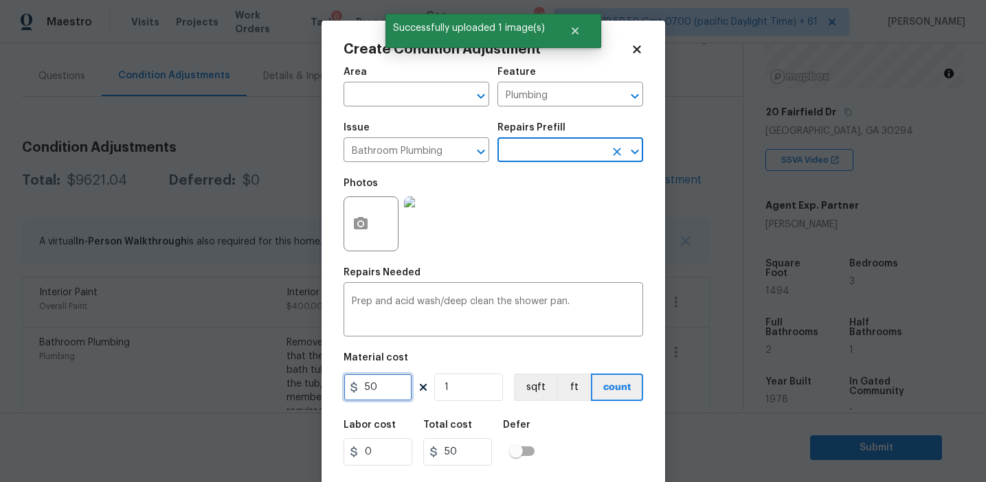
click at [388, 383] on input "50" at bounding box center [377, 387] width 69 height 27
type input "350"
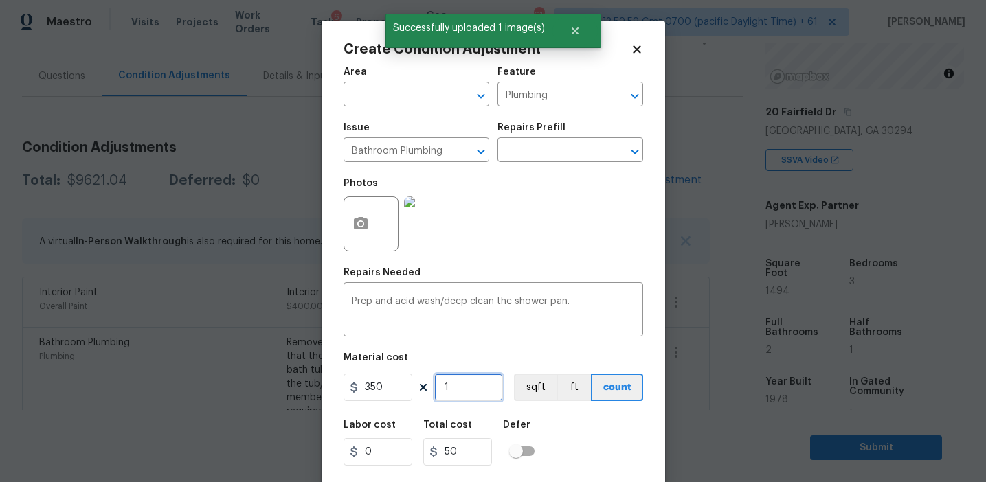
type input "350"
click at [532, 150] on input "text" at bounding box center [550, 151] width 107 height 21
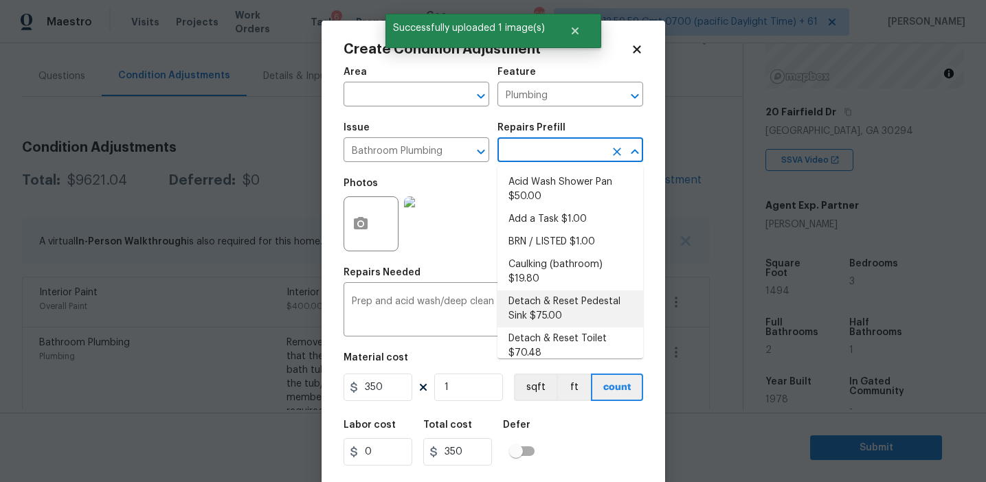
scroll to position [756, 0]
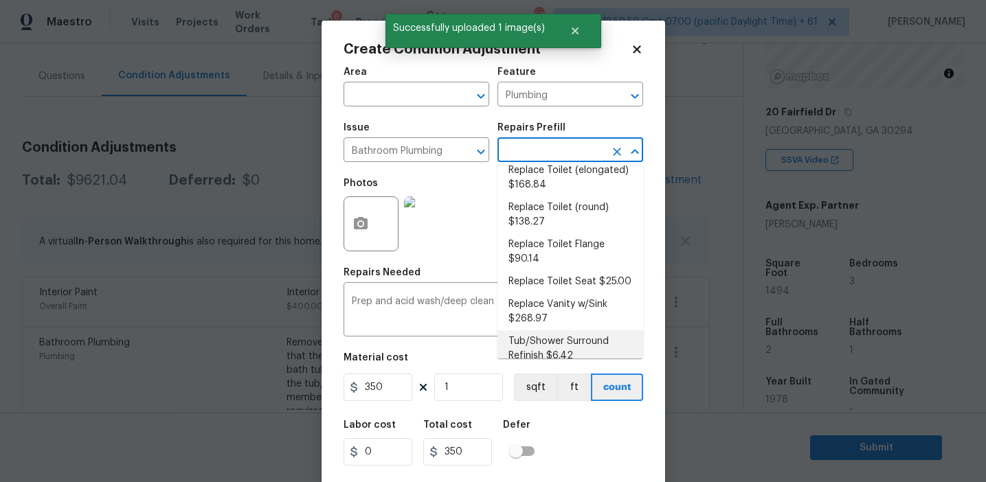
click at [547, 349] on li "Tub/Shower Surround Refinish $6.42" at bounding box center [570, 348] width 146 height 37
type textarea "Prep, mask, clean and refinish the tub/shower tile surround both all sides ensu…"
type input "6.42"
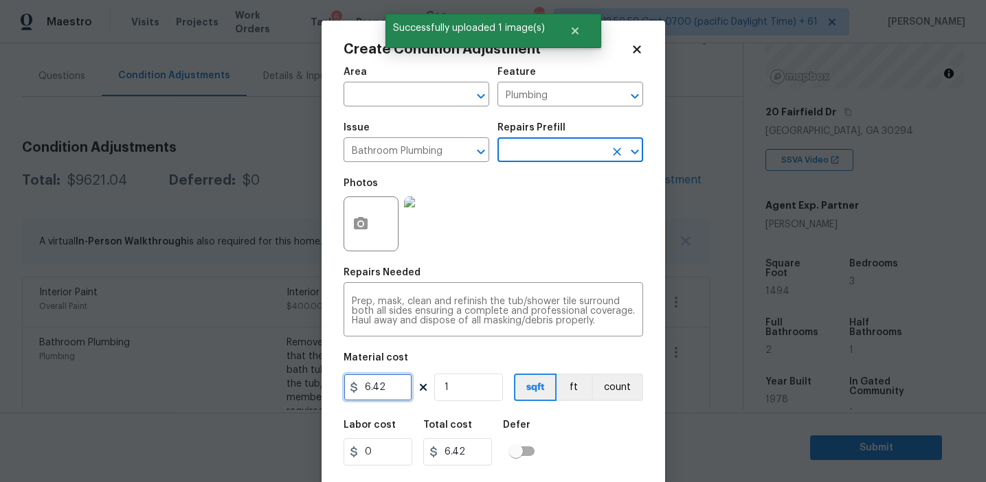
click at [381, 391] on input "6.42" at bounding box center [377, 387] width 69 height 27
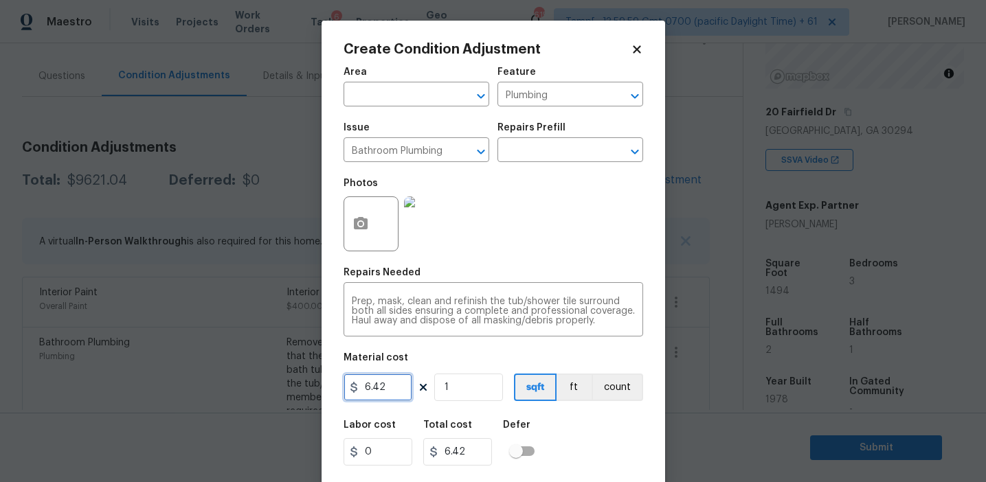
click at [381, 391] on input "6.42" at bounding box center [377, 387] width 69 height 27
type input "350"
click at [608, 386] on button "count" at bounding box center [617, 387] width 52 height 27
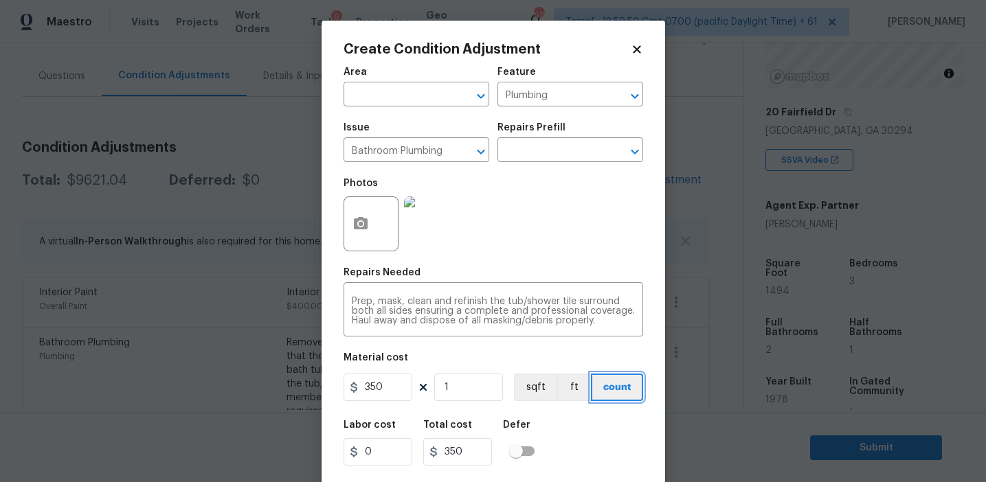
scroll to position [31, 0]
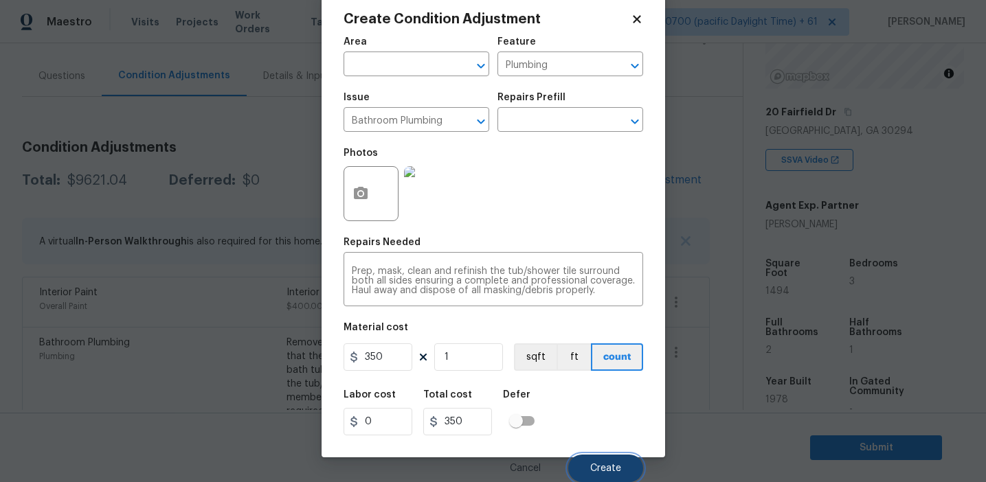
click at [602, 474] on button "Create" at bounding box center [605, 468] width 75 height 27
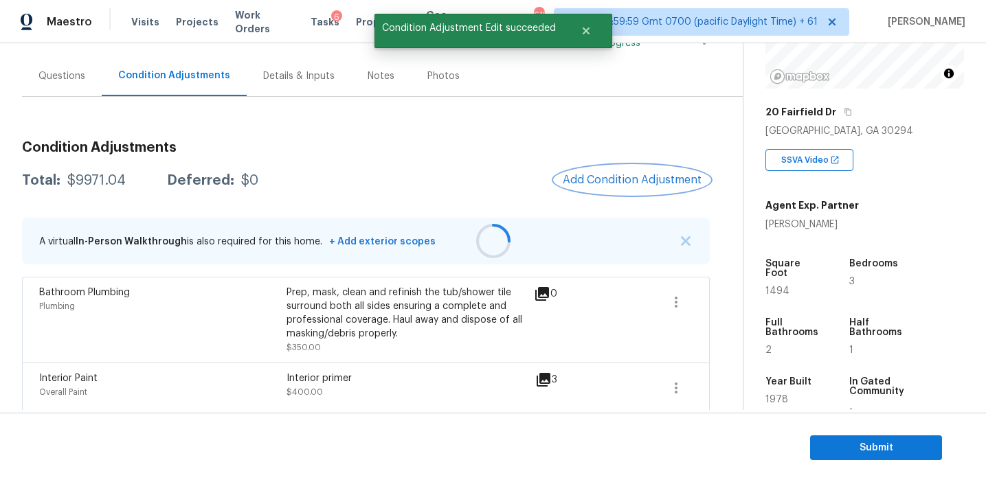
scroll to position [0, 0]
click at [611, 188] on div at bounding box center [493, 241] width 986 height 482
click at [611, 188] on button "Add Condition Adjustment" at bounding box center [631, 180] width 155 height 29
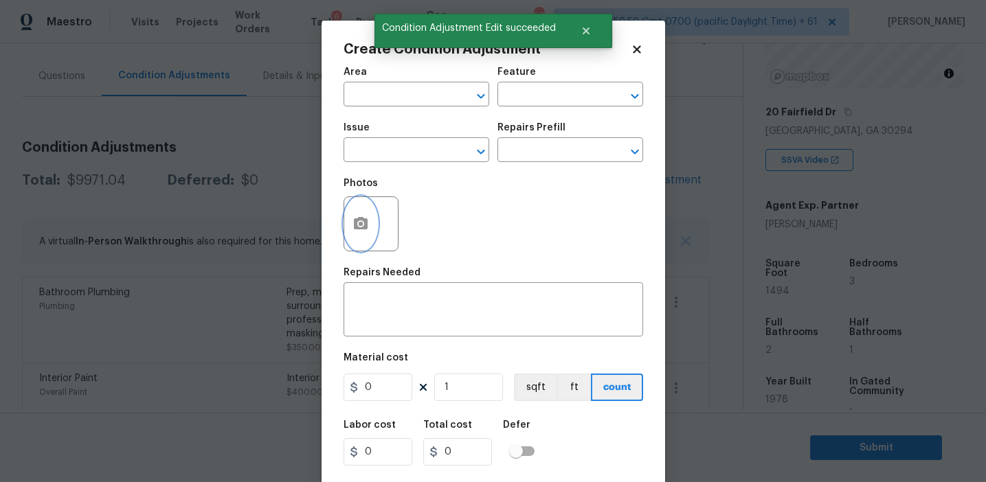
click at [353, 239] on button "button" at bounding box center [360, 224] width 33 height 54
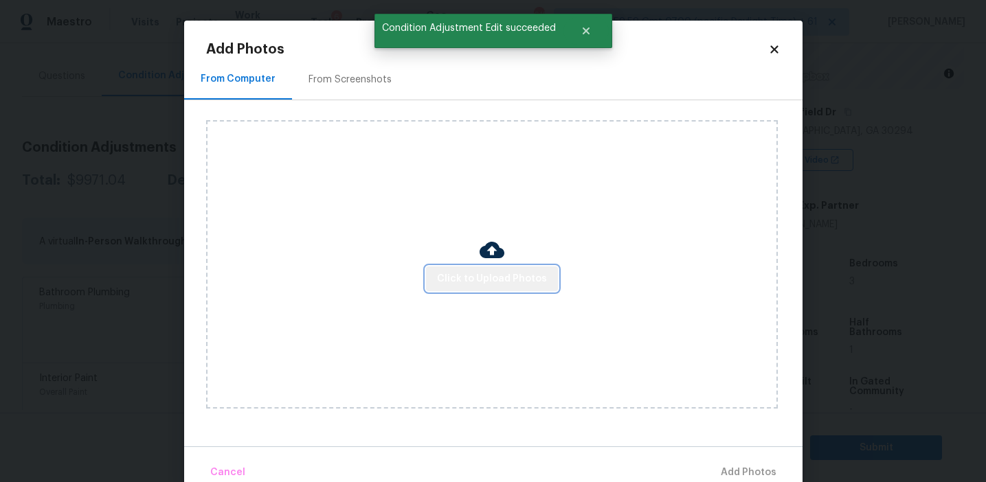
click at [495, 282] on span "Click to Upload Photos" at bounding box center [492, 279] width 110 height 17
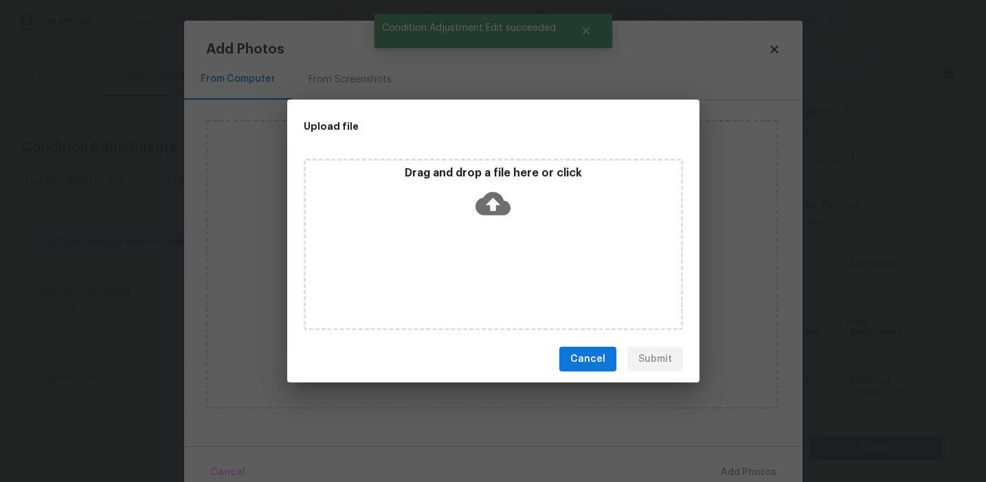
click at [497, 201] on icon at bounding box center [492, 203] width 35 height 23
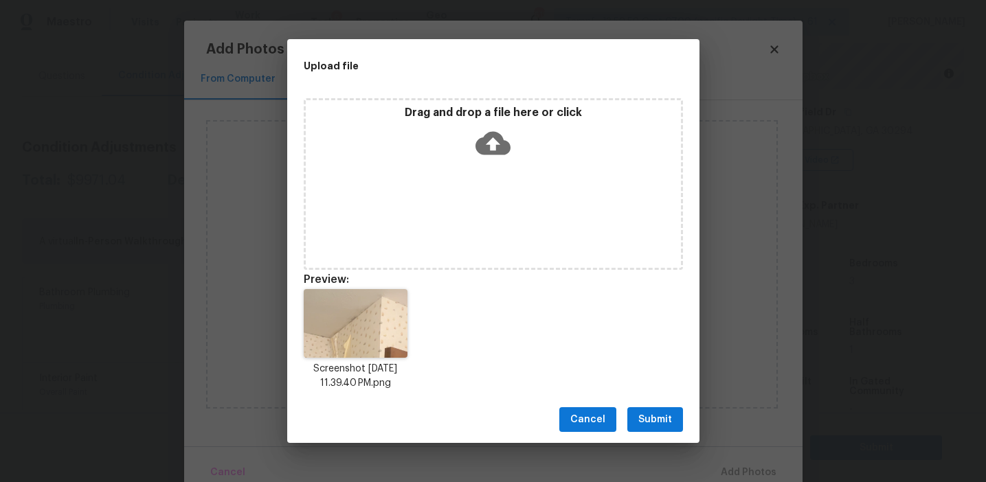
click at [645, 415] on span "Submit" at bounding box center [655, 419] width 34 height 17
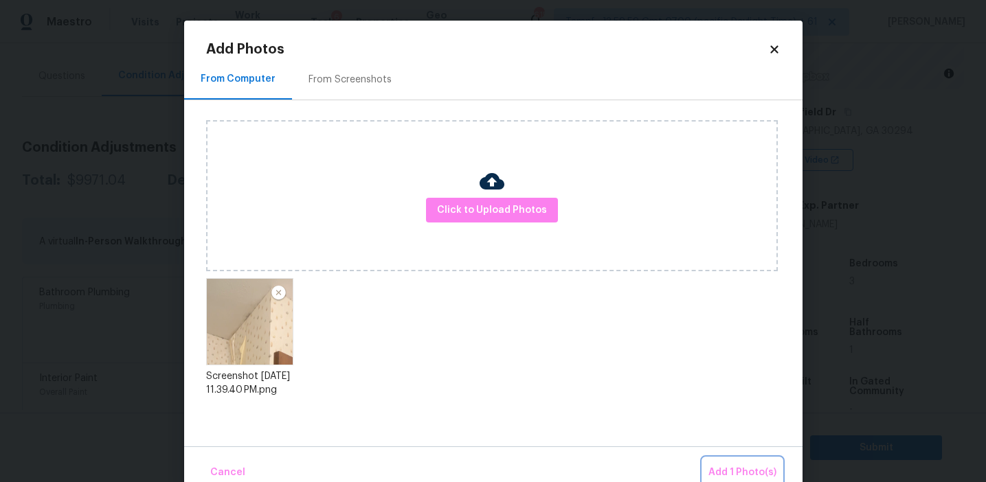
click at [720, 458] on button "Add 1 Photo(s)" at bounding box center [742, 473] width 79 height 30
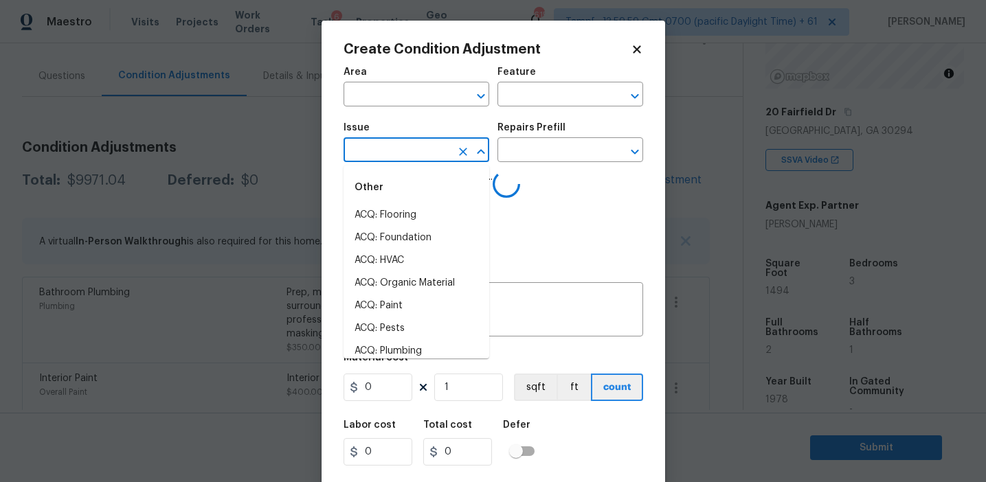
click at [391, 152] on input "text" at bounding box center [396, 151] width 107 height 21
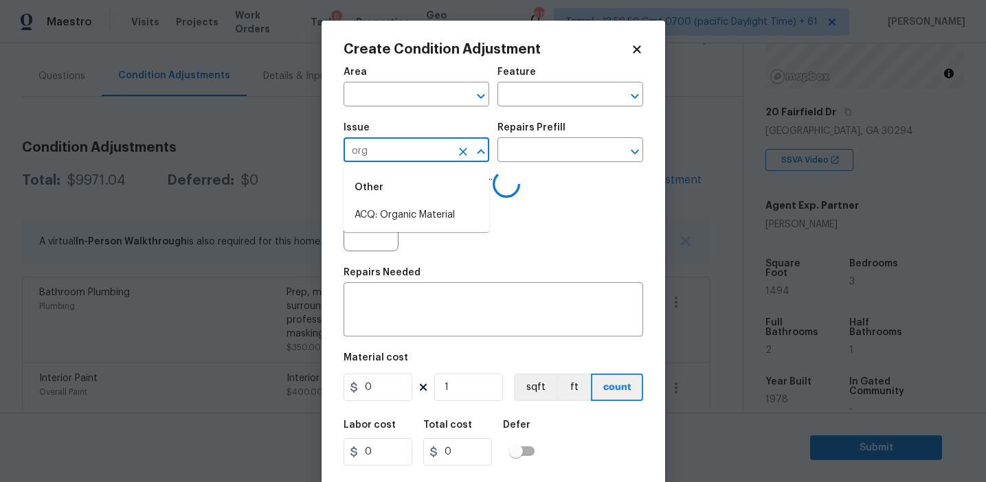
click at [433, 216] on li "ACQ: Organic Material" at bounding box center [416, 215] width 146 height 23
type input "ACQ: Organic Material"
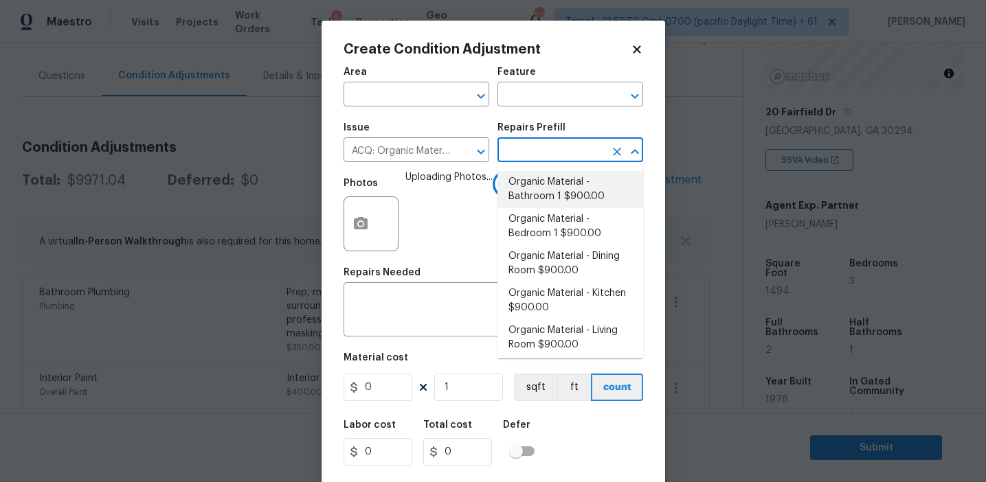
click at [584, 198] on li "Organic Material - Bathroom 1 $900.00" at bounding box center [570, 189] width 146 height 37
type input "Acquisition"
type textarea "Acquisition Scope: Conditions Conducive to Organic Material - Bathroom 1 Discla…"
type input "900"
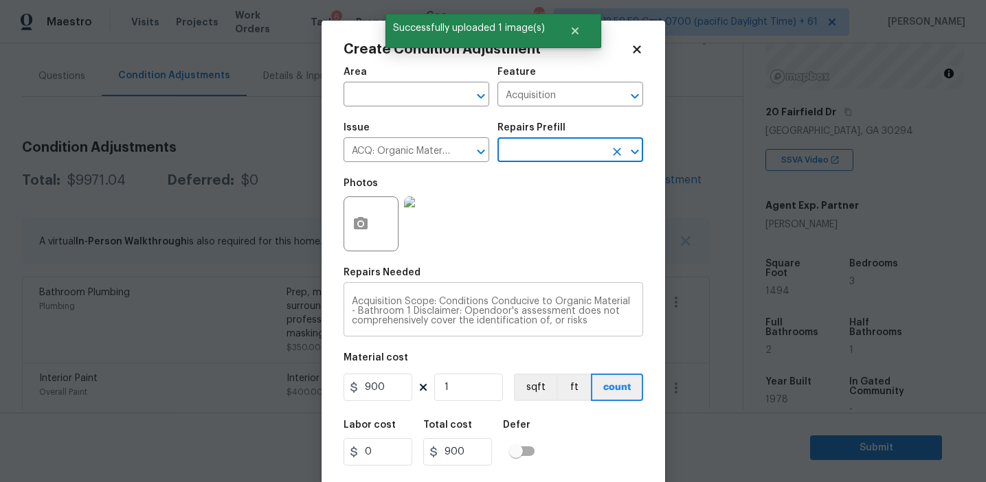
scroll to position [31, 0]
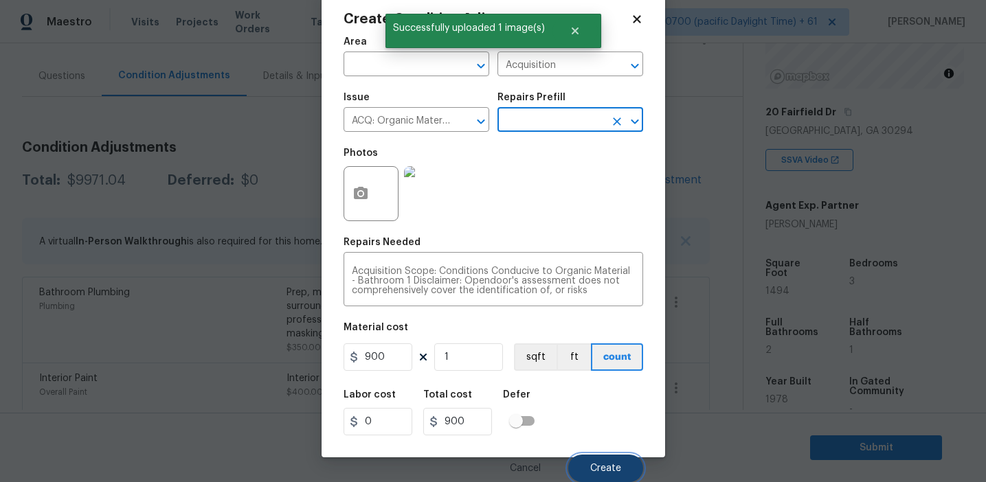
click at [595, 459] on button "Create" at bounding box center [605, 468] width 75 height 27
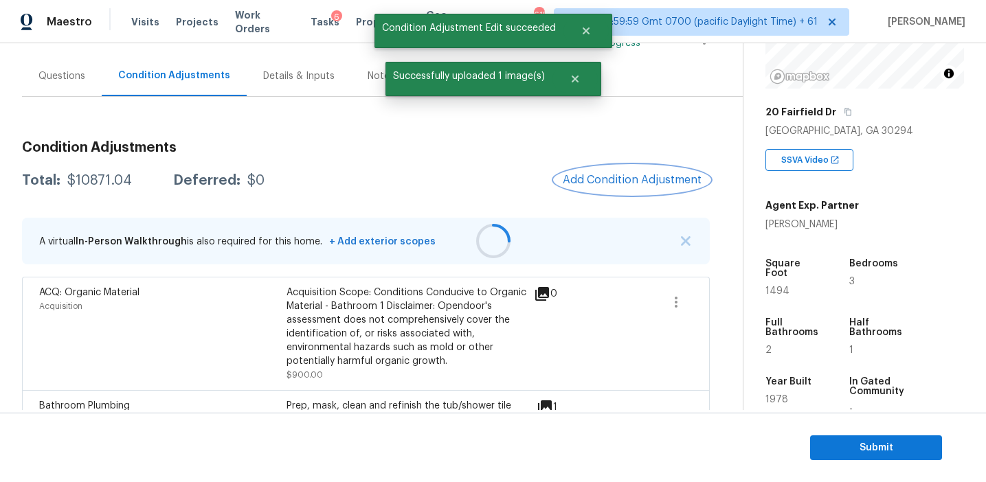
scroll to position [0, 0]
click at [602, 182] on span "Add Condition Adjustment" at bounding box center [632, 180] width 139 height 12
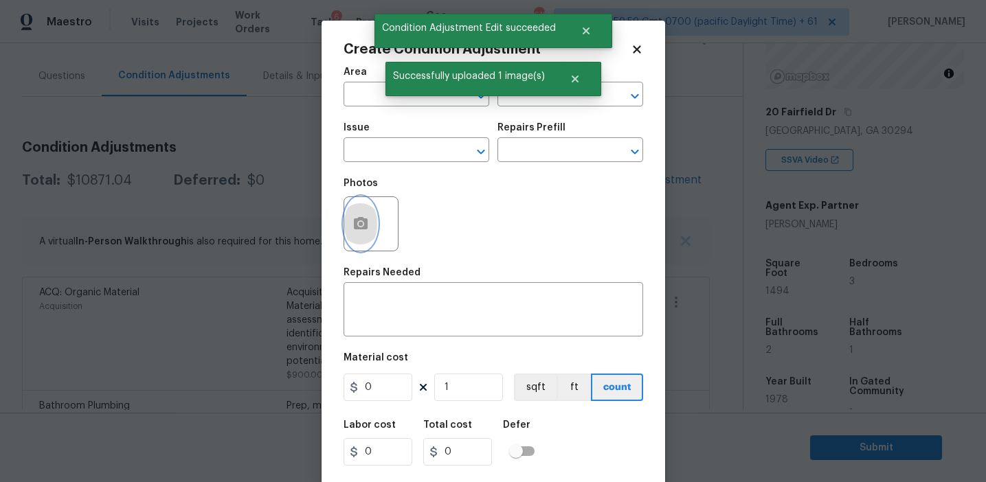
click at [375, 232] on button "button" at bounding box center [360, 224] width 33 height 54
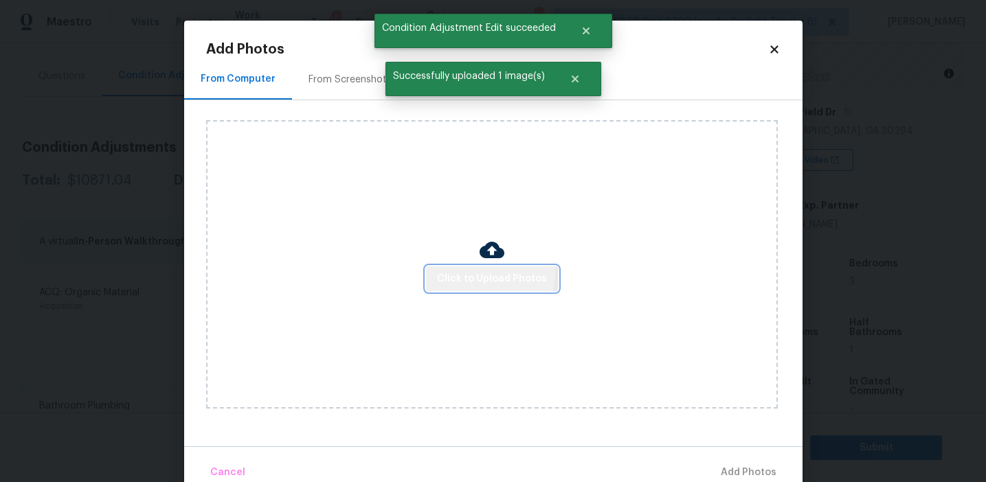
click at [484, 272] on span "Click to Upload Photos" at bounding box center [492, 279] width 110 height 17
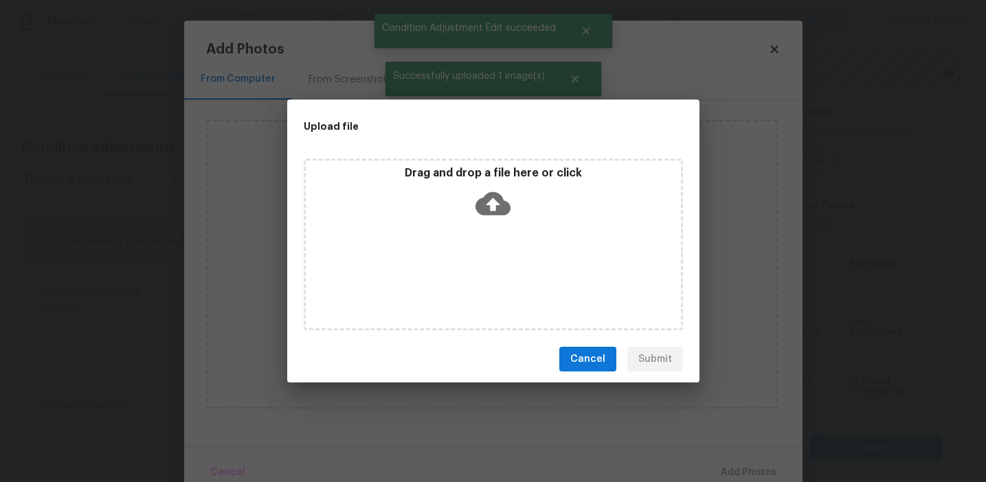
click at [484, 212] on icon at bounding box center [492, 203] width 35 height 23
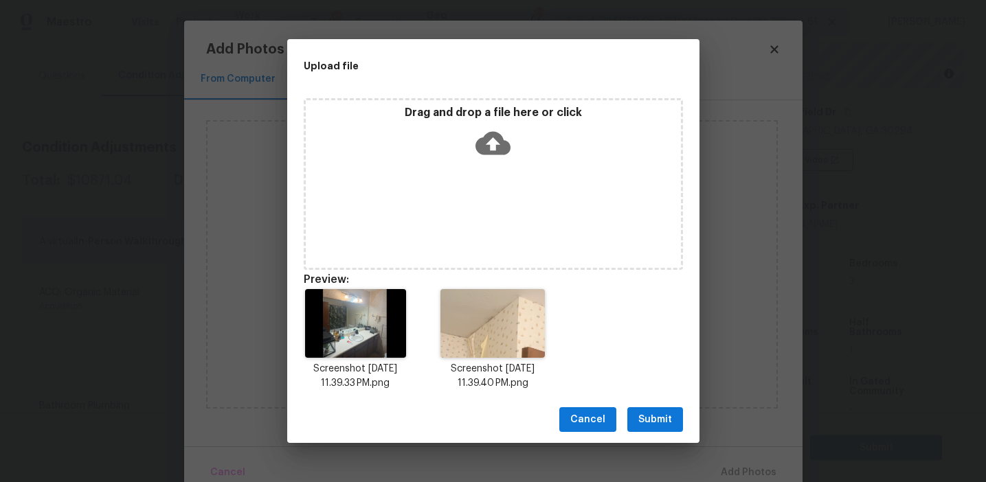
click at [657, 420] on span "Submit" at bounding box center [655, 419] width 34 height 17
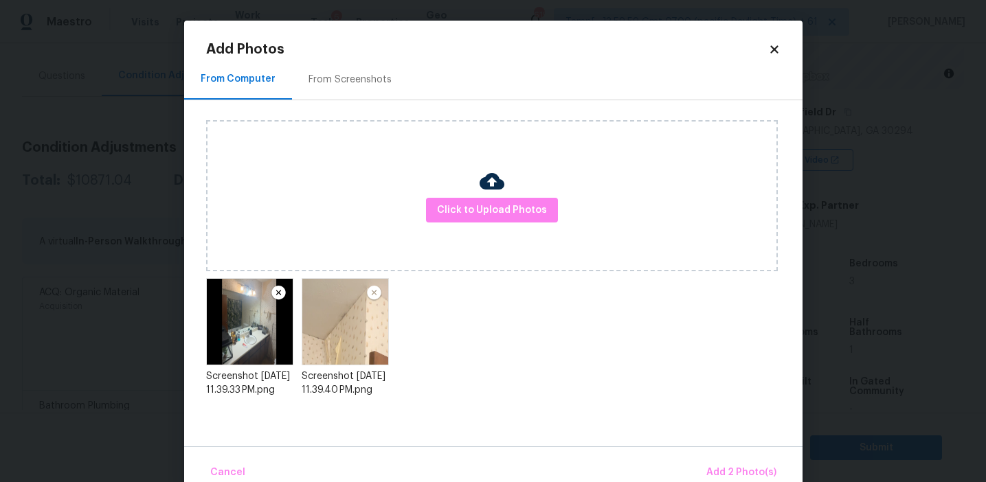
click at [714, 437] on div "From Computer From Screenshots Click to Upload Photos Screenshot 2025-09-18 at …" at bounding box center [493, 252] width 618 height 387
click at [718, 473] on span "Add 2 Photo(s)" at bounding box center [741, 472] width 70 height 17
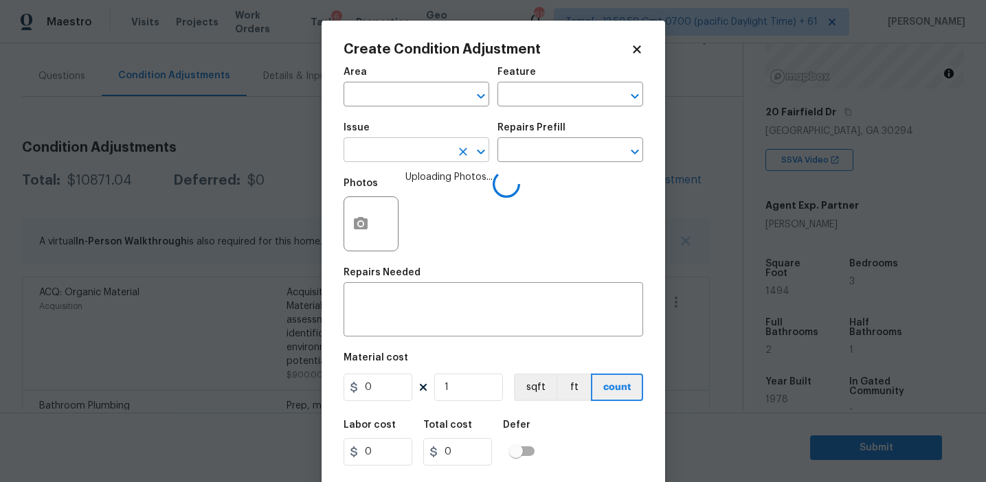
click at [382, 153] on input "text" at bounding box center [396, 151] width 107 height 21
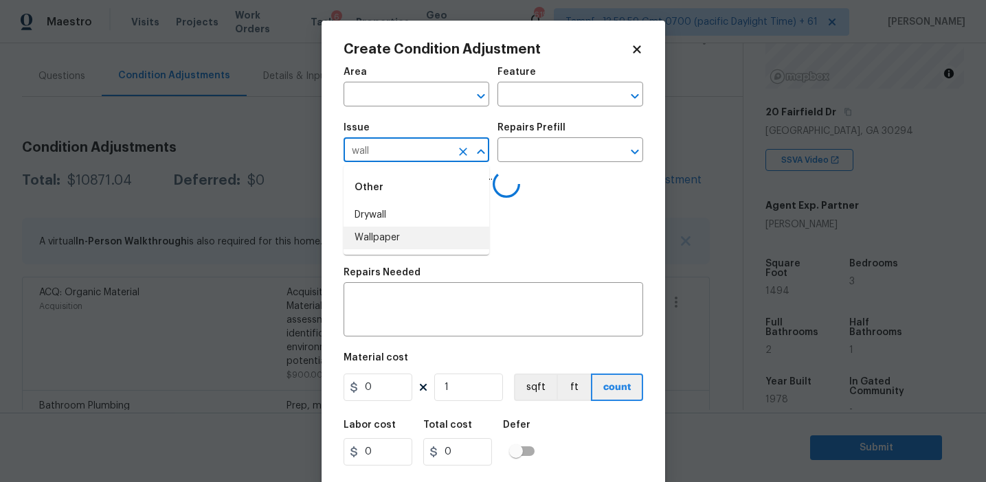
click at [409, 235] on li "Wallpaper" at bounding box center [416, 238] width 146 height 23
type input "Wallpaper"
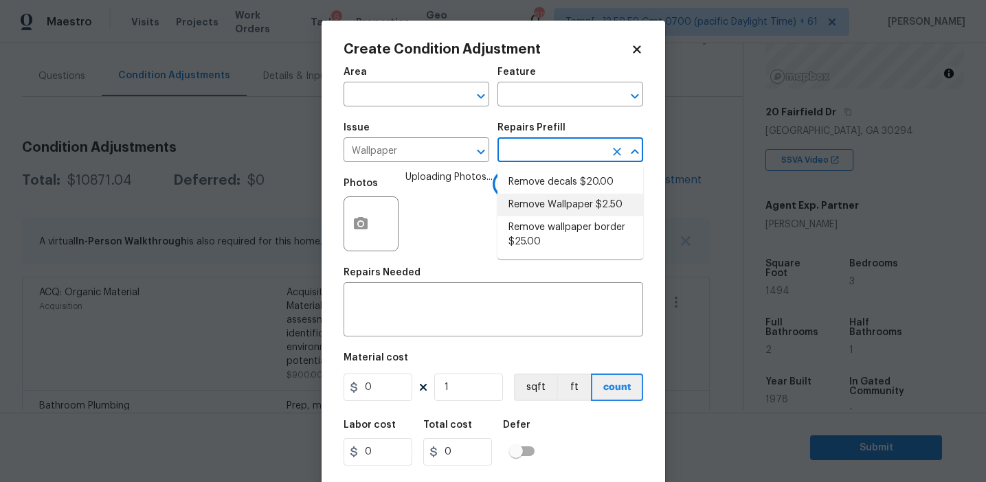
click at [554, 203] on li "Remove Wallpaper $2.50" at bounding box center [570, 205] width 146 height 23
type input "Walls and Ceiling"
type textarea "Remove wallpaper and texture walls to best match existing conditions"
type input "2.5"
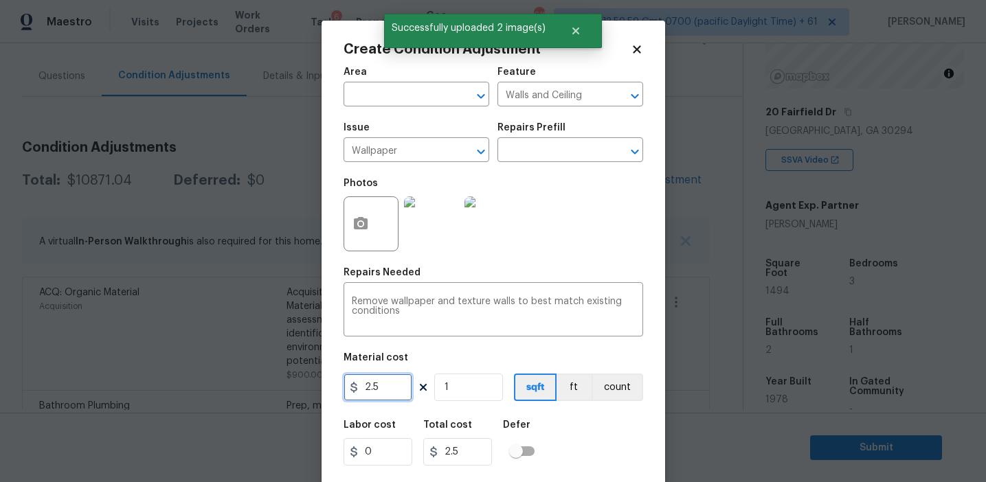
click at [391, 388] on input "2.5" at bounding box center [377, 387] width 69 height 27
type input "300"
click at [608, 403] on figure "Material cost 300 1 sqft ft count" at bounding box center [492, 378] width 299 height 51
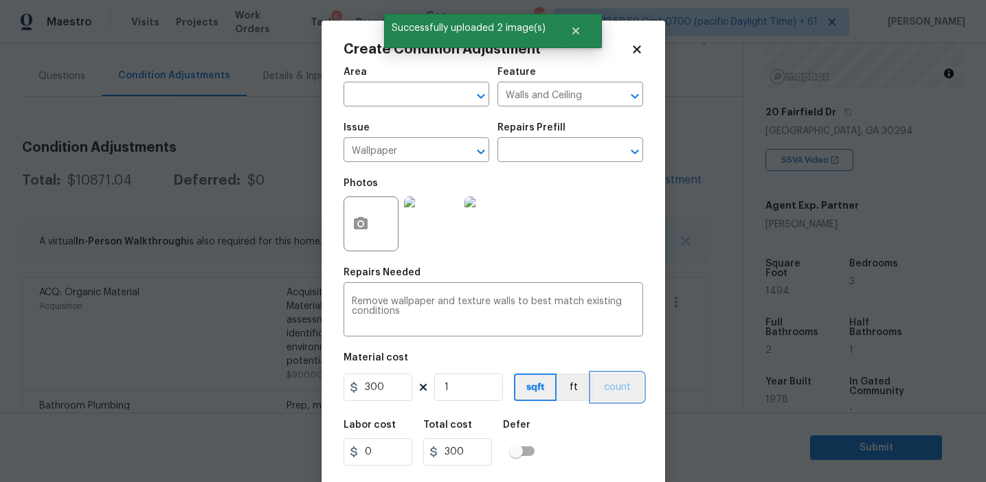
click at [610, 387] on button "count" at bounding box center [617, 387] width 52 height 27
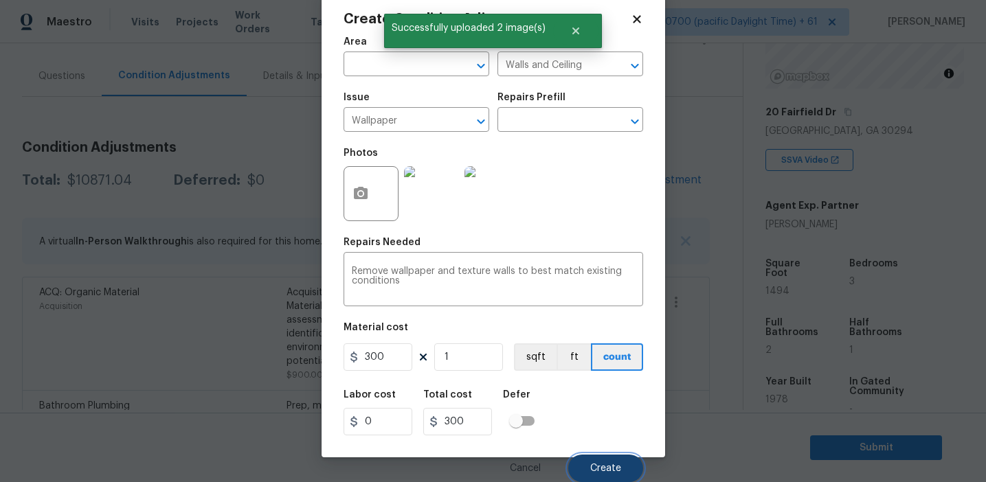
click at [606, 470] on span "Create" at bounding box center [605, 469] width 31 height 10
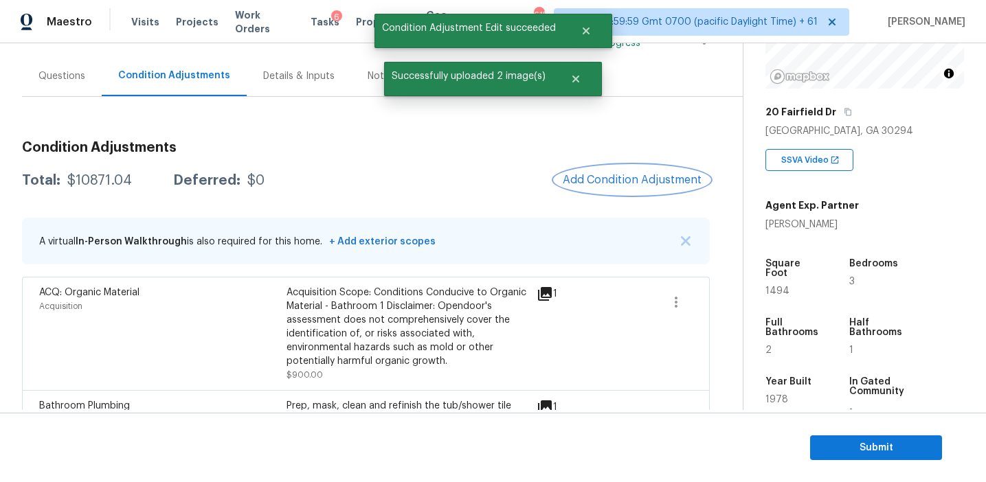
scroll to position [0, 0]
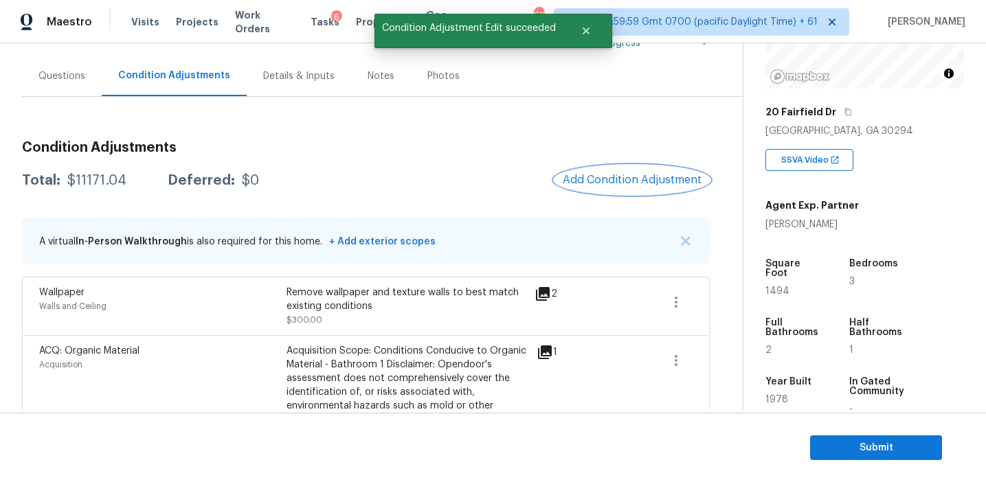
click at [606, 183] on span "Add Condition Adjustment" at bounding box center [632, 180] width 139 height 12
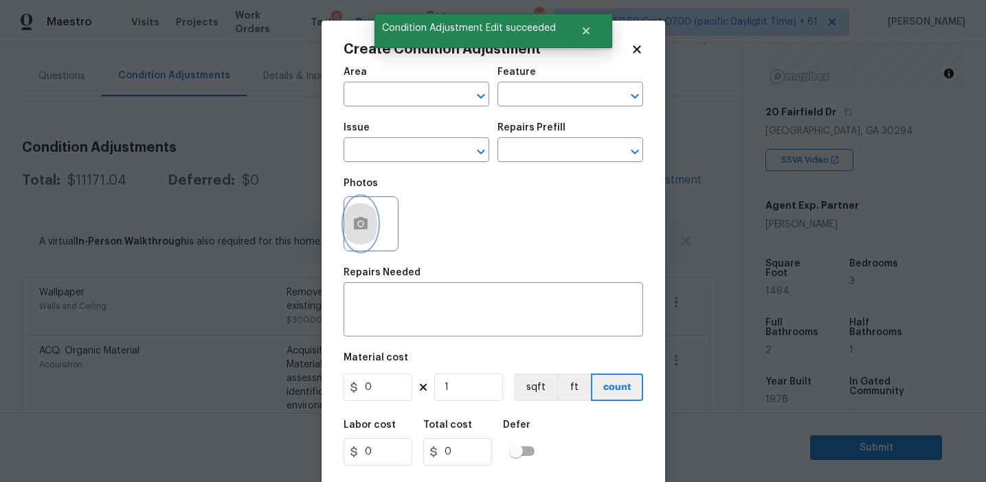
click at [370, 227] on button "button" at bounding box center [360, 224] width 33 height 54
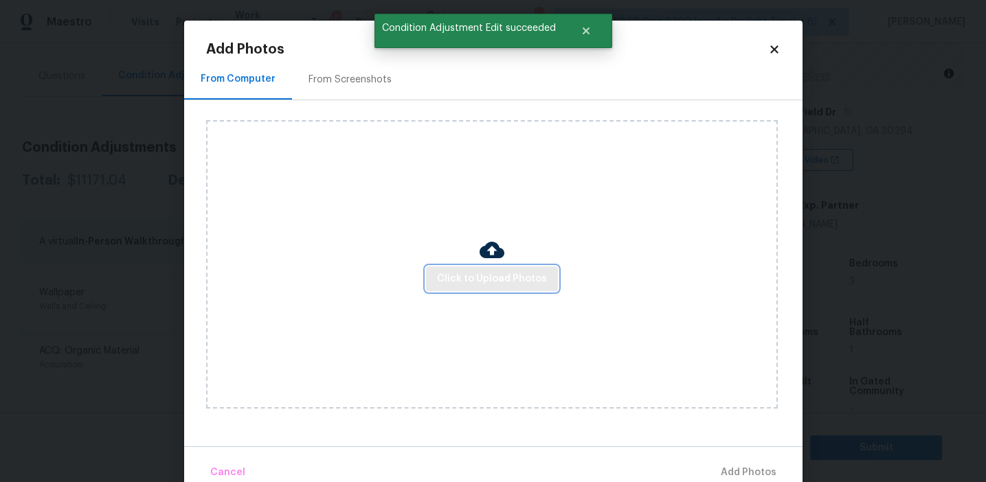
click at [470, 272] on span "Click to Upload Photos" at bounding box center [492, 279] width 110 height 17
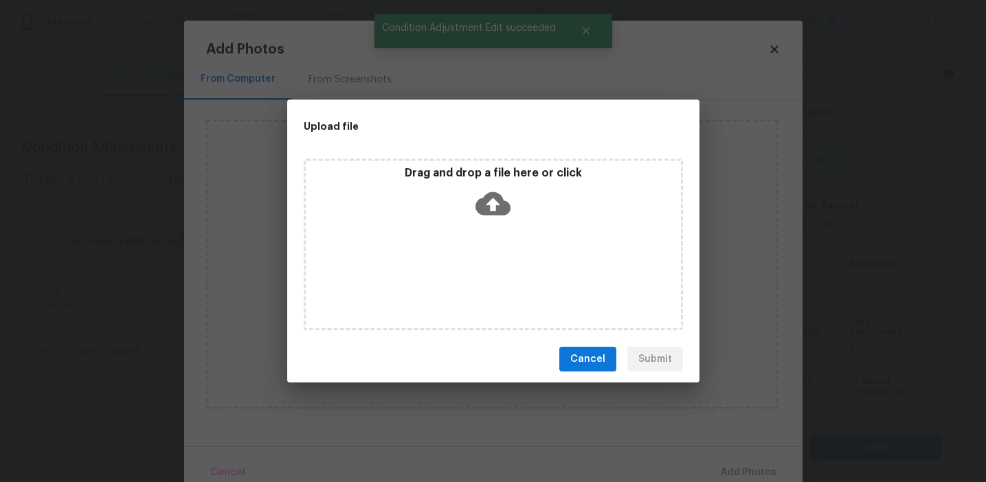
click at [470, 180] on div "Drag and drop a file here or click" at bounding box center [493, 195] width 375 height 59
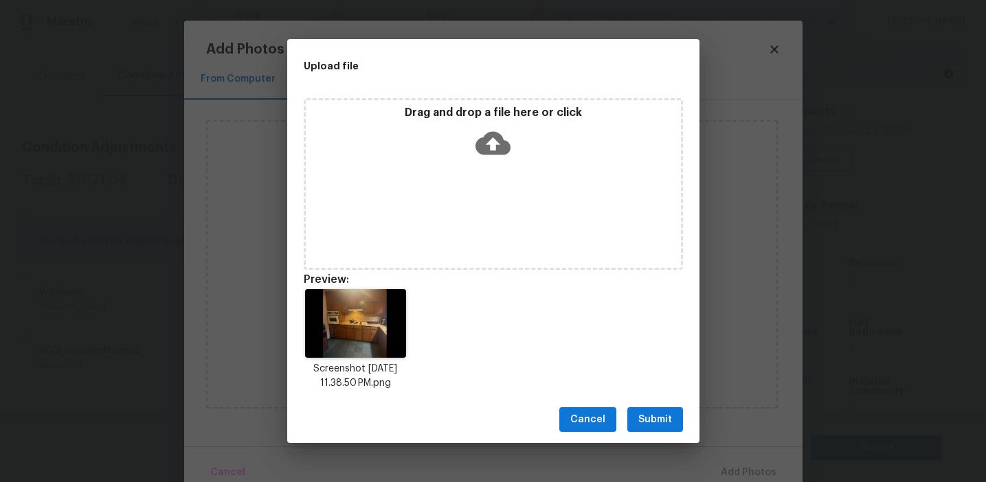
click at [659, 405] on div "Cancel Submit" at bounding box center [493, 419] width 412 height 47
click at [669, 417] on span "Submit" at bounding box center [655, 419] width 34 height 17
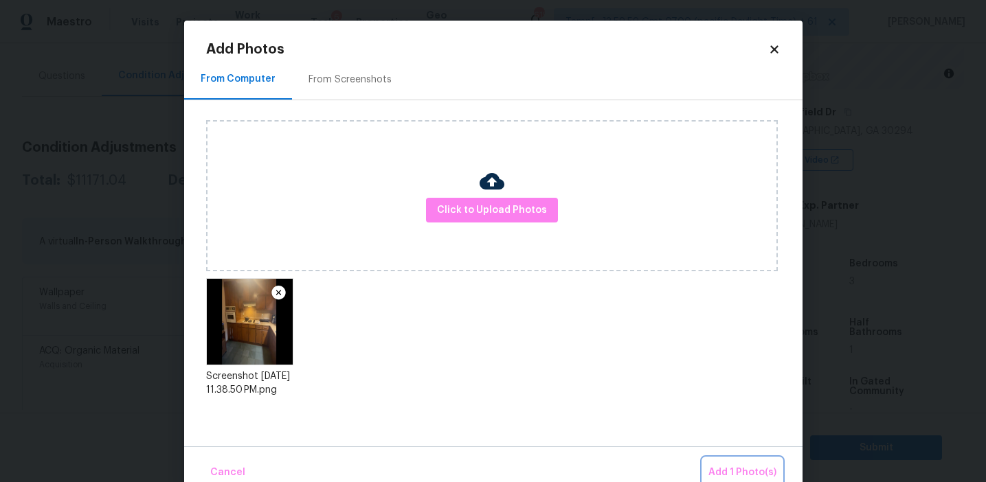
click at [725, 470] on span "Add 1 Photo(s)" at bounding box center [742, 472] width 68 height 17
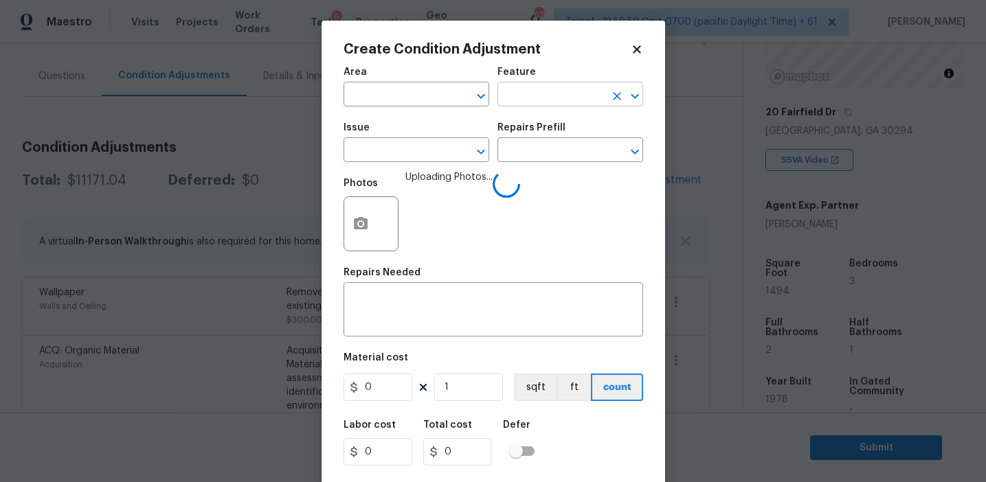
click at [529, 92] on input "text" at bounding box center [550, 95] width 107 height 21
click at [558, 165] on li "Cabinets" at bounding box center [570, 159] width 146 height 23
type input "Cabinets"
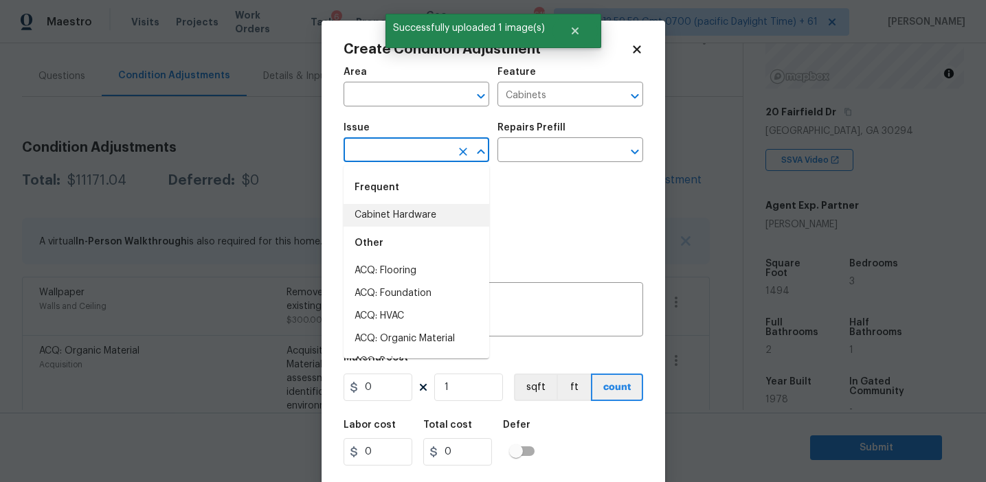
click at [444, 214] on li "Cabinet Hardware" at bounding box center [416, 215] width 146 height 23
type input "Cabinet Hardware"
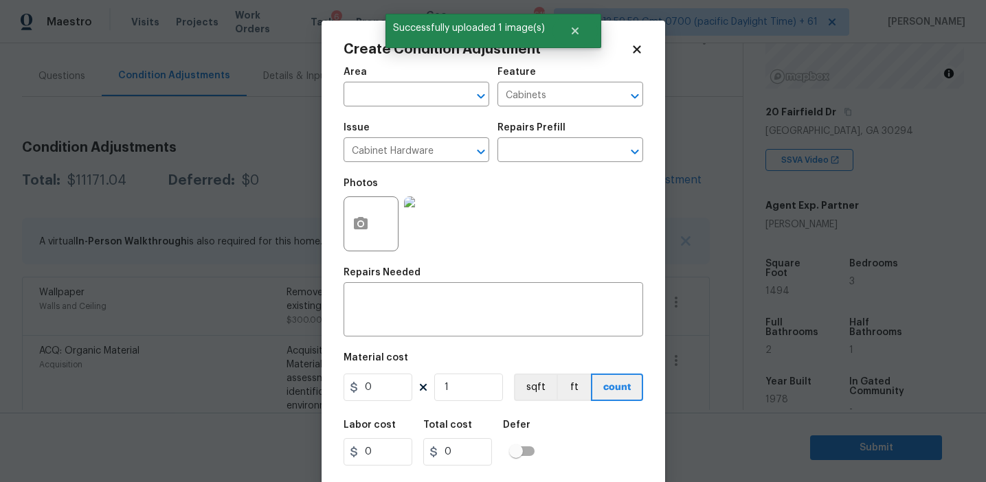
click at [435, 337] on div "Area ​ Feature Cabinets ​ Issue Cabinet Hardware ​ Repairs Prefill ​ Photos Rep…" at bounding box center [492, 285] width 299 height 453
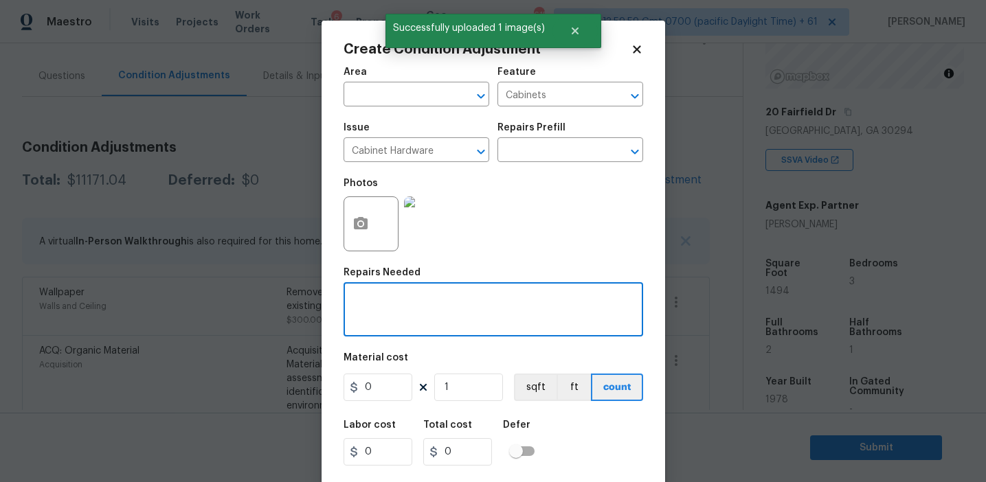
click at [424, 316] on textarea at bounding box center [493, 311] width 283 height 29
type textarea "Refinish cabinets"
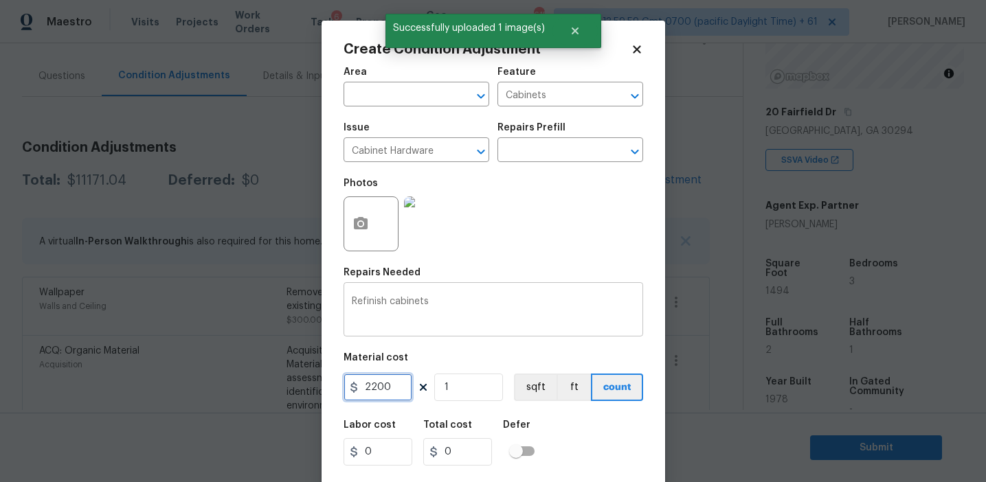
type input "2200"
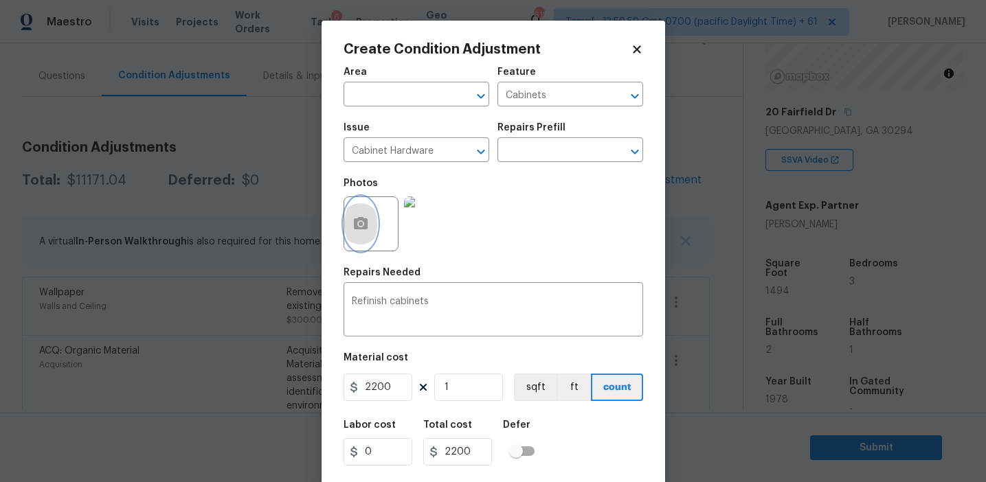
click at [357, 225] on icon "button" at bounding box center [360, 224] width 16 height 16
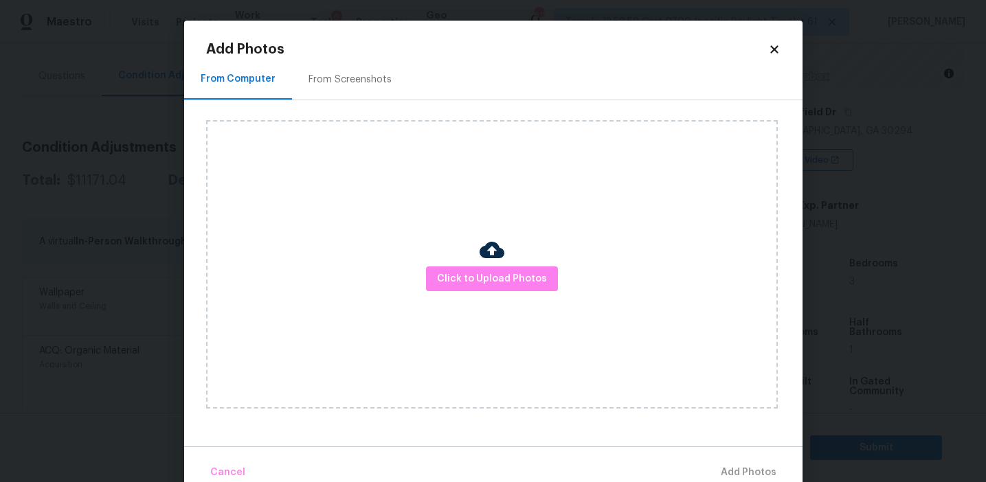
click at [354, 83] on div "From Screenshots" at bounding box center [349, 80] width 83 height 14
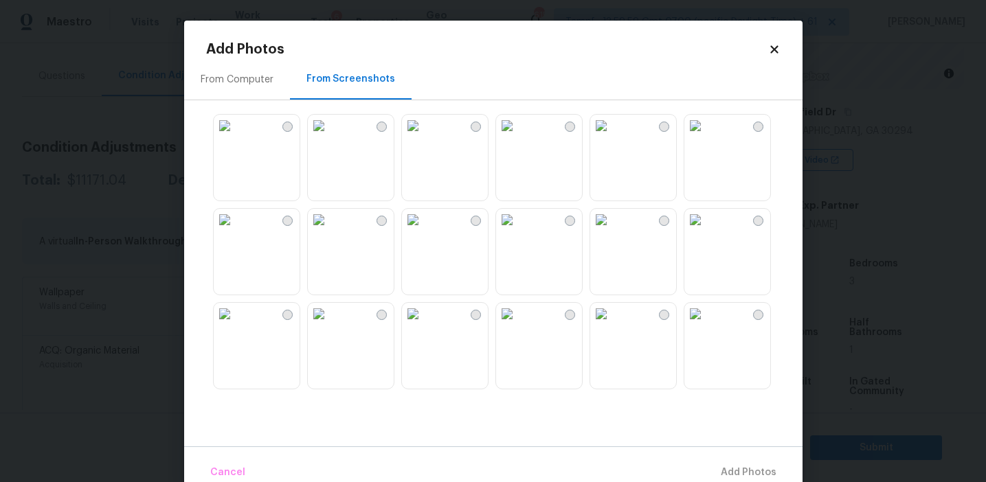
click at [518, 137] on img at bounding box center [507, 126] width 22 height 22
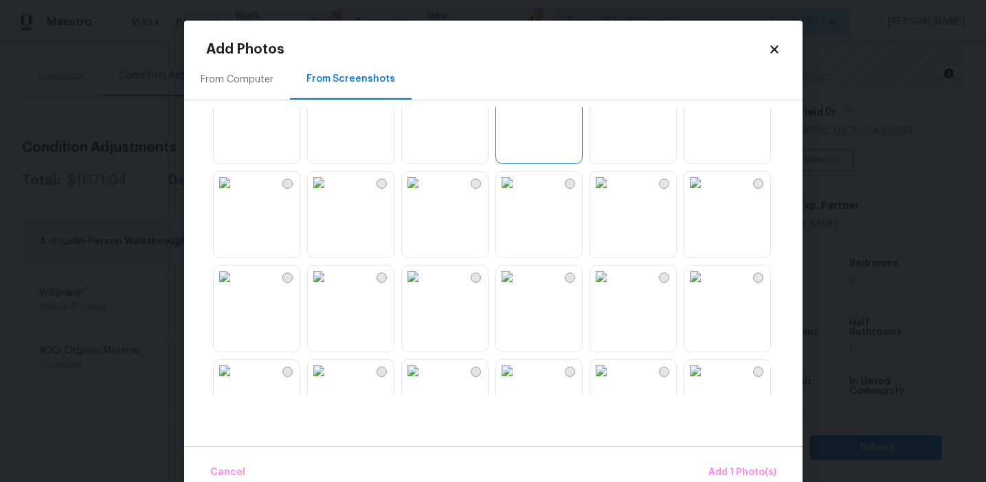
scroll to position [72, 0]
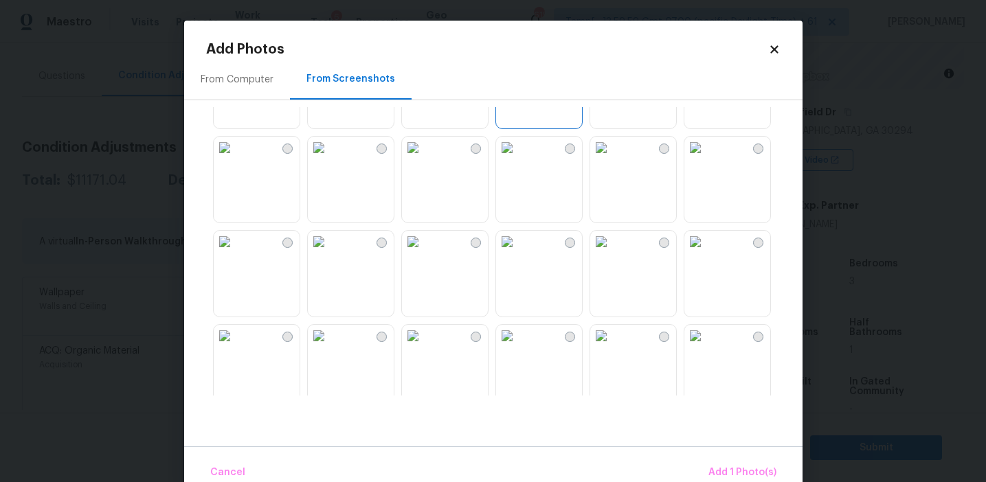
click at [702, 253] on img at bounding box center [695, 242] width 22 height 22
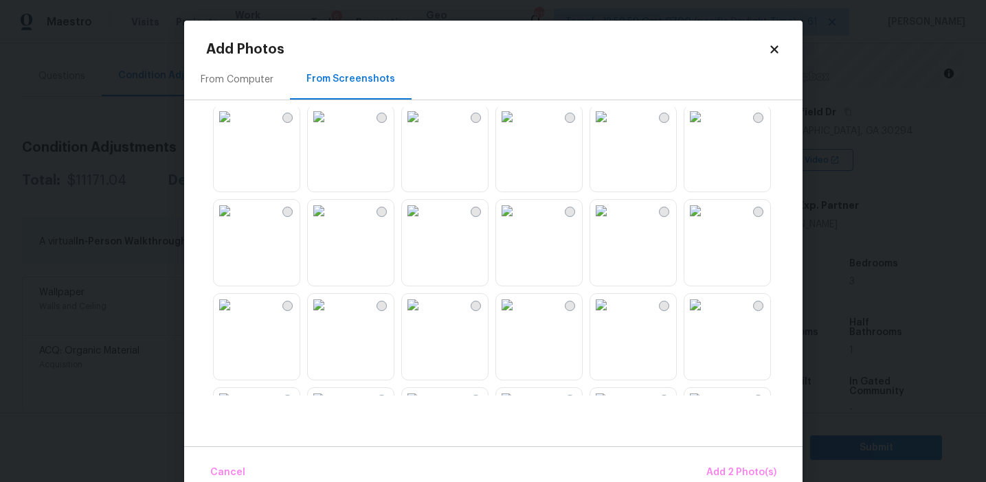
scroll to position [840, 0]
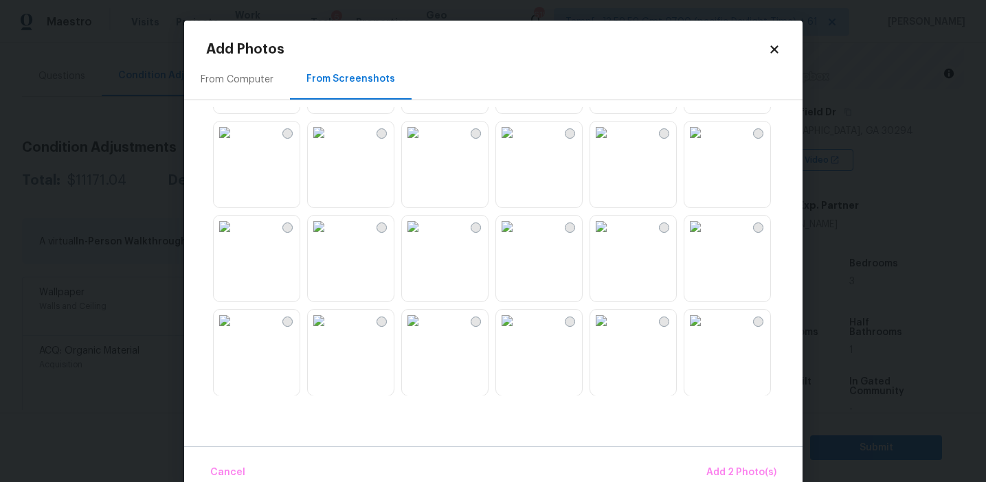
click at [223, 238] on img at bounding box center [225, 227] width 22 height 22
click at [725, 465] on span "Add 3 Photo(s)" at bounding box center [741, 472] width 69 height 17
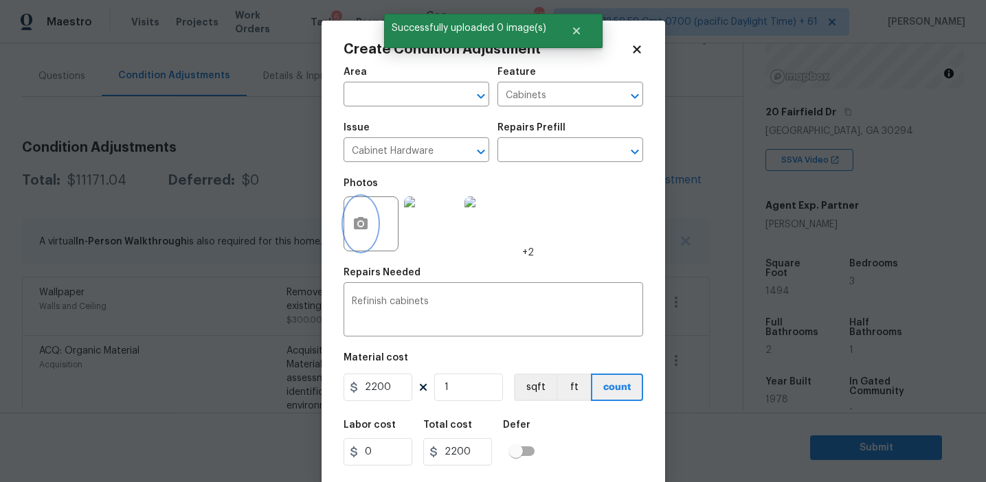
scroll to position [31, 0]
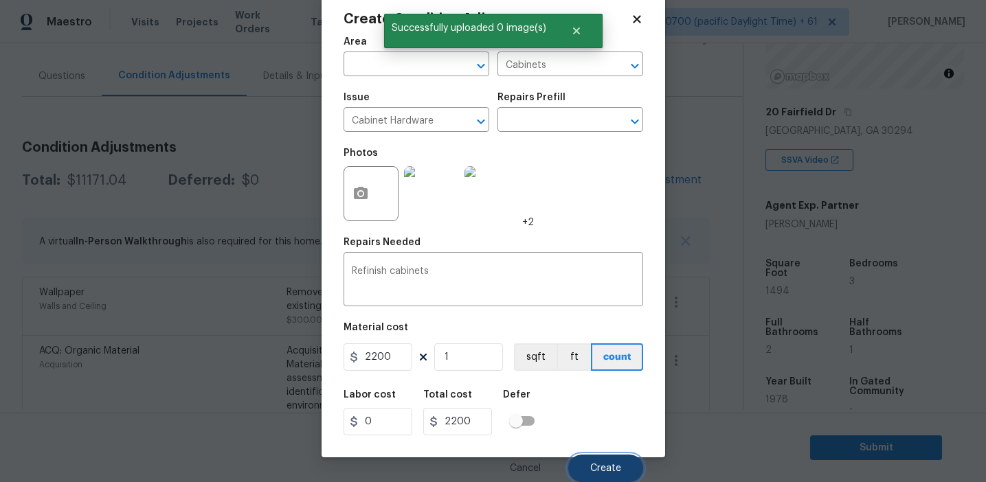
click at [602, 465] on span "Create" at bounding box center [605, 469] width 31 height 10
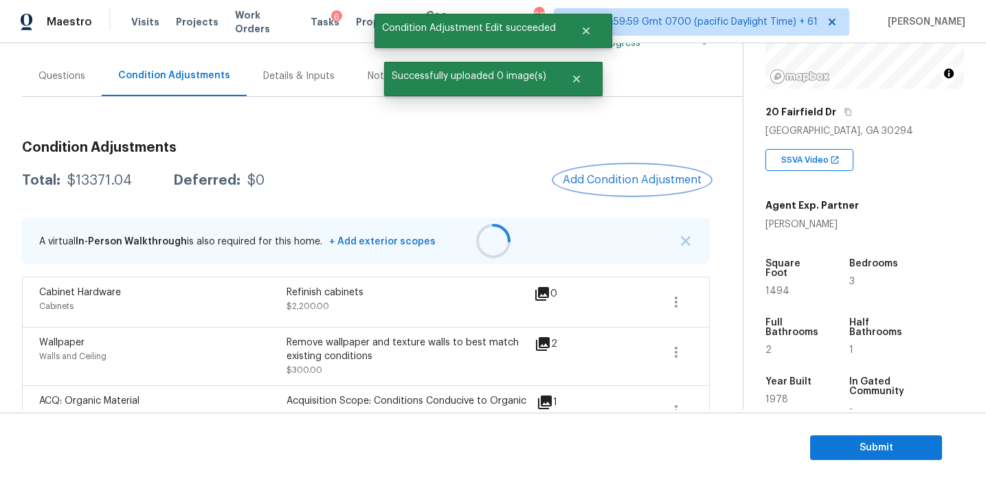
scroll to position [0, 0]
click at [603, 191] on button "Add Condition Adjustment" at bounding box center [631, 180] width 155 height 29
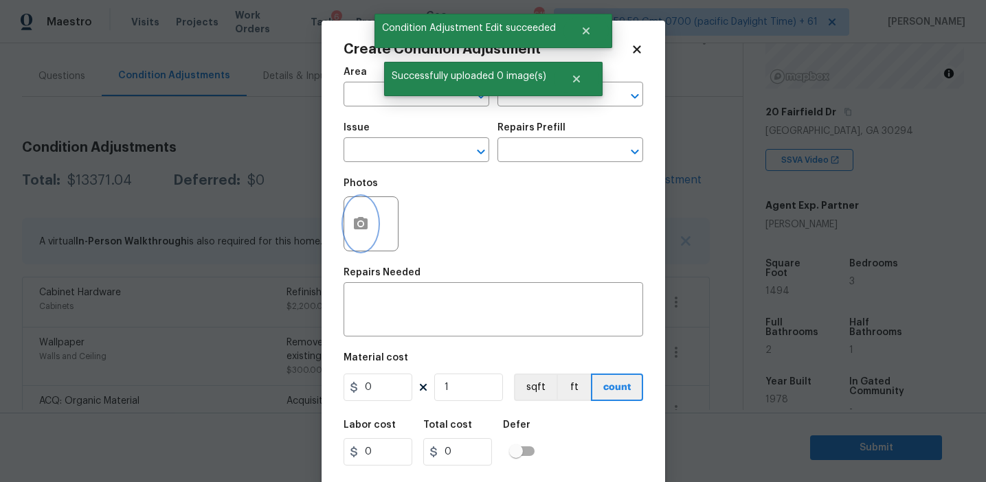
click at [359, 232] on icon "button" at bounding box center [360, 224] width 16 height 16
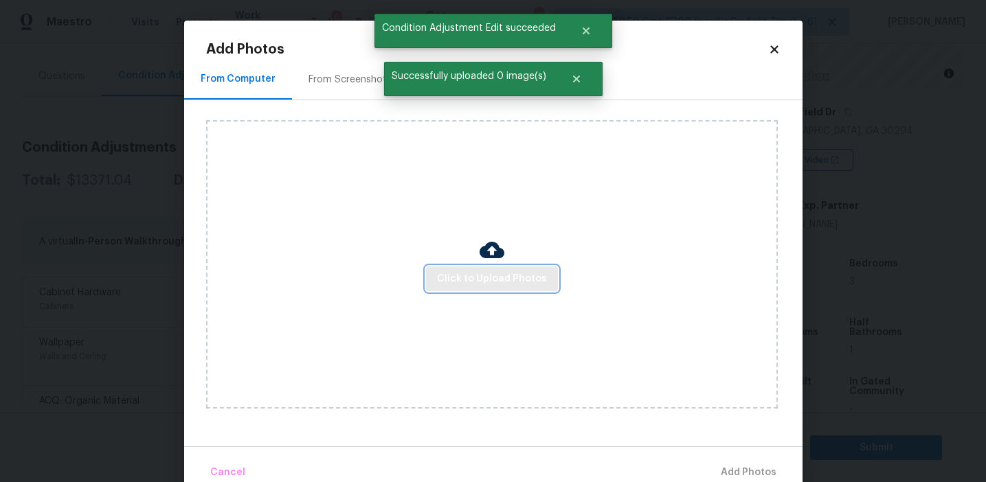
click at [438, 267] on button "Click to Upload Photos" at bounding box center [492, 278] width 132 height 25
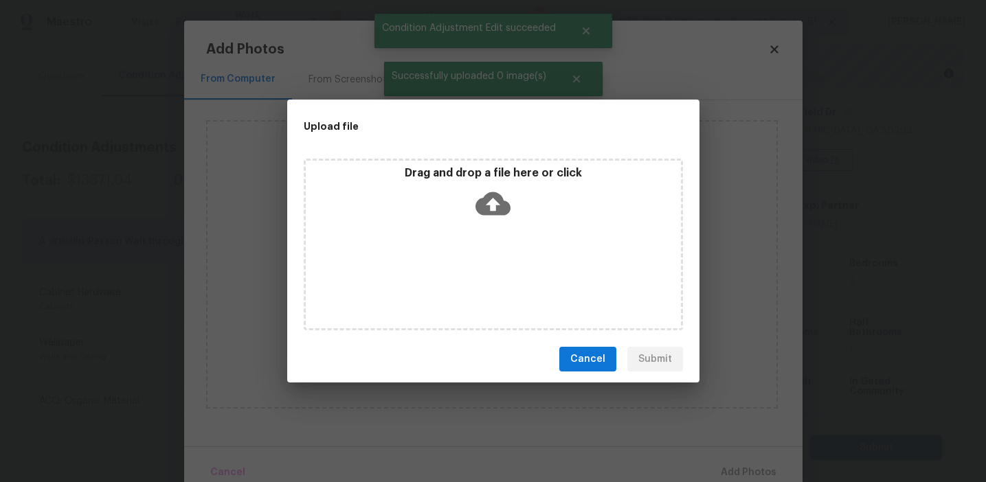
click at [440, 175] on p "Drag and drop a file here or click" at bounding box center [493, 173] width 375 height 14
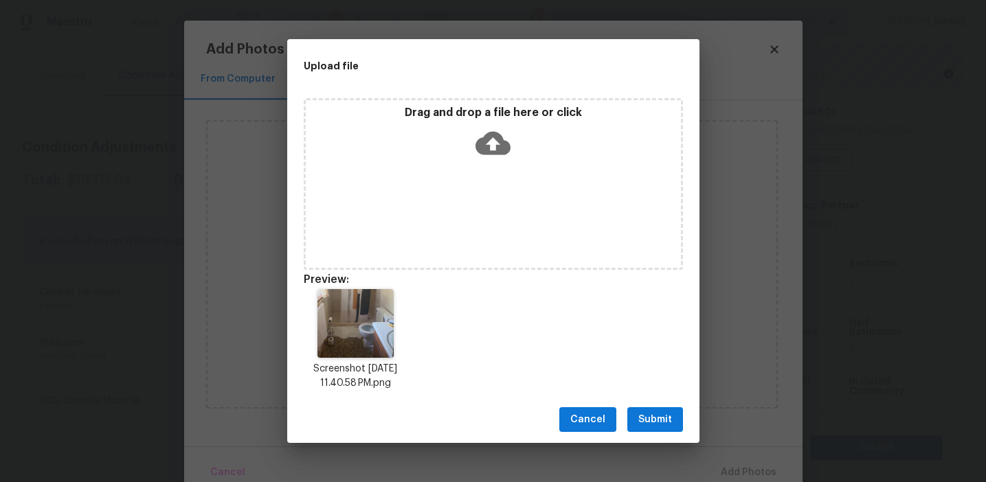
click at [652, 418] on span "Submit" at bounding box center [655, 419] width 34 height 17
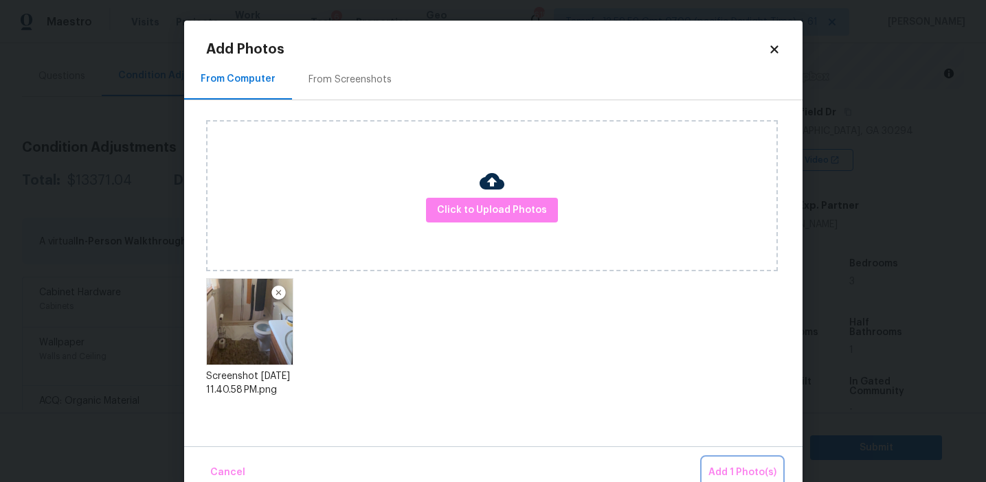
click at [714, 461] on button "Add 1 Photo(s)" at bounding box center [742, 473] width 79 height 30
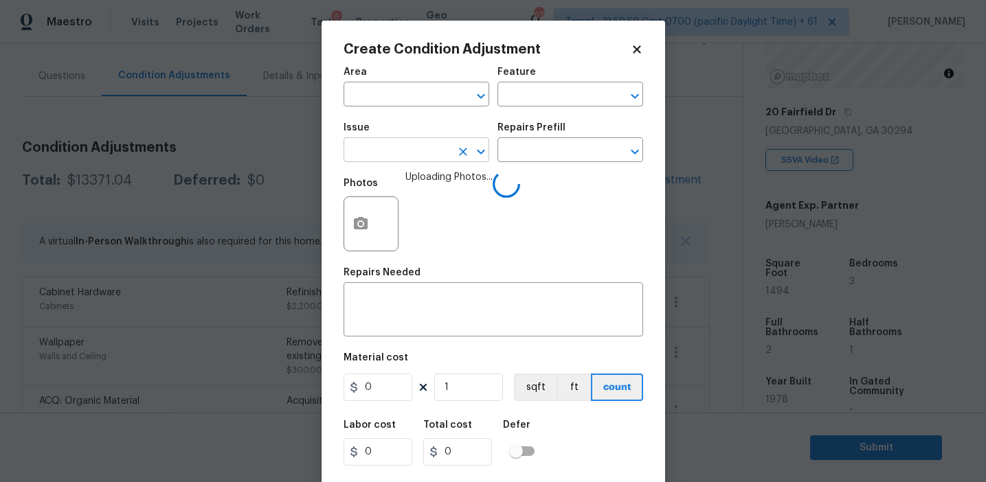
click at [400, 155] on input "text" at bounding box center [396, 151] width 107 height 21
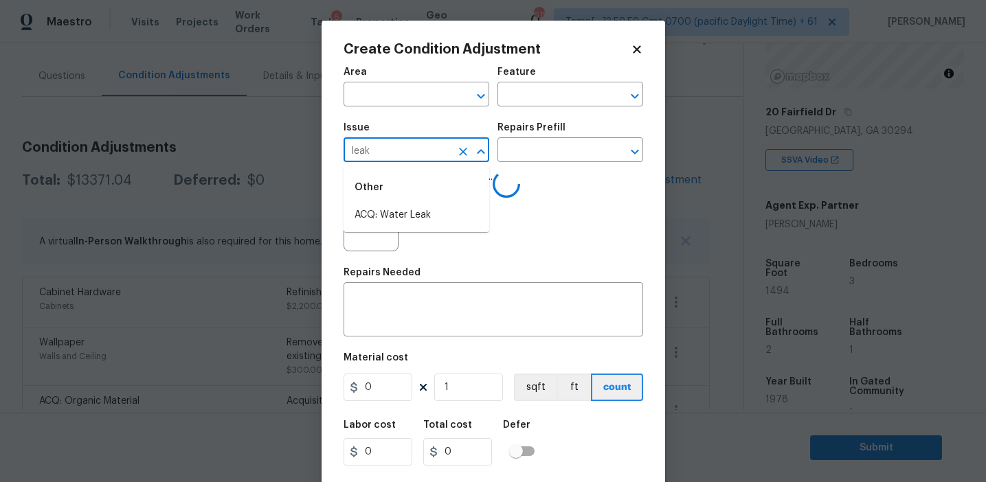
click at [419, 214] on li "ACQ: Water Leak" at bounding box center [416, 215] width 146 height 23
type input "ACQ: Water Leak"
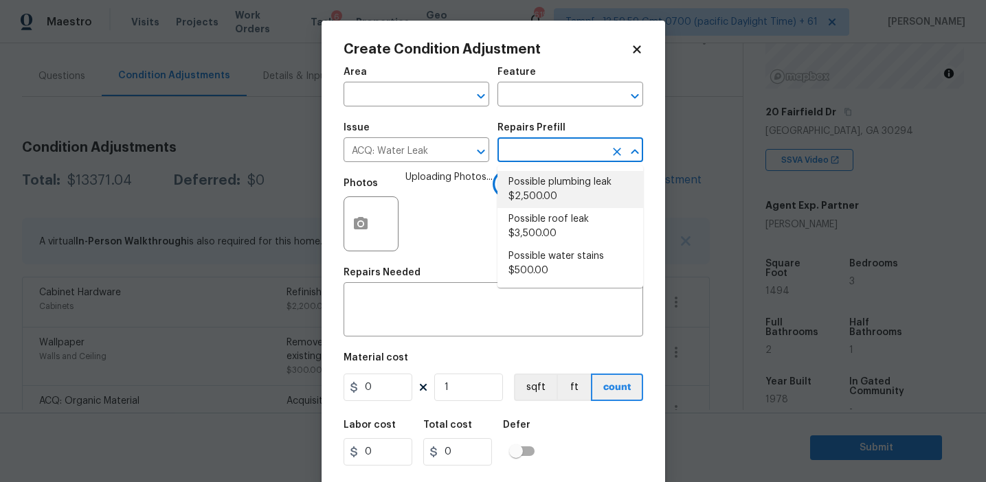
click at [535, 179] on li "Possible plumbing leak $2,500.00" at bounding box center [570, 189] width 146 height 37
type input "Acquisition"
type textarea "Acquisition Scope: Possible plumbing leak"
type input "2500"
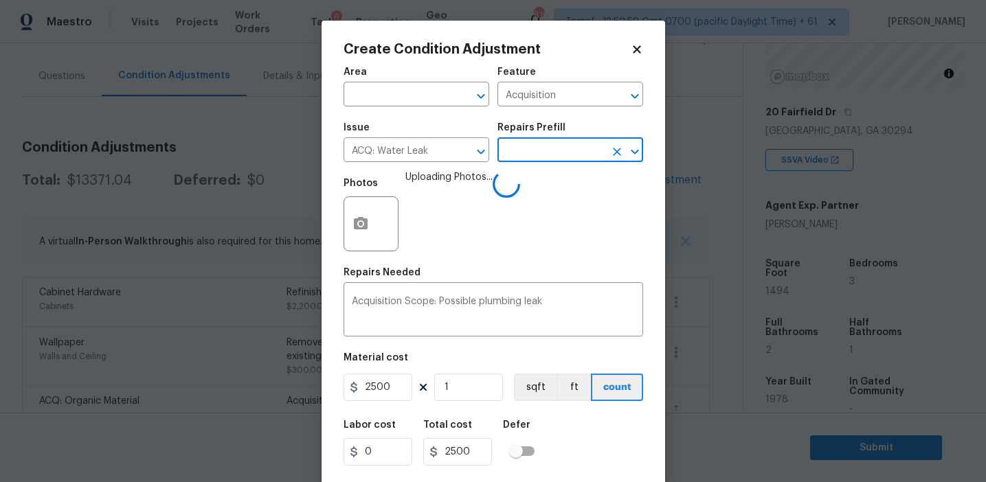
scroll to position [31, 0]
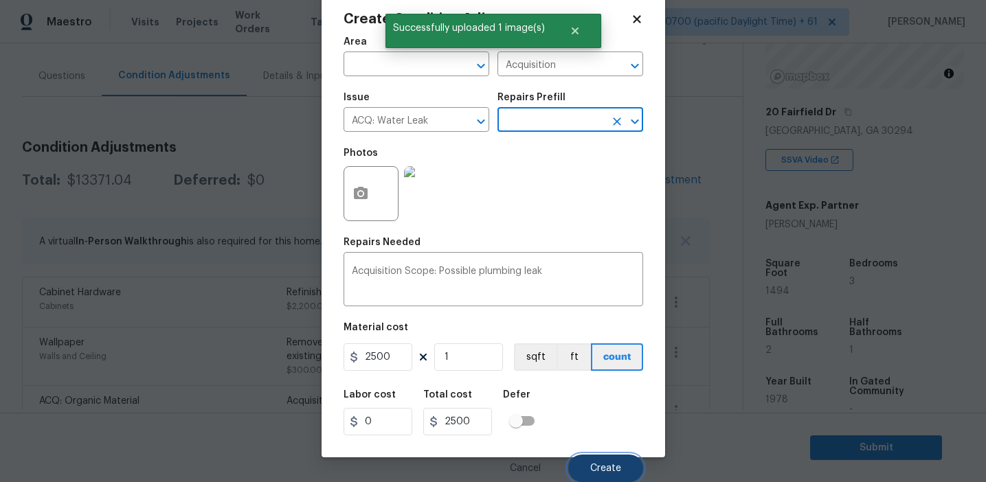
click at [585, 457] on button "Create" at bounding box center [605, 468] width 75 height 27
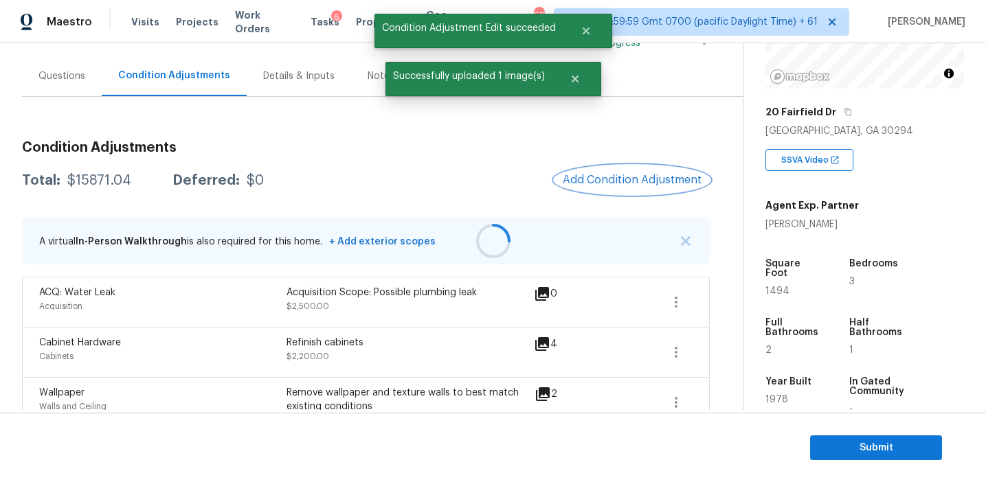
scroll to position [0, 0]
click at [597, 185] on span "Add Condition Adjustment" at bounding box center [632, 180] width 139 height 12
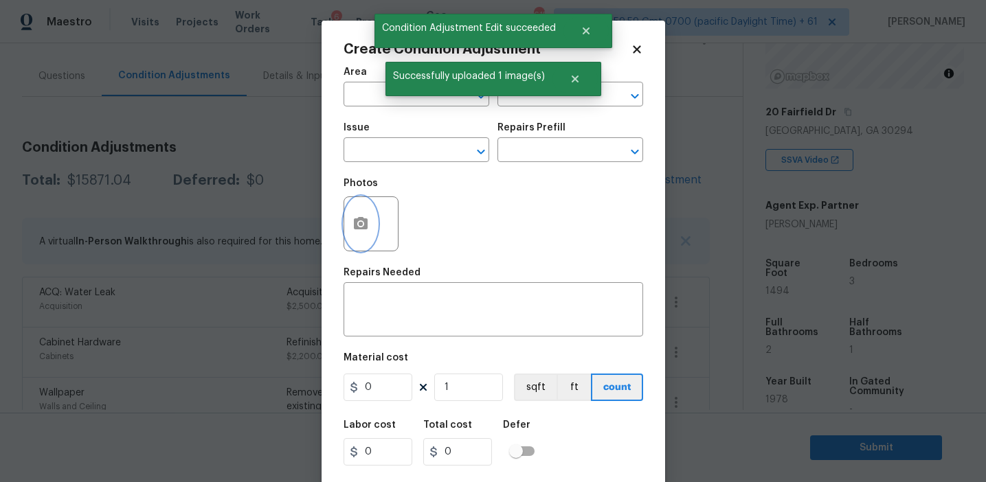
click at [356, 239] on button "button" at bounding box center [360, 224] width 33 height 54
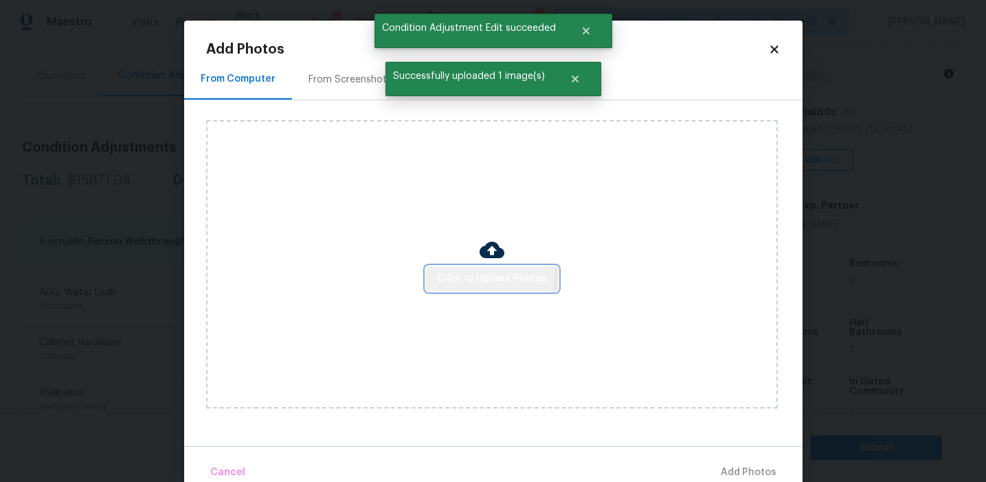
click at [462, 272] on span "Click to Upload Photos" at bounding box center [492, 279] width 110 height 17
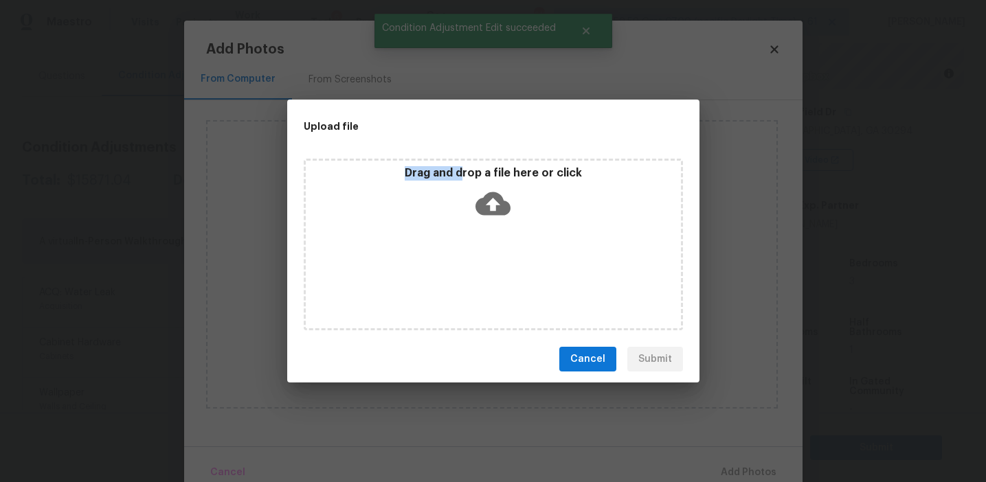
click at [461, 166] on p "Drag and drop a file here or click" at bounding box center [493, 173] width 375 height 14
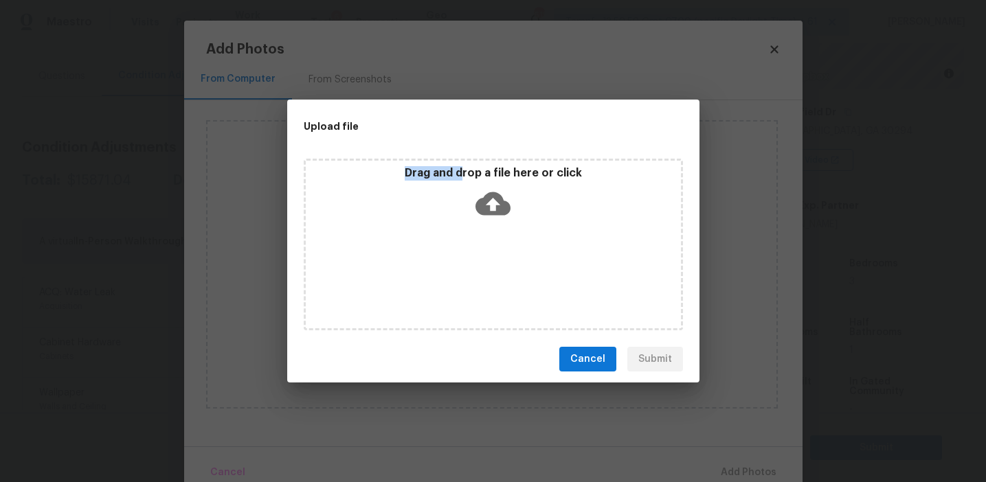
click at [595, 351] on span "Cancel" at bounding box center [587, 359] width 35 height 17
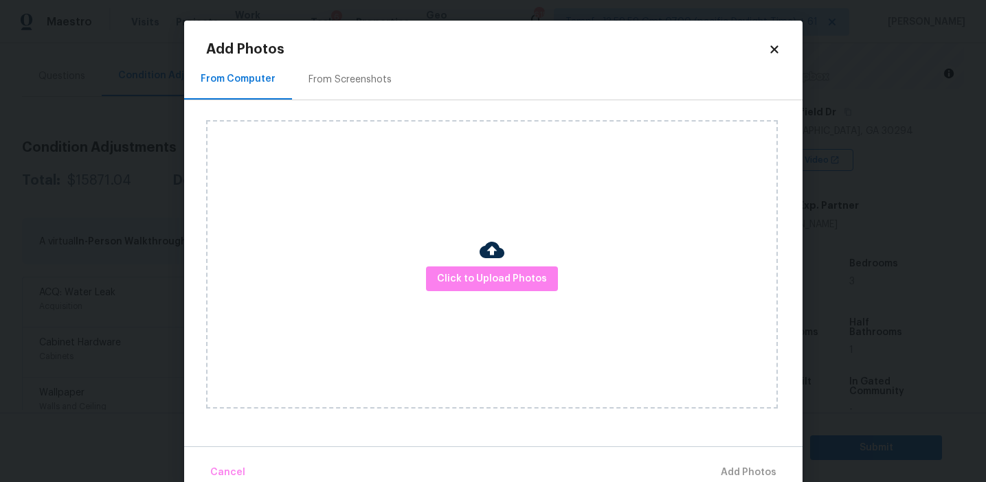
click at [346, 85] on div "From Screenshots" at bounding box center [349, 80] width 83 height 14
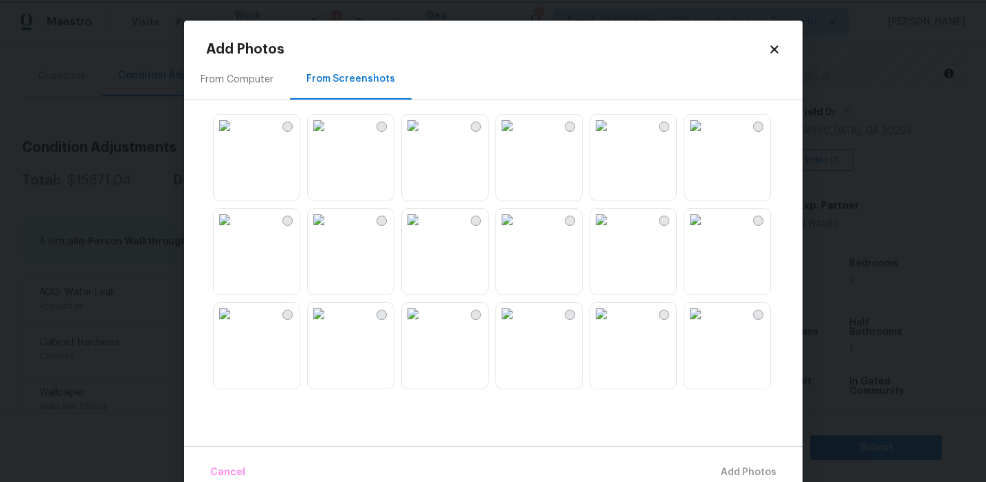
click at [146, 95] on body "Maestro Visits Projects Work Orders Tasks 6 Properties Geo Assignments 615 Tamp…" at bounding box center [493, 241] width 986 height 482
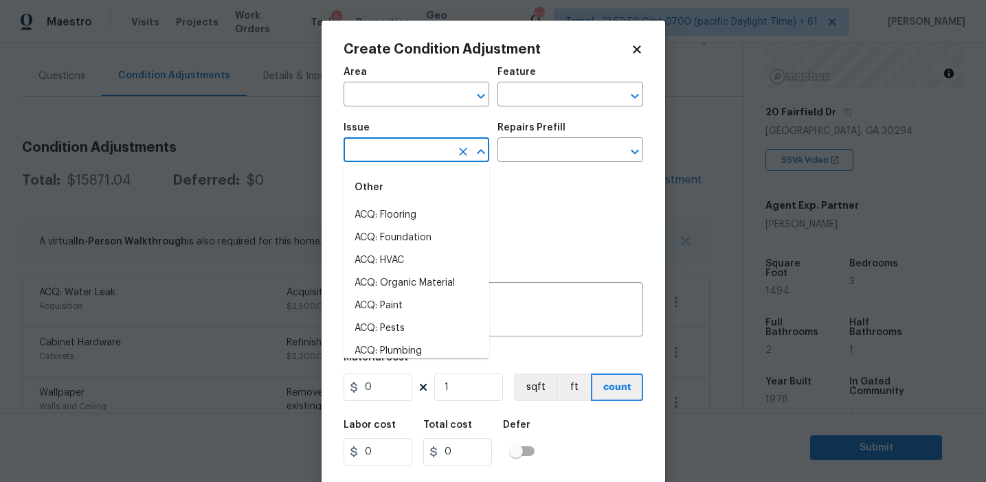
click at [383, 155] on input "text" at bounding box center [396, 151] width 107 height 21
click at [420, 216] on li "Light Pet Odor" at bounding box center [416, 215] width 146 height 23
type input "Light Pet Odor"
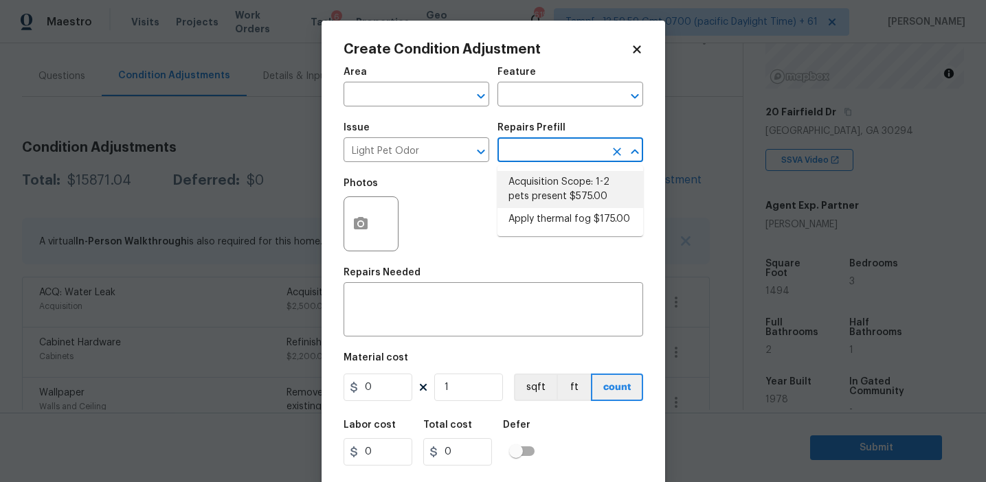
click at [569, 192] on li "Acquisition Scope: 1-2 pets present $575.00" at bounding box center [570, 189] width 146 height 37
type textarea "Acquisition Scope: 1-2 pets present"
type input "575"
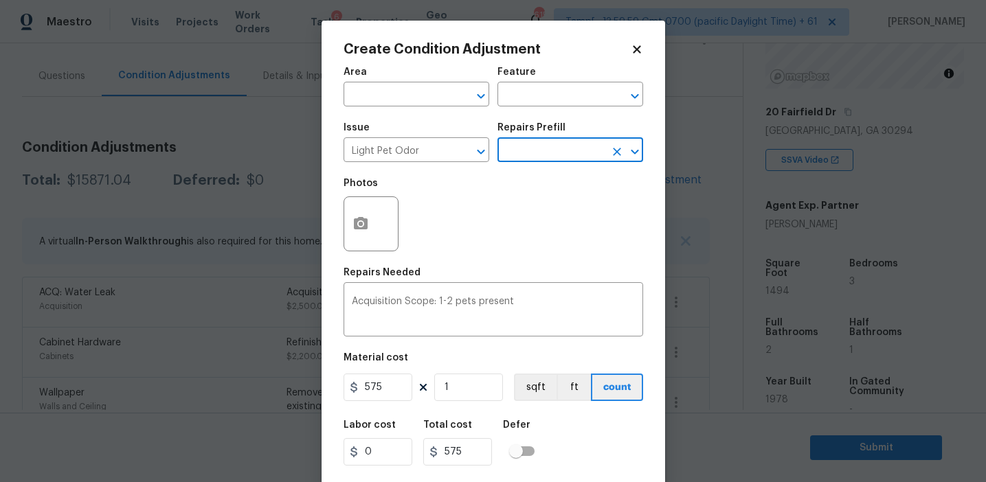
scroll to position [31, 0]
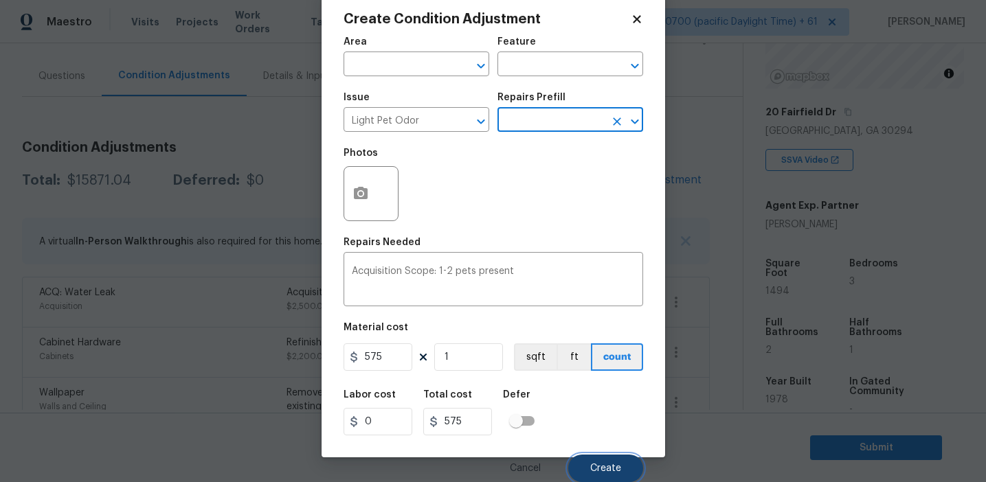
click at [600, 461] on button "Create" at bounding box center [605, 468] width 75 height 27
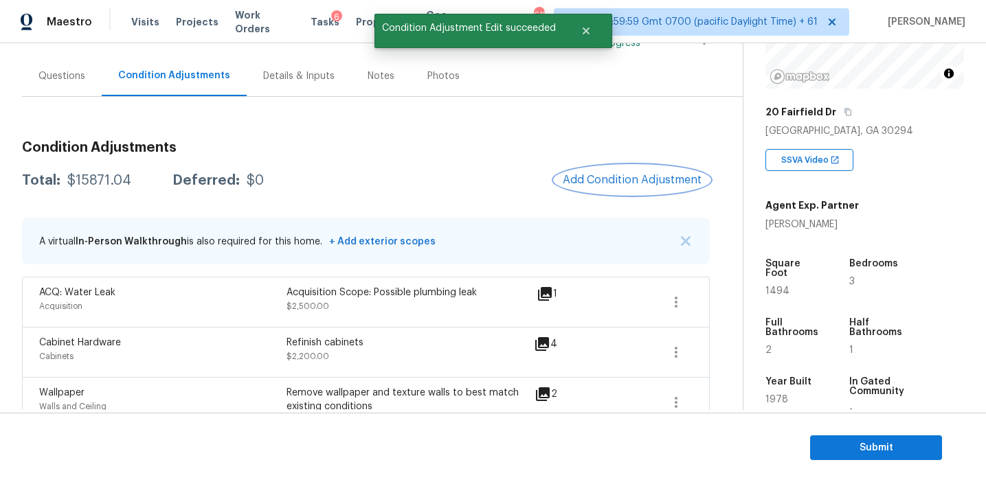
scroll to position [0, 0]
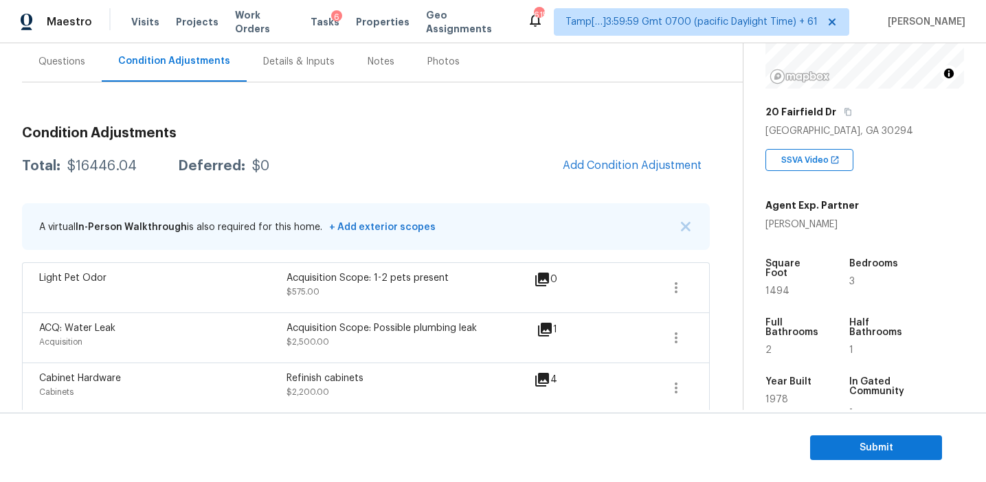
scroll to position [127, 0]
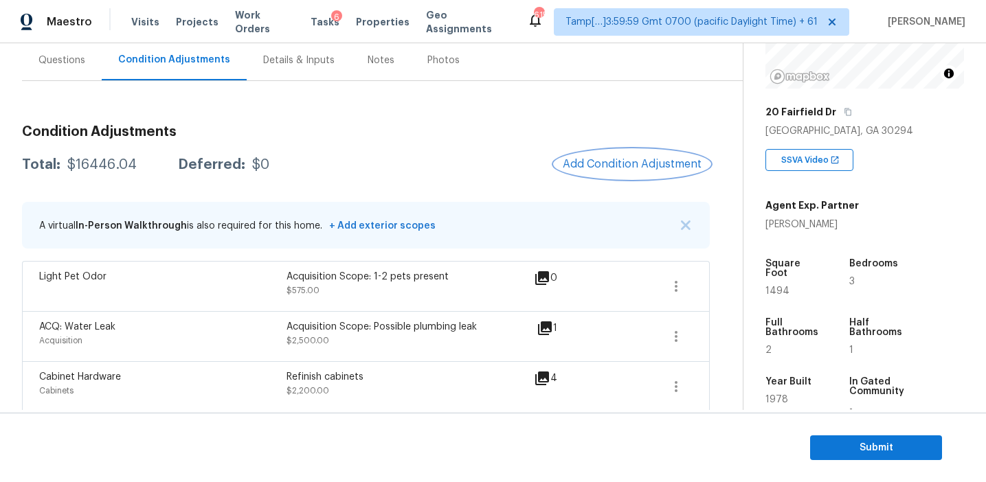
click at [628, 164] on span "Add Condition Adjustment" at bounding box center [632, 164] width 139 height 12
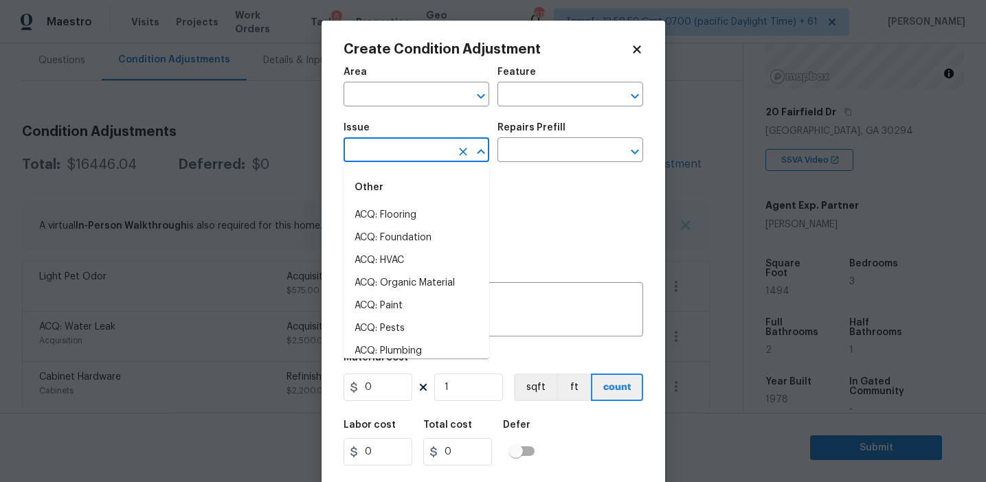
click at [389, 148] on input "text" at bounding box center [396, 151] width 107 height 21
click at [405, 214] on li "ACQ: Paint" at bounding box center [416, 215] width 146 height 23
type input "ACQ: Paint"
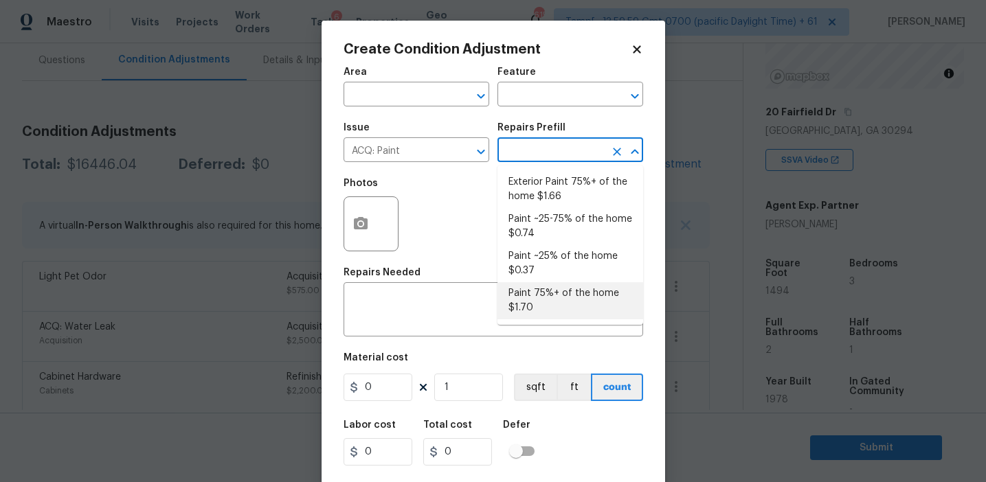
click at [543, 296] on li "Paint 75%+ of the home $1.70" at bounding box center [570, 300] width 146 height 37
type input "Acquisition"
type textarea "Acquisition Scope: 75%+ of the home will likely require interior paint"
type input "1.7"
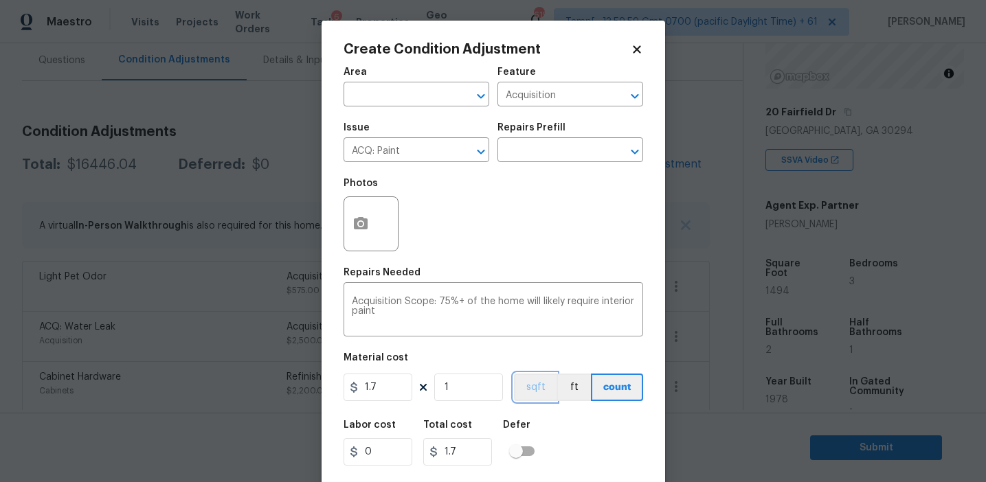
click at [532, 392] on button "sqft" at bounding box center [535, 387] width 43 height 27
click at [473, 387] on input "1" at bounding box center [468, 387] width 69 height 27
type input "14"
type input "23.8"
type input "149"
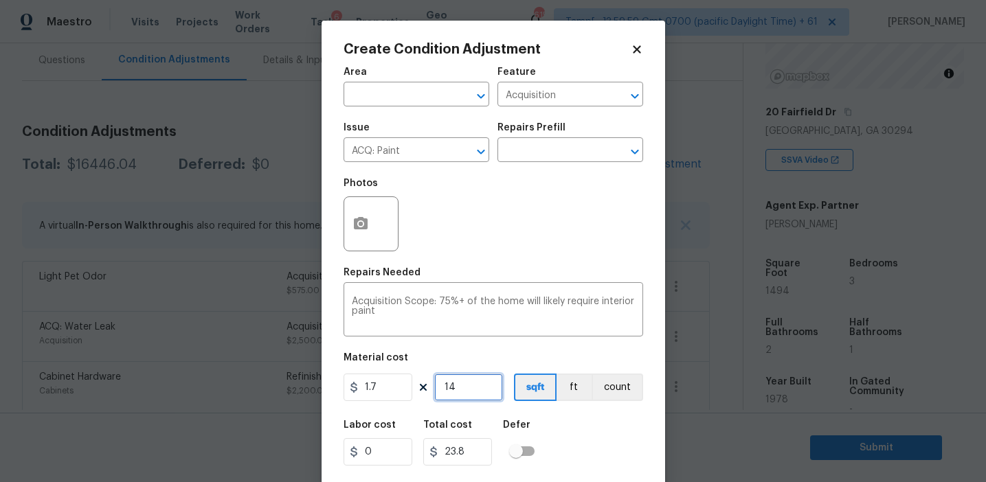
type input "253.3"
type input "1494"
type input "2539.8"
type input "1494"
click at [350, 217] on button "button" at bounding box center [360, 224] width 33 height 54
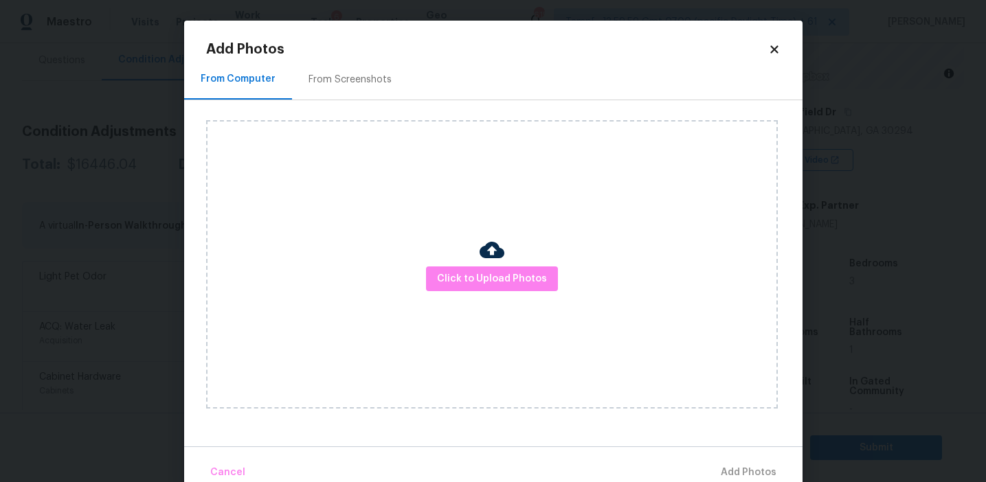
click at [347, 85] on div "From Screenshots" at bounding box center [349, 80] width 83 height 14
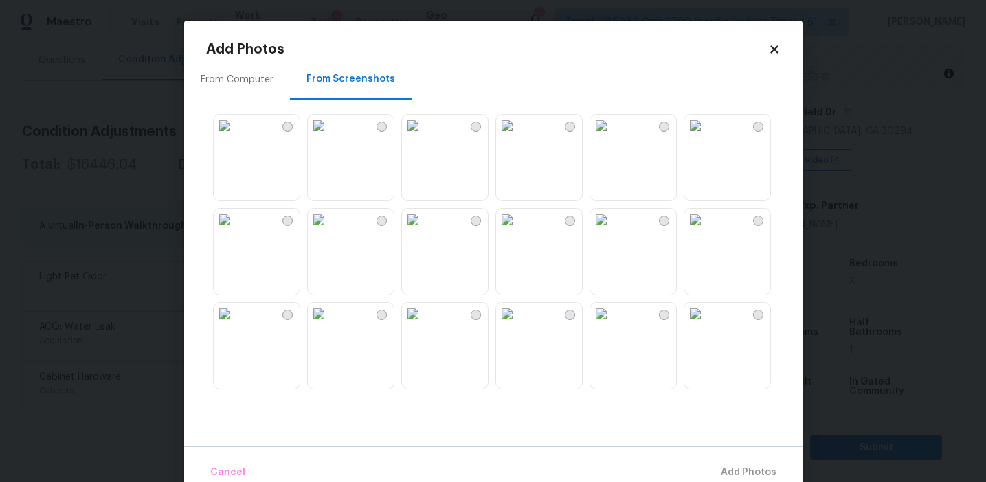
click at [330, 137] on img at bounding box center [319, 126] width 22 height 22
click at [424, 137] on img at bounding box center [413, 126] width 22 height 22
click at [518, 137] on img at bounding box center [507, 126] width 22 height 22
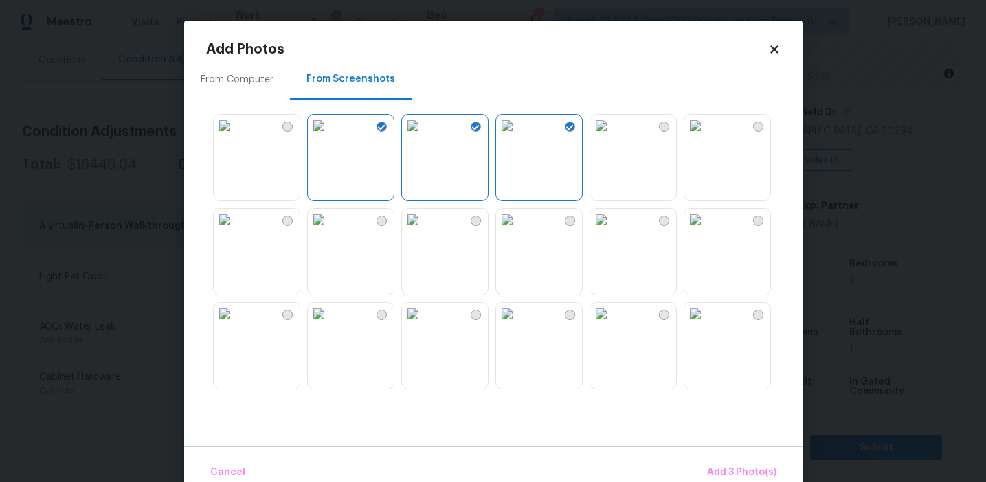
click at [706, 231] on img at bounding box center [695, 220] width 22 height 22
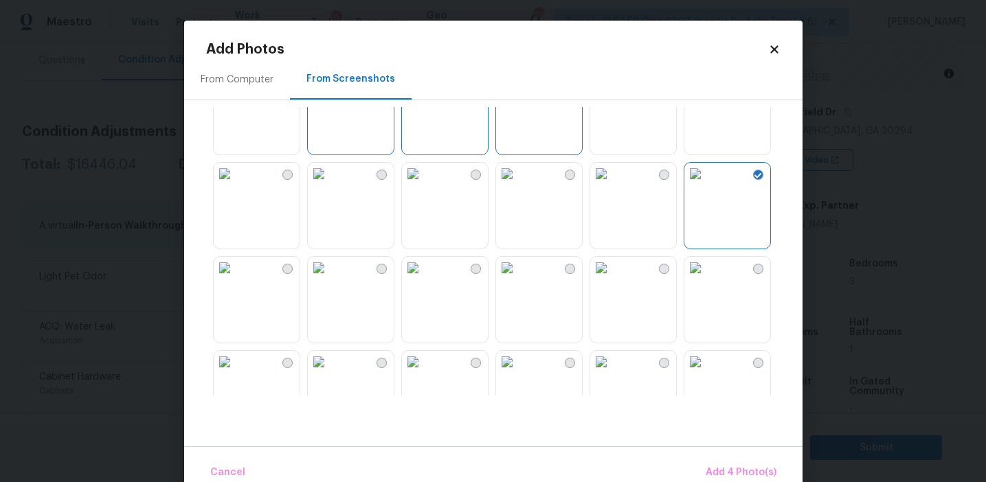
scroll to position [91, 0]
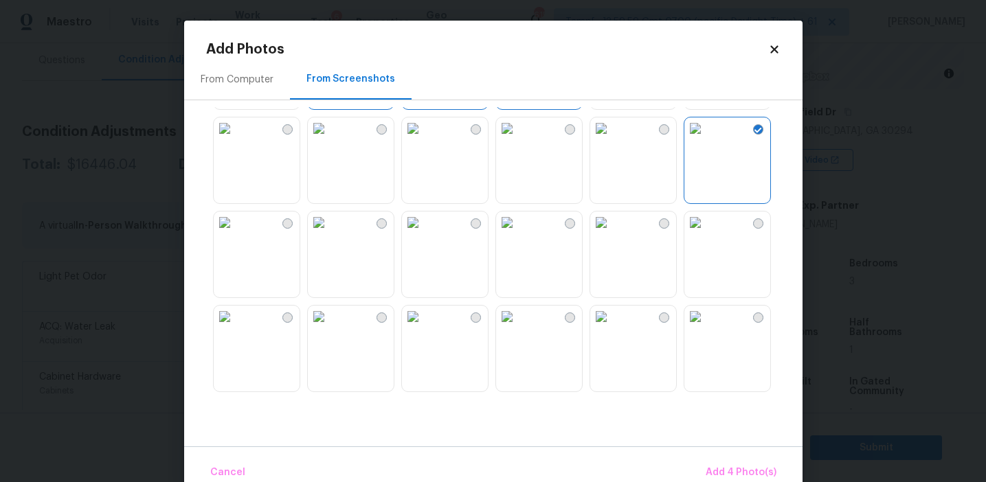
click at [236, 234] on img at bounding box center [225, 223] width 22 height 22
click at [330, 328] on img at bounding box center [319, 317] width 22 height 22
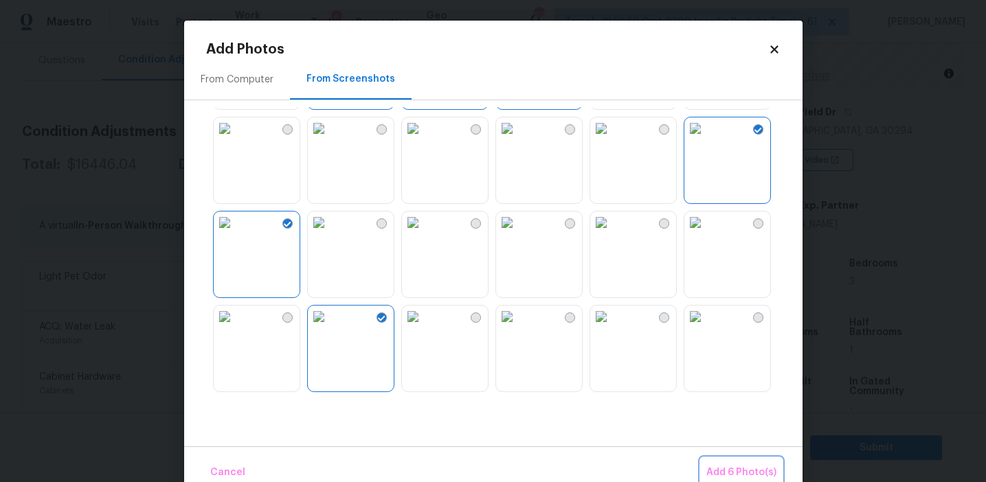
click at [720, 466] on span "Add 6 Photo(s)" at bounding box center [741, 472] width 70 height 17
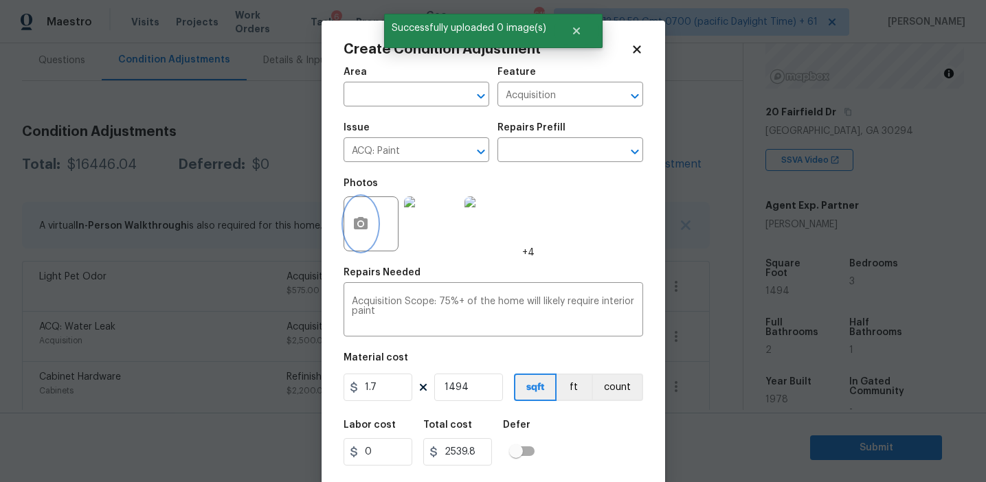
scroll to position [31, 0]
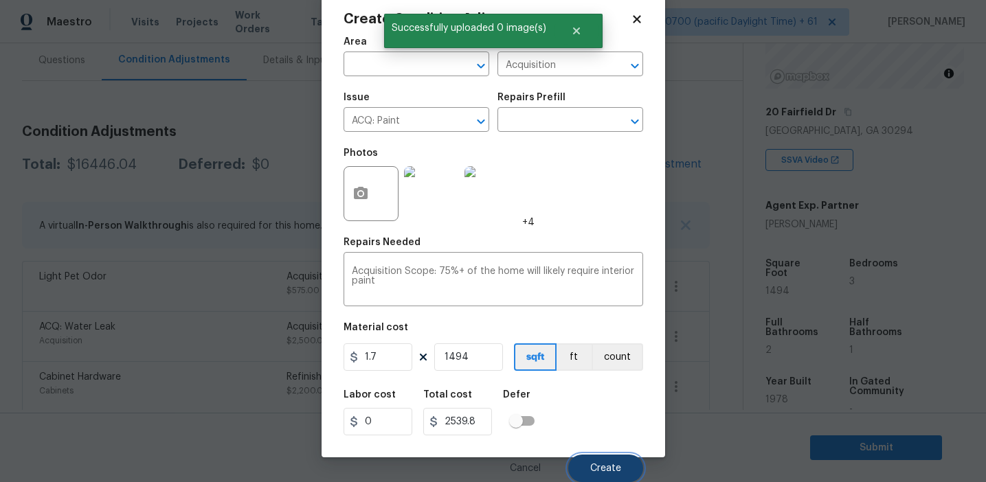
click at [608, 464] on span "Create" at bounding box center [605, 469] width 31 height 10
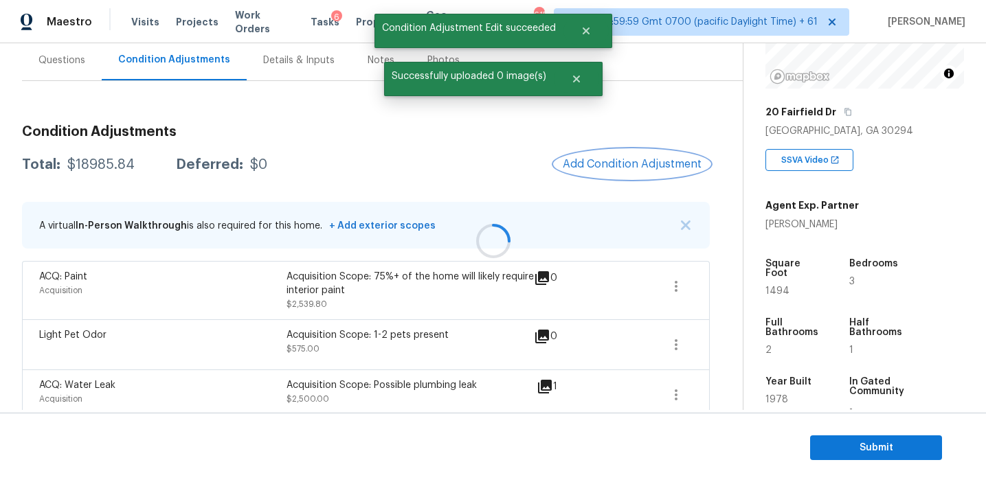
scroll to position [0, 0]
click at [617, 168] on div at bounding box center [493, 241] width 986 height 482
click at [617, 168] on span "Add Condition Adjustment" at bounding box center [632, 164] width 139 height 12
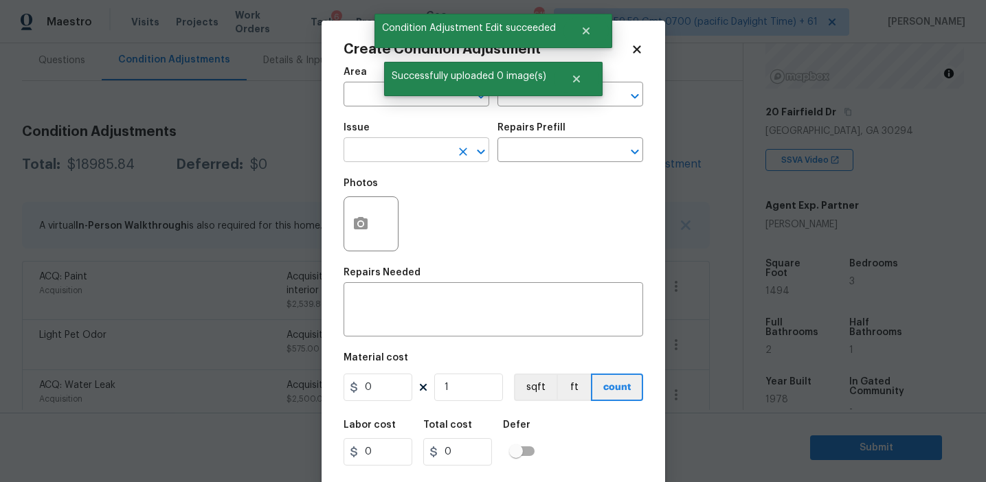
click at [409, 155] on input "text" at bounding box center [396, 151] width 107 height 21
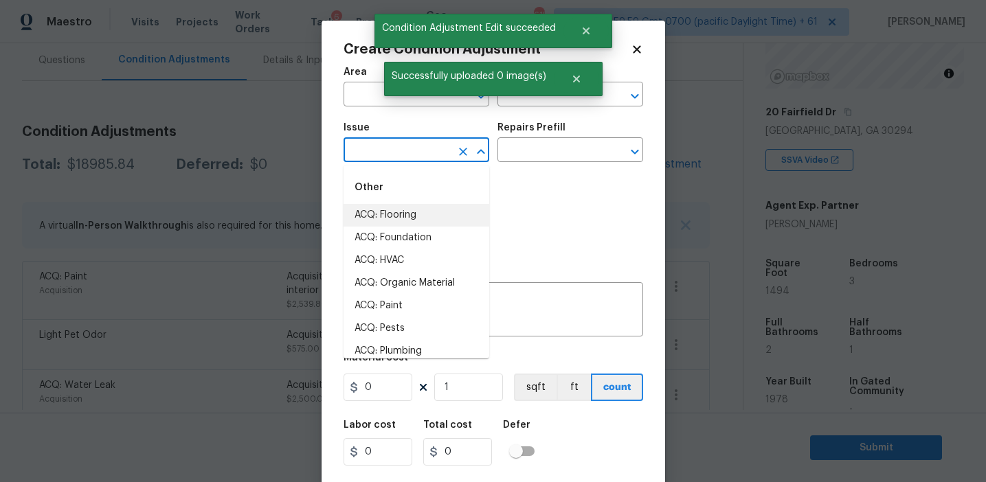
click at [419, 216] on li "ACQ: Flooring" at bounding box center [416, 215] width 146 height 23
type input "ACQ: Flooring"
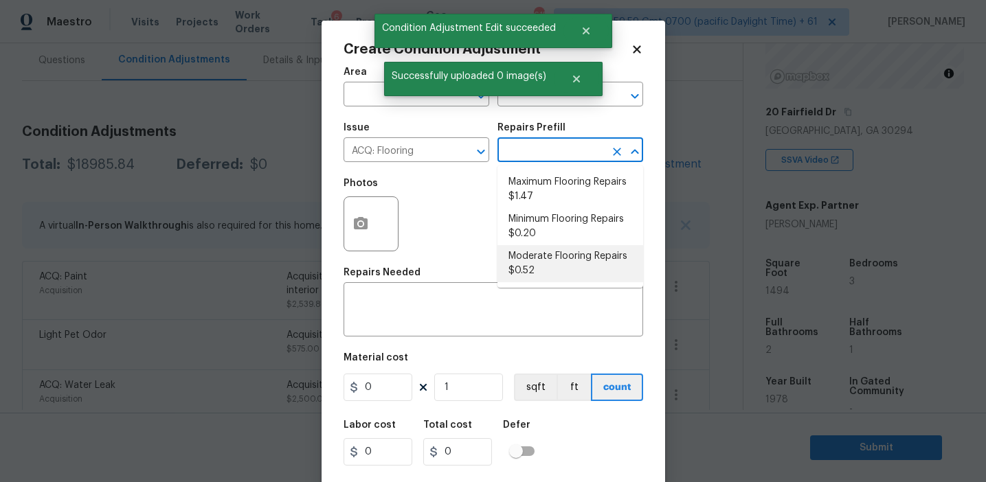
click at [542, 264] on li "Moderate Flooring Repairs $0.52" at bounding box center [570, 263] width 146 height 37
type input "Acquisition"
type textarea "Acquisition Scope: Moderate flooring repairs"
type input "0.52"
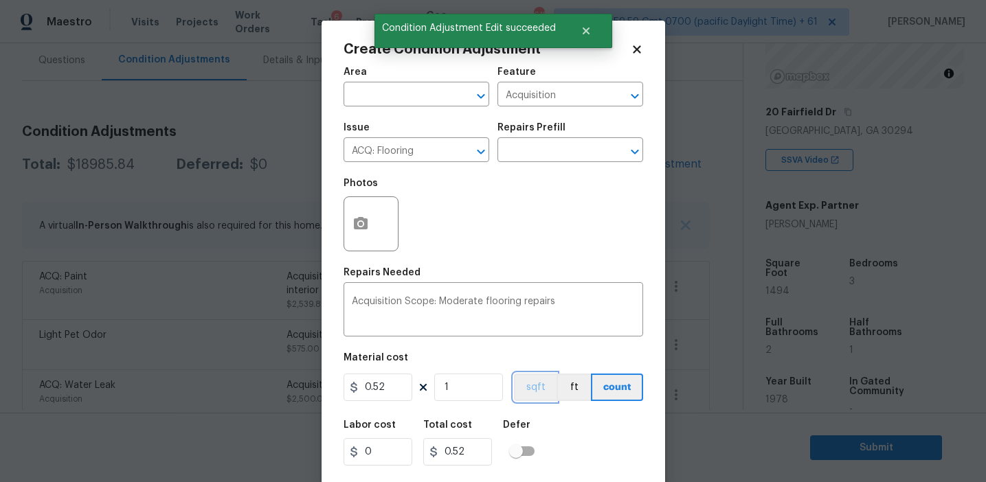
click at [530, 387] on button "sqft" at bounding box center [535, 387] width 43 height 27
click at [483, 389] on input "1" at bounding box center [468, 387] width 69 height 27
paste input "1494"
type input "11494"
type input "5976.88"
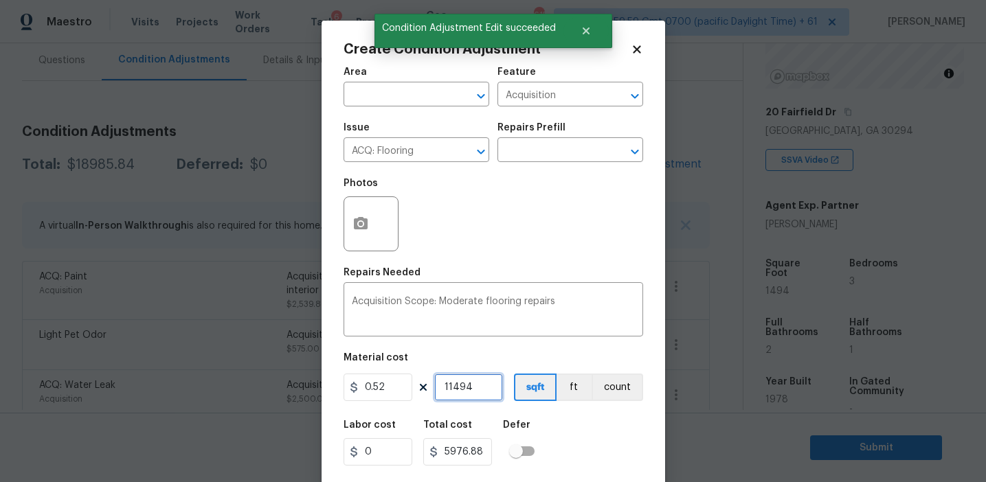
type input "1149"
type input "597.48"
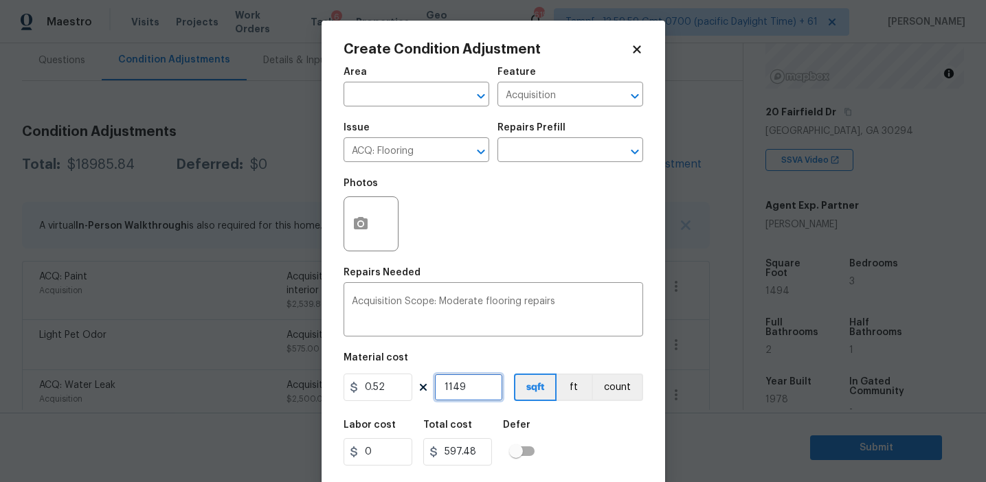
type input "114"
type input "59.28"
type input "11"
type input "5.72"
type input "1"
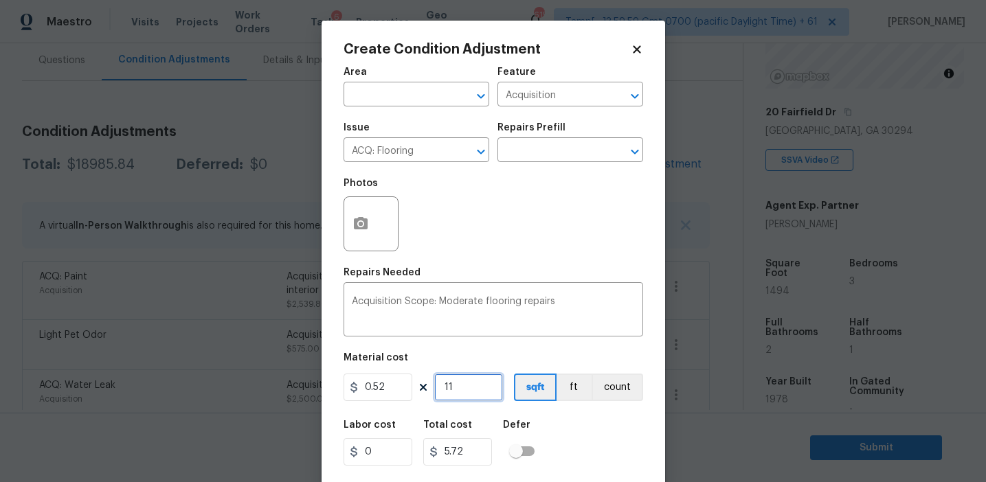
type input "0.52"
type input "0"
paste input "1494"
type input "1494"
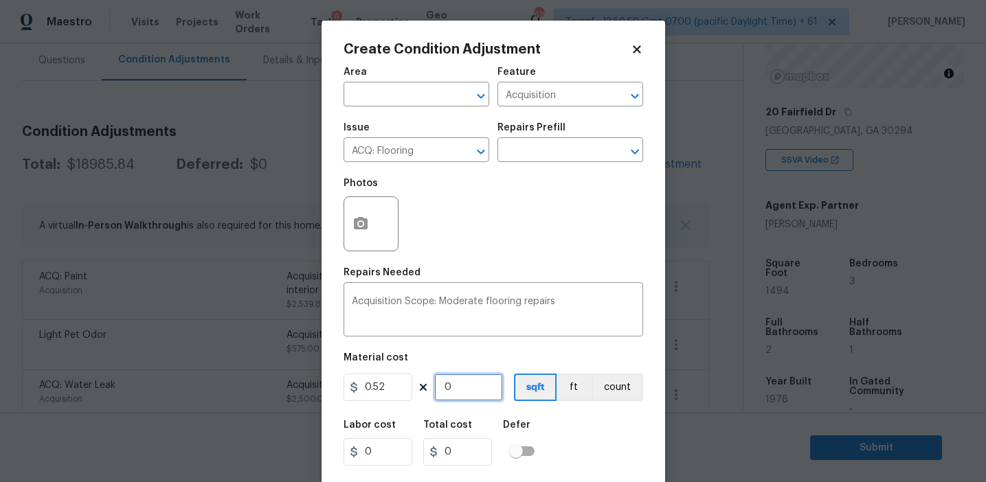
type input "776.88"
type input "1494"
click at [354, 196] on div at bounding box center [370, 223] width 55 height 55
click at [374, 244] on div at bounding box center [370, 223] width 55 height 55
click at [352, 218] on icon "button" at bounding box center [360, 224] width 16 height 16
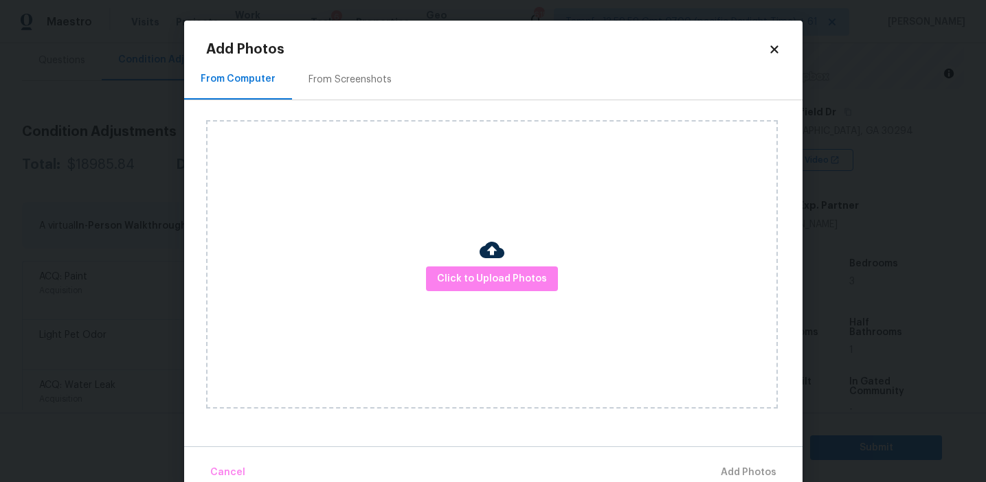
click at [340, 89] on div "From Screenshots" at bounding box center [350, 79] width 116 height 41
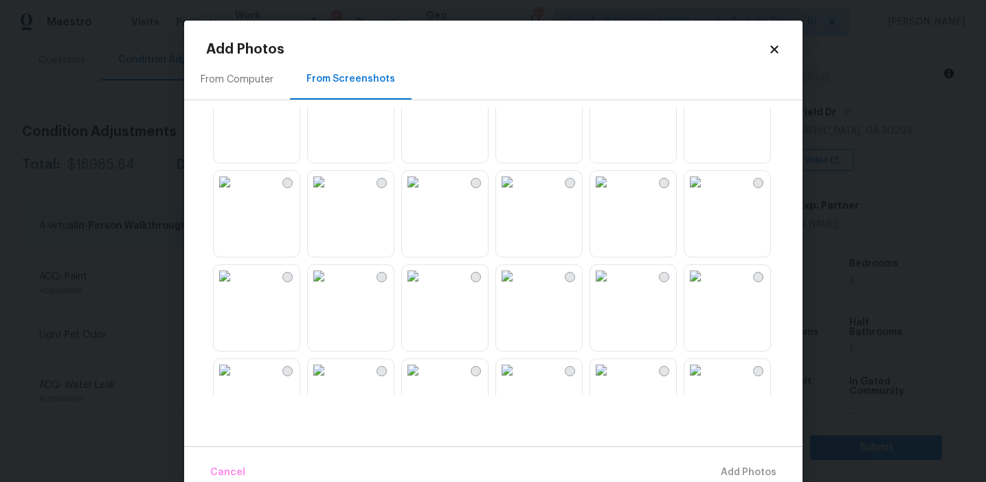
scroll to position [1124, 0]
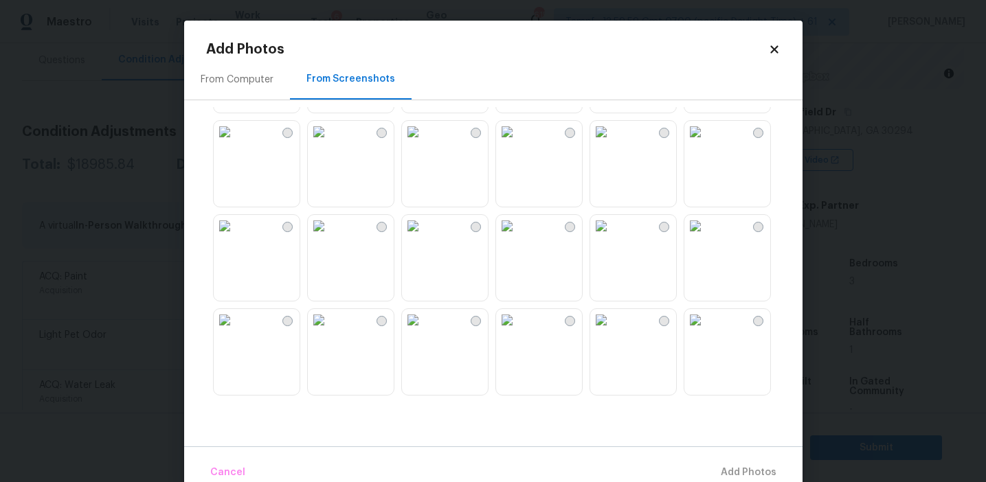
click at [330, 237] on img at bounding box center [319, 226] width 22 height 22
click at [424, 331] on img at bounding box center [413, 320] width 22 height 22
click at [330, 331] on img at bounding box center [319, 320] width 22 height 22
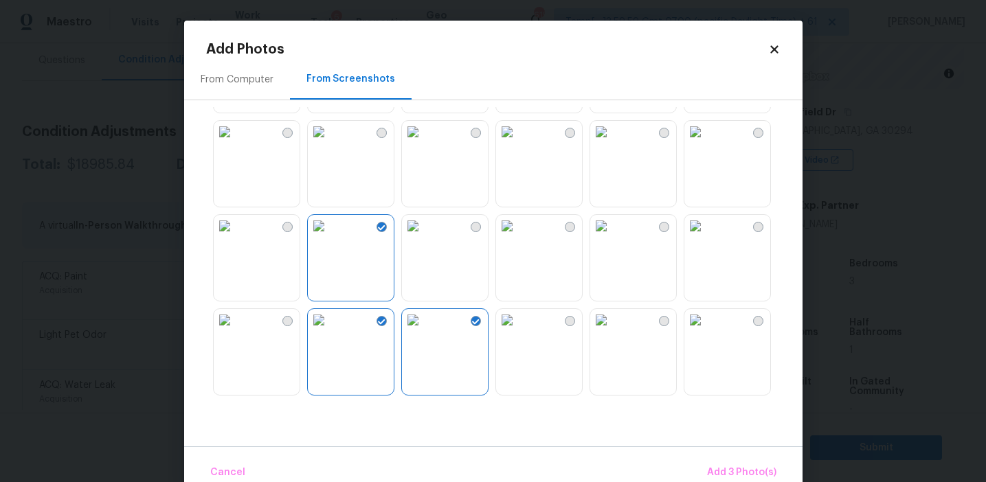
click at [518, 237] on img at bounding box center [507, 226] width 22 height 22
click at [330, 331] on img at bounding box center [319, 320] width 22 height 22
click at [612, 331] on img at bounding box center [601, 320] width 22 height 22
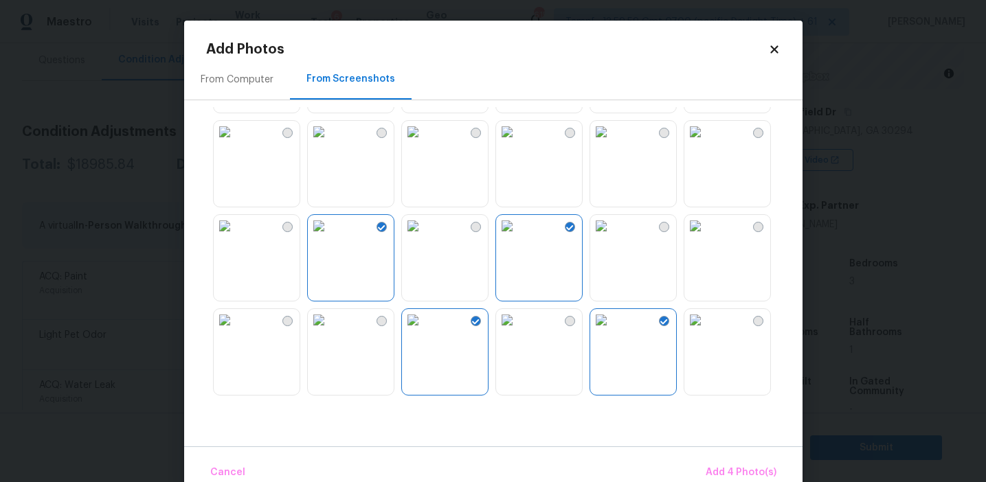
click at [706, 331] on img at bounding box center [695, 320] width 22 height 22
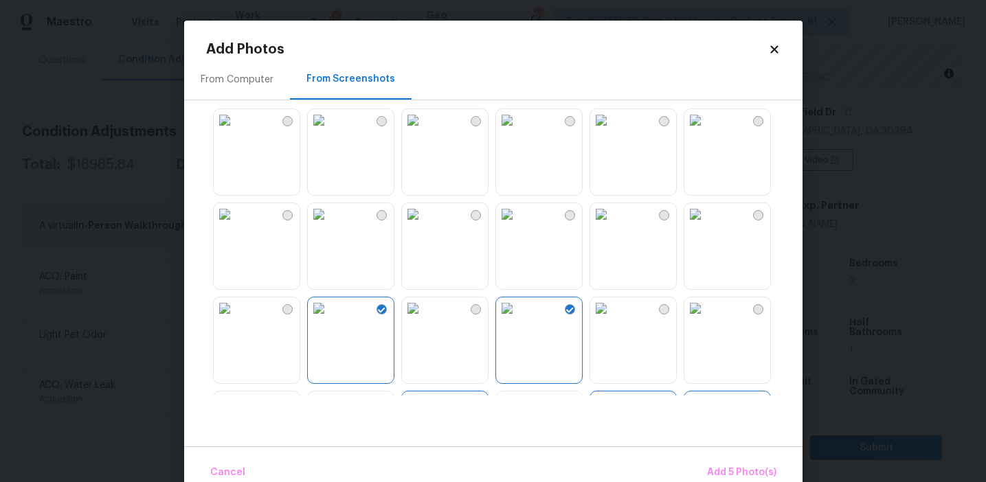
click at [706, 131] on img at bounding box center [695, 120] width 22 height 22
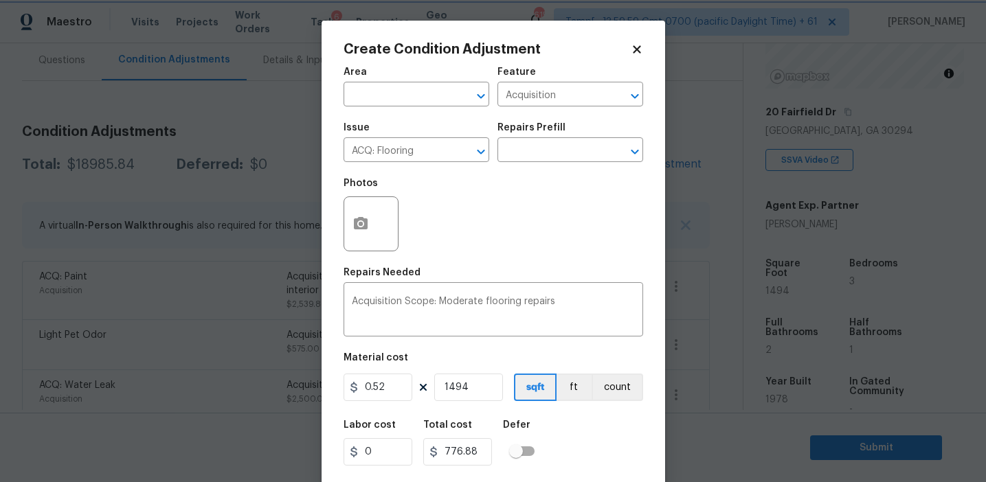
click at [145, 191] on body "Maestro Visits Projects Work Orders Tasks 6 Properties Geo Assignments 615 Tamp…" at bounding box center [493, 241] width 986 height 482
click at [464, 151] on icon "Clear" at bounding box center [463, 152] width 14 height 14
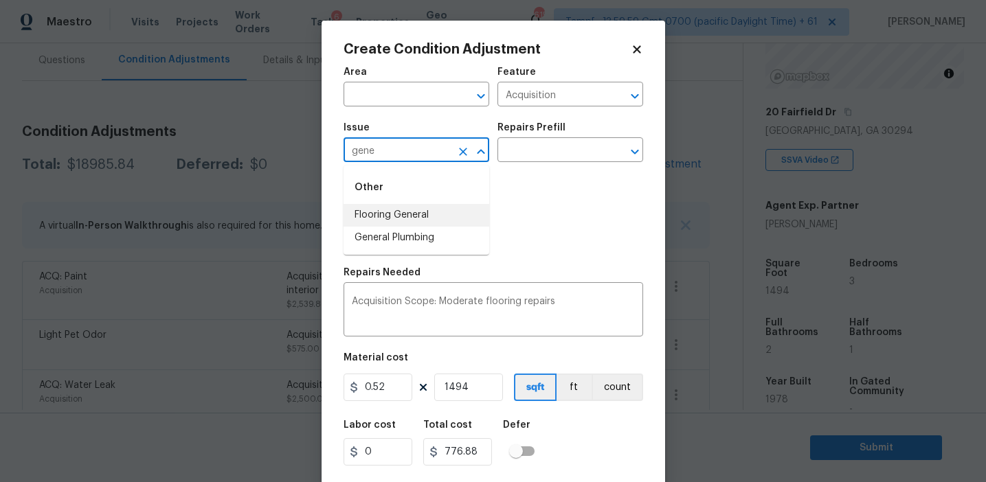
click at [467, 213] on li "Flooring General" at bounding box center [416, 215] width 146 height 23
type input "Flooring General"
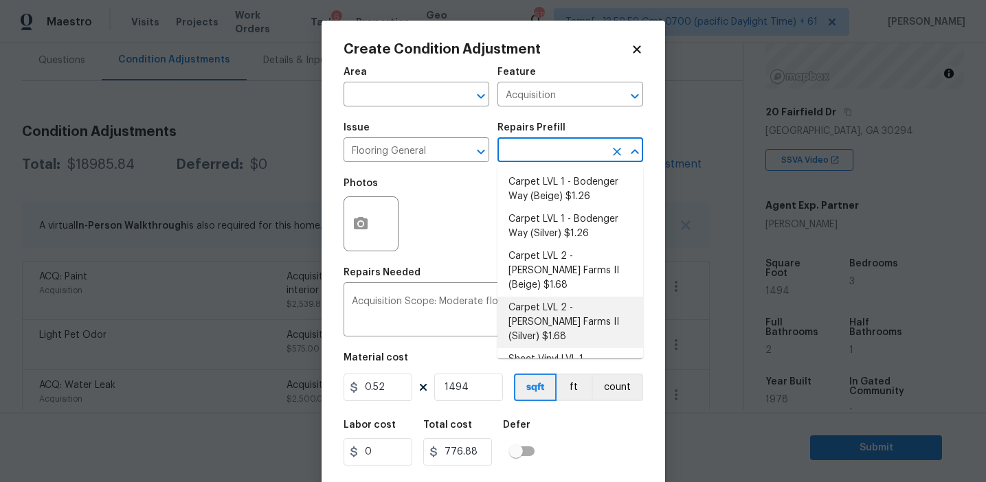
click at [560, 302] on li "Carpet LVL 2 - Abshire Farms II (Silver) $1.68" at bounding box center [570, 323] width 146 height 52
type input "Overall Flooring"
type textarea "Install new carpet (Abshire Farms II - 929 Thin Ice) at all previously carpeted…"
type input "1.68"
type input "2509.92"
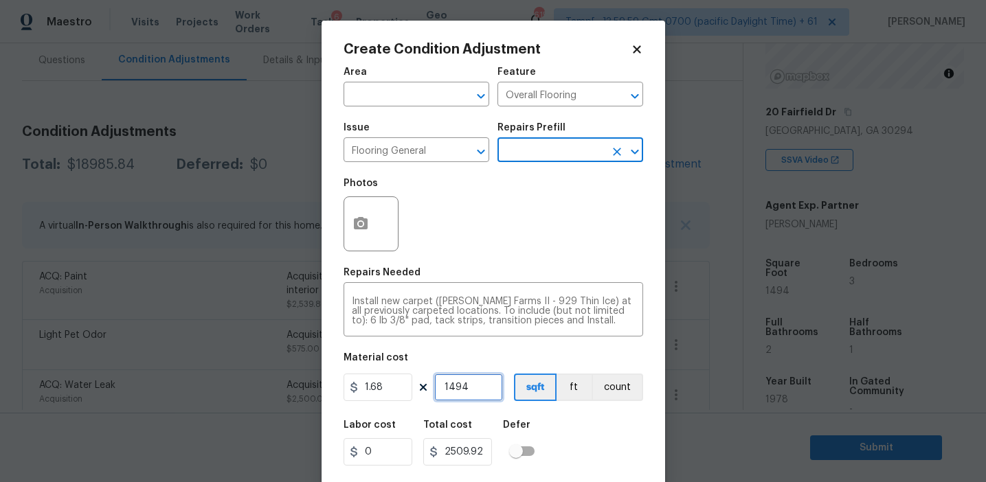
click at [471, 387] on input "1494" at bounding box center [468, 387] width 69 height 27
click at [483, 385] on input "1494" at bounding box center [468, 387] width 69 height 27
paste input "747"
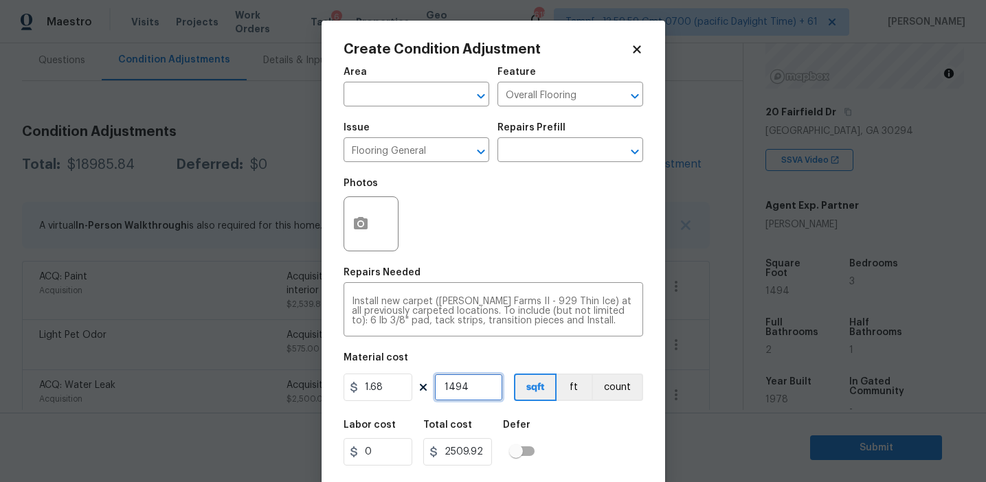
type input "747"
type input "1254.96"
type input "747"
click at [622, 395] on button "count" at bounding box center [617, 387] width 52 height 27
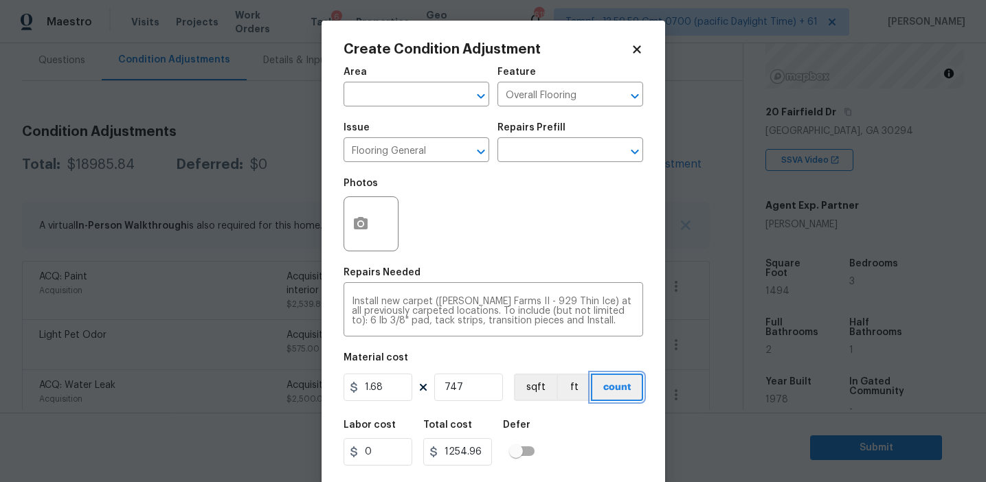
scroll to position [31, 0]
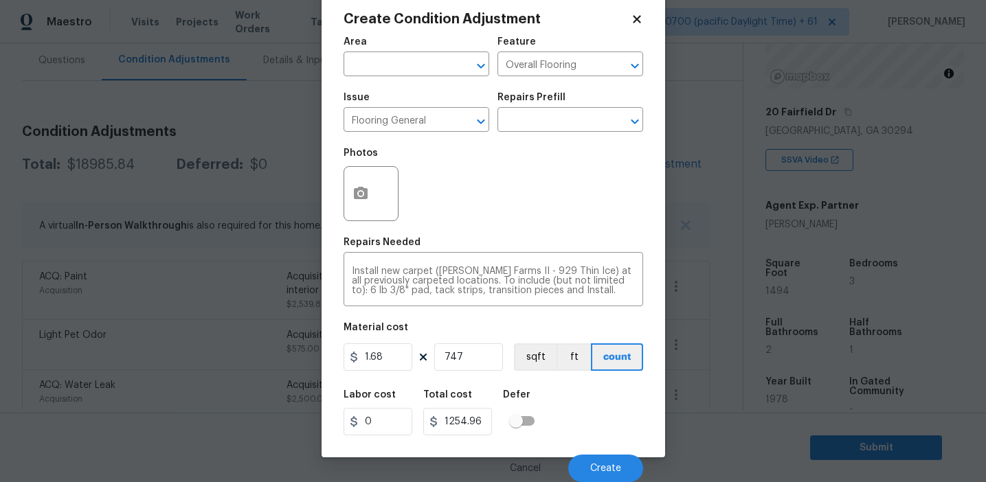
click at [602, 415] on div "Labor cost 0 Total cost 1254.96 Defer" at bounding box center [492, 413] width 299 height 62
click at [355, 196] on icon "button" at bounding box center [361, 193] width 14 height 12
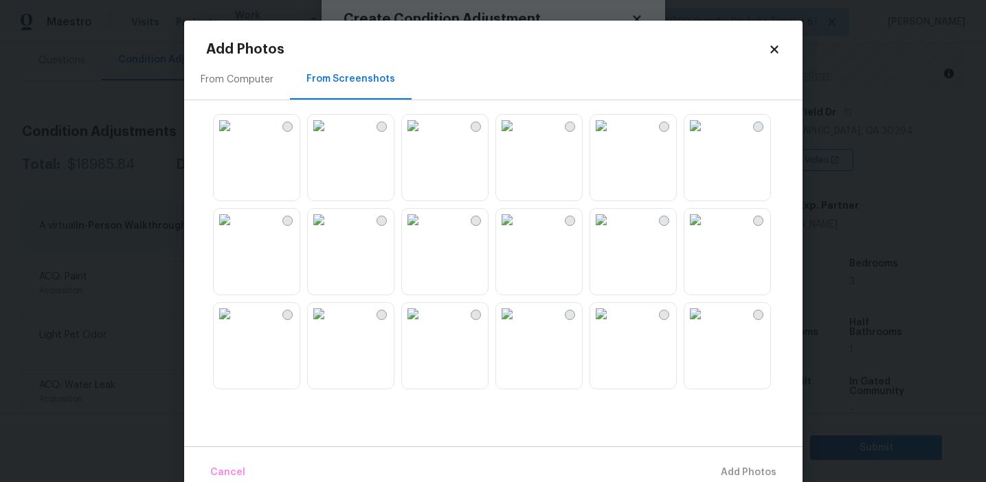
click at [518, 137] on img at bounding box center [507, 126] width 22 height 22
click at [706, 231] on img at bounding box center [695, 220] width 22 height 22
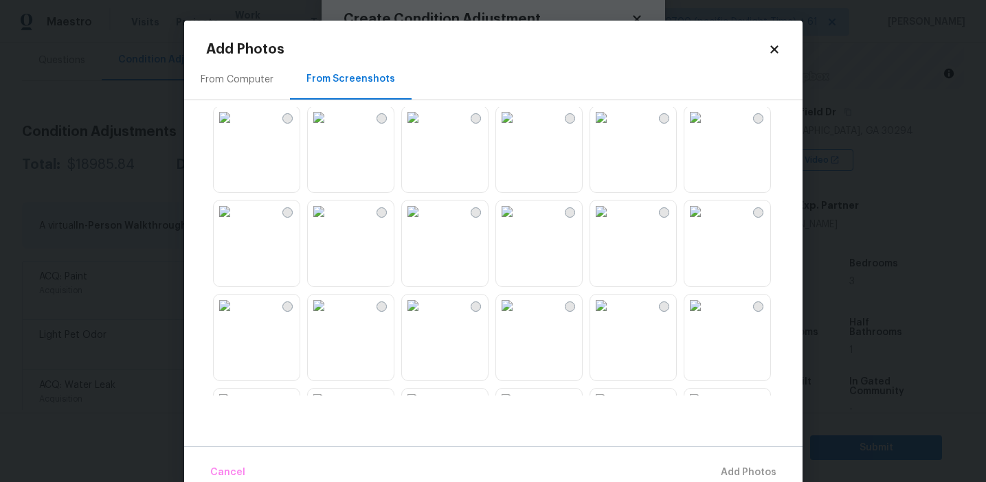
scroll to position [201, 0]
click at [330, 218] on img at bounding box center [319, 207] width 22 height 22
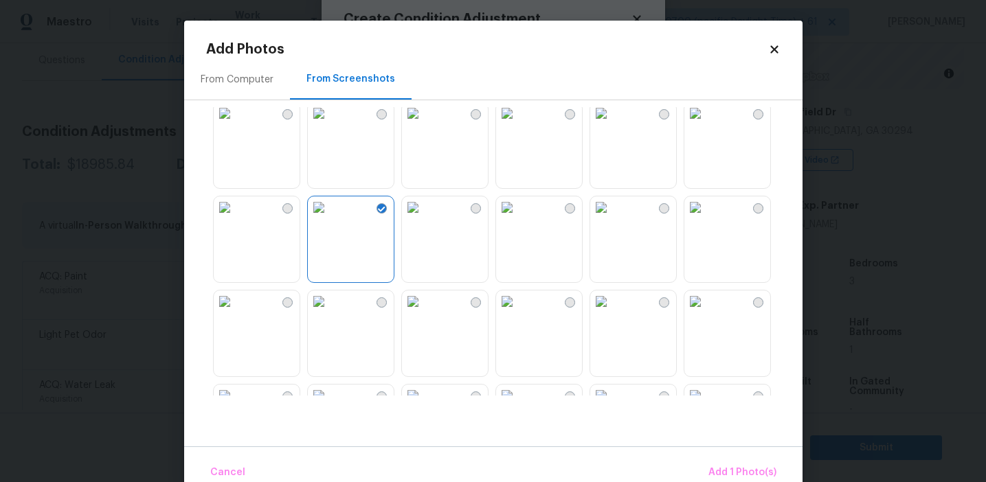
click at [236, 218] on img at bounding box center [225, 207] width 22 height 22
click at [706, 313] on img at bounding box center [695, 302] width 22 height 22
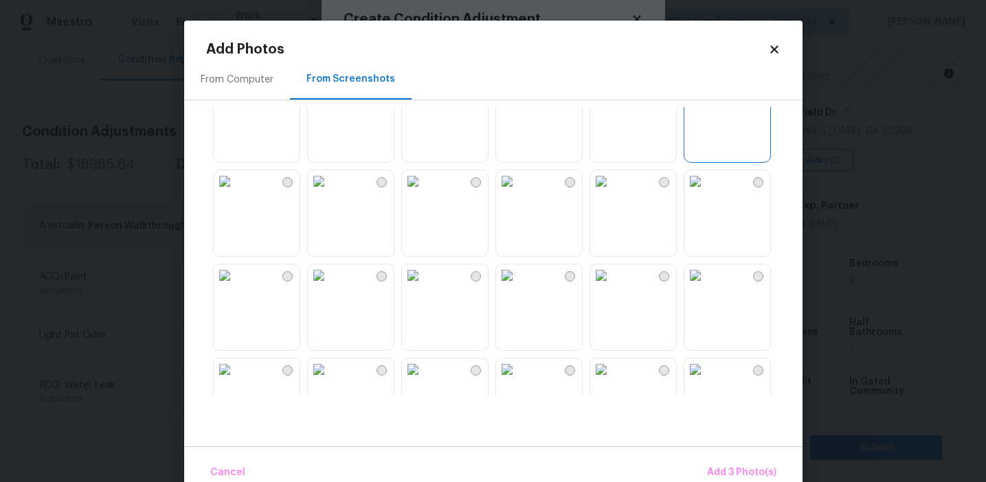
click at [330, 192] on img at bounding box center [319, 181] width 22 height 22
click at [728, 464] on button "Add 4 Photo(s)" at bounding box center [741, 473] width 82 height 30
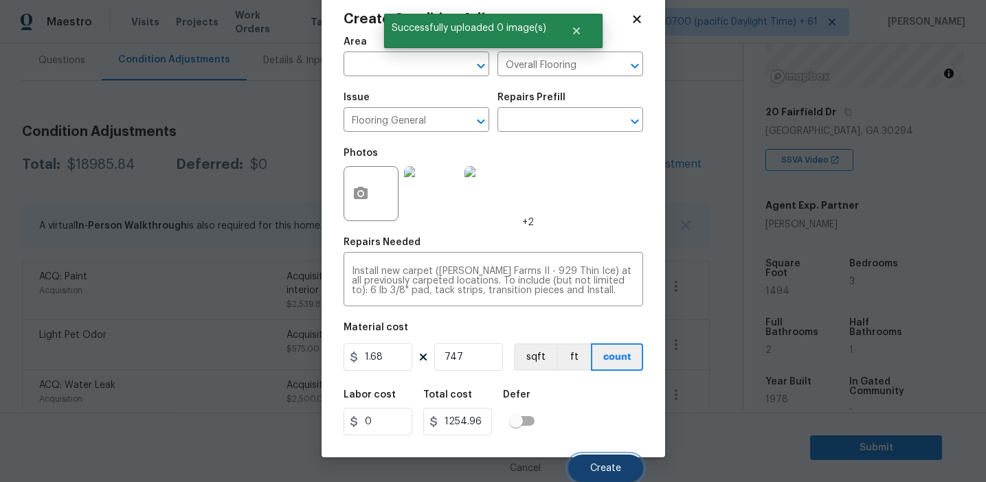
click at [604, 468] on span "Create" at bounding box center [605, 469] width 31 height 10
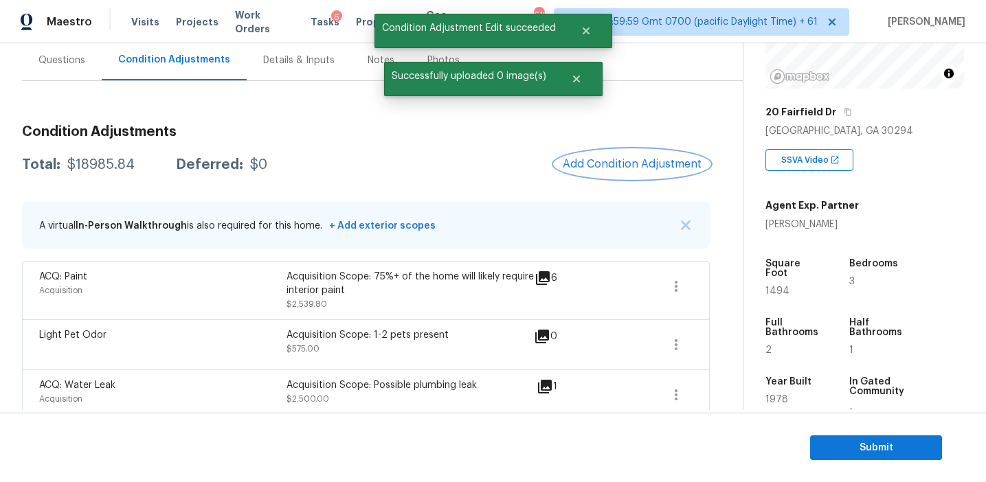
scroll to position [0, 0]
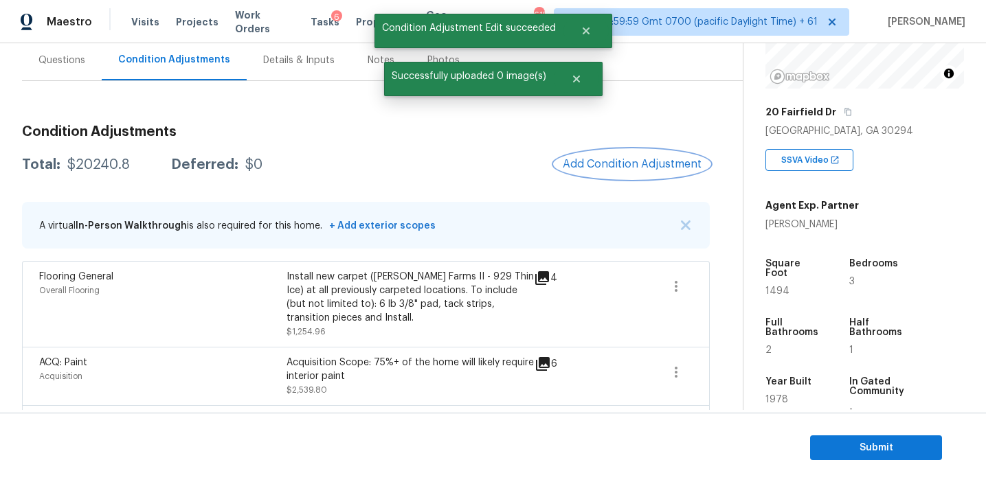
click at [610, 172] on button "Add Condition Adjustment" at bounding box center [631, 164] width 155 height 29
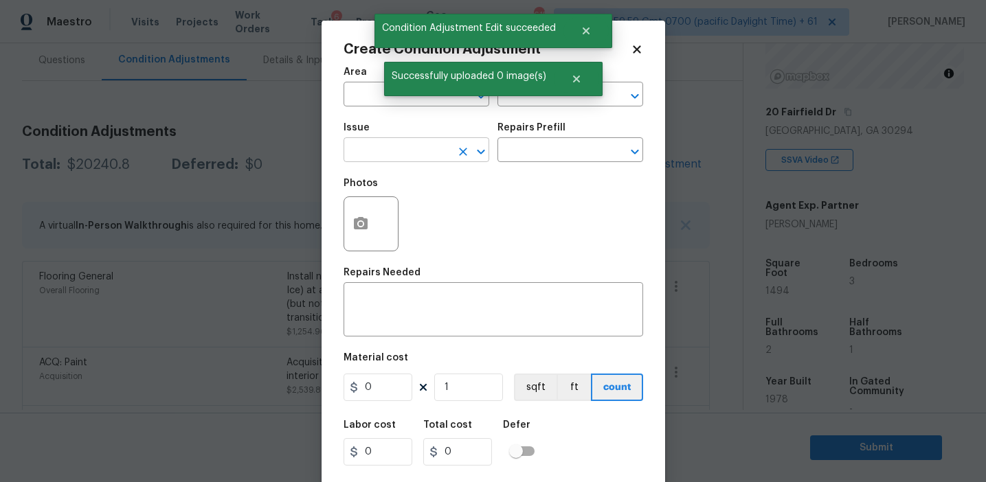
click at [400, 152] on input "text" at bounding box center [396, 151] width 107 height 21
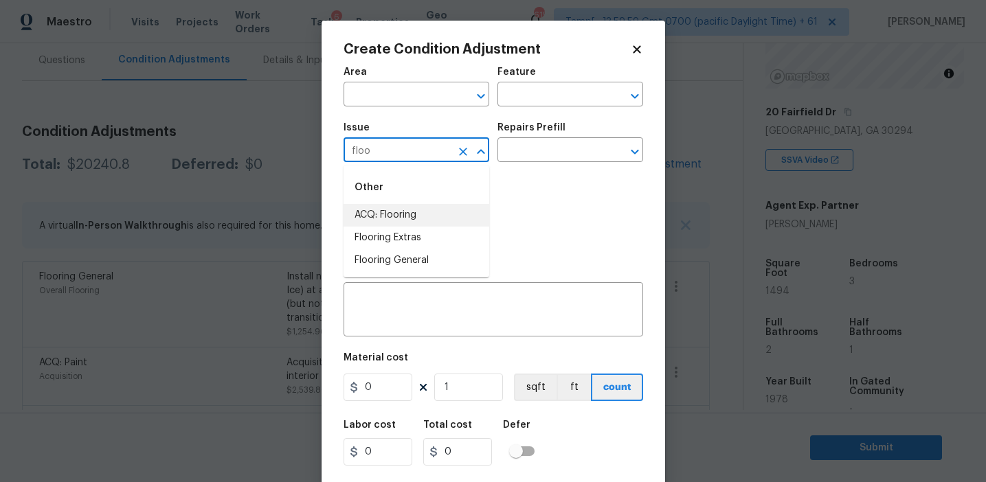
click at [437, 219] on li "ACQ: Flooring" at bounding box center [416, 215] width 146 height 23
type input "ACQ: Flooring"
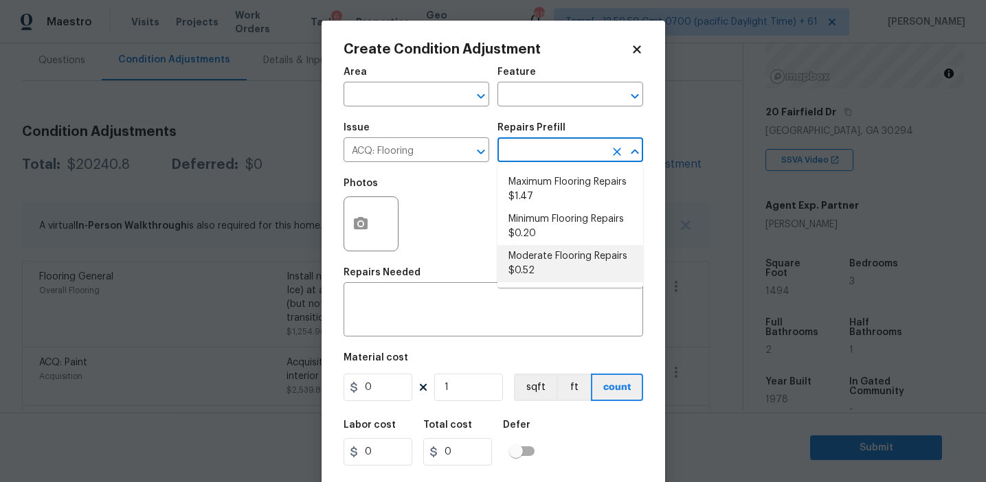
click at [534, 277] on li "Moderate Flooring Repairs $0.52" at bounding box center [570, 263] width 146 height 37
type input "Acquisition"
type textarea "Acquisition Scope: Moderate flooring repairs"
type input "0.52"
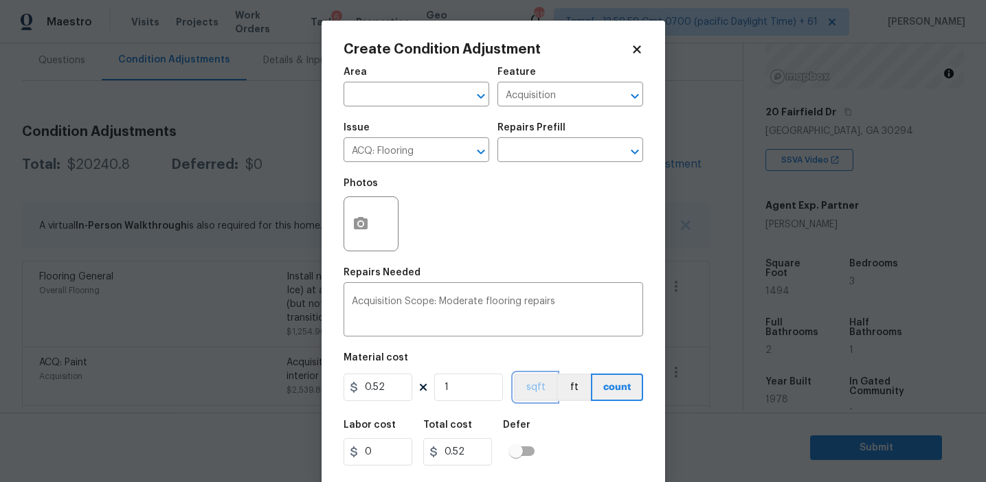
click at [527, 400] on button "sqft" at bounding box center [535, 387] width 43 height 27
click at [479, 392] on input "1" at bounding box center [468, 387] width 69 height 27
type input "0"
paste input "747"
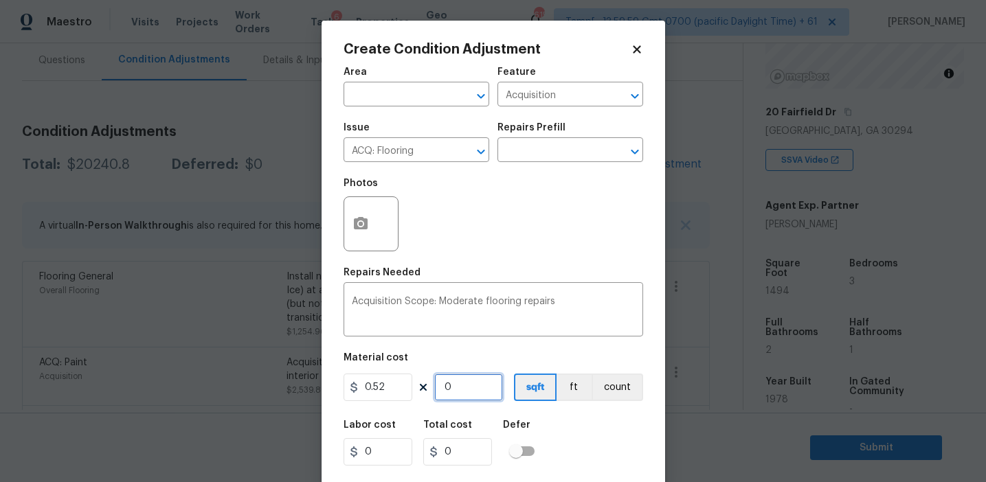
type input "747"
type input "388.44"
type input "747"
click at [365, 229] on icon "button" at bounding box center [361, 223] width 14 height 12
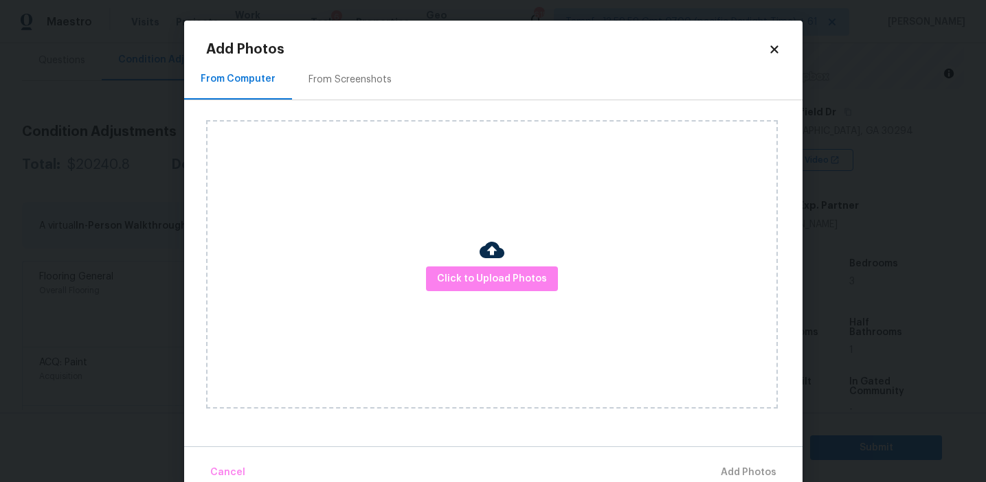
click at [352, 90] on div "From Screenshots" at bounding box center [350, 79] width 116 height 41
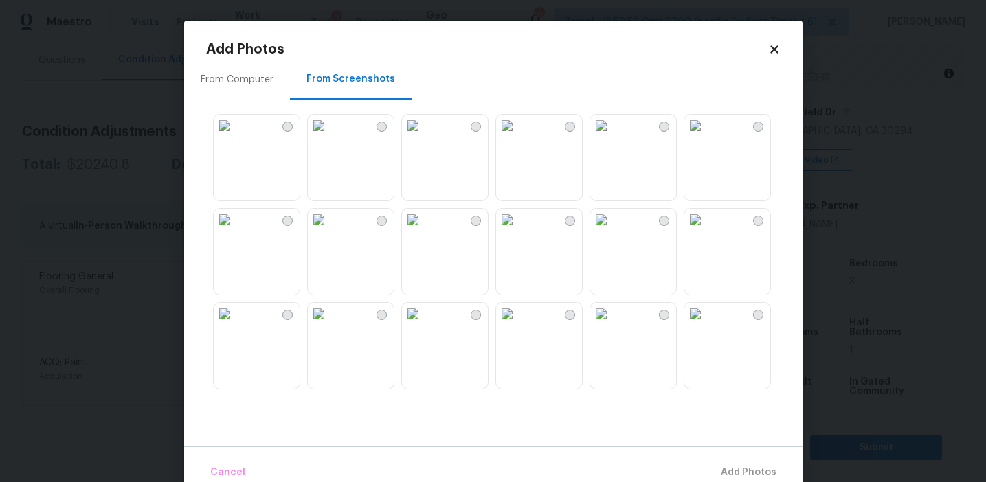
click at [518, 325] on img at bounding box center [507, 314] width 22 height 22
click at [706, 231] on img at bounding box center [695, 220] width 22 height 22
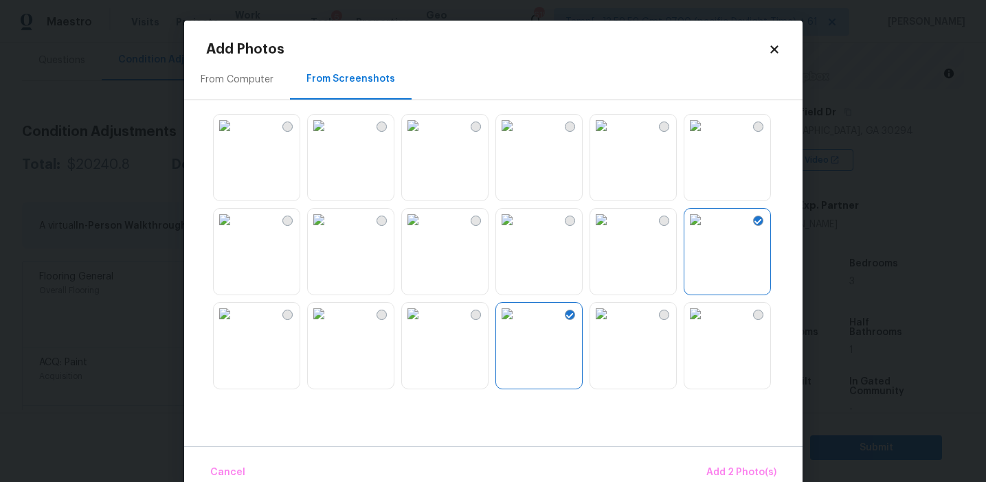
scroll to position [136, 0]
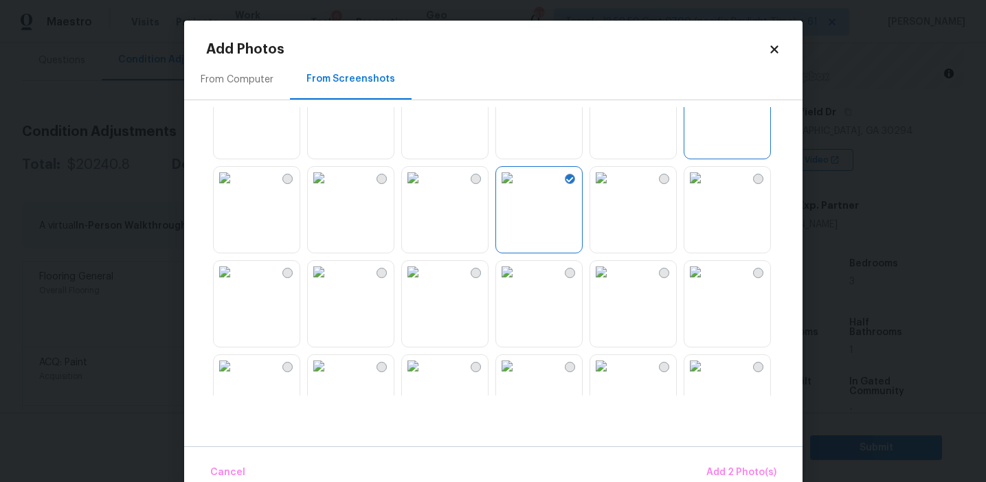
click at [512, 283] on img at bounding box center [507, 272] width 22 height 22
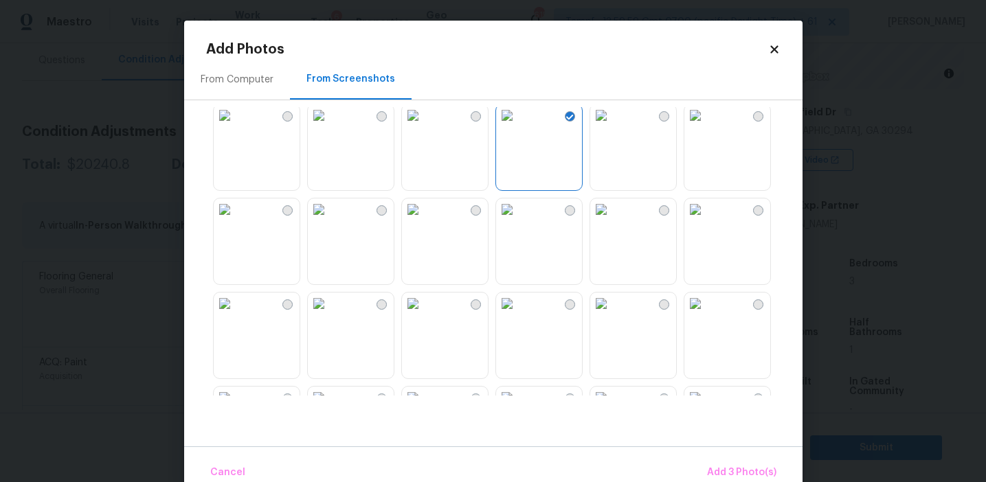
scroll to position [346, 0]
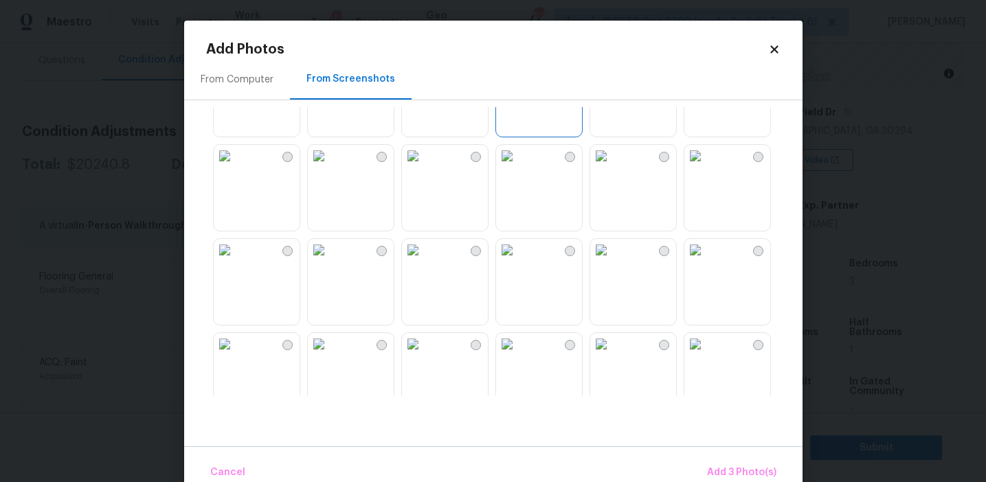
click at [424, 167] on img at bounding box center [413, 156] width 22 height 22
click at [725, 468] on span "Add 4 Photo(s)" at bounding box center [740, 472] width 71 height 17
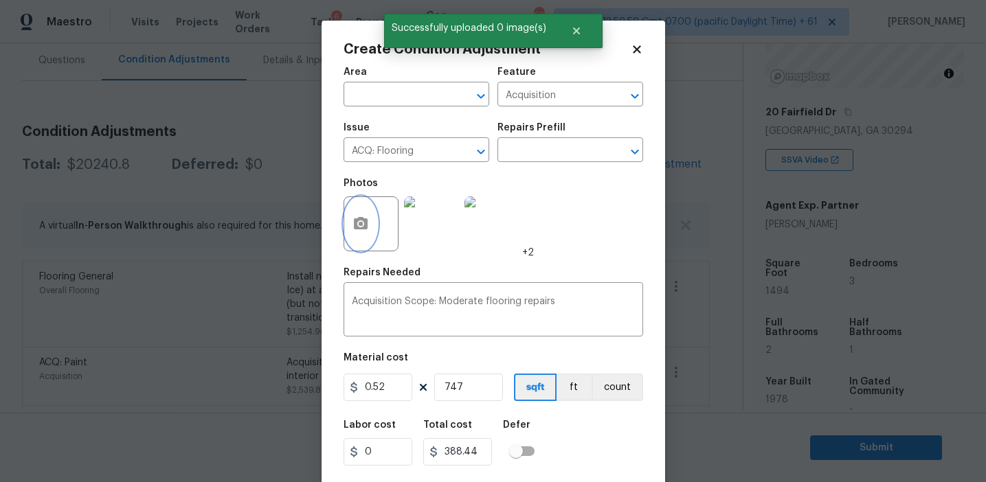
scroll to position [31, 0]
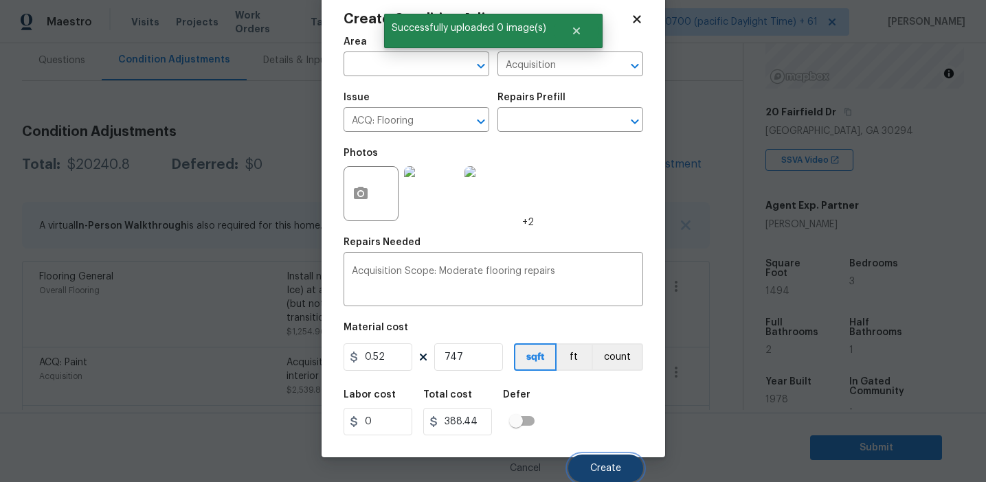
click at [605, 464] on span "Create" at bounding box center [605, 469] width 31 height 10
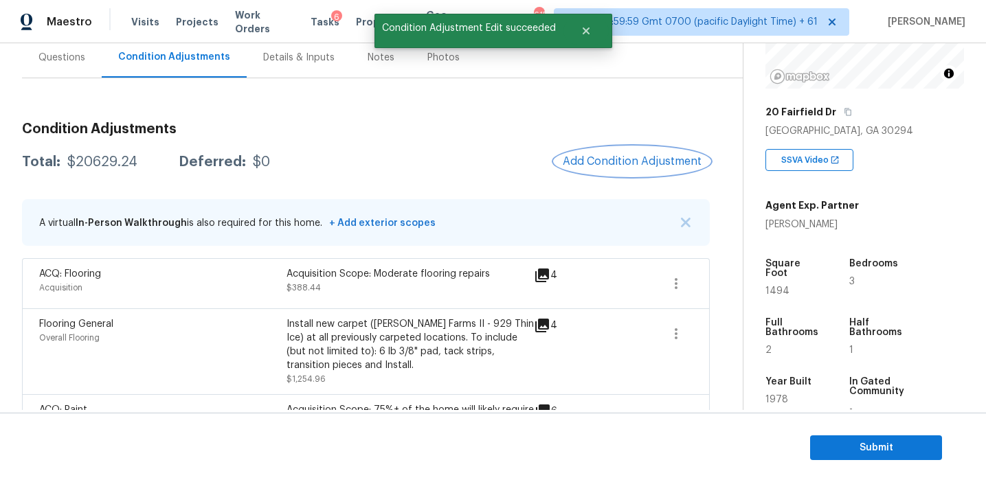
scroll to position [120, 0]
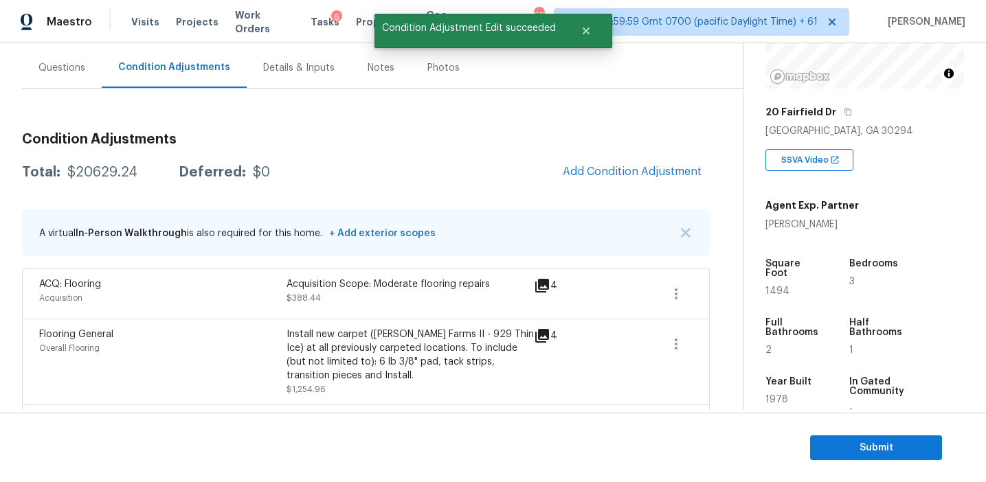
click at [113, 174] on div "$20629.24" at bounding box center [102, 173] width 70 height 14
copy div "20629.24"
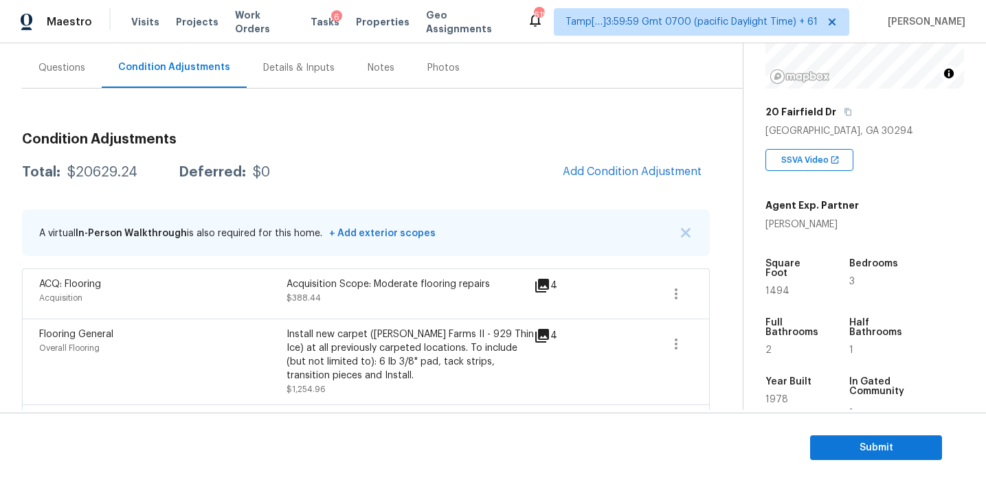
click at [315, 157] on div "Total: $20629.24 Deferred: $0 Add Condition Adjustment" at bounding box center [366, 172] width 688 height 30
click at [296, 145] on h3 "Condition Adjustments" at bounding box center [366, 140] width 688 height 14
click at [80, 69] on div "Questions" at bounding box center [61, 68] width 47 height 14
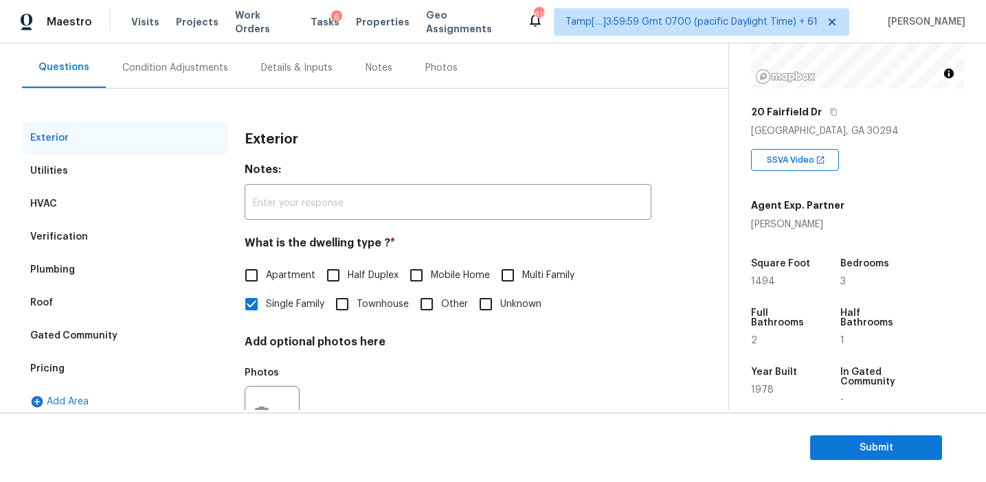
click at [155, 367] on div "Pricing" at bounding box center [125, 368] width 206 height 33
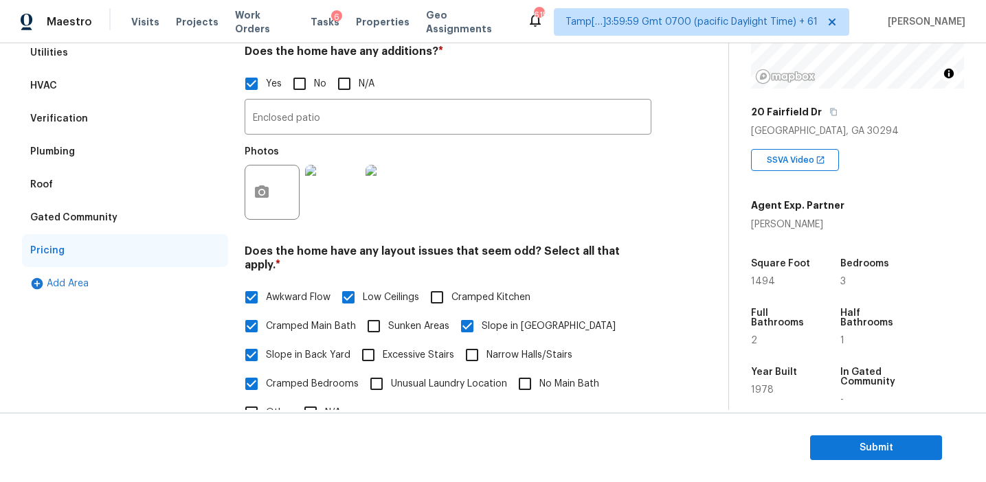
scroll to position [104, 0]
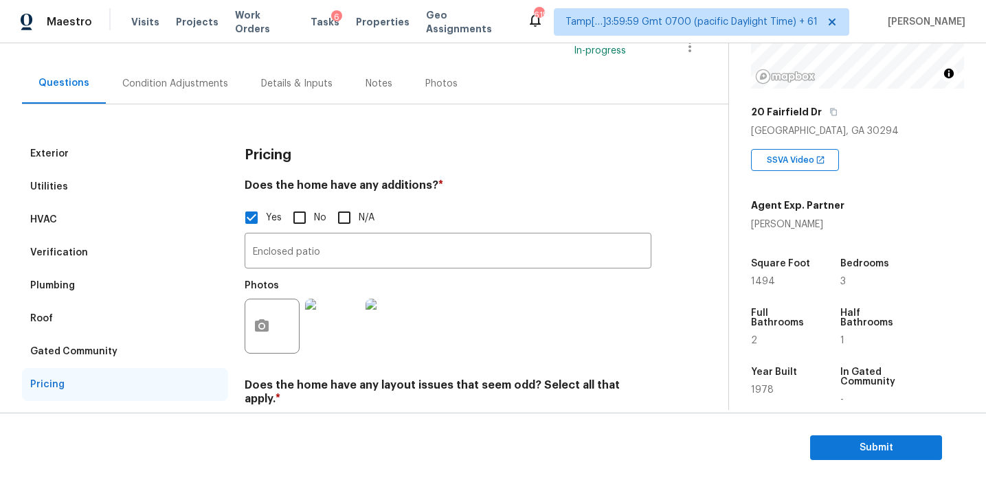
click at [136, 354] on div "Gated Community" at bounding box center [125, 351] width 206 height 33
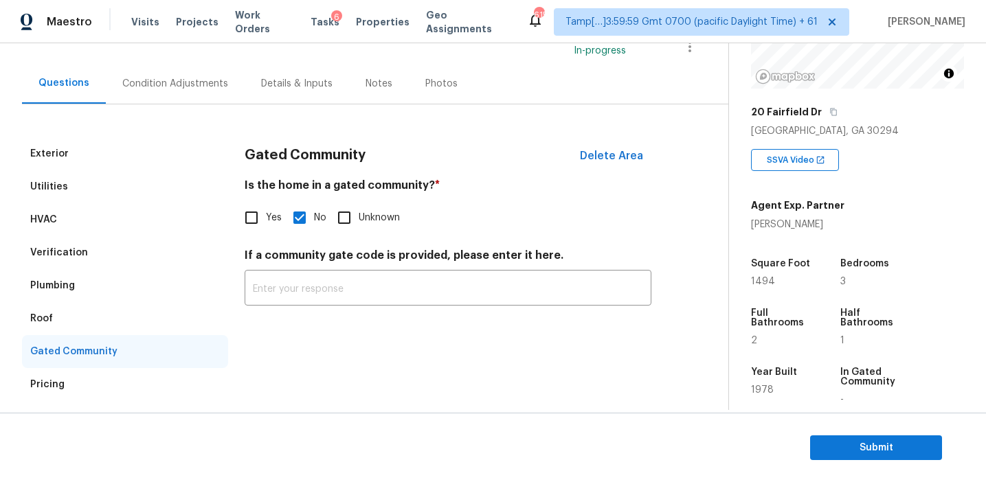
click at [91, 317] on div "Roof" at bounding box center [125, 318] width 206 height 33
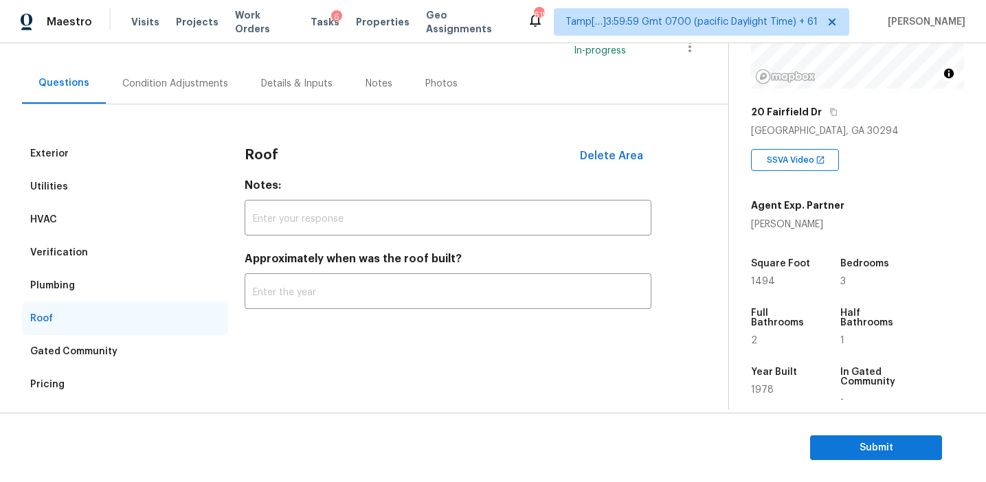
click at [91, 265] on div "Verification" at bounding box center [125, 252] width 206 height 33
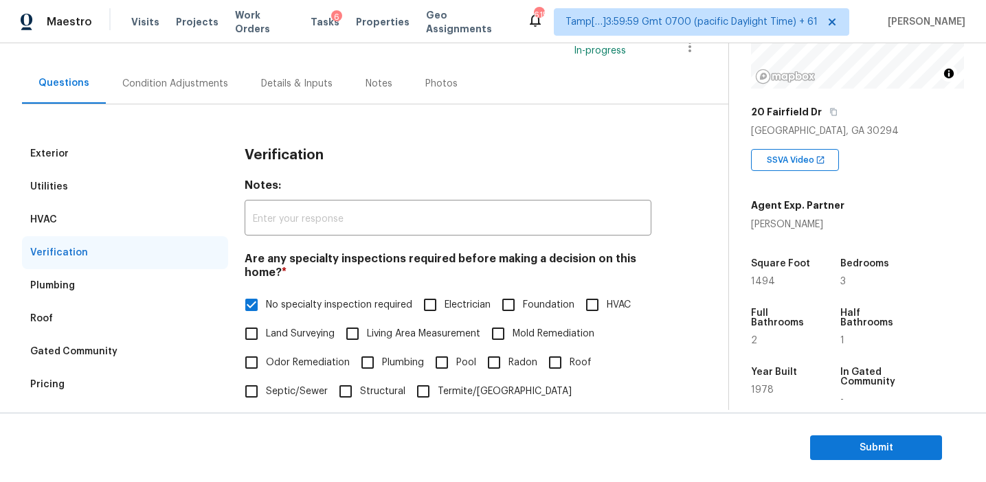
click at [100, 288] on div "Plumbing" at bounding box center [125, 285] width 206 height 33
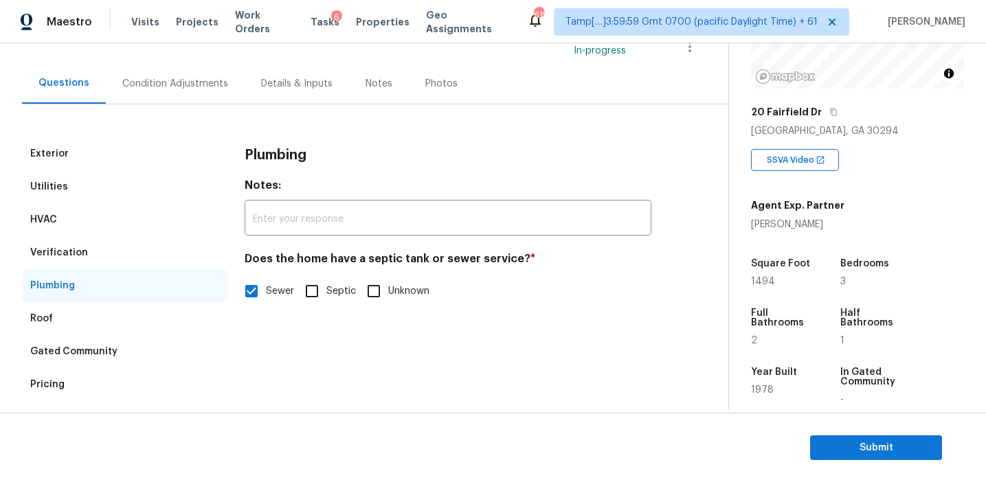
click at [104, 264] on div "Verification" at bounding box center [125, 252] width 206 height 33
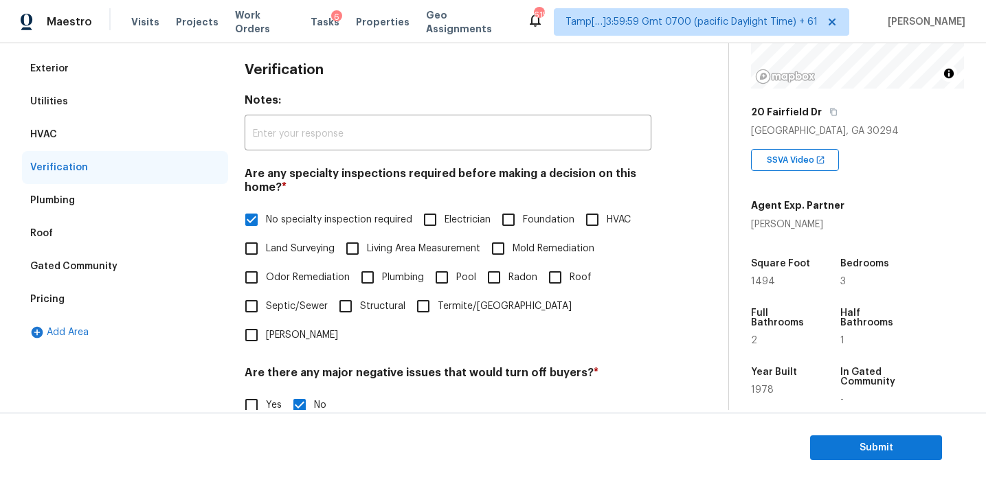
scroll to position [153, 0]
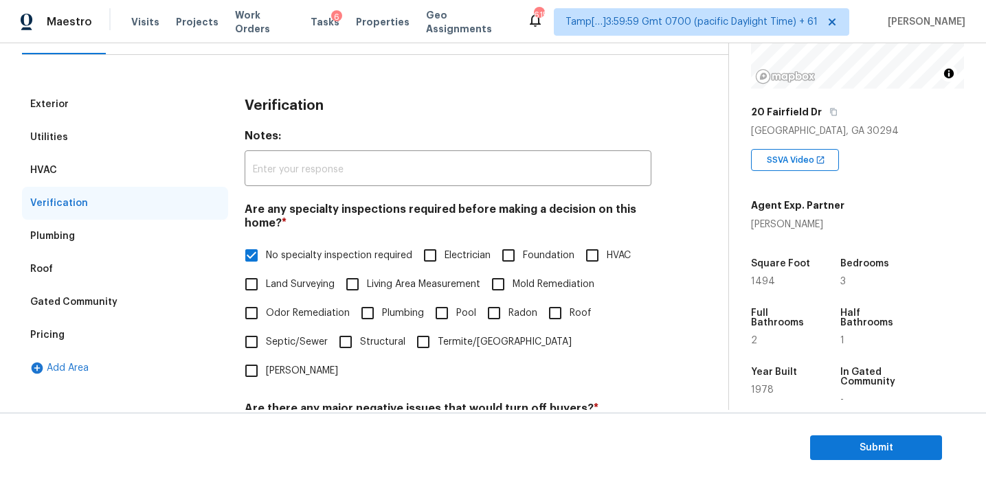
click at [80, 170] on div "HVAC" at bounding box center [125, 170] width 206 height 33
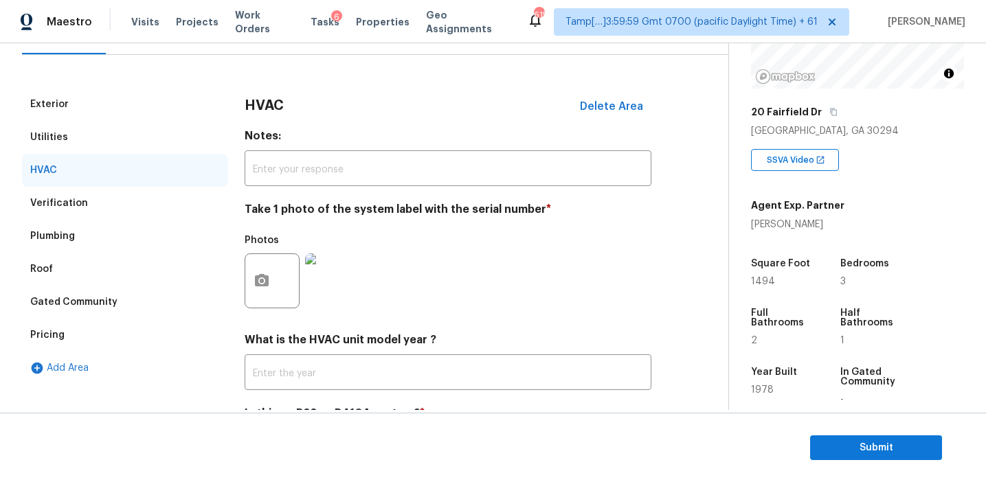
click at [80, 128] on div "Utilities" at bounding box center [125, 137] width 206 height 33
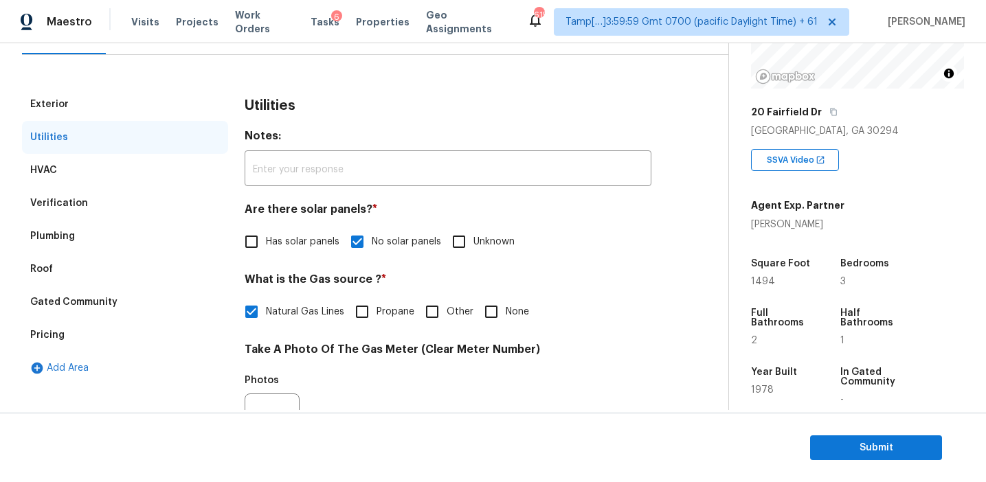
click at [128, 92] on div "Exterior" at bounding box center [125, 104] width 206 height 33
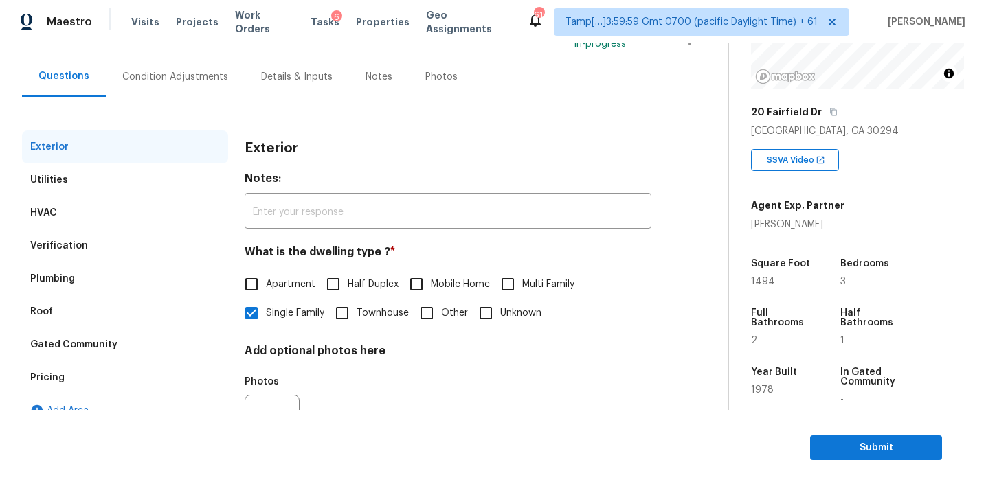
scroll to position [109, 0]
click at [197, 72] on div "Condition Adjustments" at bounding box center [175, 78] width 106 height 14
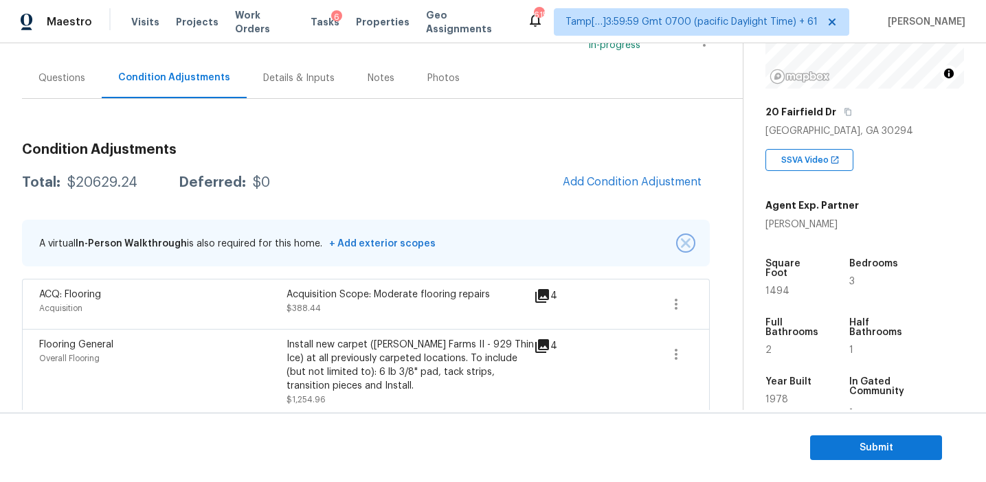
click at [683, 240] on img "button" at bounding box center [686, 243] width 10 height 10
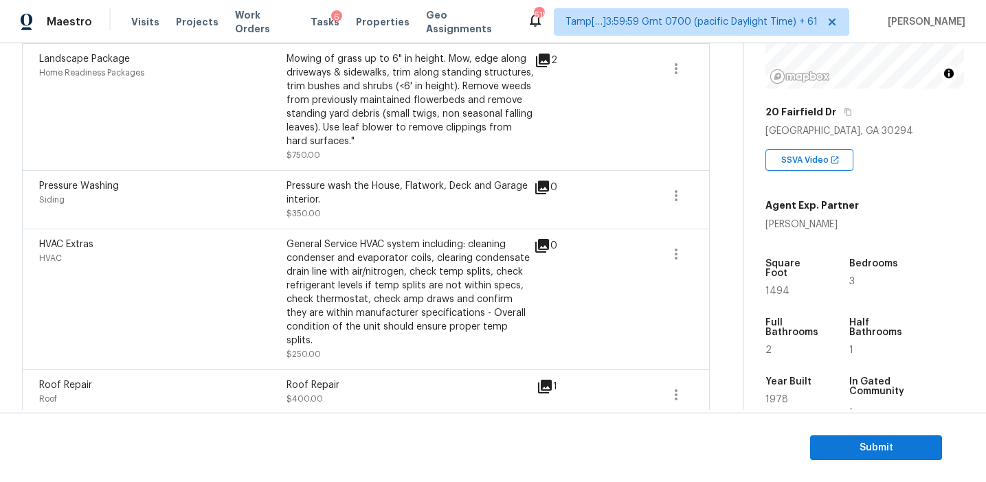
scroll to position [1574, 0]
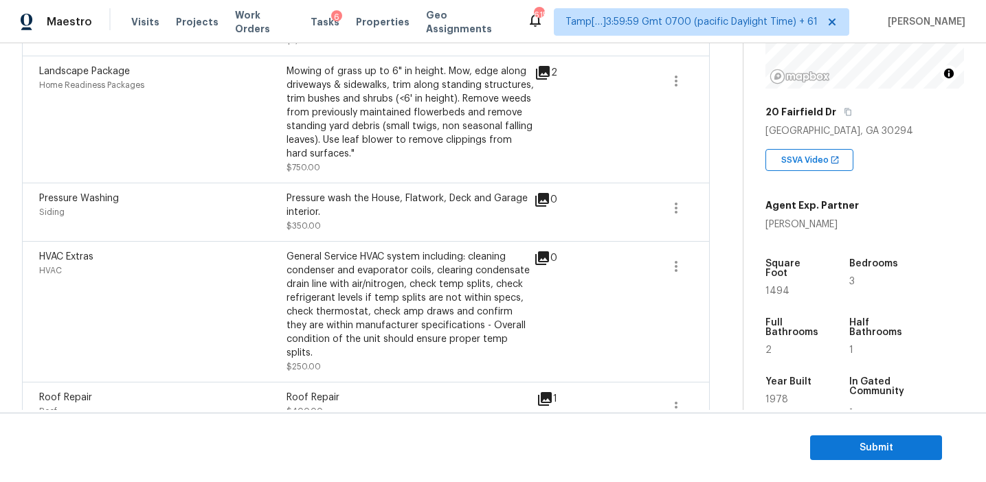
click at [546, 391] on icon at bounding box center [544, 399] width 16 height 16
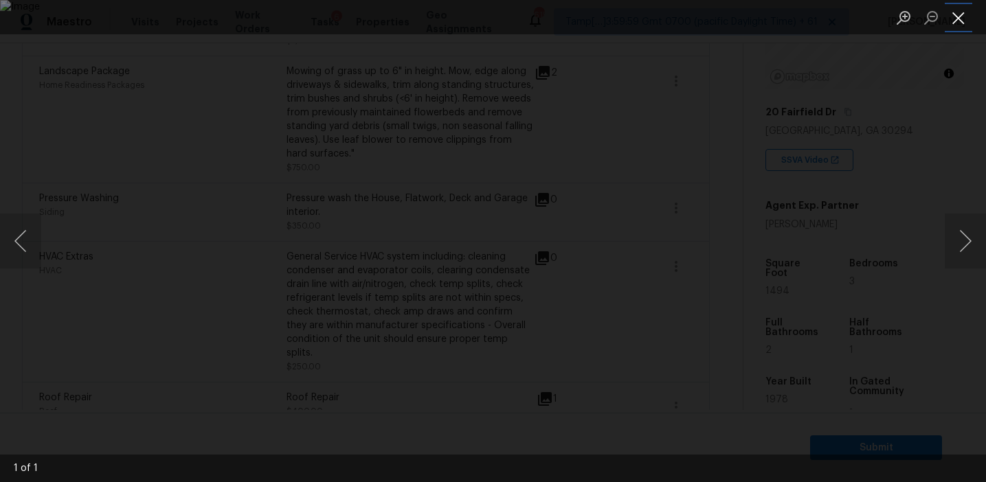
click at [960, 10] on button "Close lightbox" at bounding box center [957, 17] width 27 height 24
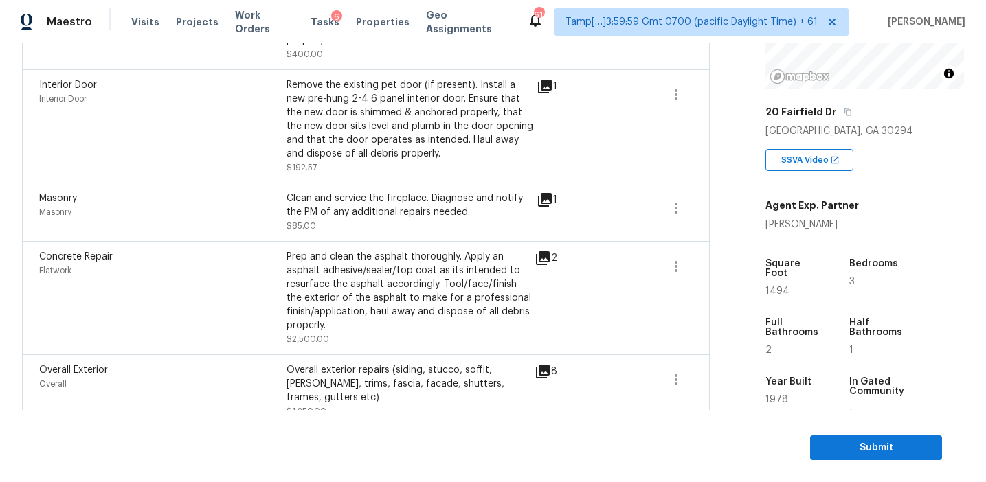
scroll to position [1122, 0]
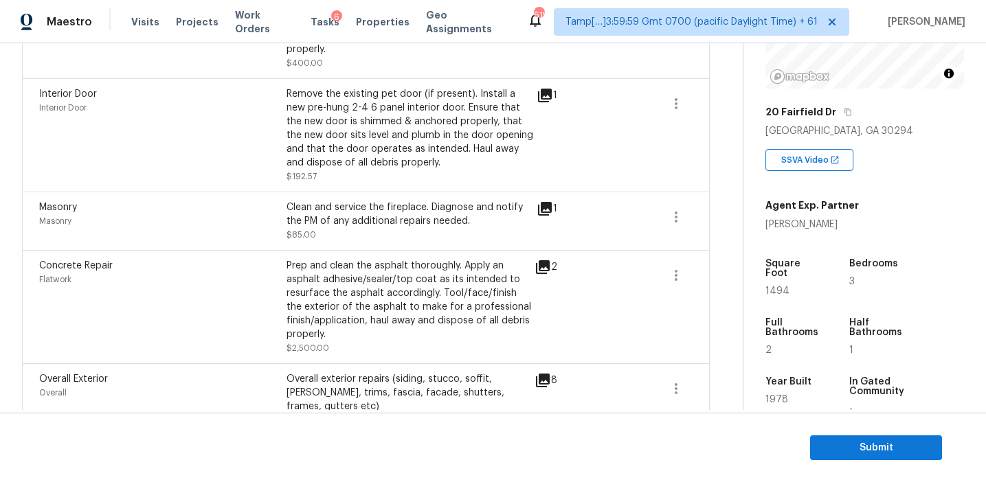
click at [539, 201] on icon at bounding box center [544, 209] width 16 height 16
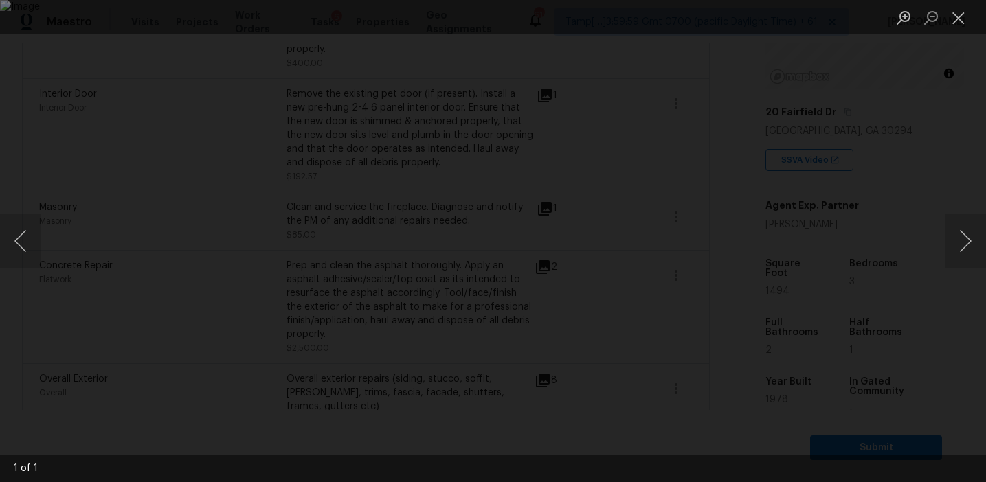
click at [823, 229] on div "Lightbox" at bounding box center [493, 241] width 986 height 482
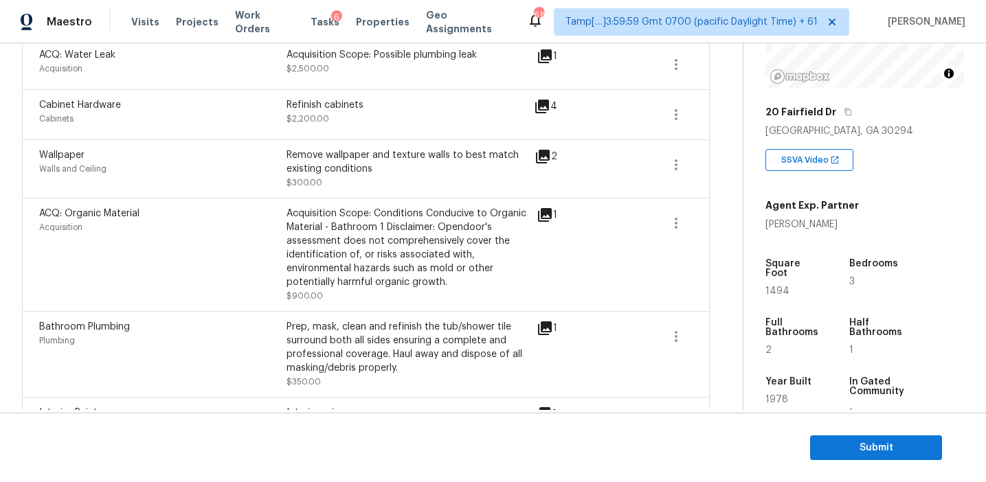
scroll to position [509, 0]
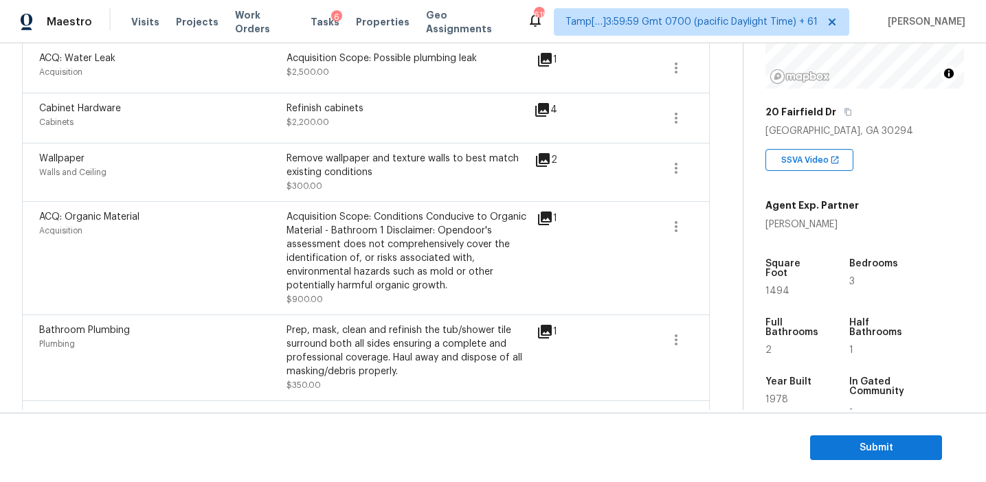
click at [543, 220] on icon at bounding box center [545, 219] width 14 height 14
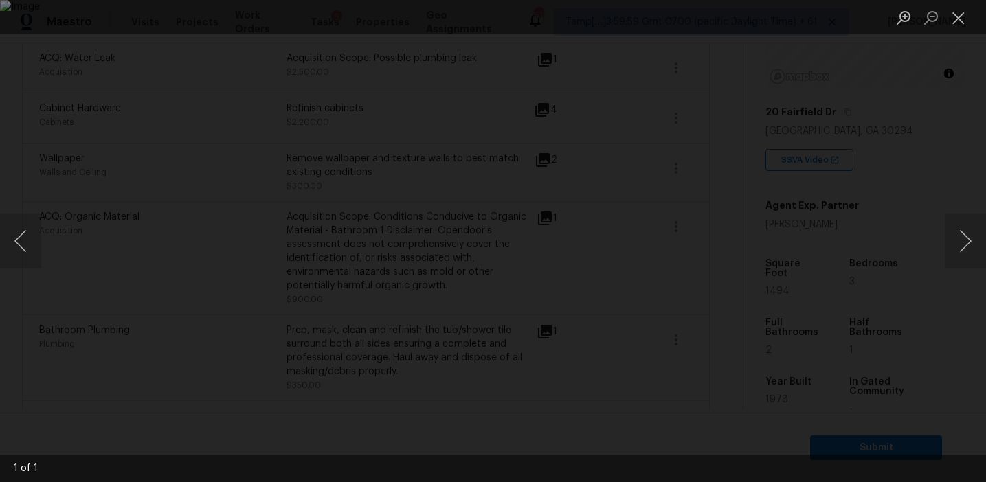
click at [844, 123] on div "Lightbox" at bounding box center [493, 241] width 986 height 482
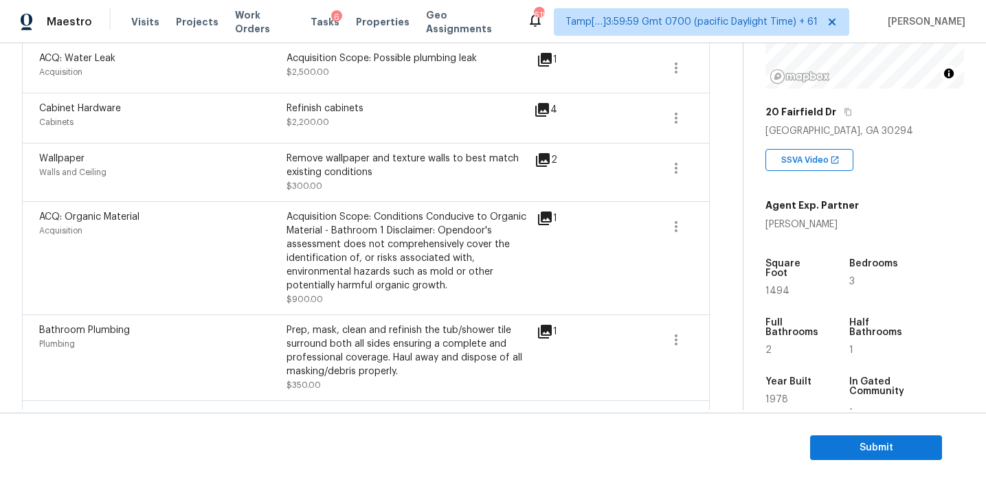
click at [541, 213] on icon at bounding box center [545, 219] width 14 height 14
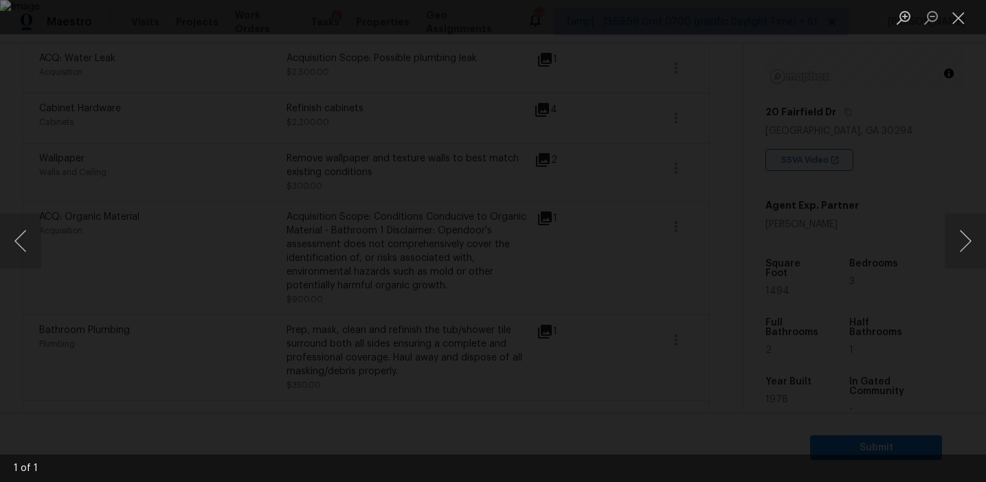
click at [765, 224] on div "Lightbox" at bounding box center [493, 241] width 986 height 482
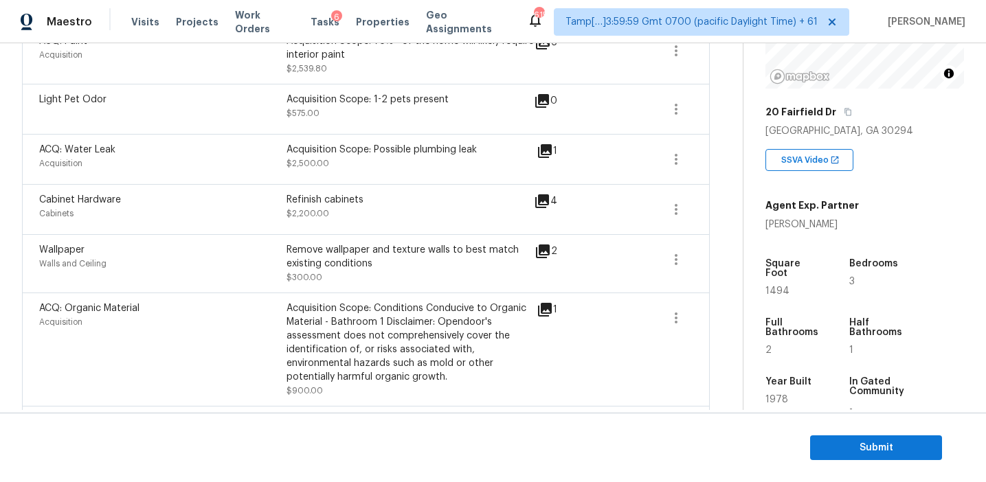
scroll to position [416, 0]
click at [547, 206] on icon at bounding box center [542, 203] width 14 height 14
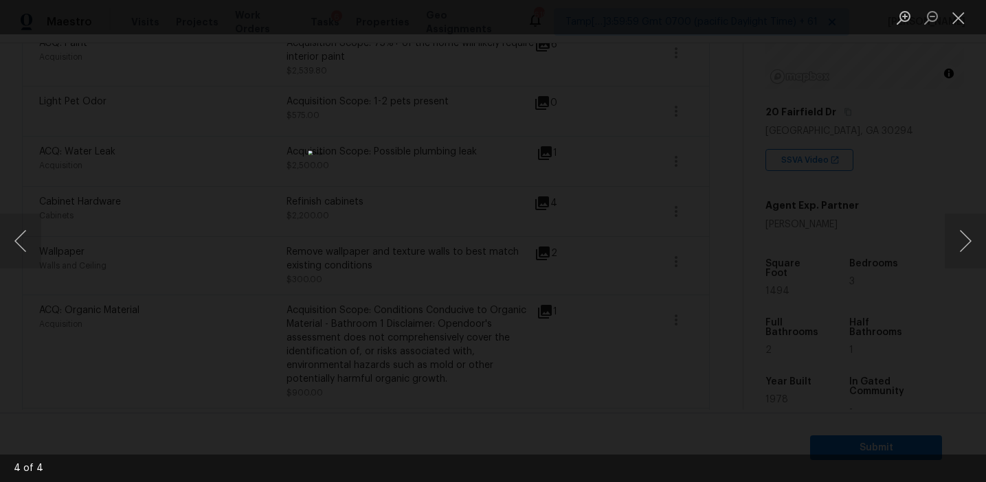
click at [675, 216] on div "Lightbox" at bounding box center [493, 241] width 986 height 482
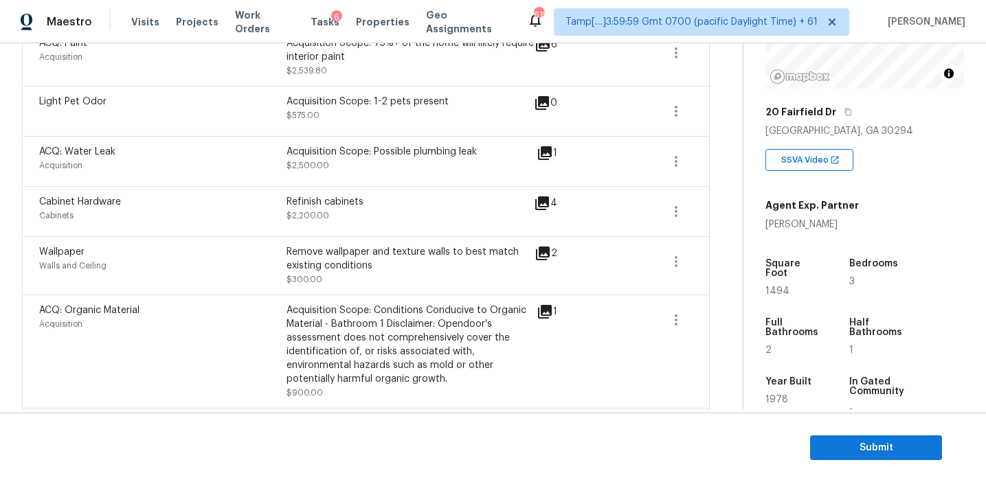
scroll to position [385, 0]
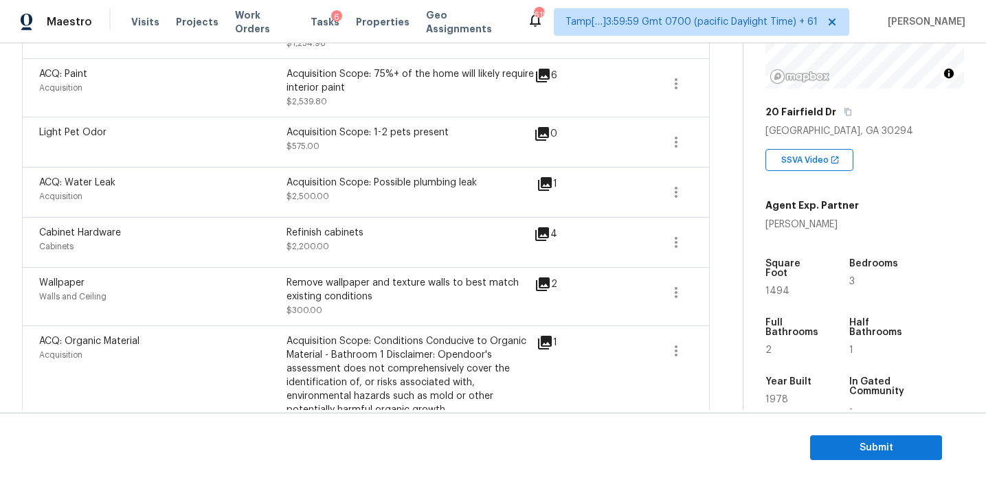
click at [546, 182] on icon at bounding box center [545, 184] width 14 height 14
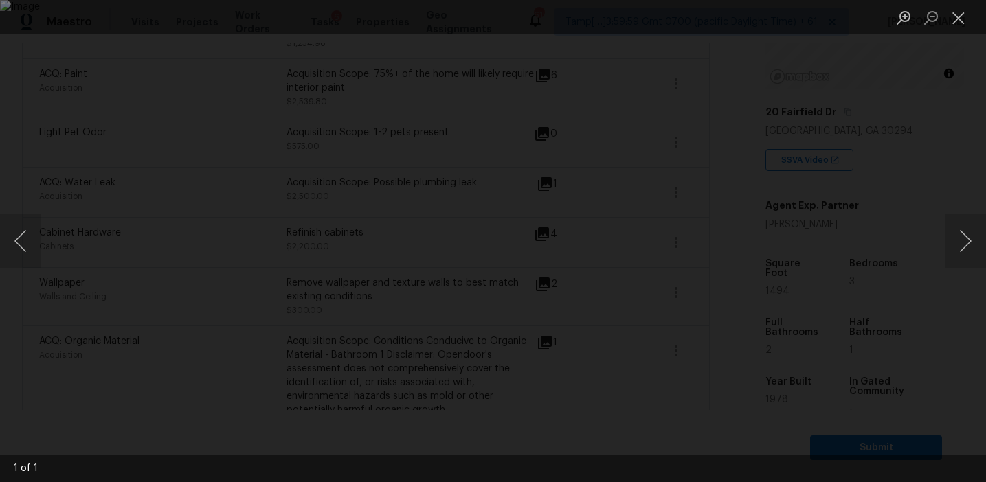
click at [808, 203] on div "Lightbox" at bounding box center [493, 241] width 986 height 482
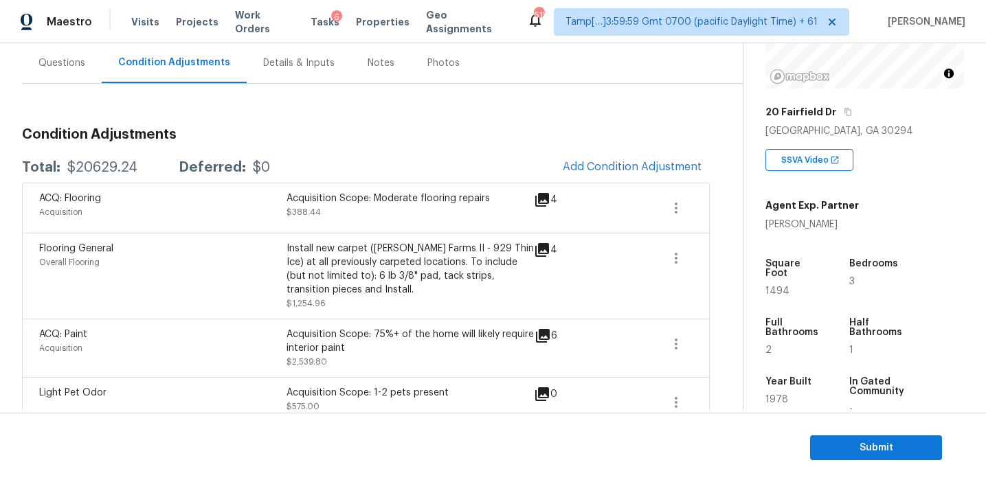
scroll to position [121, 0]
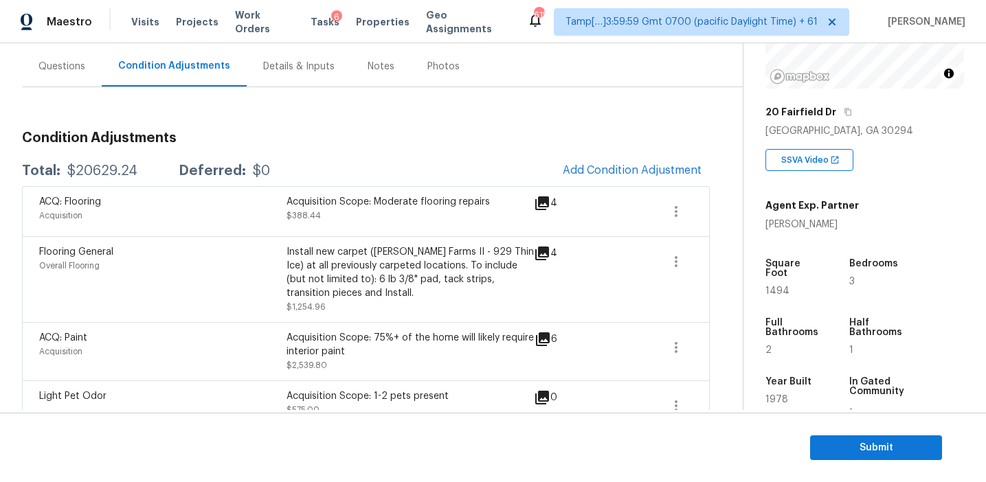
click at [479, 132] on h3 "Condition Adjustments" at bounding box center [366, 138] width 688 height 14
click at [838, 448] on span "Submit" at bounding box center [876, 448] width 110 height 17
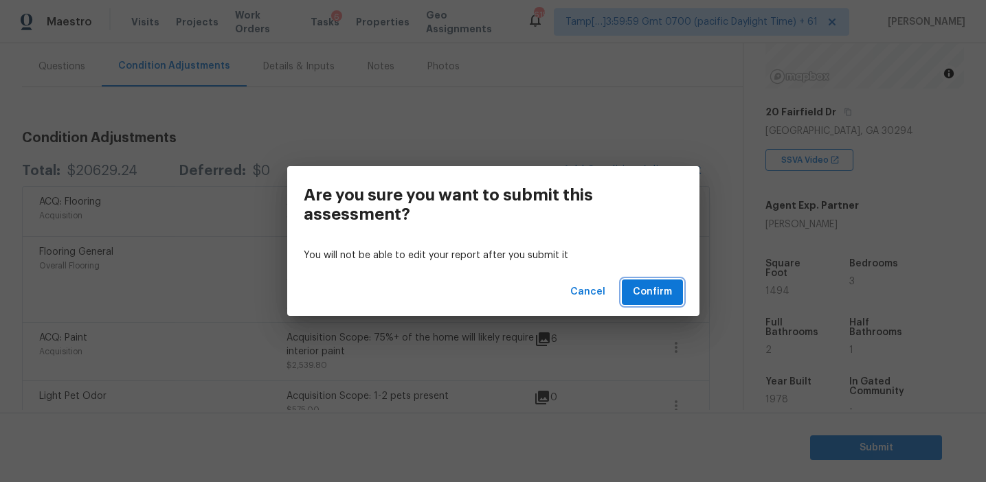
click at [652, 293] on span "Confirm" at bounding box center [652, 292] width 39 height 17
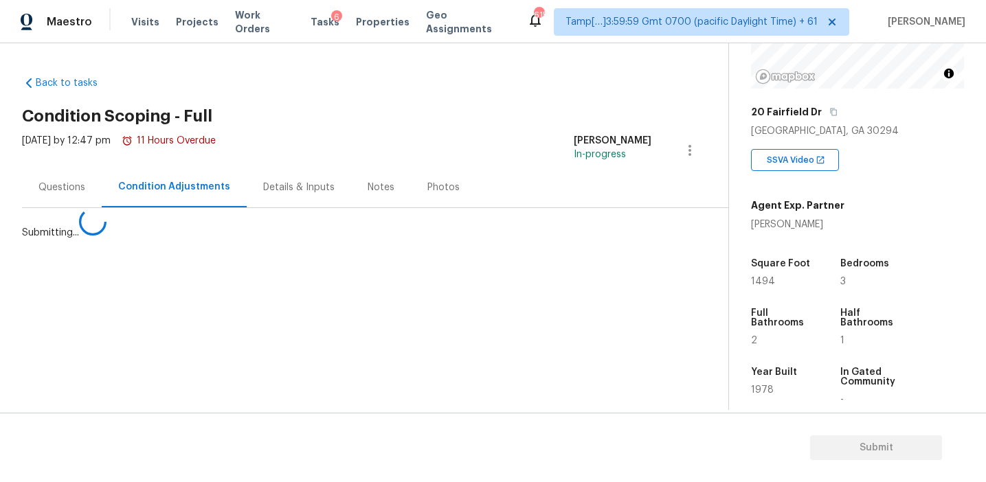
scroll to position [0, 0]
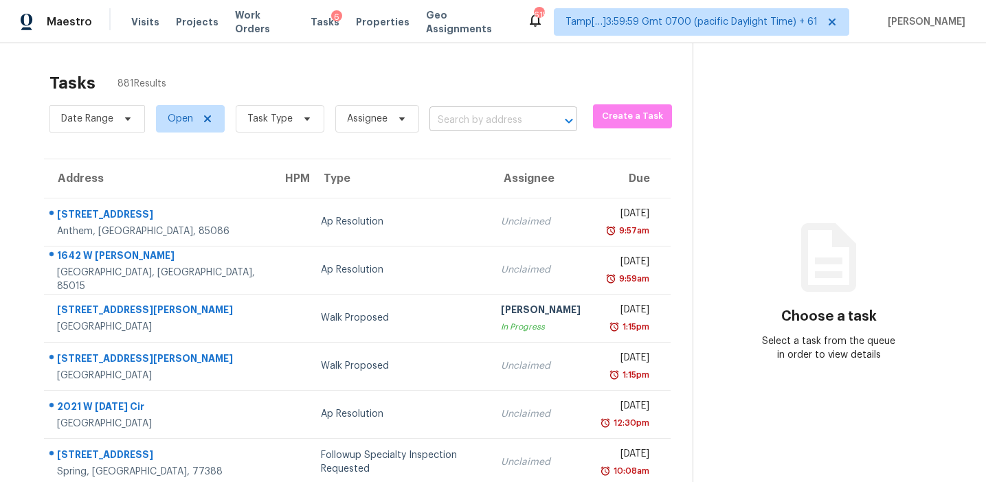
click at [456, 113] on input "text" at bounding box center [483, 120] width 109 height 21
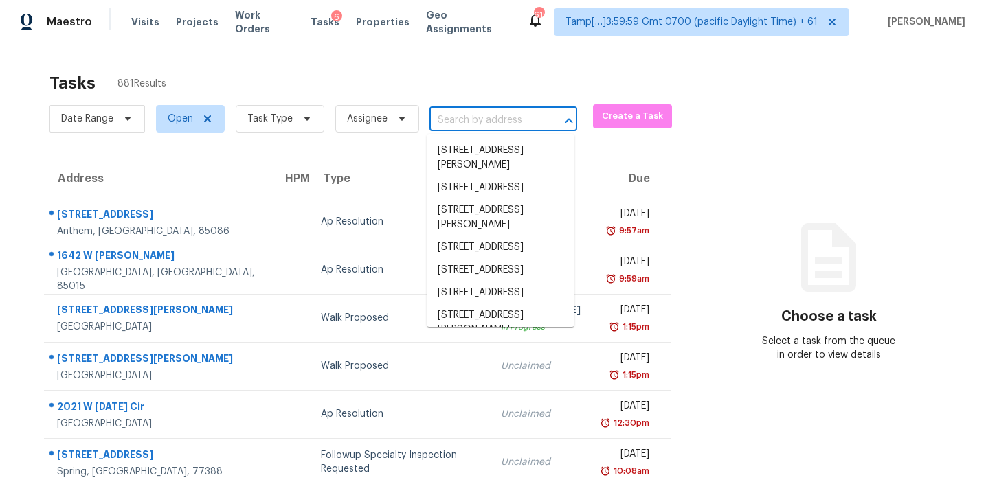
paste input "120 Clifford Ct, Canton, GA 30115"
type input "120 Clifford Ct, Canton, GA 30115"
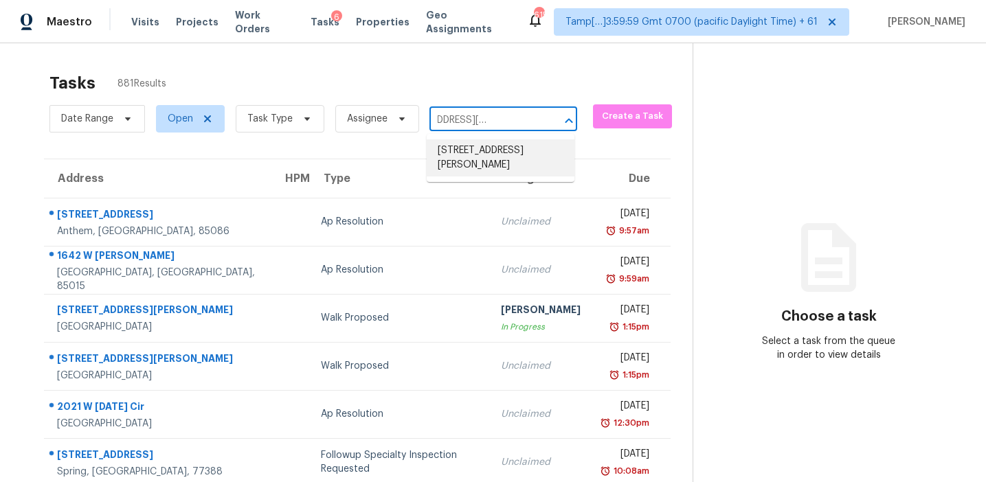
click at [477, 159] on li "120 Clifford Ct, Canton, GA 30115" at bounding box center [501, 157] width 148 height 37
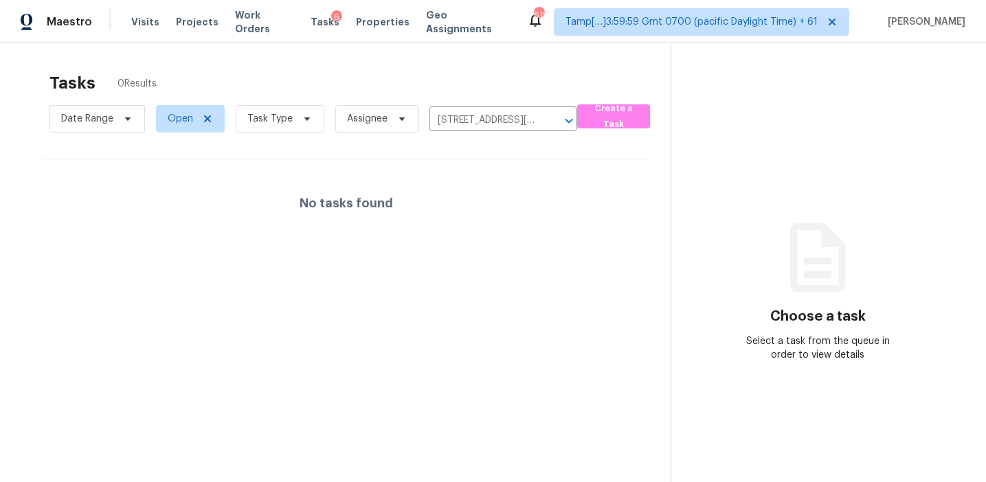
click at [503, 225] on div "No tasks found" at bounding box center [346, 203] width 604 height 88
click at [175, 117] on span "Open" at bounding box center [180, 119] width 25 height 14
click at [192, 176] on label "Closed" at bounding box center [187, 177] width 49 height 14
click at [172, 176] on input "Closed" at bounding box center [167, 174] width 9 height 9
checkbox input "true"
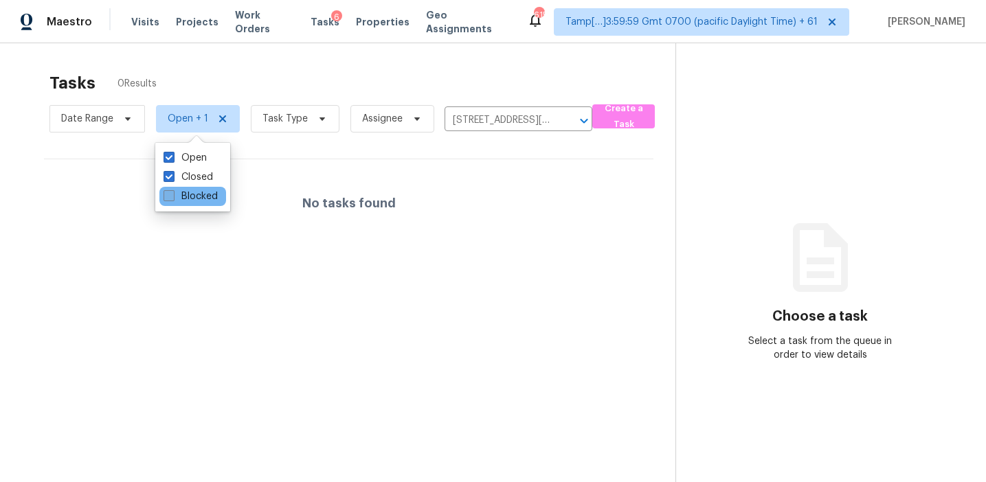
click at [195, 192] on label "Blocked" at bounding box center [190, 197] width 54 height 14
click at [172, 192] on input "Blocked" at bounding box center [167, 194] width 9 height 9
checkbox input "true"
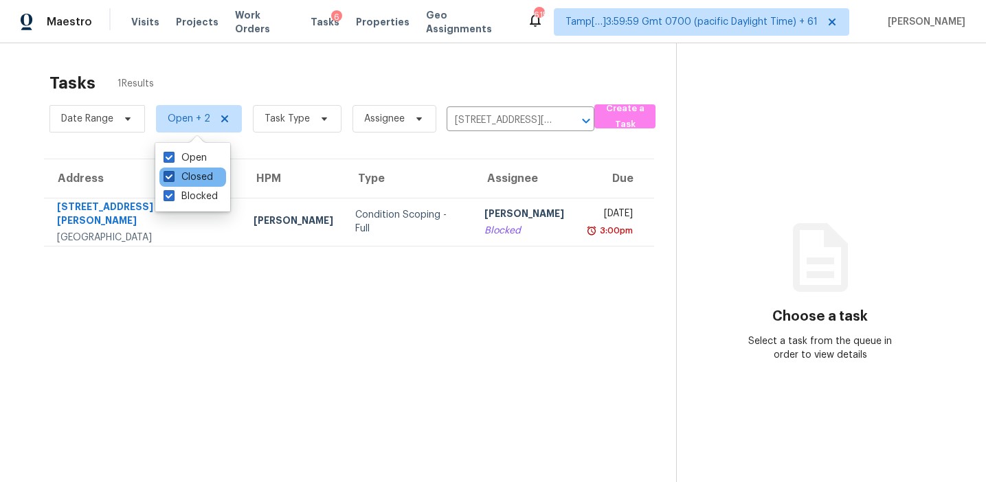
click at [199, 175] on label "Closed" at bounding box center [187, 177] width 49 height 14
click at [172, 175] on input "Closed" at bounding box center [167, 174] width 9 height 9
checkbox input "false"
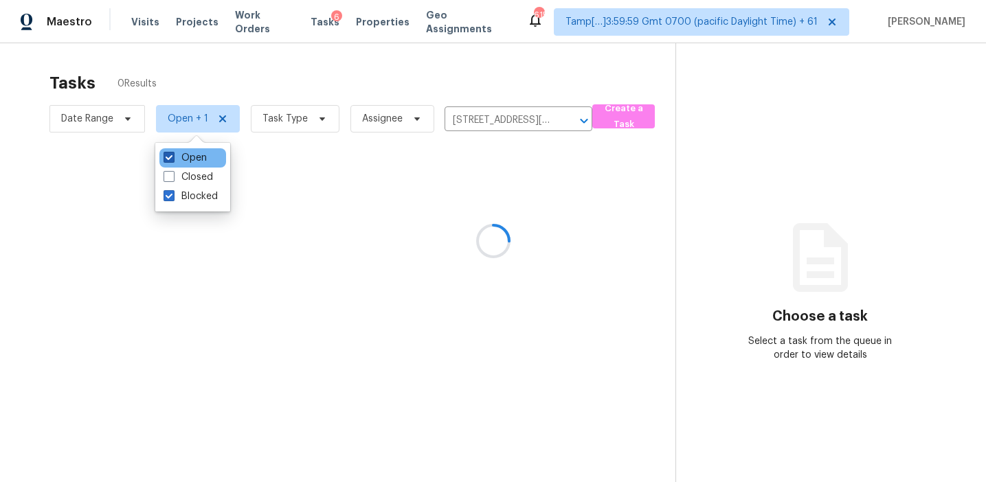
click at [199, 156] on label "Open" at bounding box center [184, 158] width 43 height 14
click at [172, 156] on input "Open" at bounding box center [167, 155] width 9 height 9
checkbox input "false"
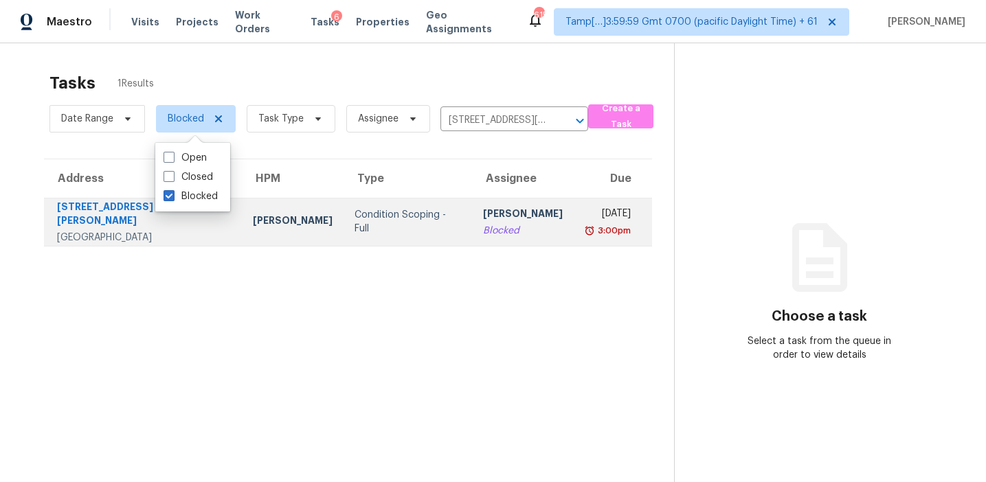
click at [373, 209] on td "Condition Scoping - Full" at bounding box center [407, 222] width 128 height 48
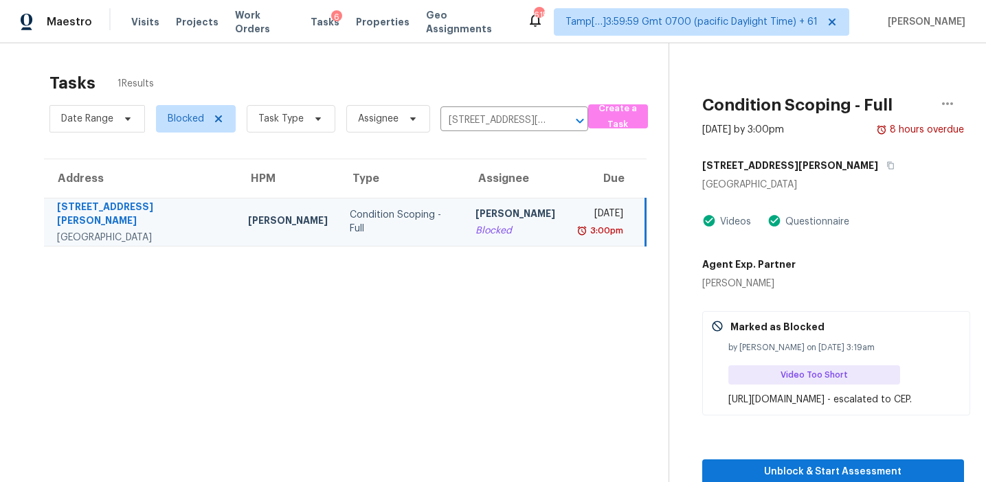
scroll to position [43, 0]
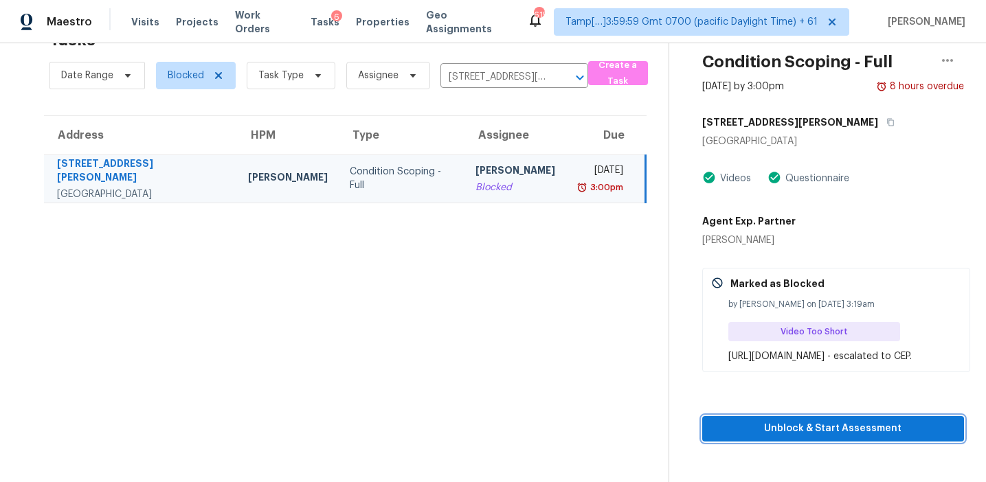
click at [784, 438] on span "Unblock & Start Assessment" at bounding box center [833, 428] width 240 height 17
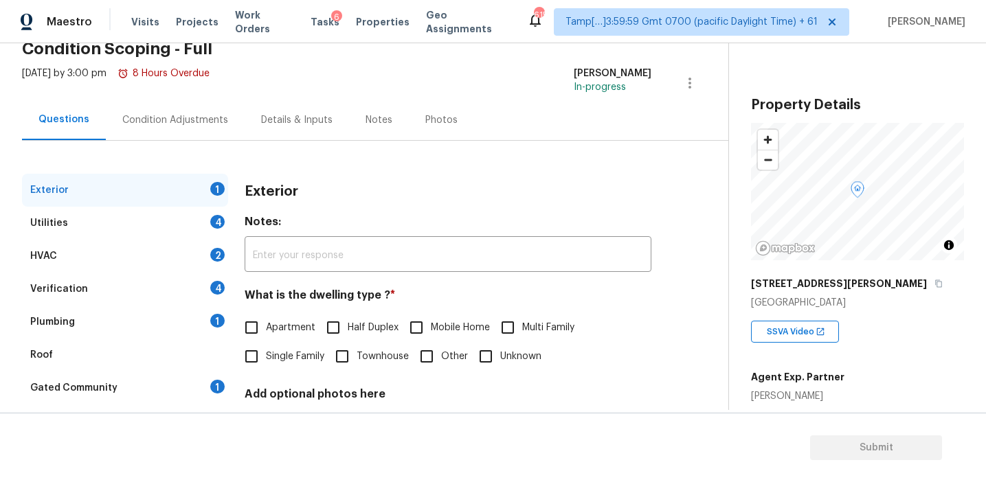
scroll to position [125, 0]
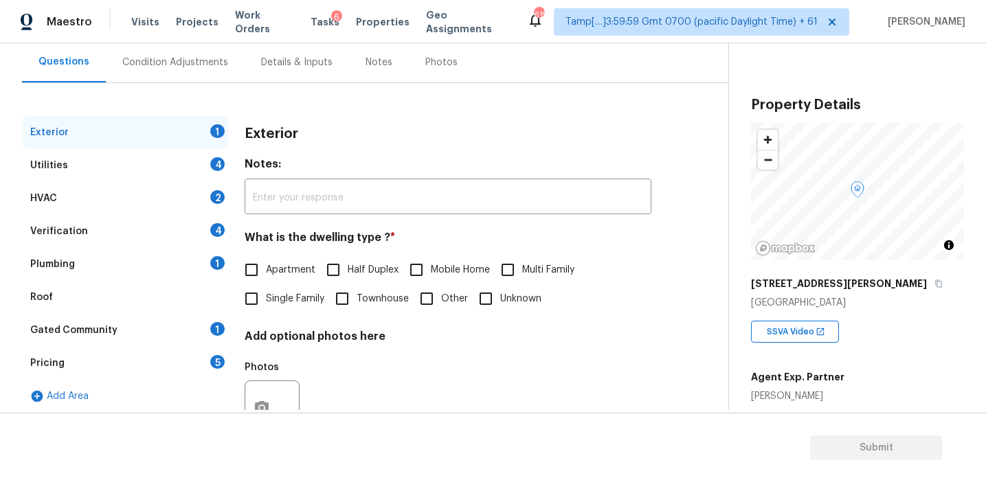
click at [200, 372] on div "Pricing 5" at bounding box center [125, 363] width 206 height 33
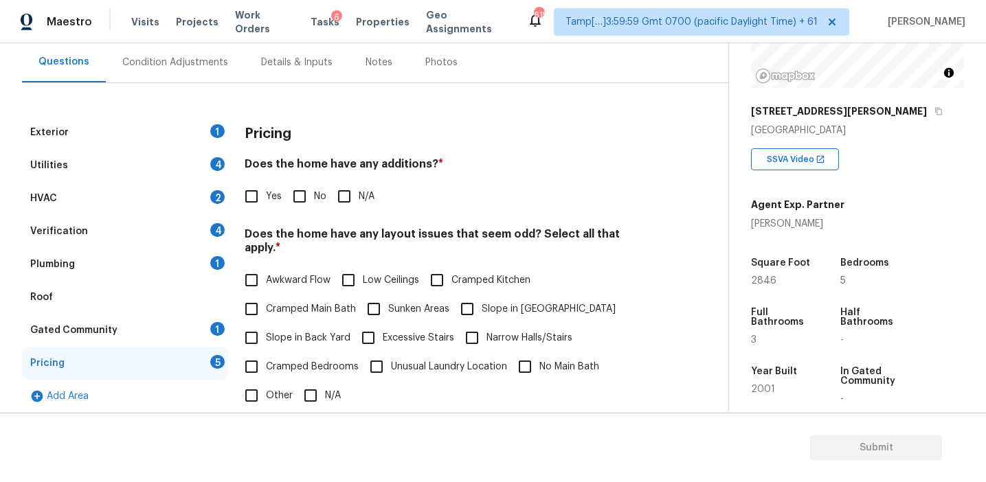
scroll to position [172, 0]
click at [334, 146] on div "Pricing" at bounding box center [448, 134] width 407 height 36
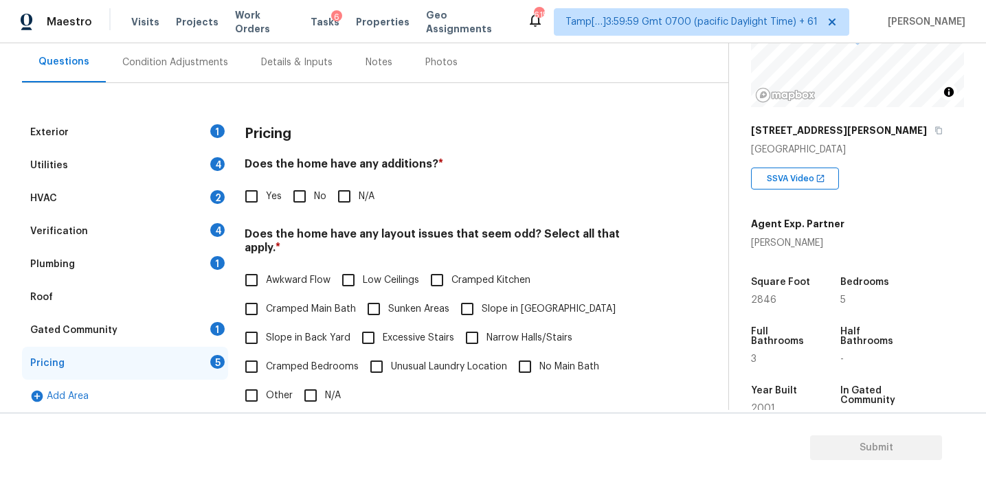
click at [302, 199] on input "No" at bounding box center [299, 196] width 29 height 29
click at [302, 199] on input "No" at bounding box center [299, 197] width 29 height 29
checkbox input "false"
click at [314, 331] on span "Slope in Back Yard" at bounding box center [308, 338] width 84 height 14
click at [266, 323] on input "Slope in Back Yard" at bounding box center [251, 337] width 29 height 29
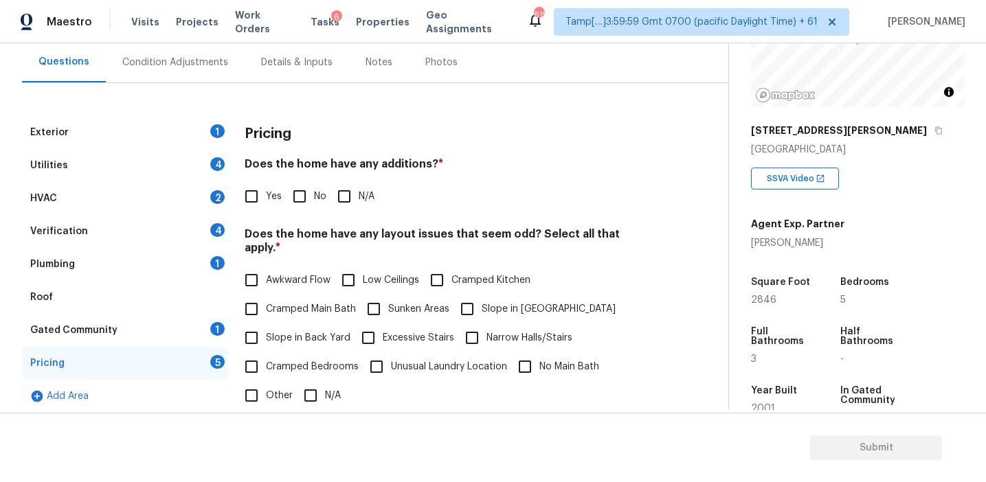
checkbox input "true"
click at [457, 299] on input "Slope in Front Yard" at bounding box center [467, 310] width 29 height 29
checkbox input "true"
click at [299, 202] on input "No" at bounding box center [299, 196] width 29 height 29
checkbox input "true"
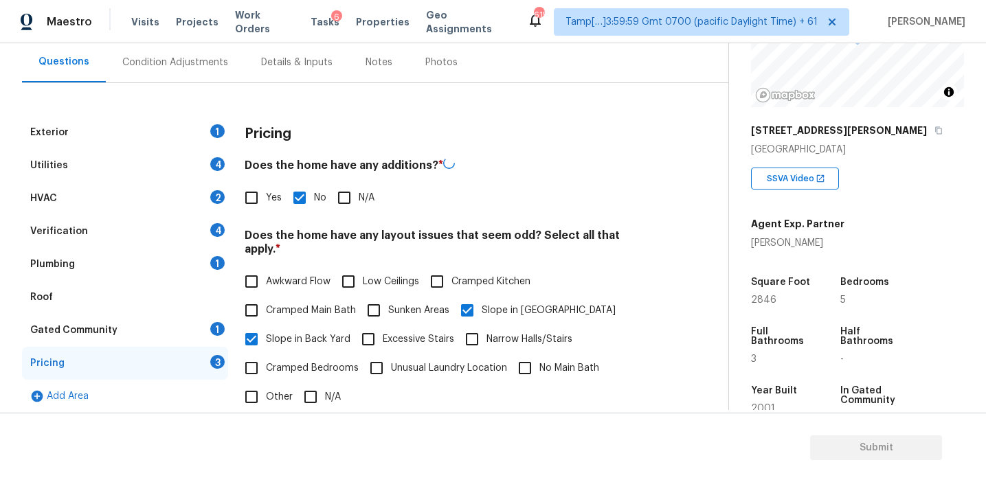
scroll to position [342, 0]
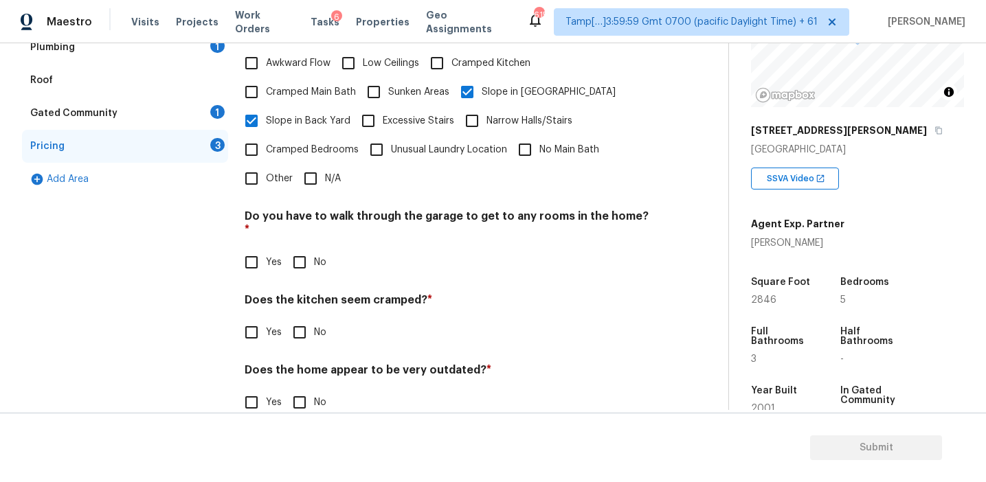
click at [301, 248] on input "No" at bounding box center [299, 262] width 29 height 29
checkbox input "true"
click at [304, 319] on div "Pricing Does the home have any additions? * Yes No N/A Does the home have any l…" at bounding box center [448, 167] width 407 height 536
click at [303, 388] on input "No" at bounding box center [299, 402] width 29 height 29
checkbox input "true"
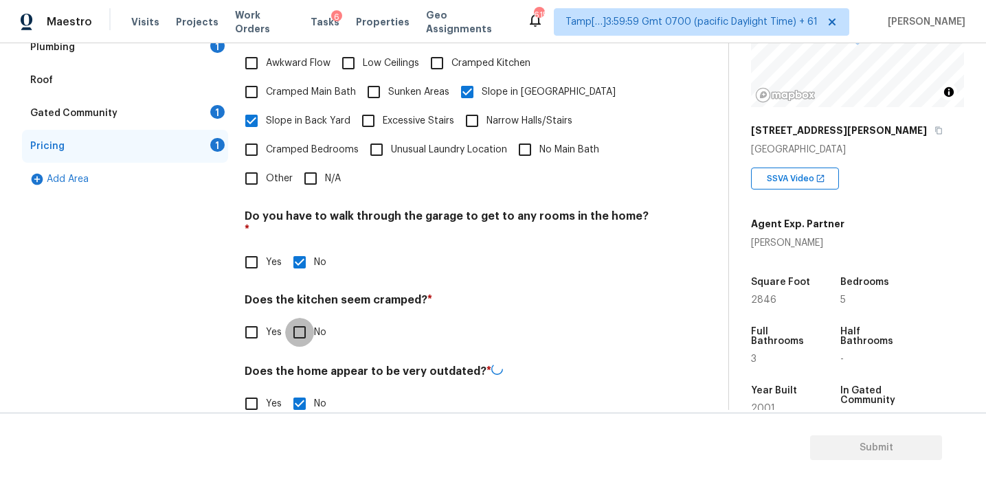
click at [307, 318] on input "No" at bounding box center [299, 332] width 29 height 29
checkbox input "true"
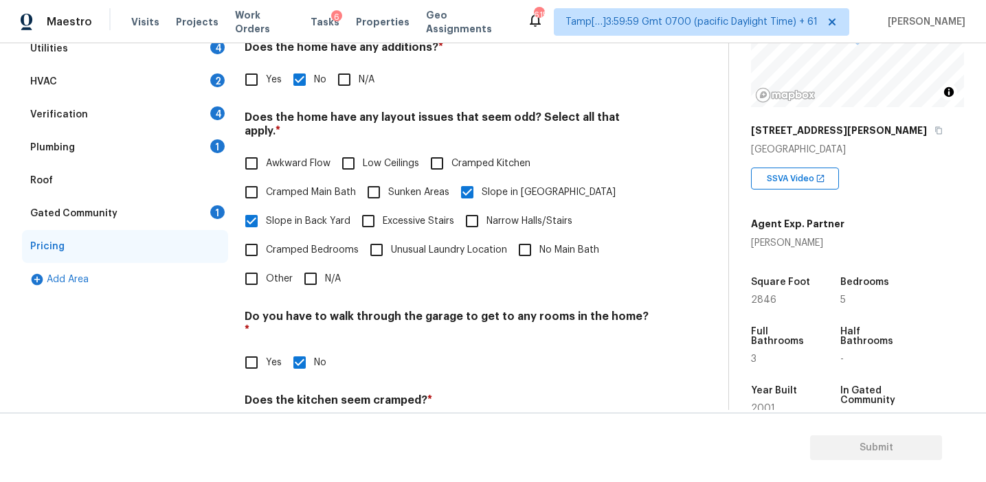
click at [207, 218] on div "Gated Community 1" at bounding box center [125, 213] width 206 height 33
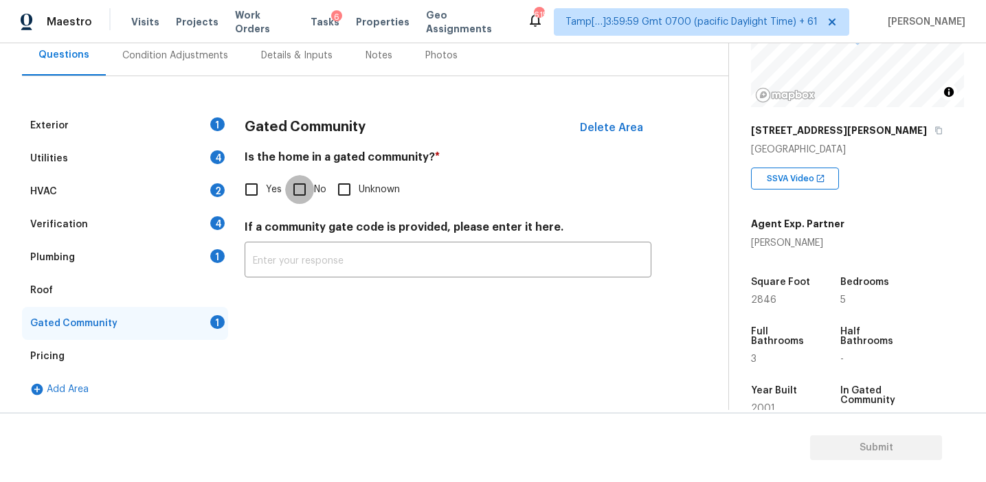
click at [298, 192] on input "No" at bounding box center [299, 189] width 29 height 29
checkbox input "true"
click at [196, 255] on div "Plumbing 1" at bounding box center [125, 257] width 206 height 33
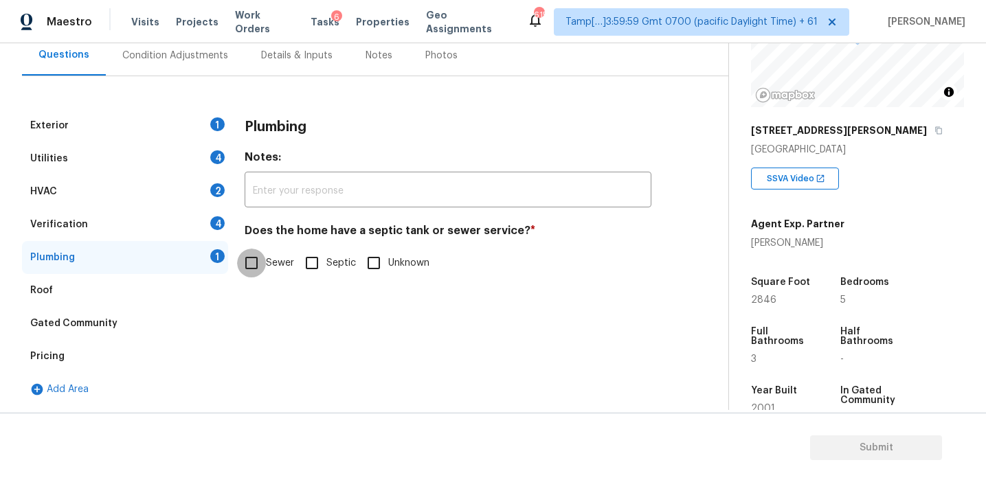
click at [256, 264] on input "Sewer" at bounding box center [251, 263] width 29 height 29
checkbox input "true"
click at [204, 225] on div "Verification 4" at bounding box center [125, 224] width 206 height 33
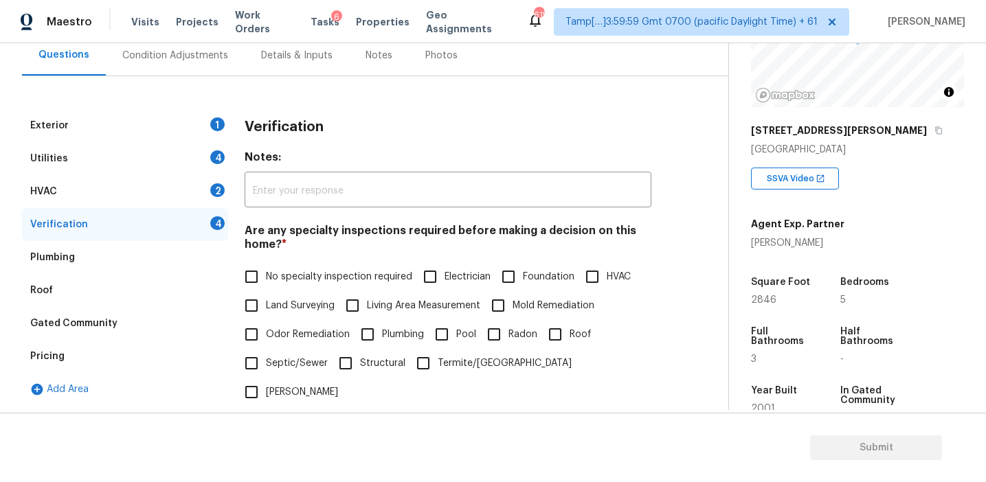
click at [293, 274] on span "No specialty inspection required" at bounding box center [339, 277] width 146 height 14
click at [266, 274] on input "No specialty inspection required" at bounding box center [251, 276] width 29 height 29
checkbox input "true"
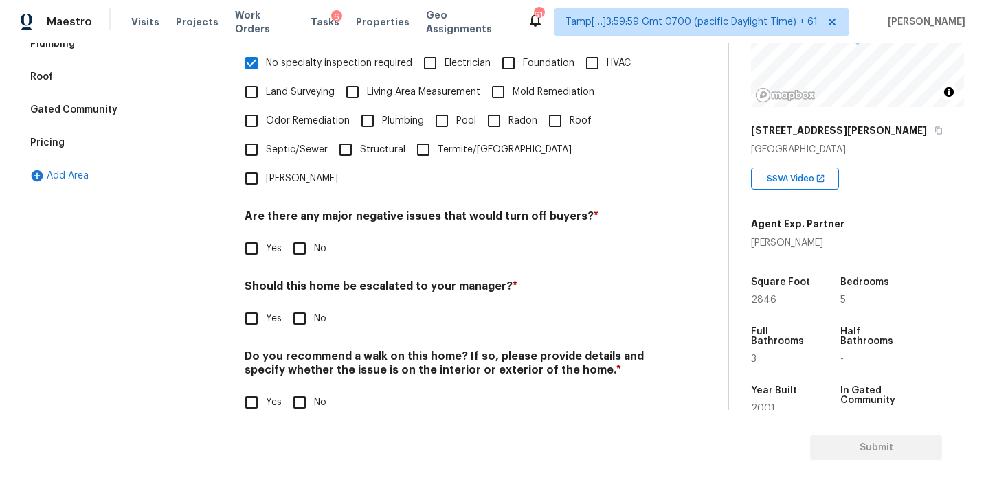
scroll to position [344, 0]
click at [302, 236] on input "No" at bounding box center [299, 250] width 29 height 29
checkbox input "true"
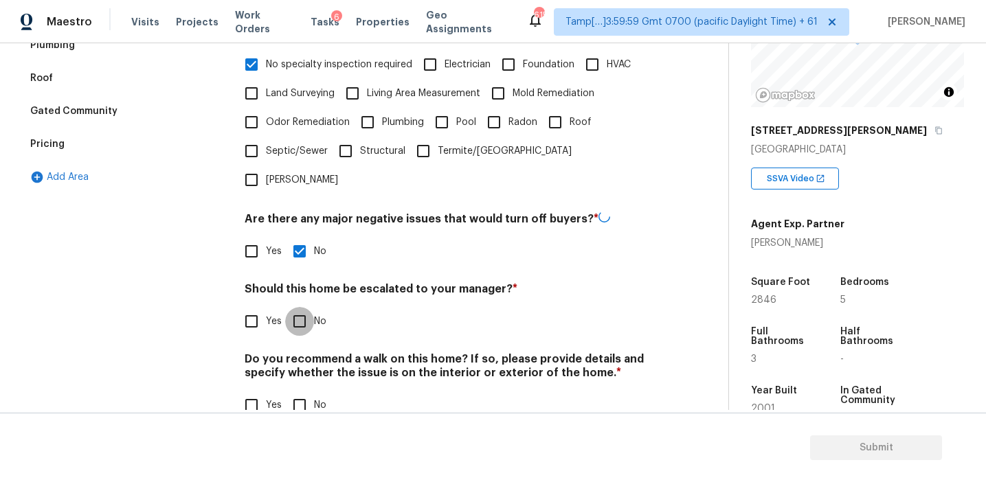
click at [302, 307] on input "No" at bounding box center [299, 321] width 29 height 29
checkbox input "true"
click at [305, 391] on input "No" at bounding box center [299, 405] width 29 height 29
checkbox input "true"
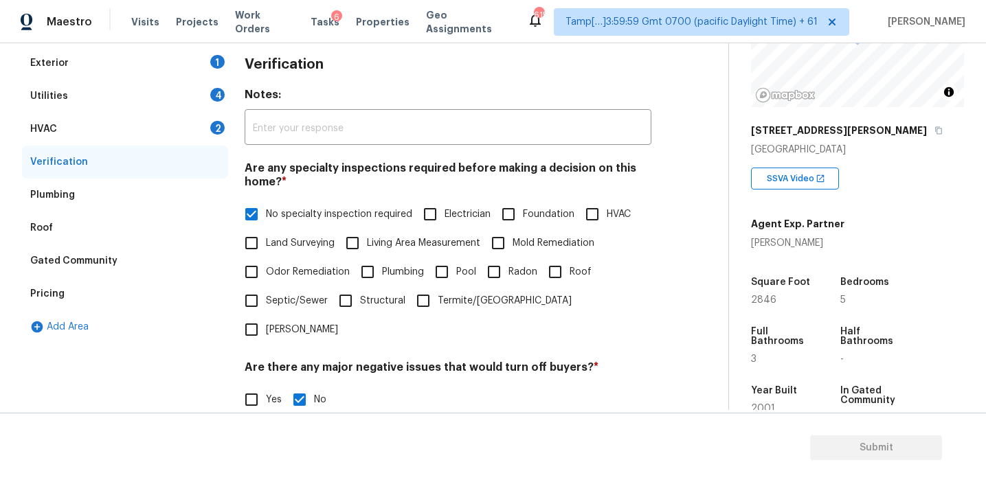
scroll to position [181, 0]
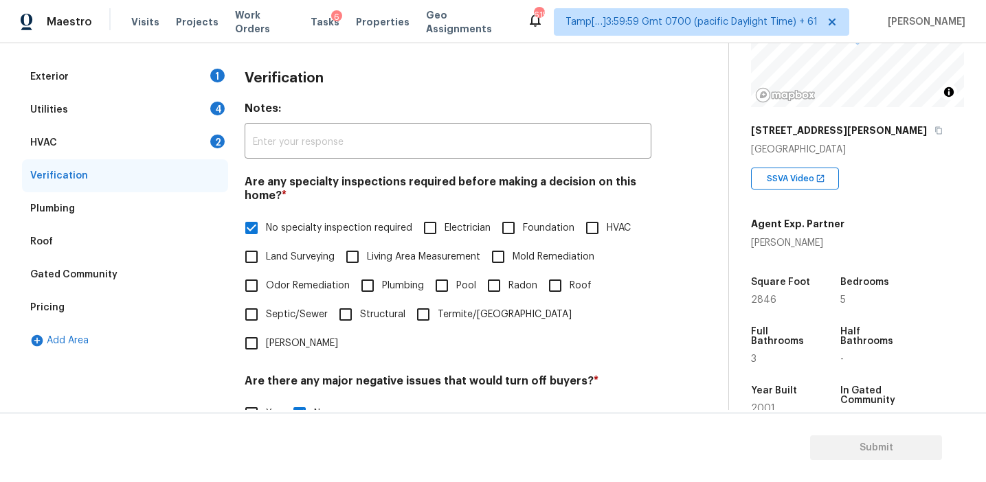
click at [206, 137] on div "HVAC 2" at bounding box center [125, 142] width 206 height 33
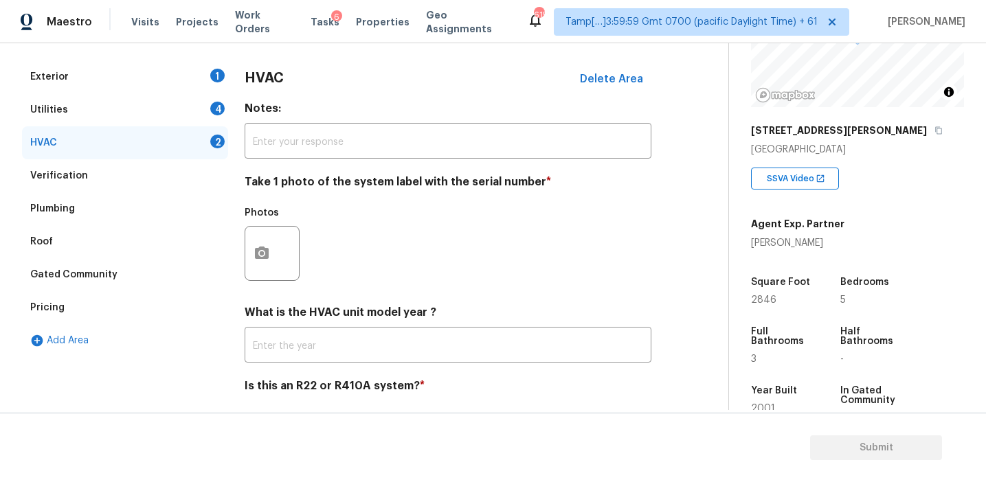
scroll to position [225, 0]
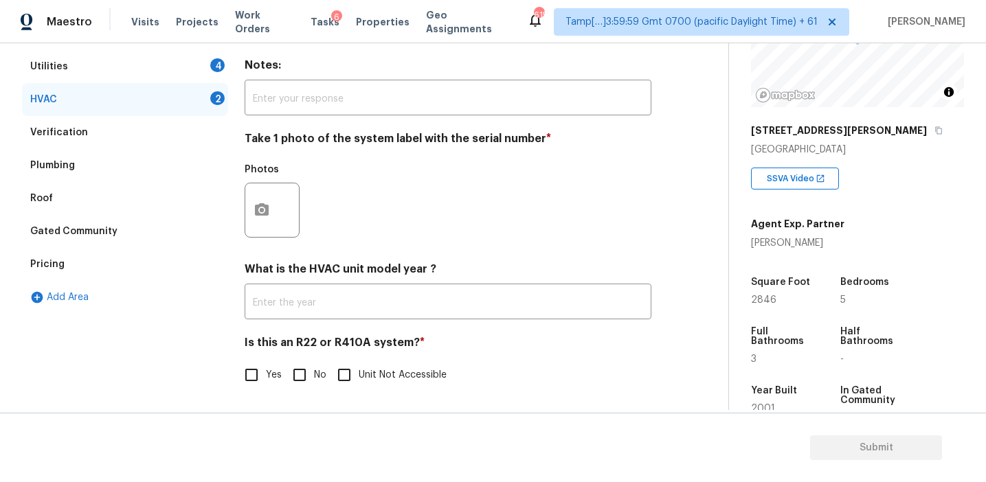
click at [299, 373] on input "No" at bounding box center [299, 375] width 29 height 29
checkbox input "true"
click at [297, 295] on input "text" at bounding box center [448, 303] width 407 height 32
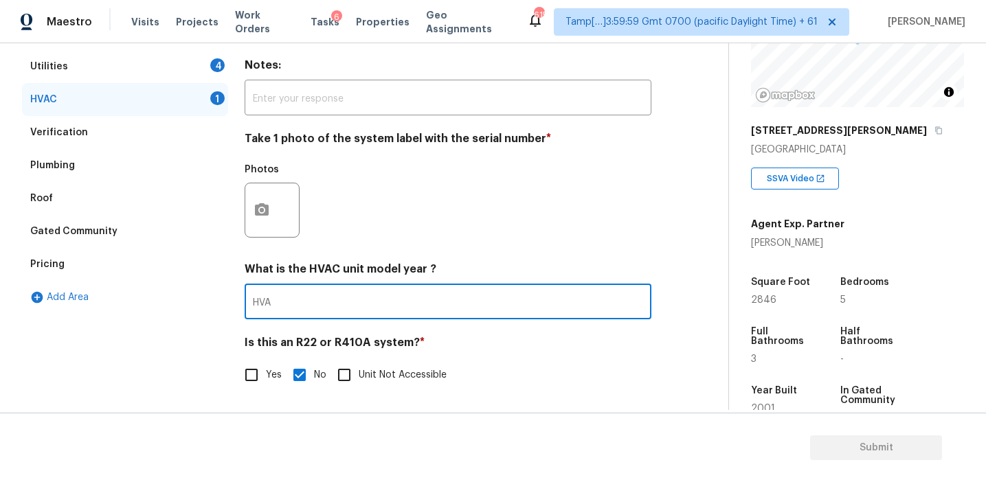
type input "HVAC"
click at [308, 295] on input "HVAC" at bounding box center [448, 303] width 407 height 32
click at [308, 110] on input "text" at bounding box center [448, 99] width 407 height 32
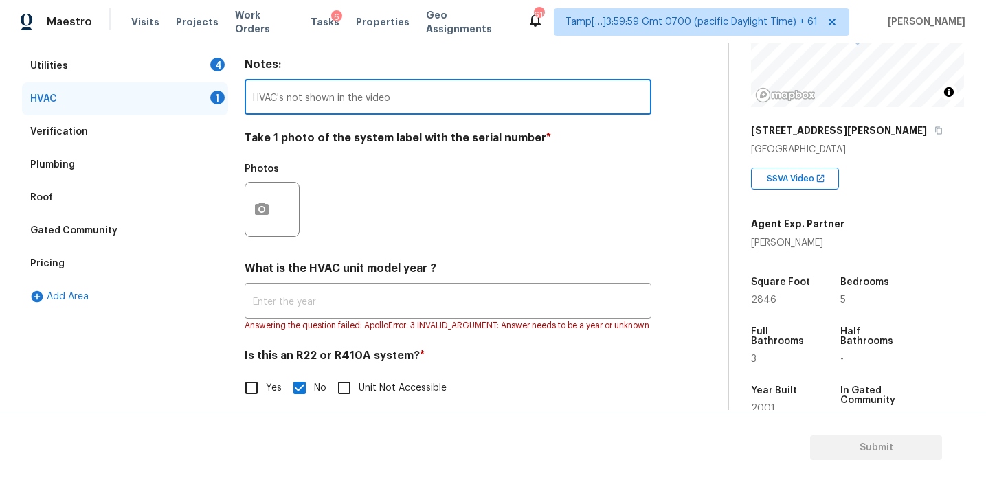
type input "HVAC's not shown in the video"
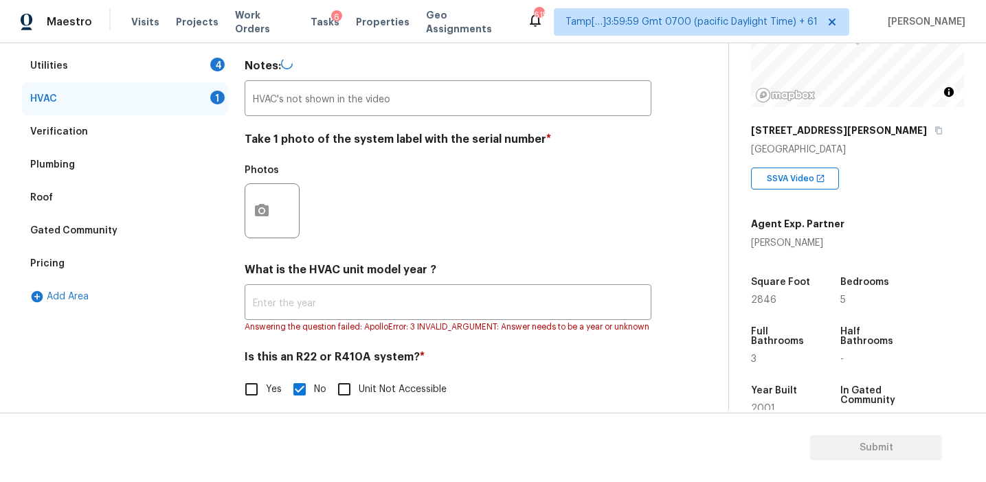
click at [365, 187] on div "Photos" at bounding box center [448, 201] width 407 height 89
click at [263, 227] on button "button" at bounding box center [261, 210] width 33 height 54
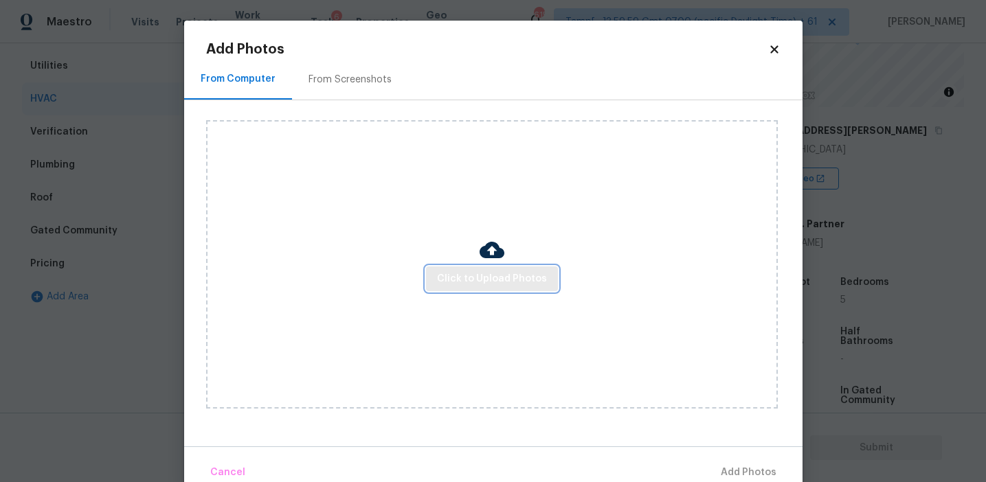
click at [457, 278] on span "Click to Upload Photos" at bounding box center [492, 279] width 110 height 17
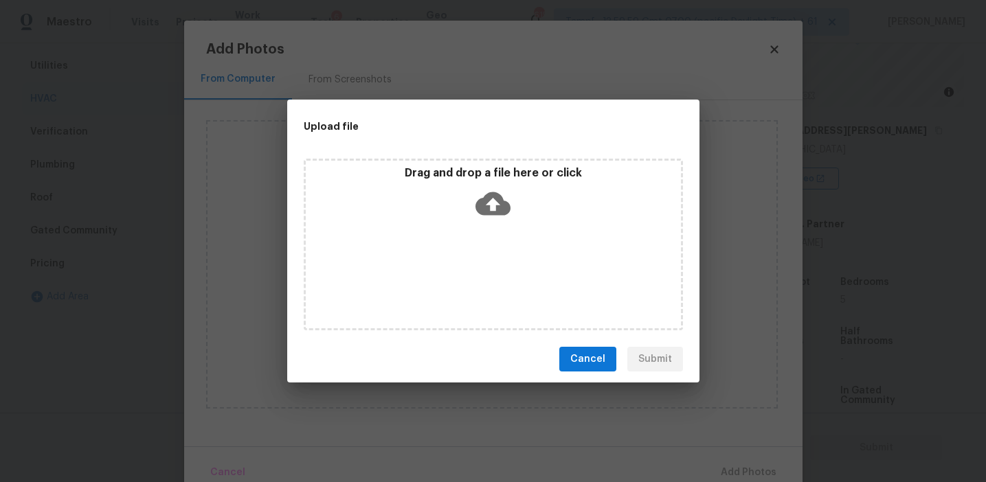
click at [465, 198] on div "Drag and drop a file here or click" at bounding box center [493, 195] width 375 height 59
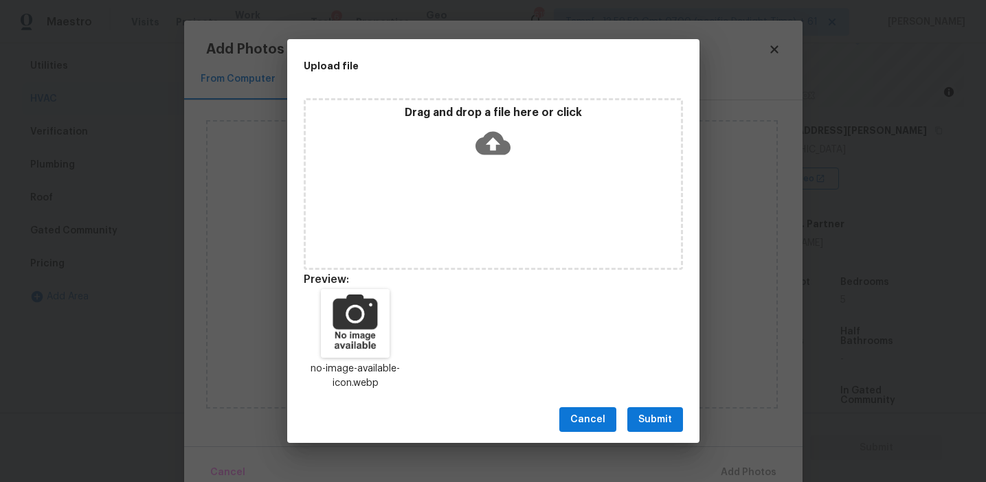
click at [650, 420] on span "Submit" at bounding box center [655, 419] width 34 height 17
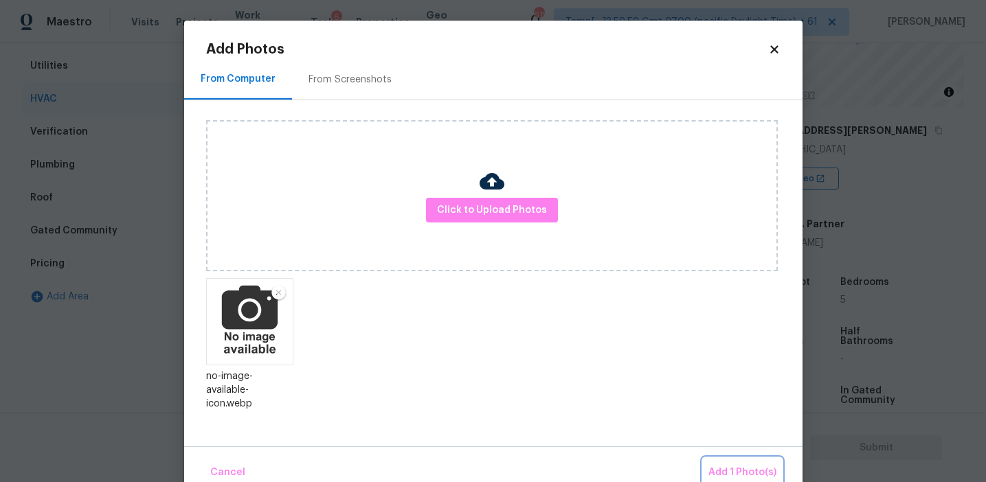
click at [722, 464] on button "Add 1 Photo(s)" at bounding box center [742, 473] width 79 height 30
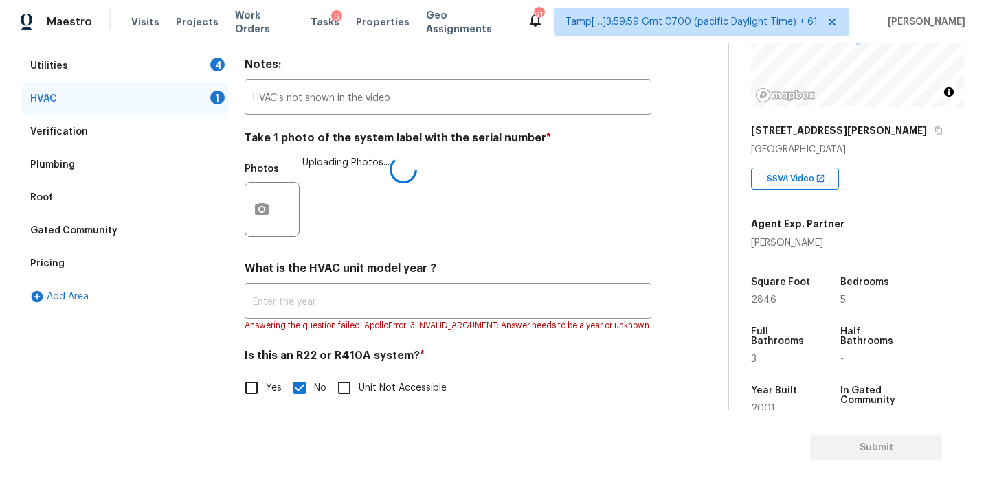
click at [504, 267] on h4 "What is the HVAC unit model year ?" at bounding box center [448, 271] width 407 height 19
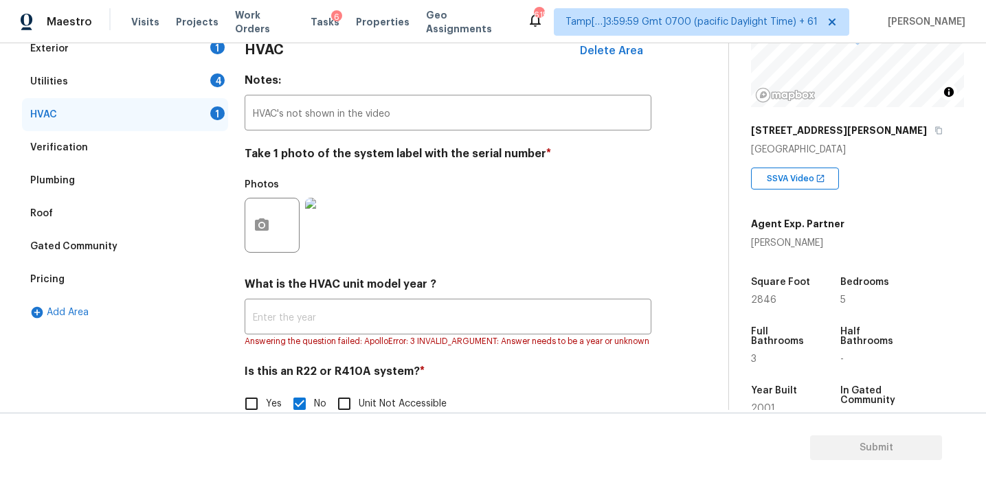
scroll to position [152, 0]
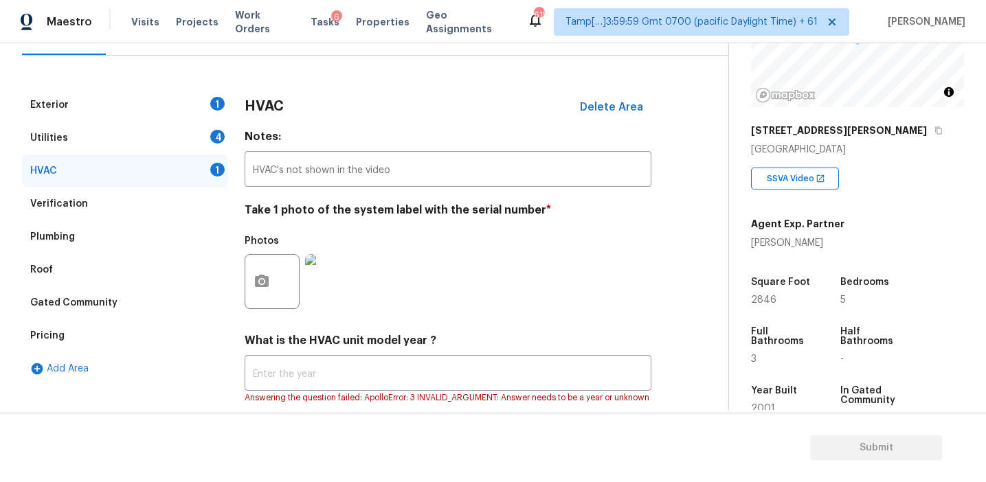
click at [207, 133] on div "Utilities 4" at bounding box center [125, 138] width 206 height 33
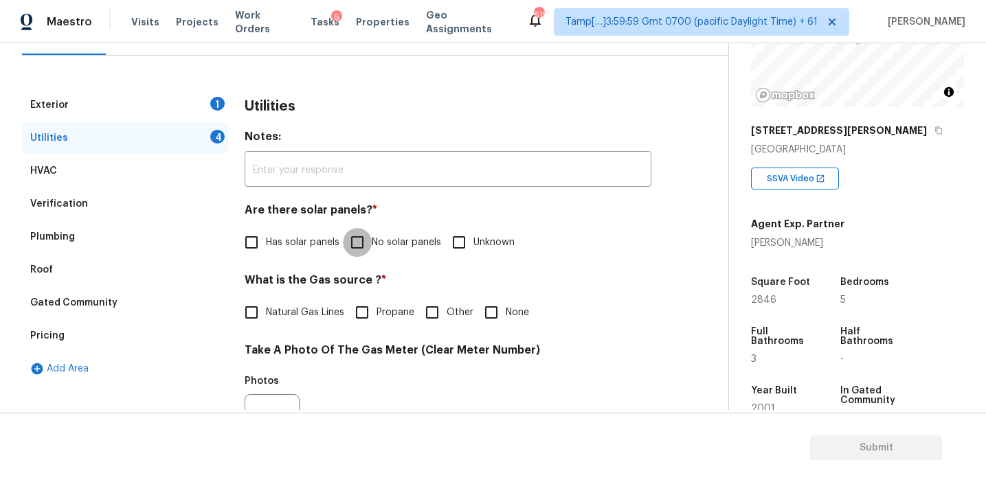
click at [361, 247] on input "No solar panels" at bounding box center [357, 242] width 29 height 29
checkbox input "true"
click at [308, 308] on span "Natural Gas Lines" at bounding box center [305, 313] width 78 height 14
click at [266, 308] on input "Natural Gas Lines" at bounding box center [251, 312] width 29 height 29
checkbox input "true"
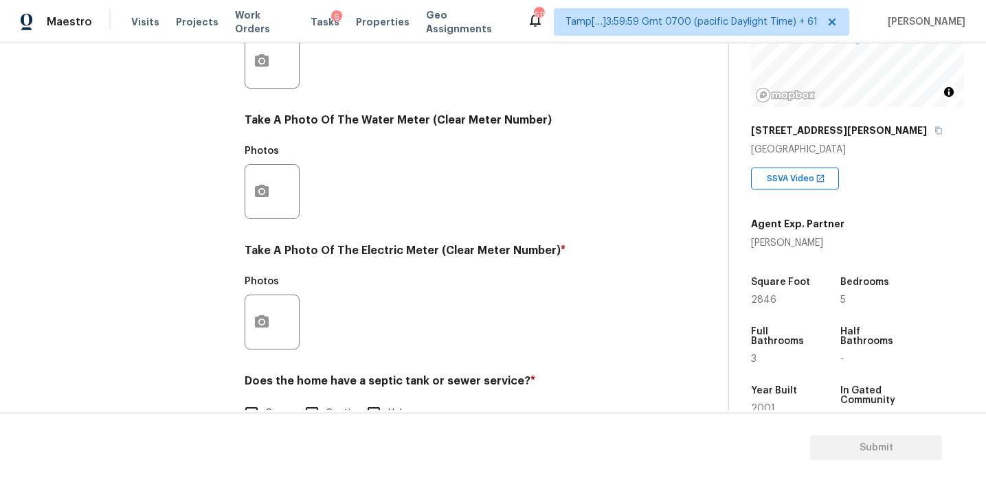
scroll to position [552, 0]
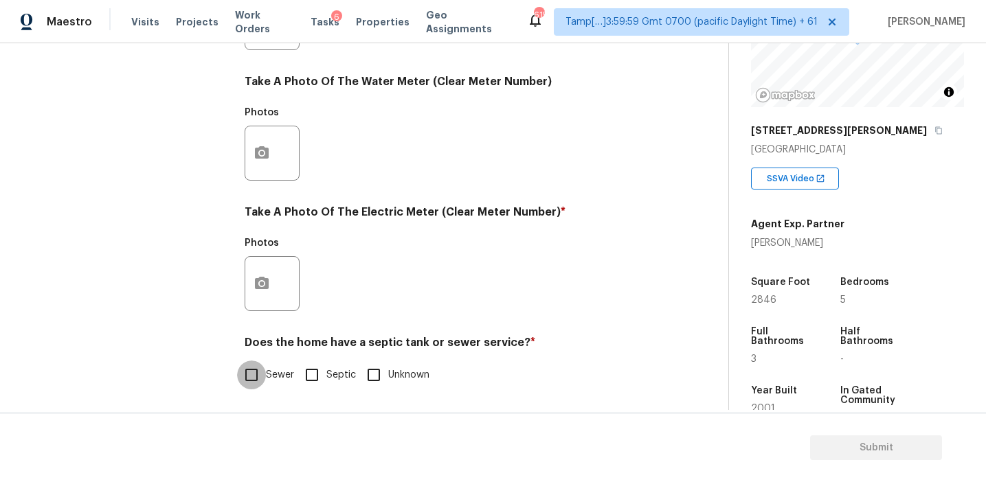
click at [253, 366] on input "Sewer" at bounding box center [251, 375] width 29 height 29
checkbox input "true"
click at [264, 267] on button "button" at bounding box center [261, 284] width 33 height 54
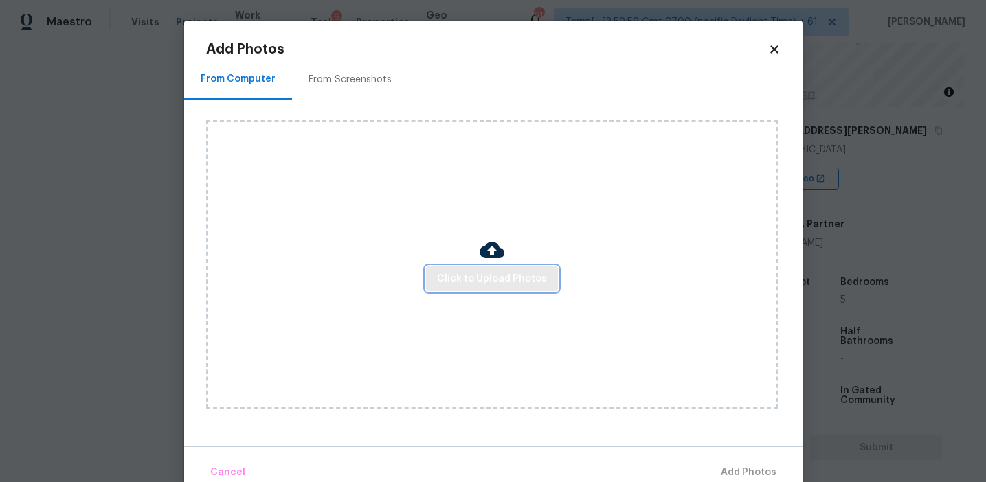
click at [448, 266] on button "Click to Upload Photos" at bounding box center [492, 278] width 132 height 25
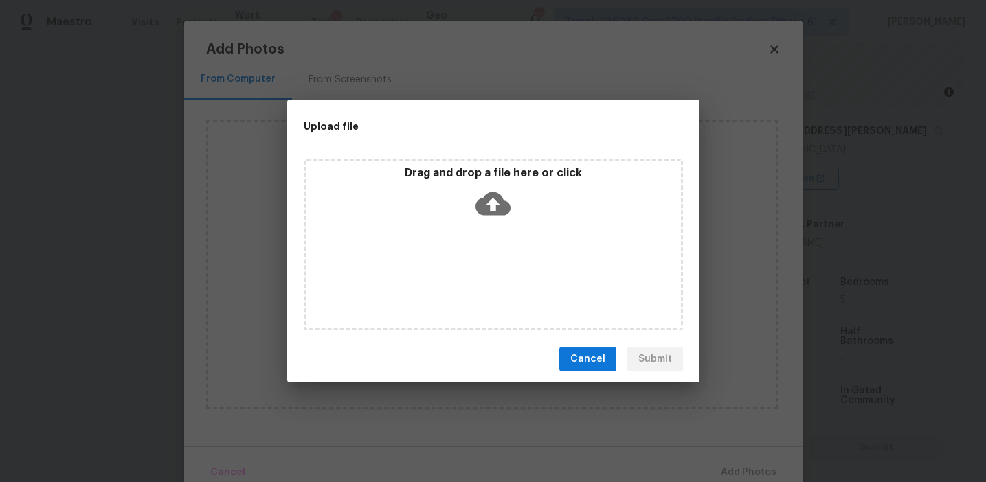
click at [440, 202] on div "Drag and drop a file here or click" at bounding box center [493, 195] width 375 height 59
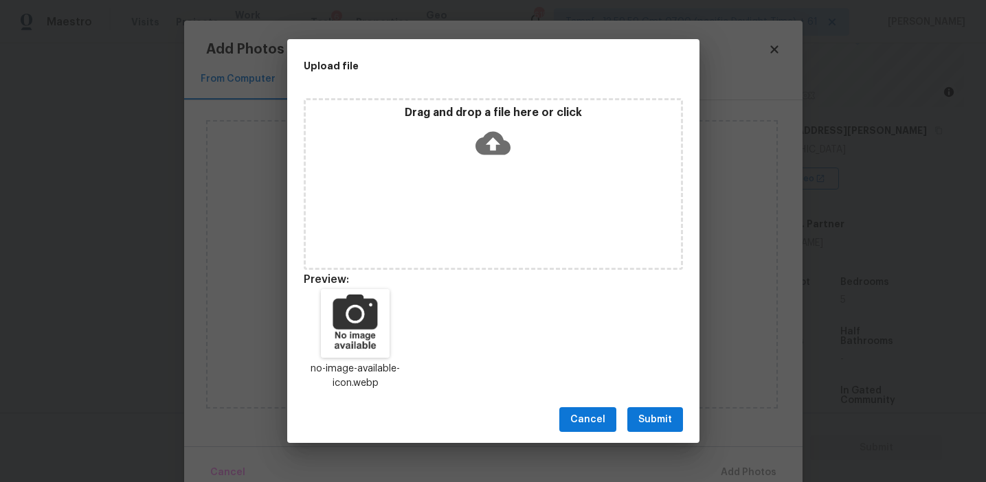
click at [652, 418] on span "Submit" at bounding box center [655, 419] width 34 height 17
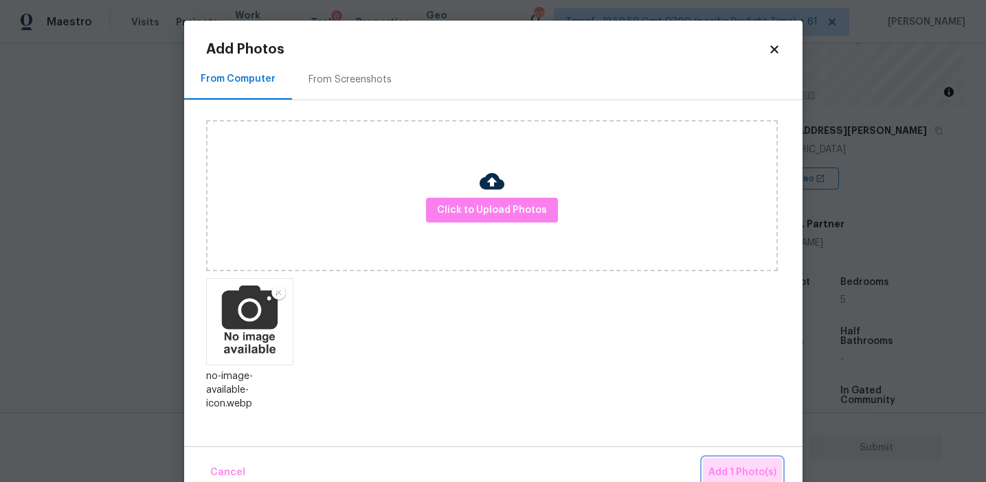
click at [716, 469] on span "Add 1 Photo(s)" at bounding box center [742, 472] width 68 height 17
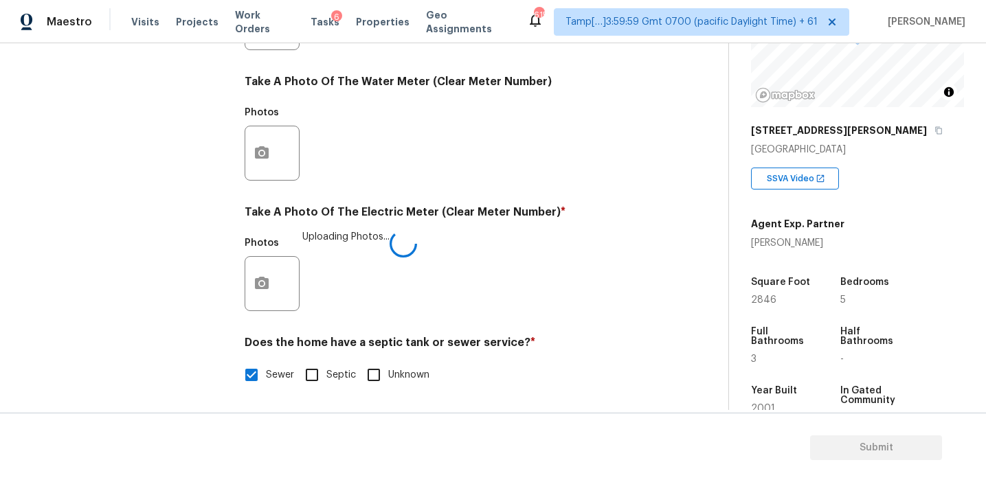
click at [545, 238] on div "Photos Uploading Photos..." at bounding box center [448, 274] width 407 height 89
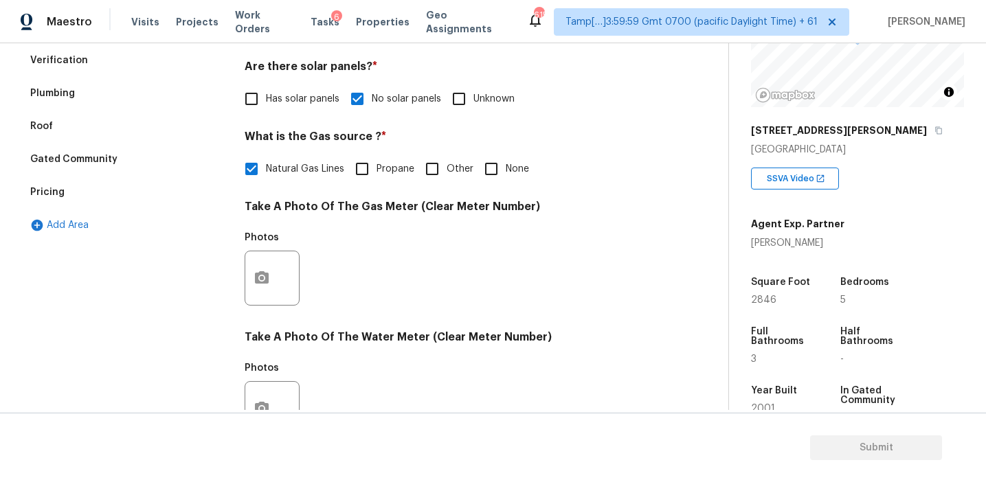
scroll to position [174, 0]
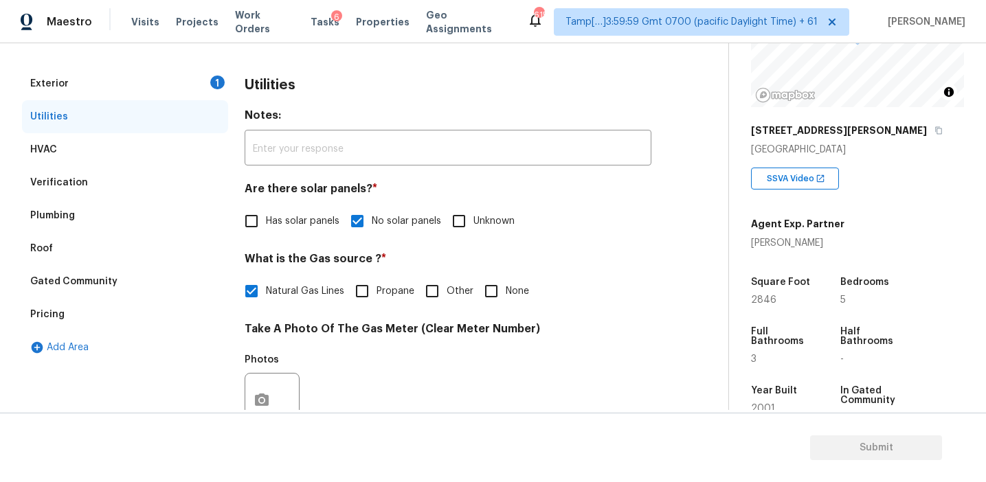
click at [193, 75] on div "Exterior 1" at bounding box center [125, 83] width 206 height 33
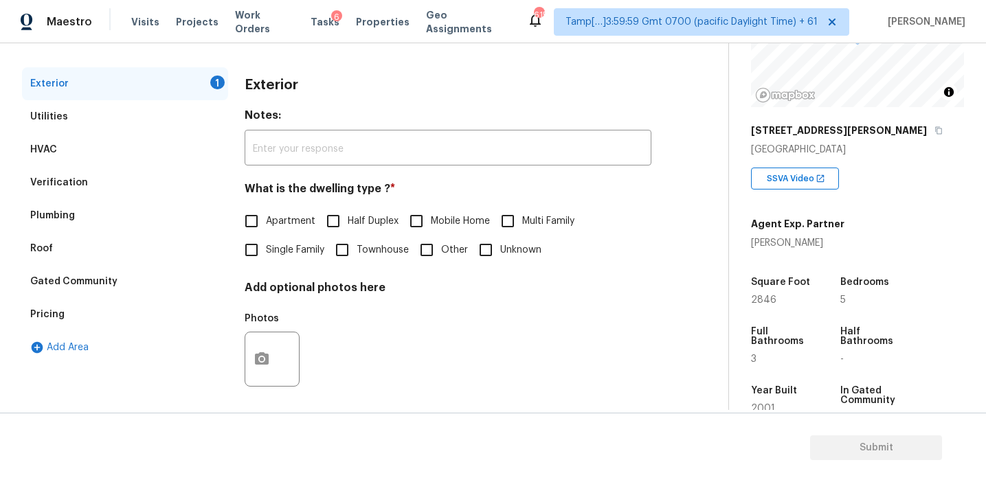
click at [256, 240] on input "Single Family" at bounding box center [251, 250] width 29 height 29
checkbox input "true"
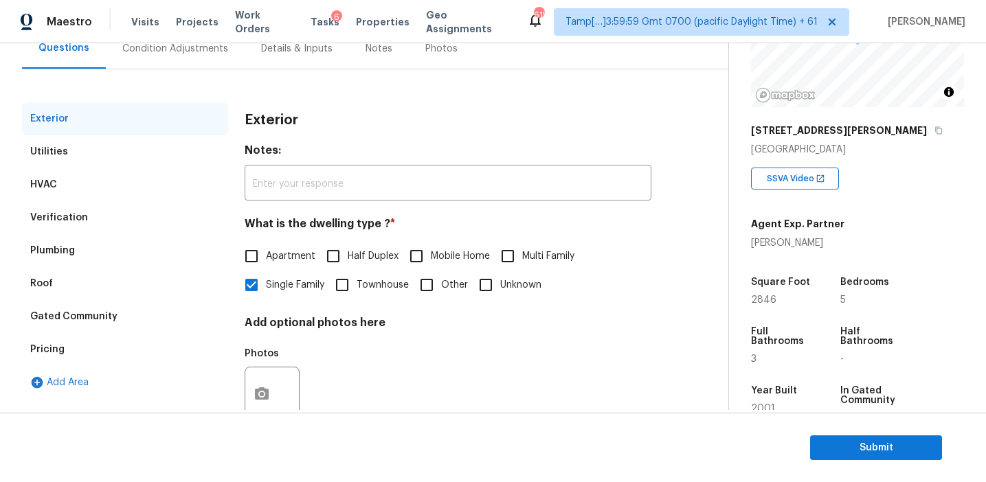
scroll to position [129, 0]
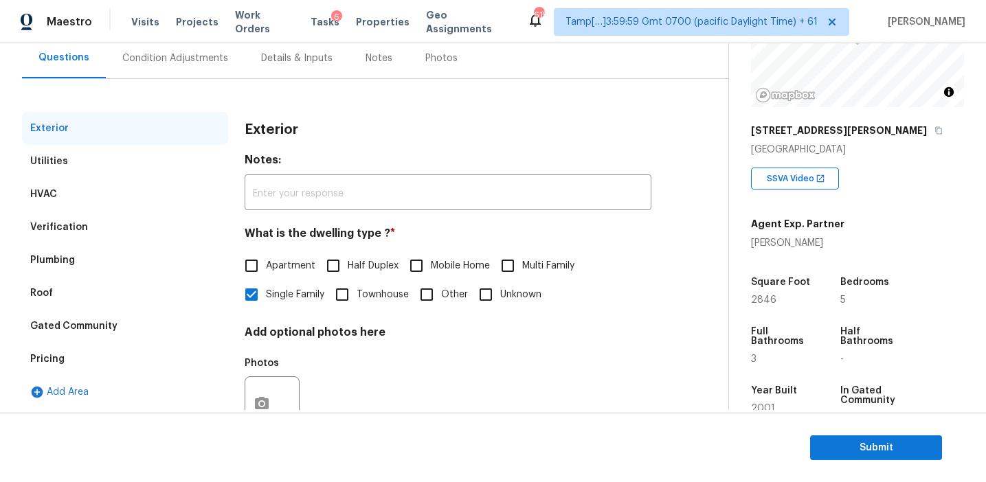
click at [198, 66] on div "Condition Adjustments" at bounding box center [175, 58] width 139 height 41
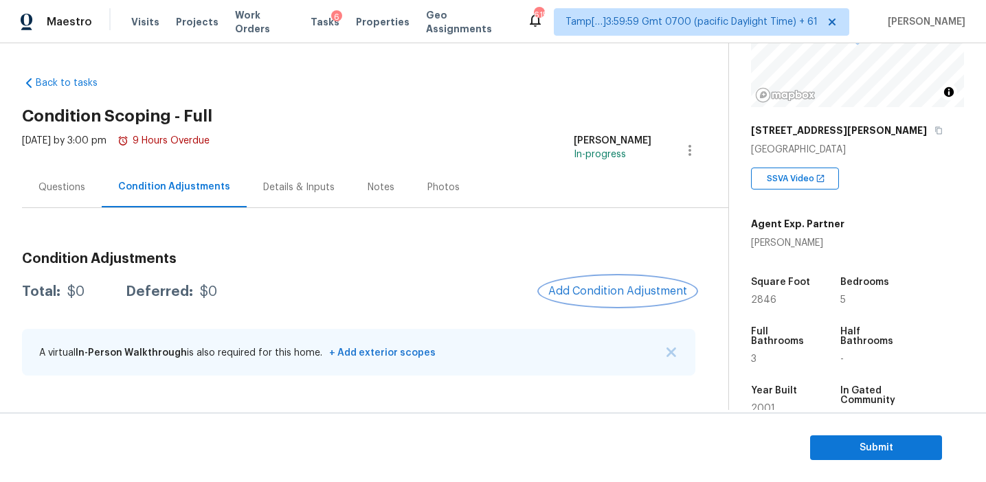
click at [603, 291] on span "Add Condition Adjustment" at bounding box center [617, 291] width 139 height 12
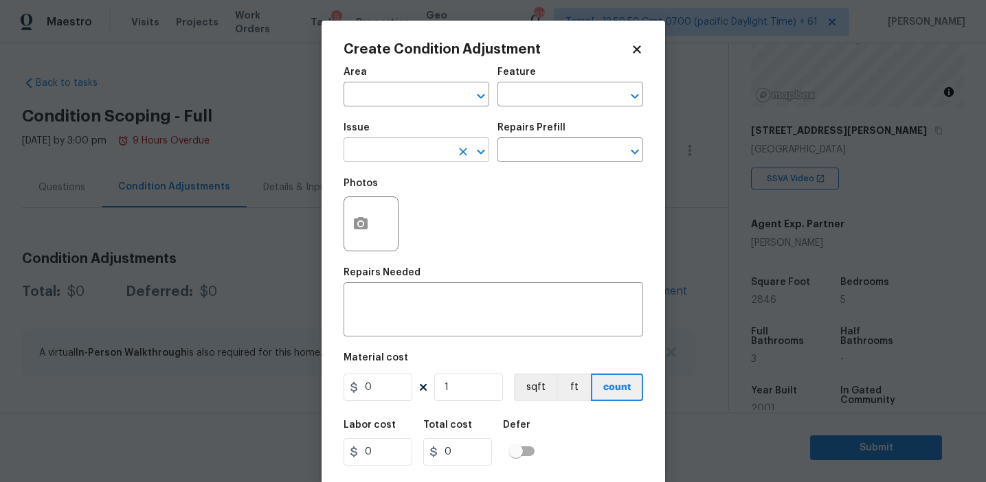
click at [418, 142] on input "text" at bounding box center [396, 151] width 107 height 21
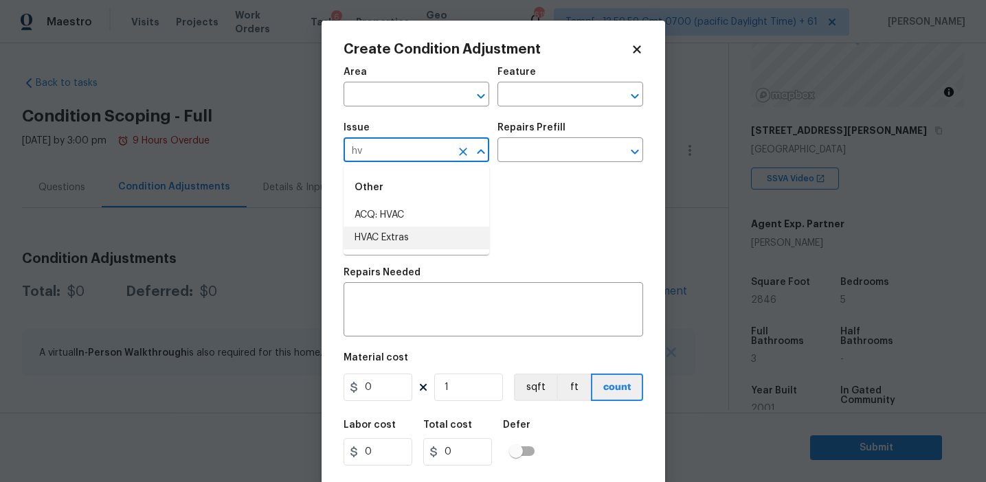
click at [428, 234] on li "HVAC Extras" at bounding box center [416, 238] width 146 height 23
type input "HVAC Extras"
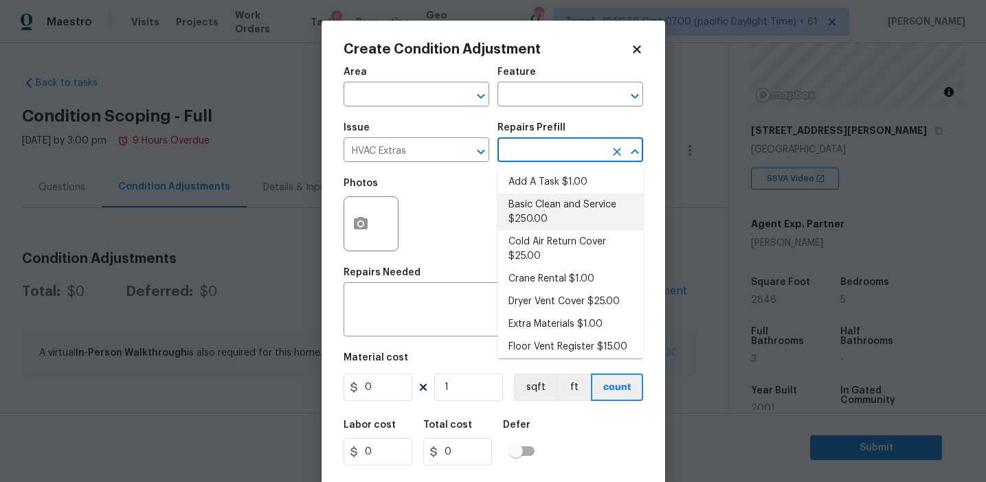
click at [536, 214] on li "Basic Clean and Service $250.00" at bounding box center [570, 212] width 146 height 37
type input "HVAC"
type textarea "General Service HVAC system including: cleaning condenser and evaporator coils,…"
type input "250"
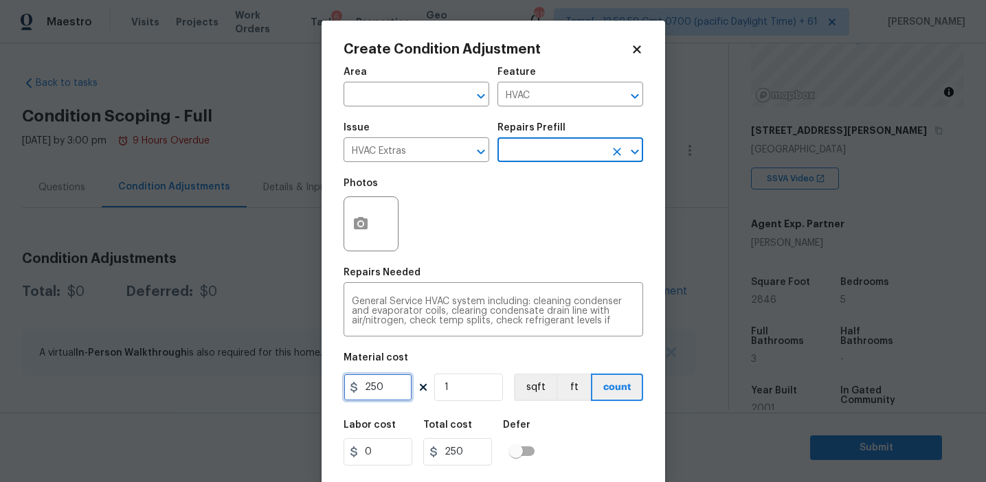
click at [371, 386] on input "250" at bounding box center [377, 387] width 69 height 27
type input "750"
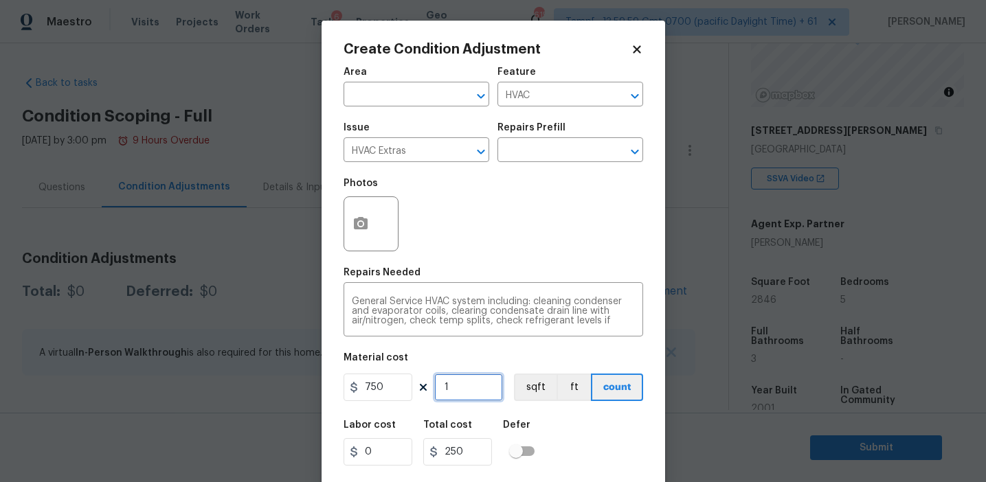
type input "750"
type input "2"
type input "1500"
type input "2"
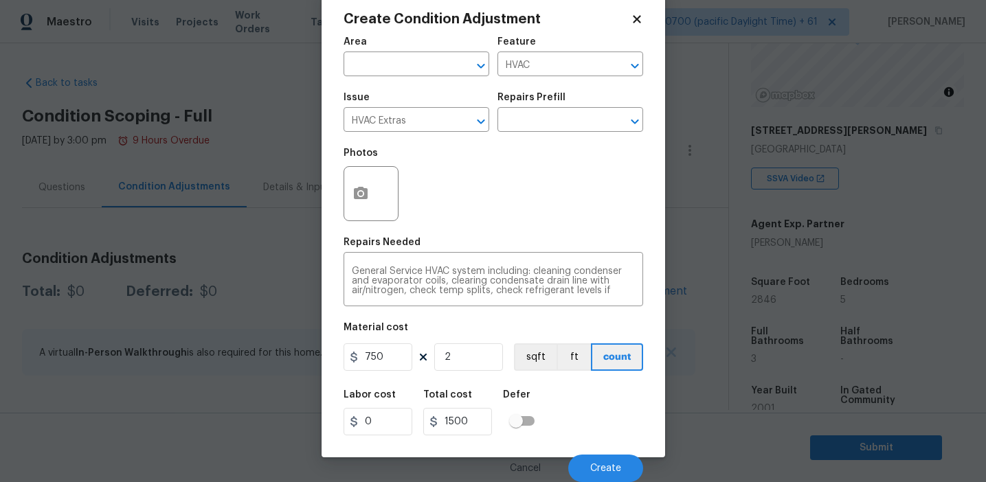
click at [569, 415] on div "Labor cost 0 Total cost 1500 Defer" at bounding box center [492, 413] width 299 height 62
click at [574, 412] on div "Labor cost 0 Total cost 1500 Defer" at bounding box center [492, 413] width 299 height 62
click at [595, 464] on span "Create" at bounding box center [605, 469] width 31 height 10
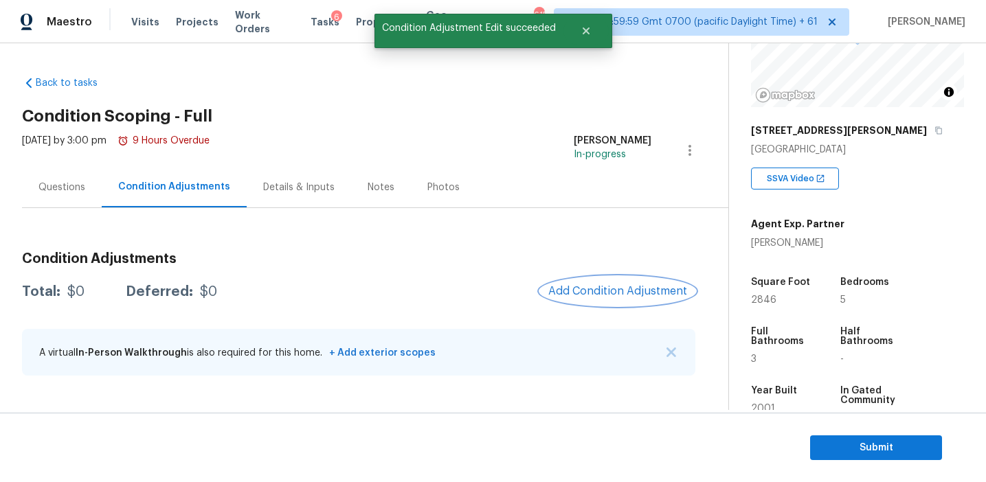
scroll to position [0, 0]
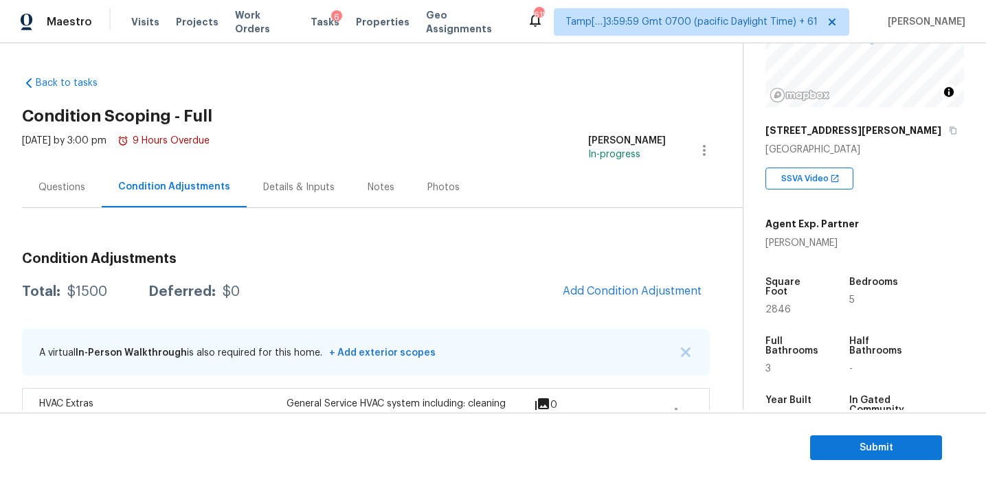
click at [525, 249] on div "Condition Adjustments Total: $1500 Deferred: $0 Add Condition Adjustment A virt…" at bounding box center [366, 385] width 688 height 288
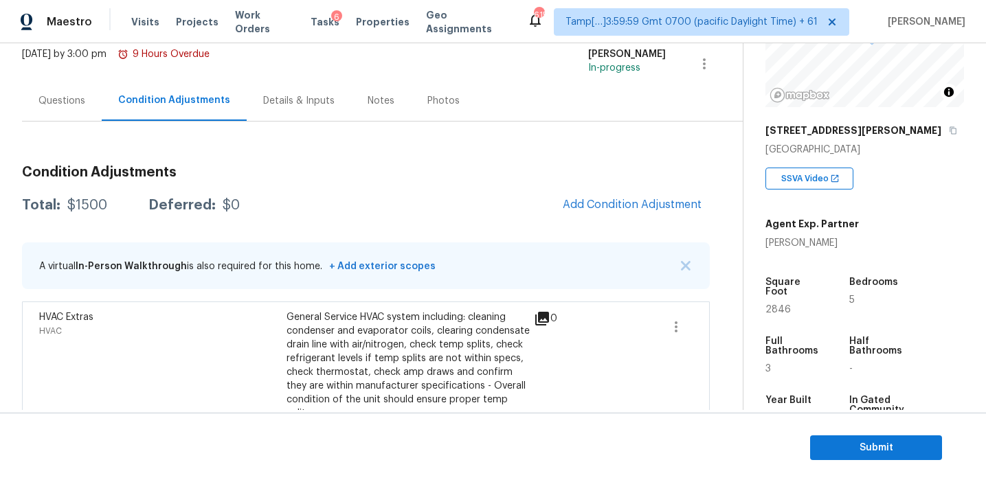
scroll to position [110, 0]
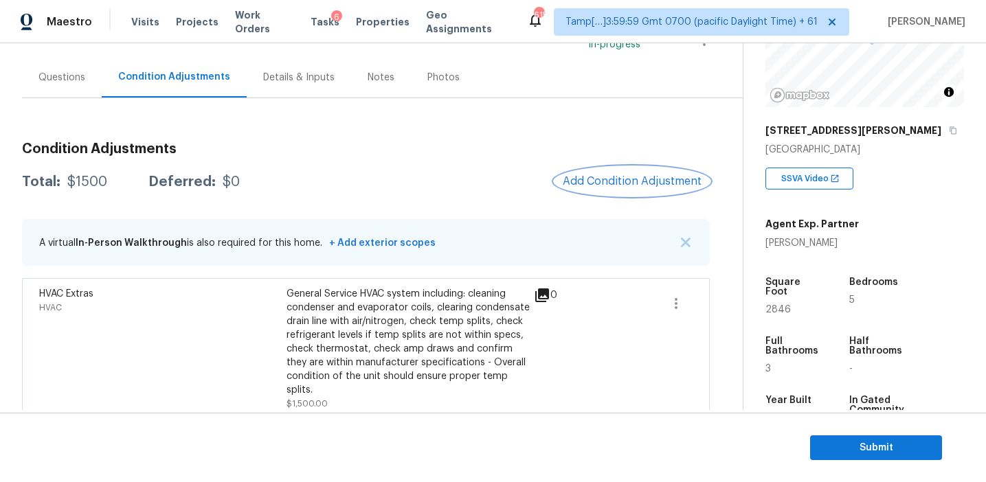
click at [600, 185] on span "Add Condition Adjustment" at bounding box center [632, 181] width 139 height 12
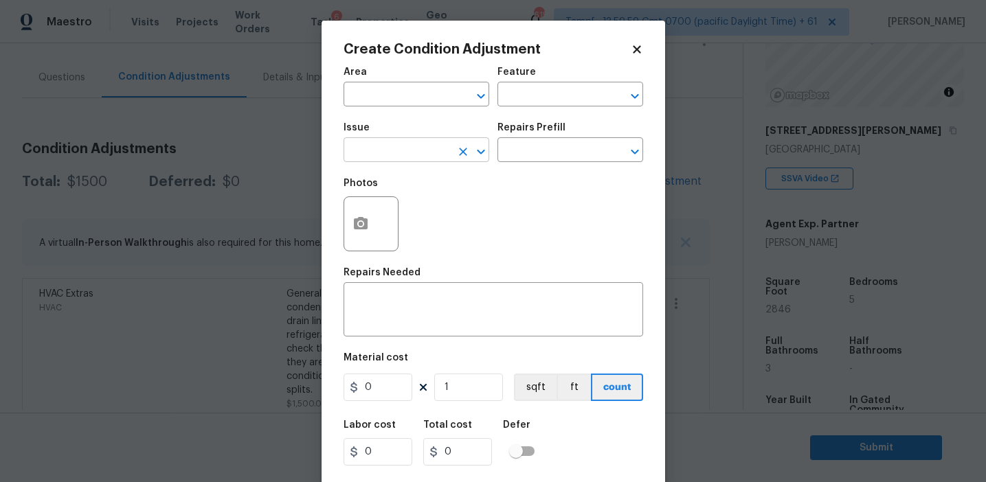
click at [393, 156] on input "text" at bounding box center [396, 151] width 107 height 21
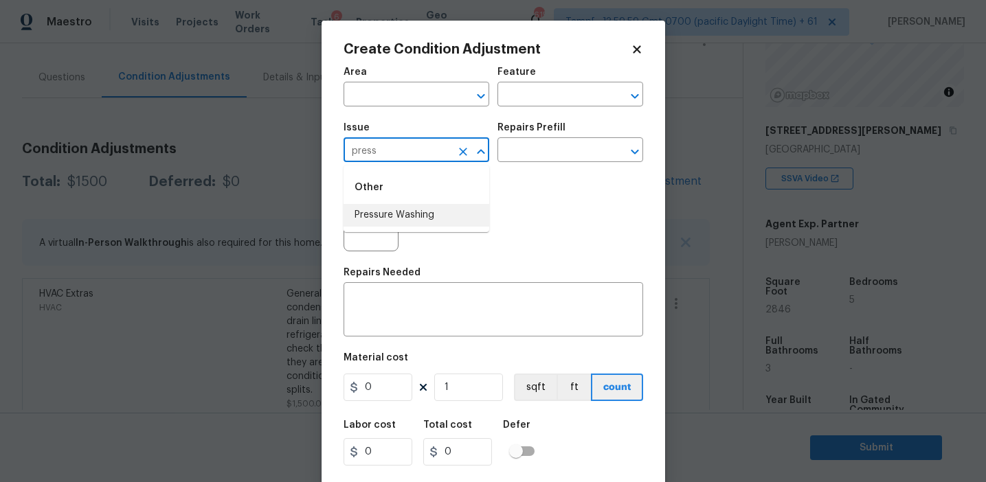
click at [430, 216] on li "Pressure Washing" at bounding box center [416, 215] width 146 height 23
type input "Pressure Washing"
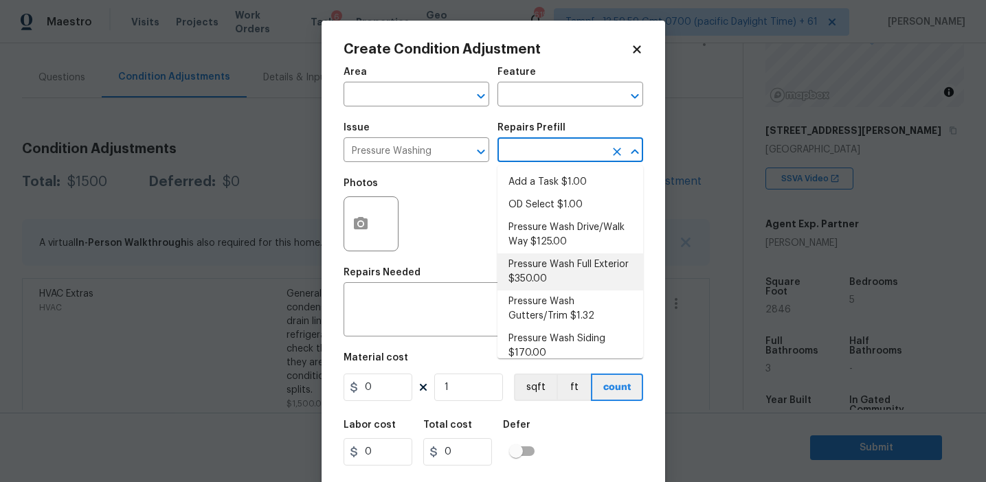
click at [535, 266] on li "Pressure Wash Full Exterior $350.00" at bounding box center [570, 271] width 146 height 37
type input "Siding"
type textarea "Pressure wash the House, Flatwork, Deck and Garage interior."
type input "350"
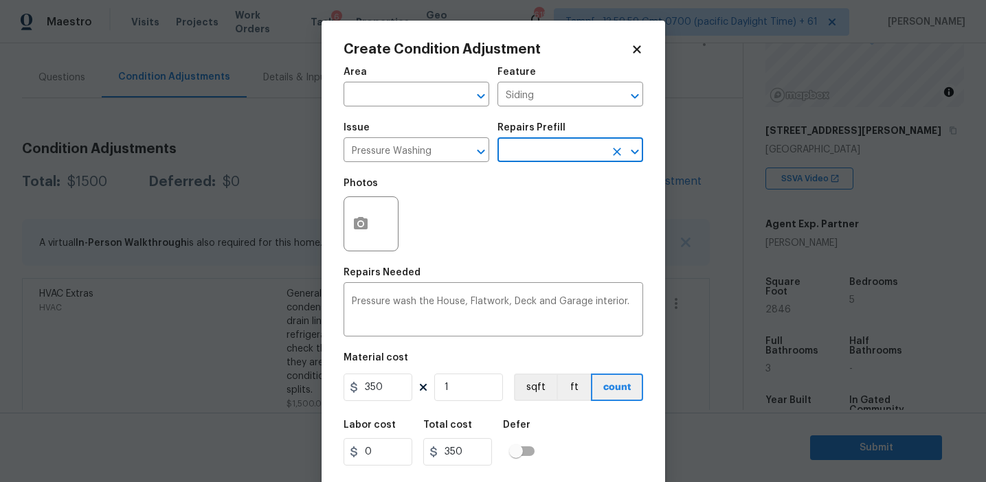
scroll to position [31, 0]
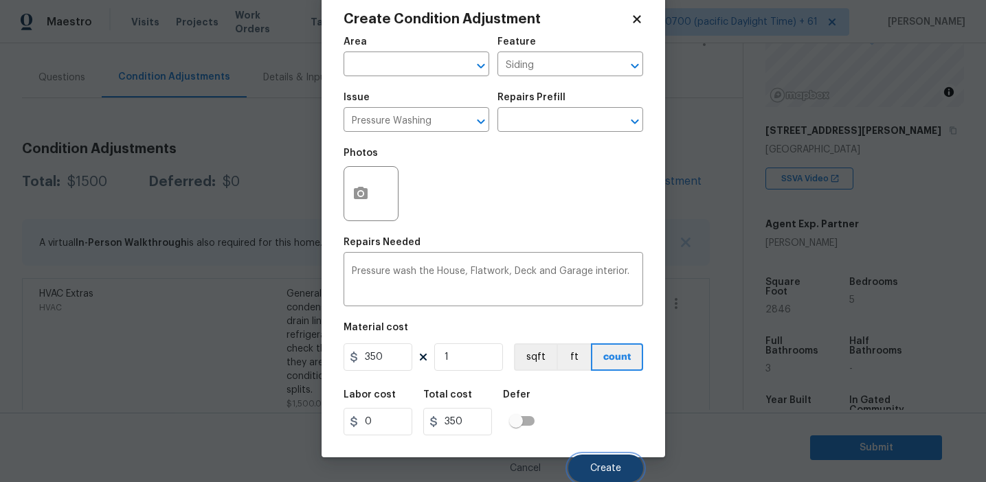
click at [586, 459] on button "Create" at bounding box center [605, 468] width 75 height 27
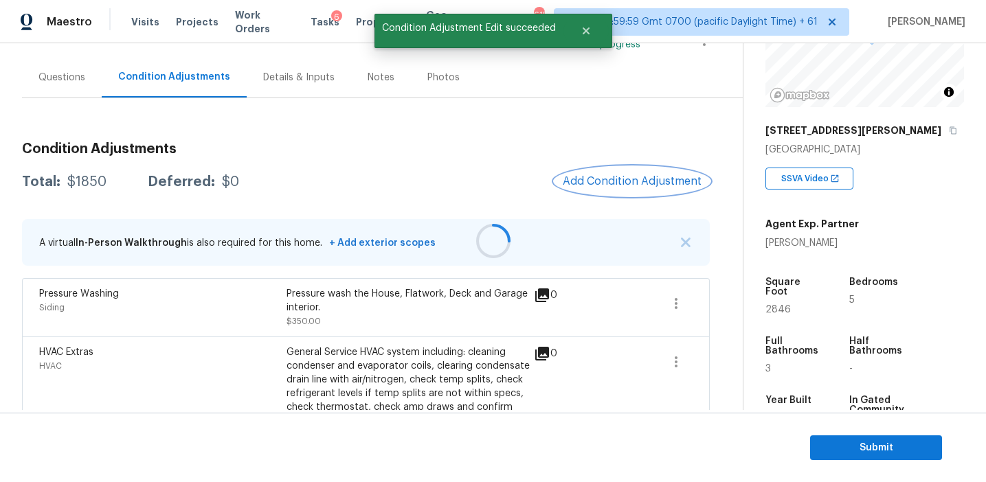
scroll to position [0, 0]
click at [598, 185] on span "Add Condition Adjustment" at bounding box center [632, 181] width 139 height 12
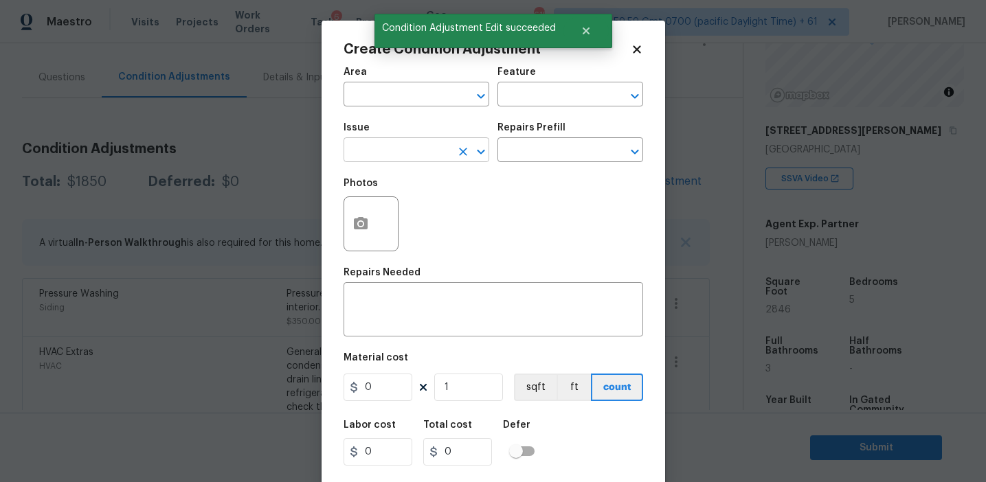
click at [370, 149] on input "text" at bounding box center [396, 151] width 107 height 21
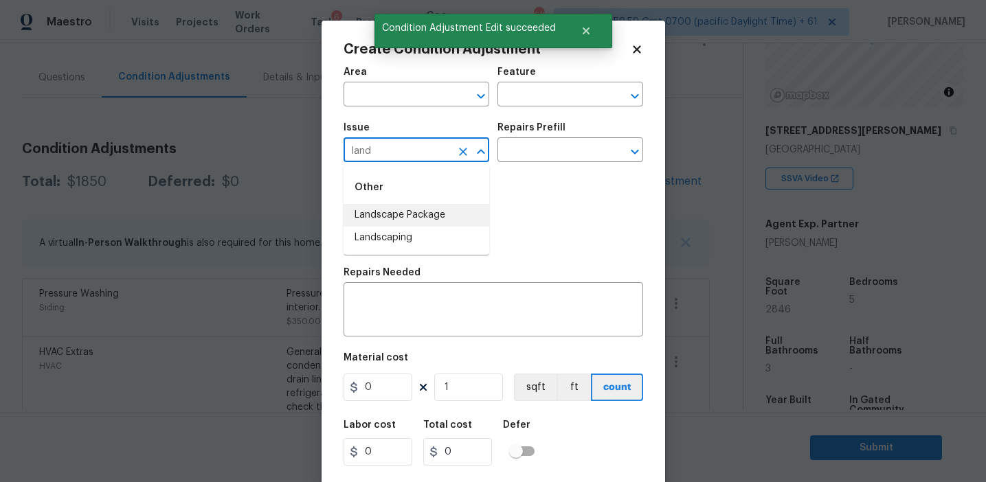
click at [397, 212] on li "Landscape Package" at bounding box center [416, 215] width 146 height 23
type input "Landscape Package"
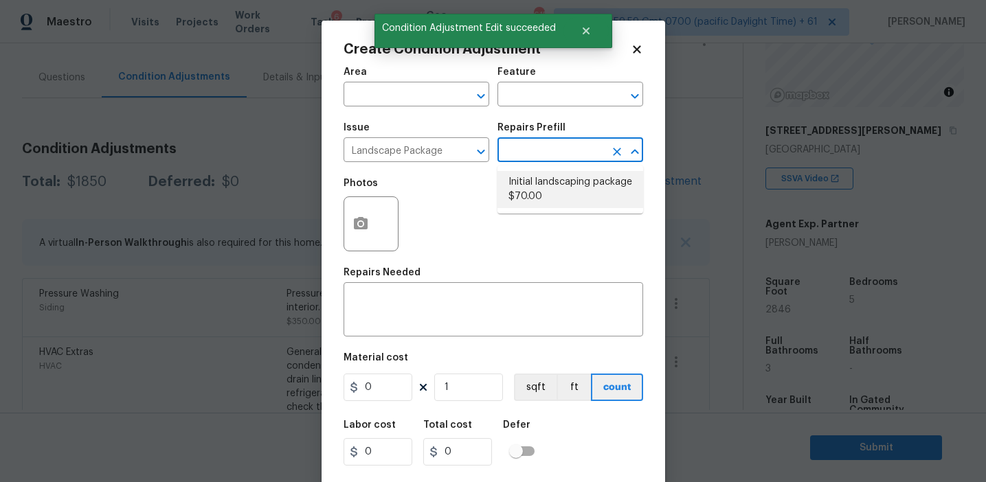
click at [519, 178] on li "Initial landscaping package $70.00" at bounding box center [570, 189] width 146 height 37
type input "Home Readiness Packages"
type textarea "Mowing of grass up to 6" in height. Mow, edge along driveways & sidewalks, trim…"
type input "70"
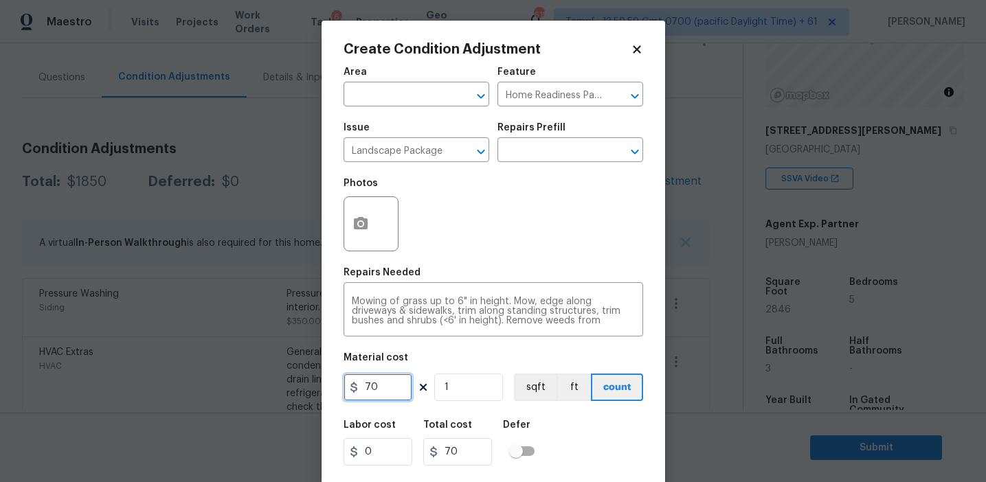
click at [368, 382] on input "70" at bounding box center [377, 387] width 69 height 27
type input "300"
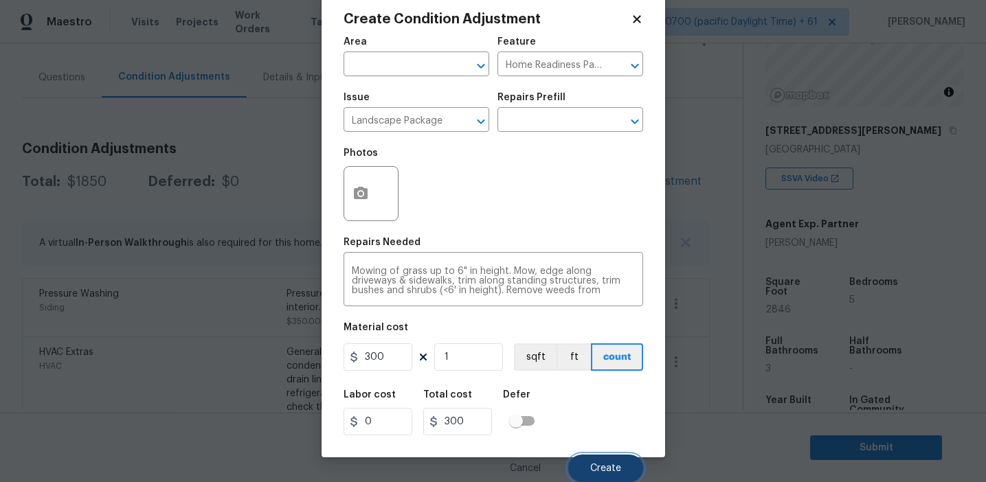
click at [595, 470] on span "Create" at bounding box center [605, 469] width 31 height 10
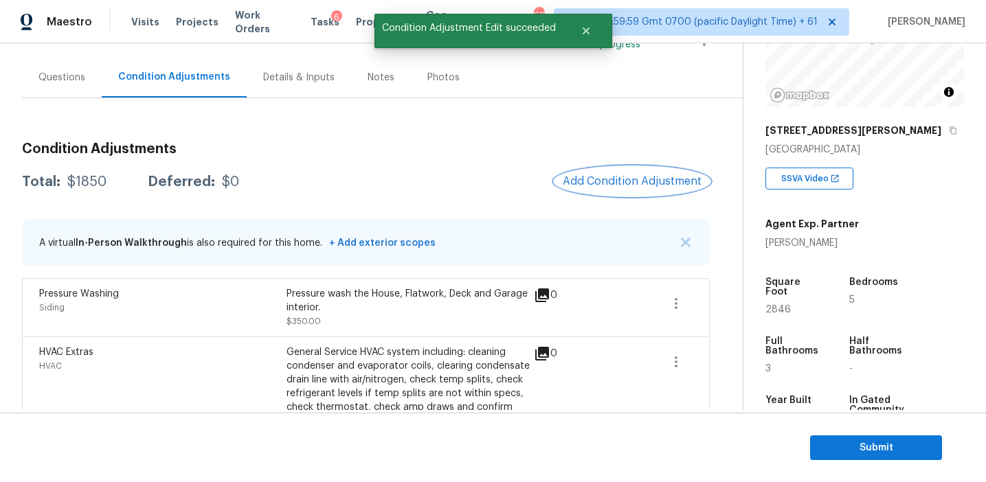
scroll to position [0, 0]
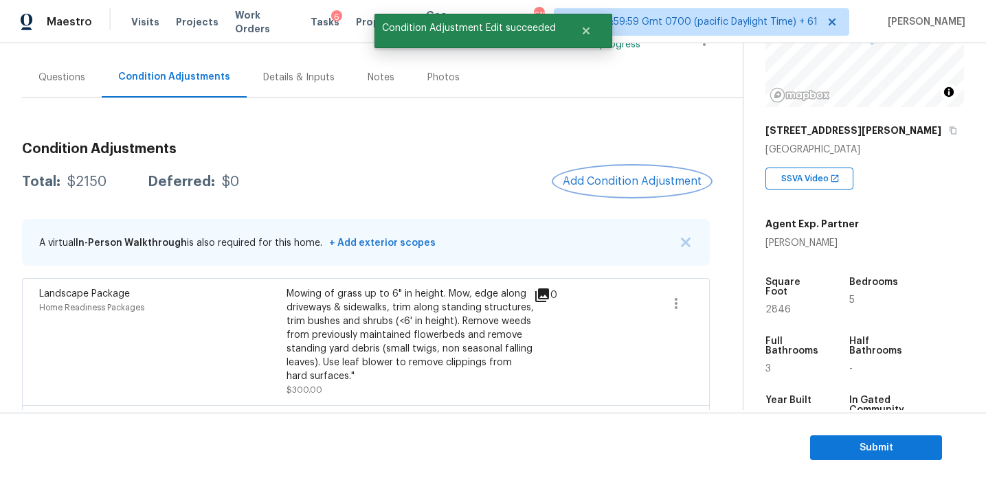
click at [591, 179] on span "Add Condition Adjustment" at bounding box center [632, 181] width 139 height 12
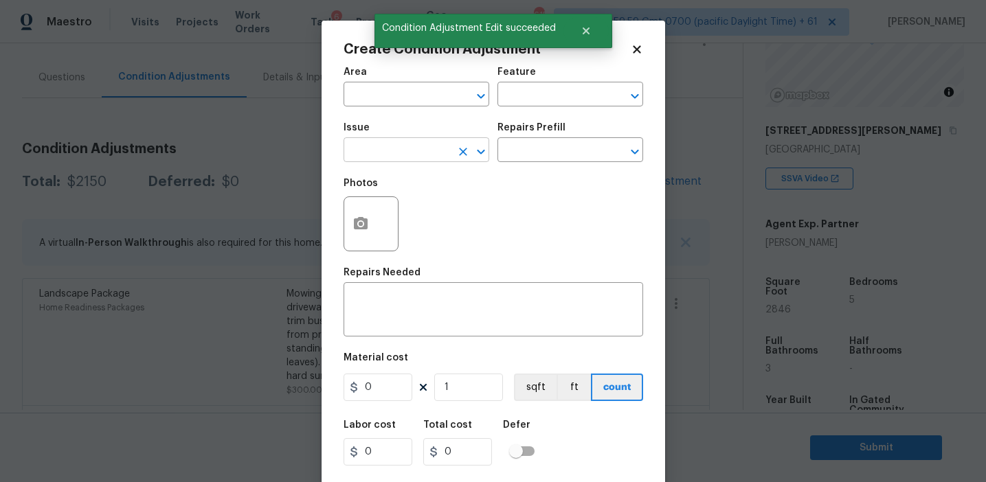
click at [388, 160] on input "text" at bounding box center [396, 151] width 107 height 21
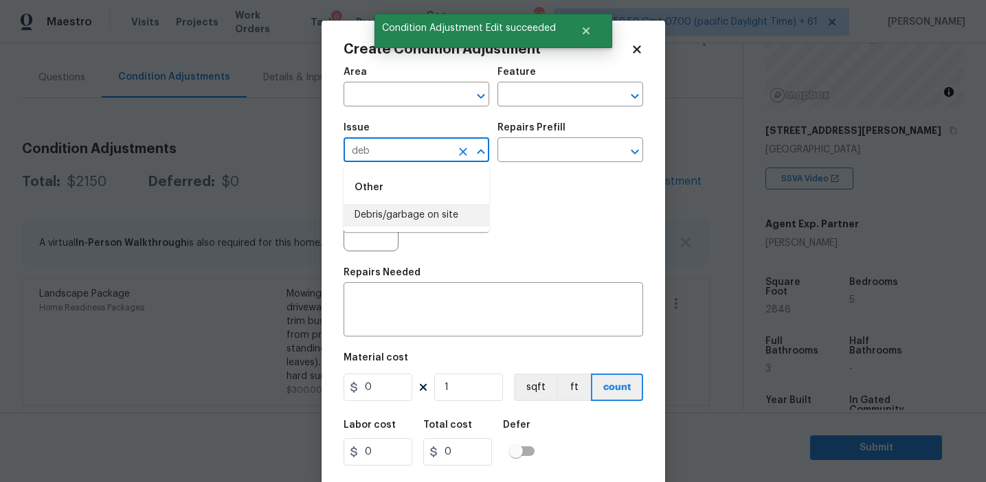
click at [409, 218] on li "Debris/garbage on site" at bounding box center [416, 215] width 146 height 23
type input "Debris/garbage on site"
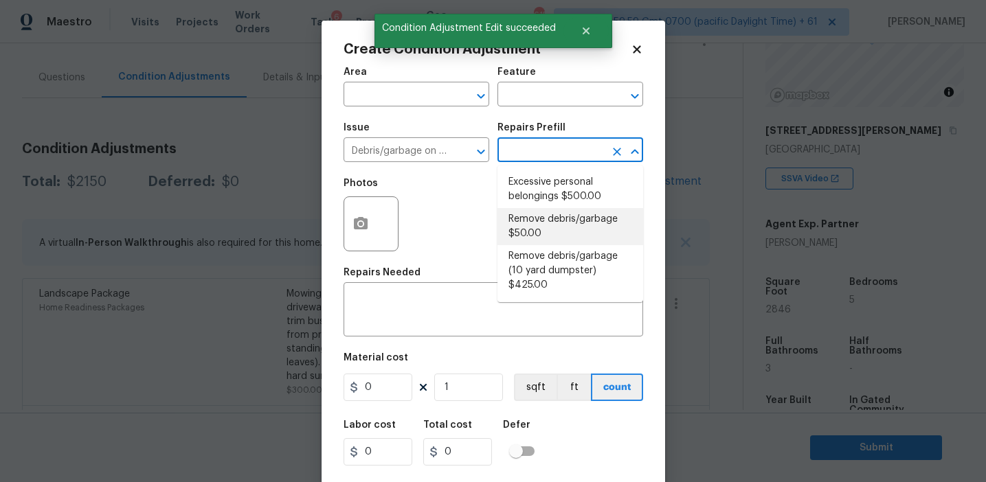
click at [547, 217] on li "Remove debris/garbage $50.00" at bounding box center [570, 226] width 146 height 37
type textarea "Remove, haul off, and properly dispose of any debris left by seller to offsite …"
type input "50"
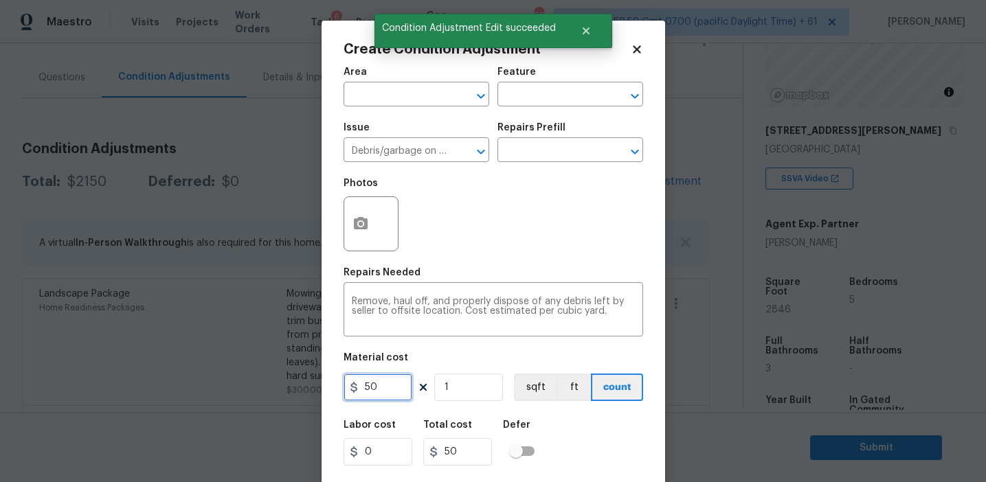
click at [364, 386] on input "50" at bounding box center [377, 387] width 69 height 27
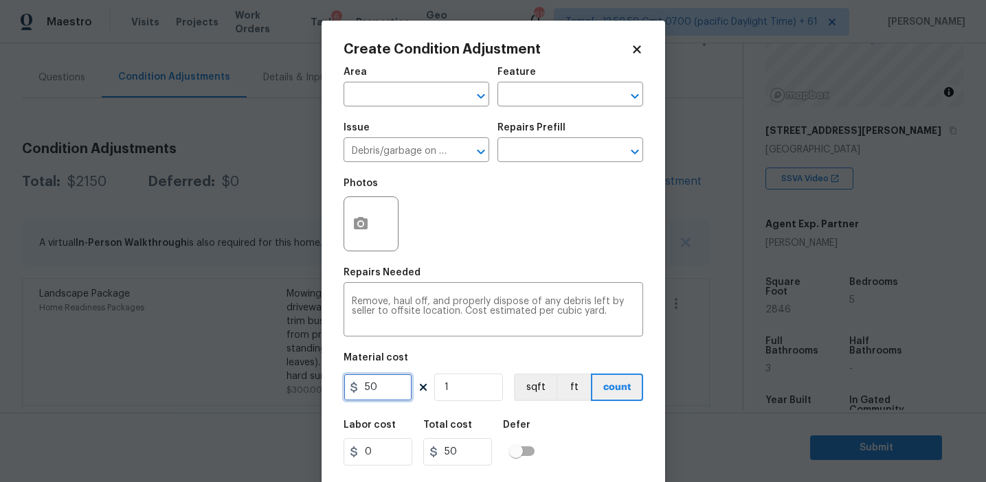
click at [372, 386] on input "50" at bounding box center [377, 387] width 69 height 27
type input "1000"
click at [387, 303] on textarea "Remove, haul off, and properly dispose of any debris left by seller to offsite …" at bounding box center [493, 311] width 283 height 29
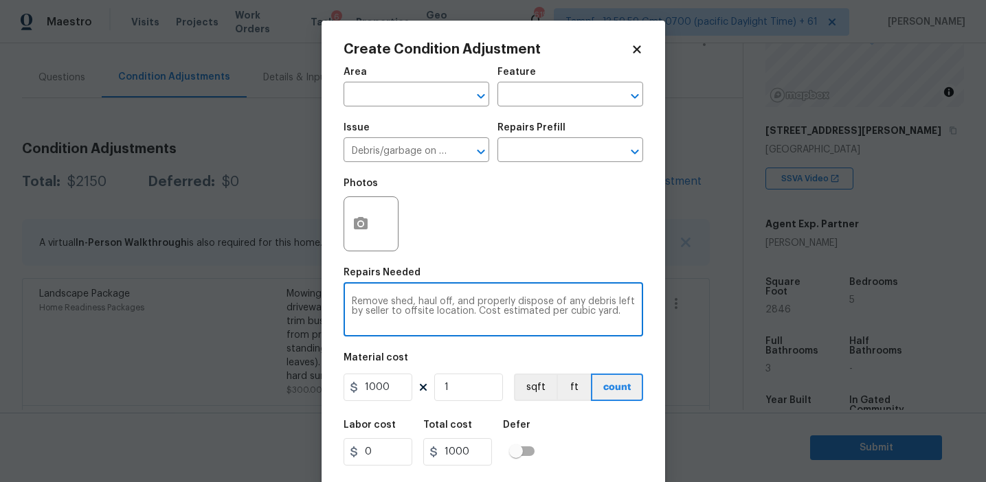
type textarea "Remove shed, haul off, and properly dispose of any debris left by seller to off…"
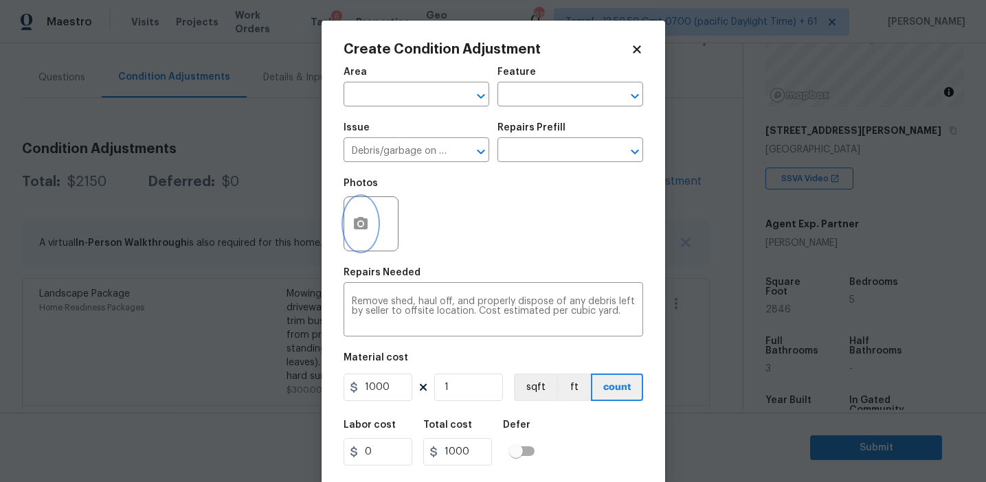
click at [362, 217] on icon "button" at bounding box center [360, 224] width 16 height 16
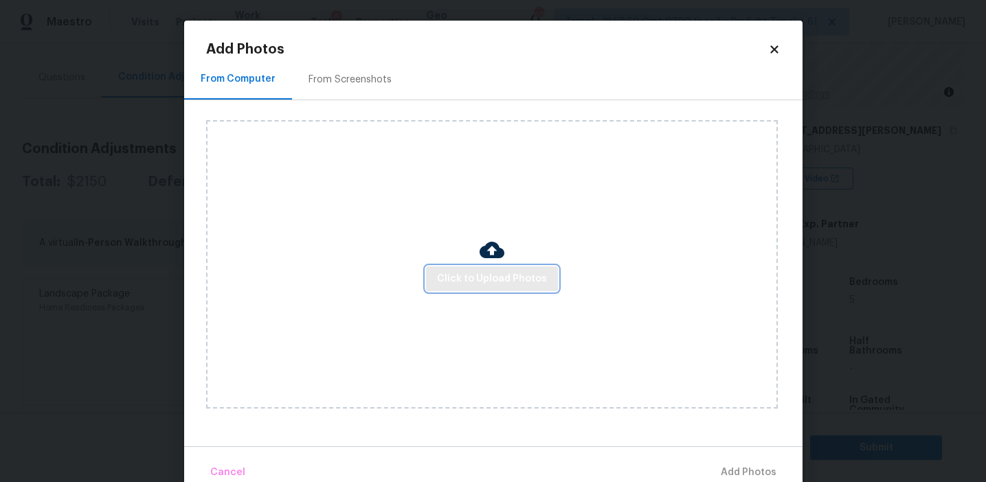
click at [492, 283] on span "Click to Upload Photos" at bounding box center [492, 279] width 110 height 17
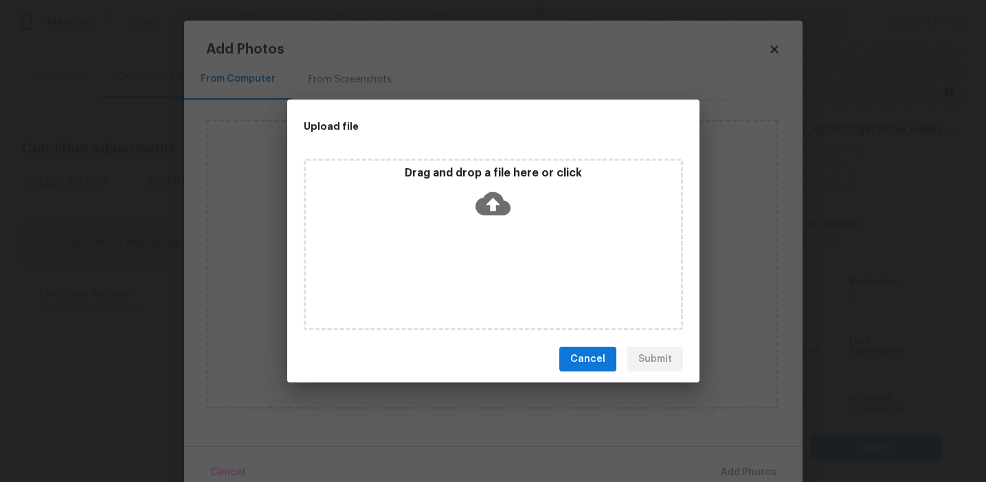
click at [492, 195] on icon at bounding box center [492, 203] width 35 height 23
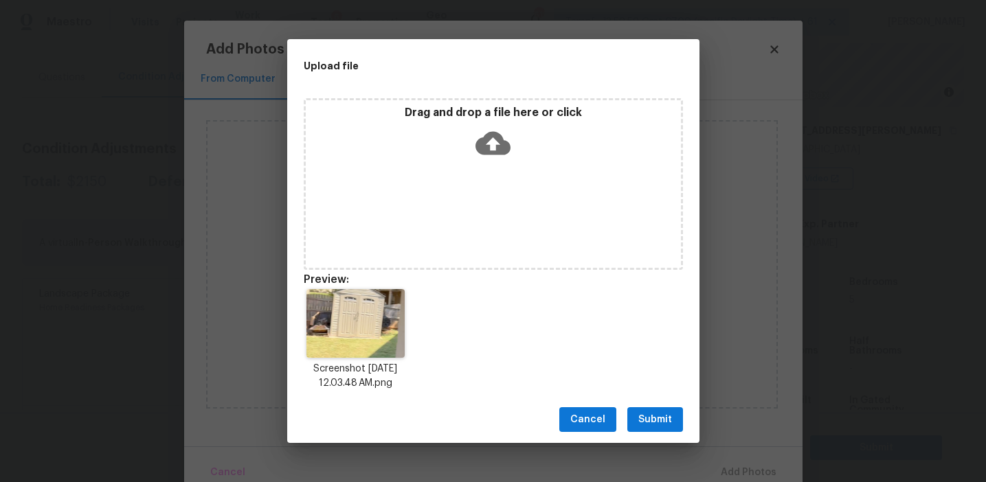
click at [650, 413] on span "Submit" at bounding box center [655, 419] width 34 height 17
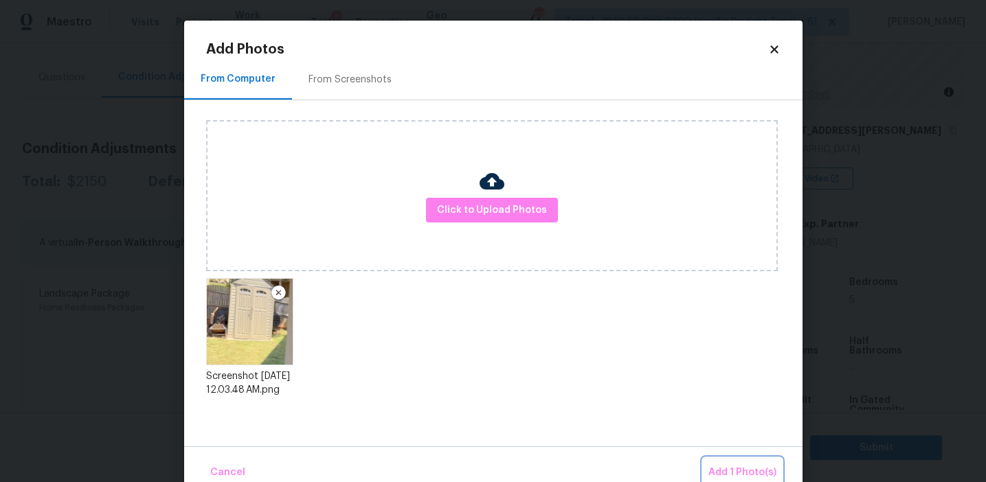
click at [723, 465] on span "Add 1 Photo(s)" at bounding box center [742, 472] width 68 height 17
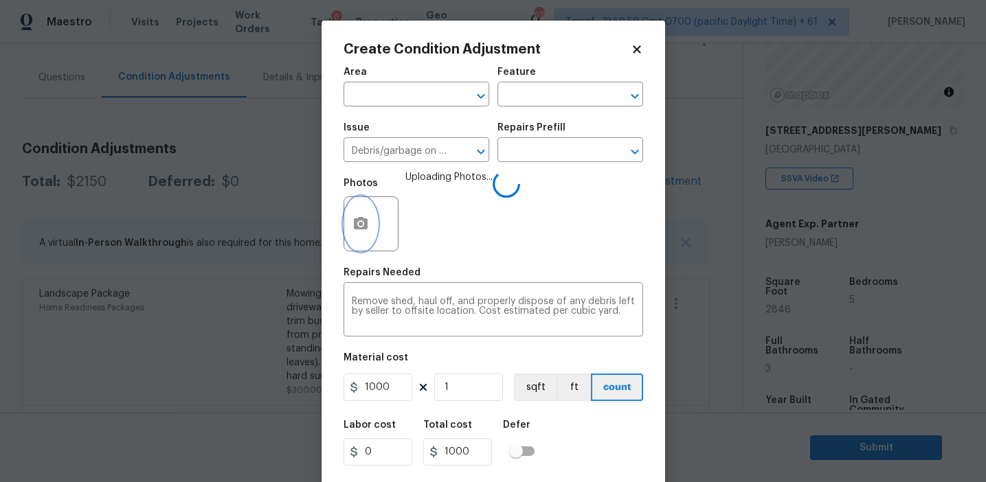
scroll to position [31, 0]
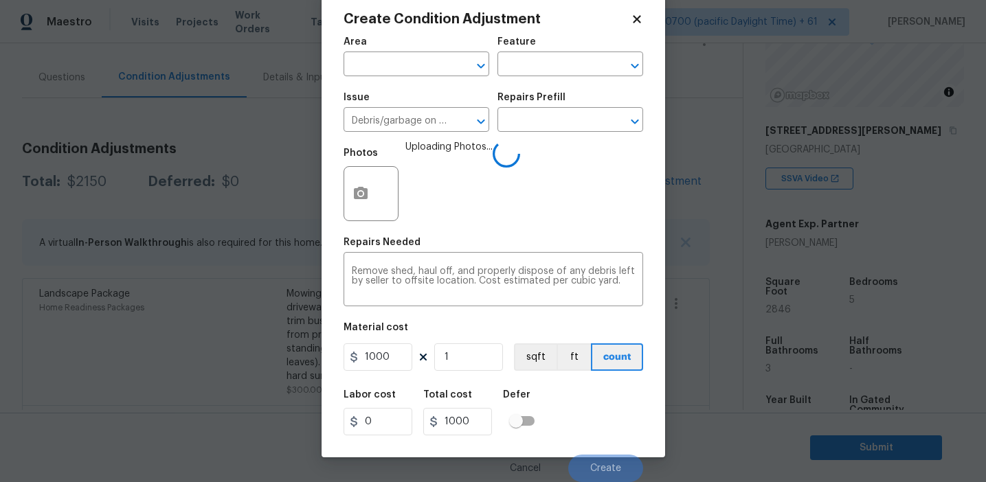
click at [580, 413] on div "Labor cost 0 Total cost 1000 Defer" at bounding box center [492, 413] width 299 height 62
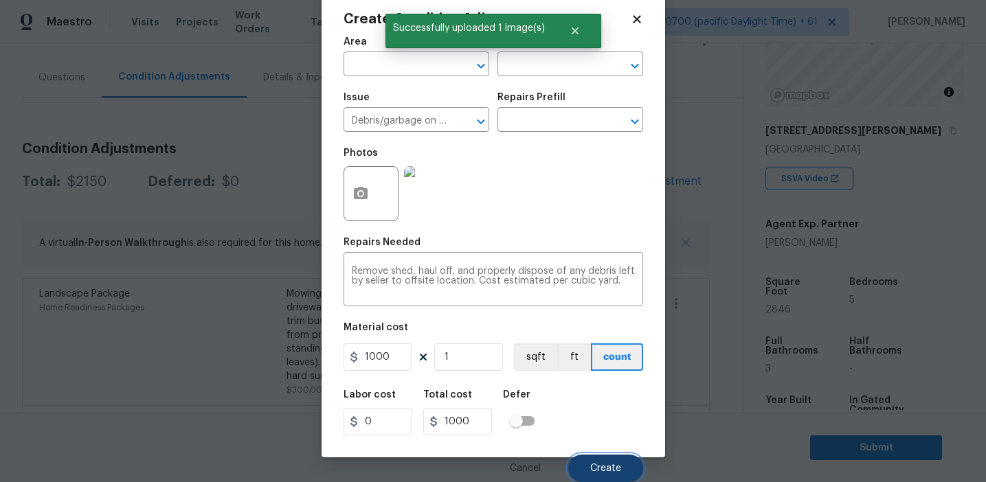
click at [598, 473] on button "Create" at bounding box center [605, 468] width 75 height 27
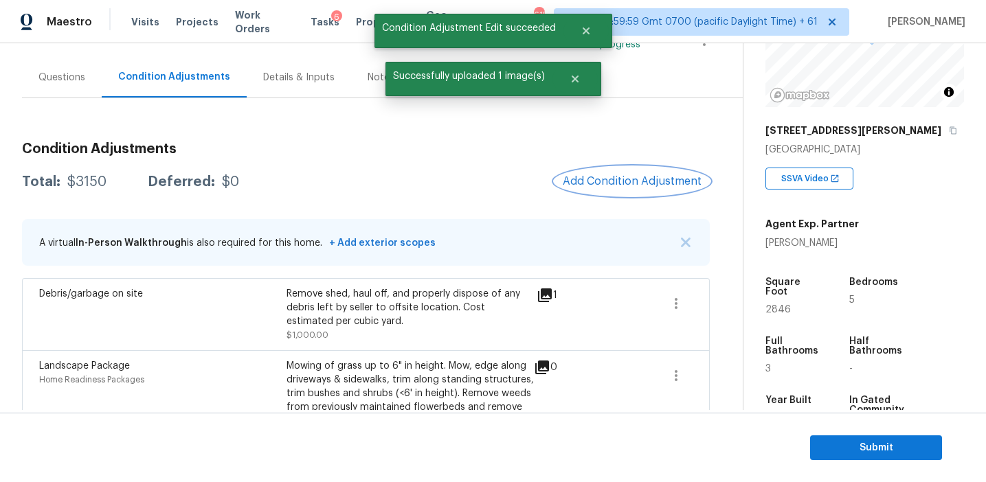
scroll to position [0, 0]
click at [622, 183] on span "Add Condition Adjustment" at bounding box center [632, 181] width 139 height 12
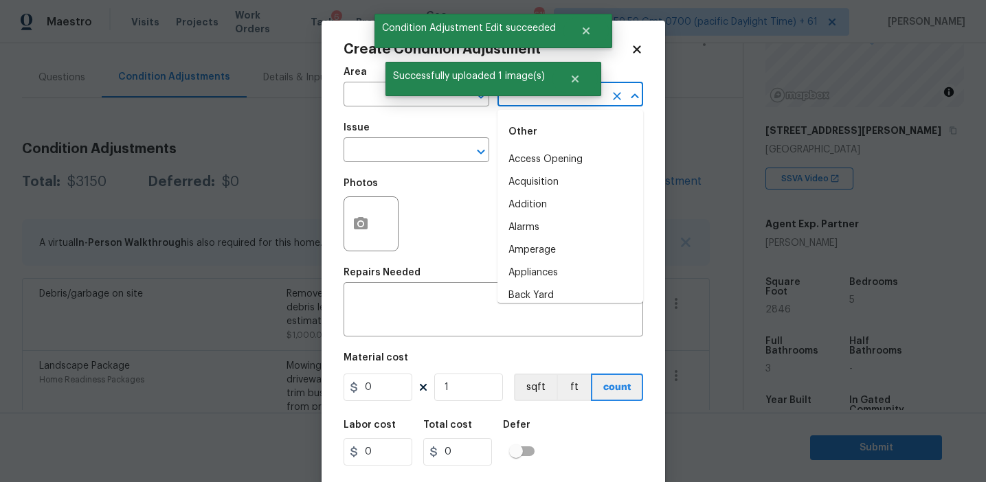
click at [512, 103] on input "text" at bounding box center [550, 95] width 107 height 21
click at [536, 158] on li "Overall" at bounding box center [570, 159] width 146 height 23
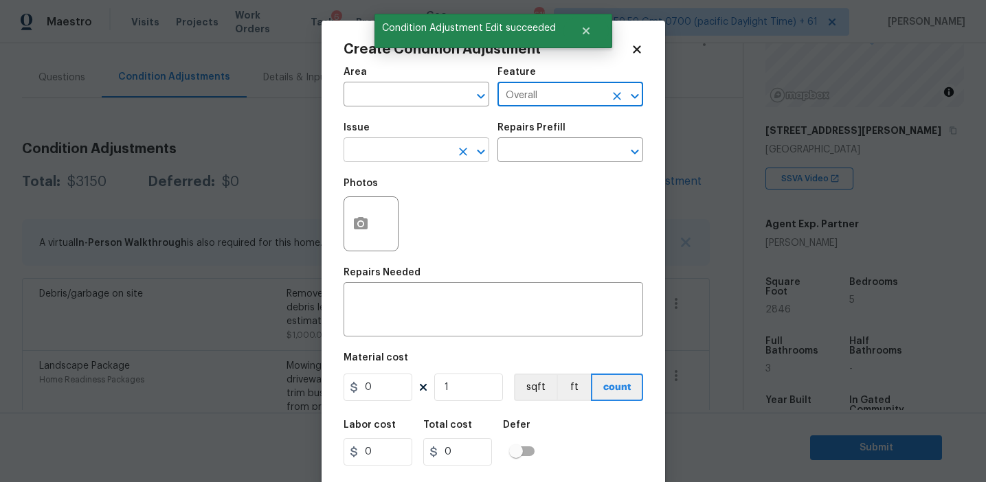
type input "Overall"
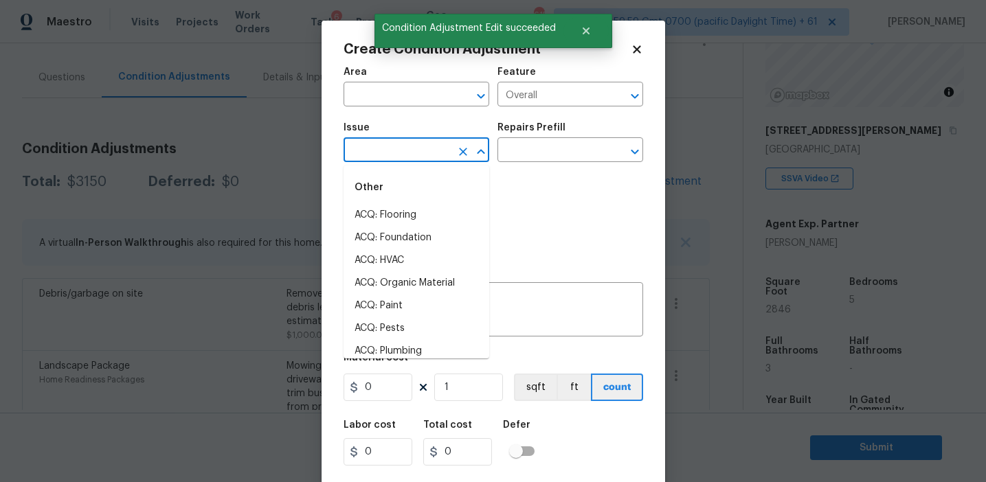
click at [411, 154] on input "text" at bounding box center [396, 151] width 107 height 21
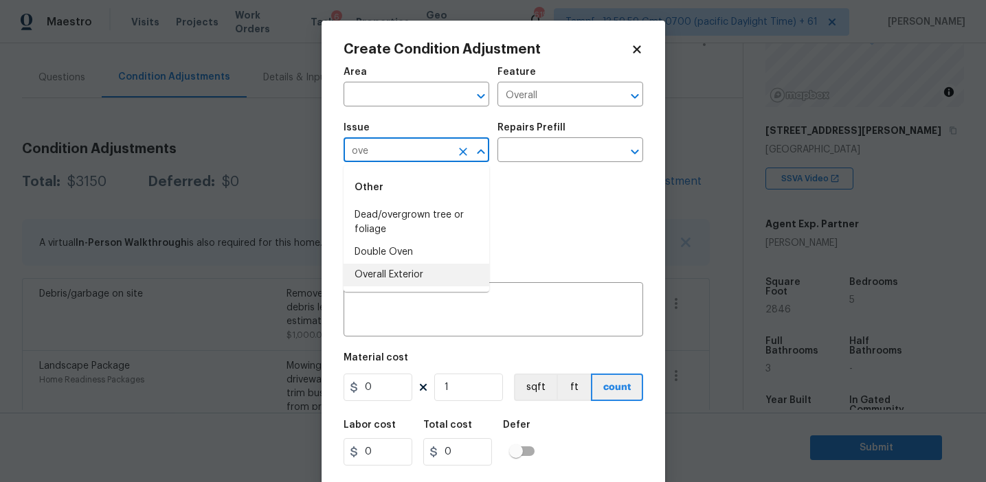
click at [418, 268] on li "Overall Exterior" at bounding box center [416, 275] width 146 height 23
type input "Overall Exterior"
click at [445, 294] on div "x ​" at bounding box center [492, 311] width 299 height 51
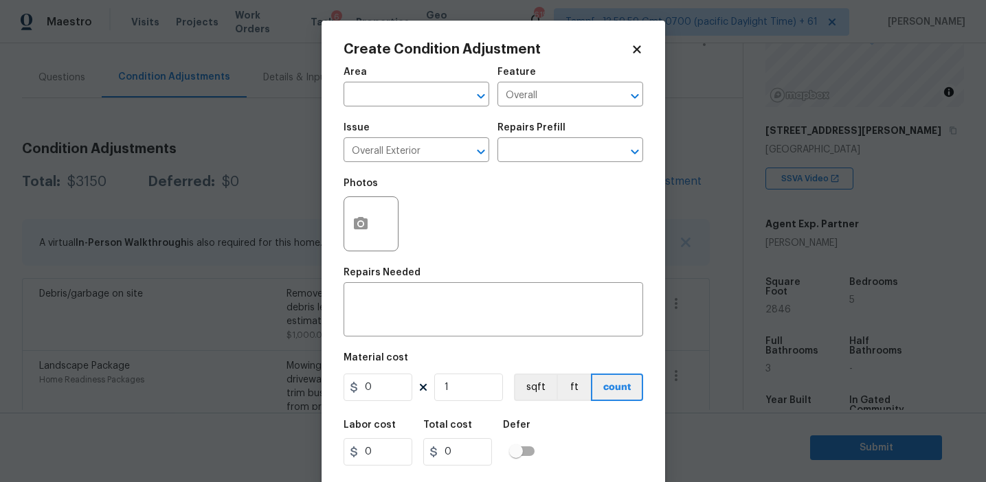
paste textarea "Overall exterior repairs (siding, stucco, fencing, soffit, eaves, trims, fascia…"
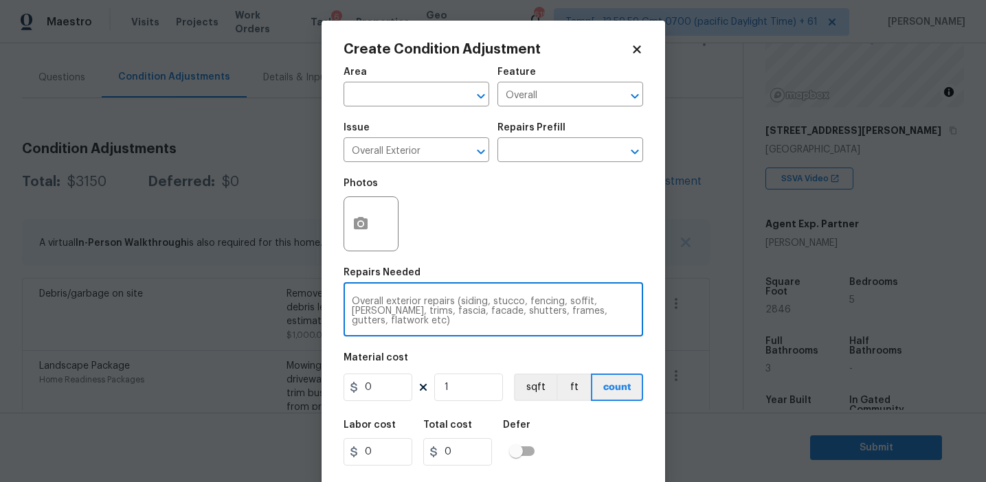
type textarea "Overall exterior repairs (siding, stucco, fencing, soffit, eaves, trims, fascia…"
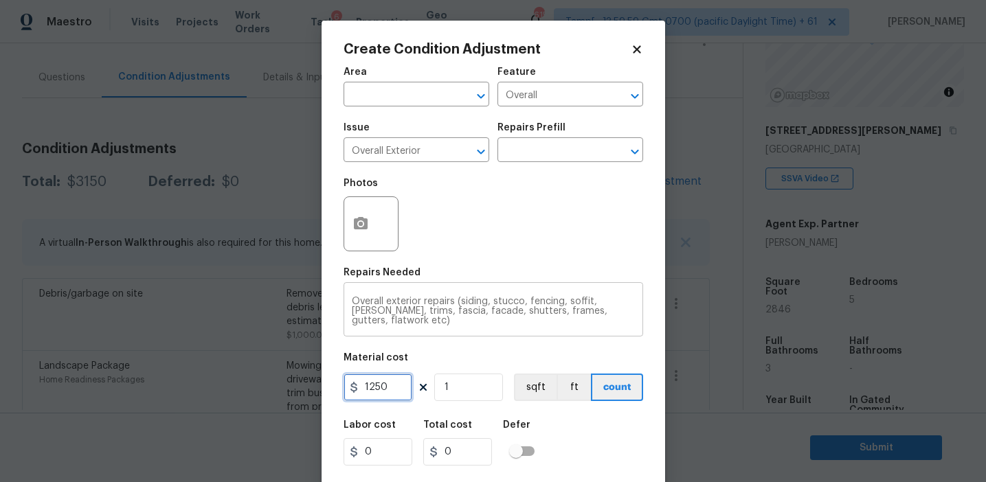
type input "1250"
click at [360, 229] on icon "button" at bounding box center [361, 223] width 14 height 12
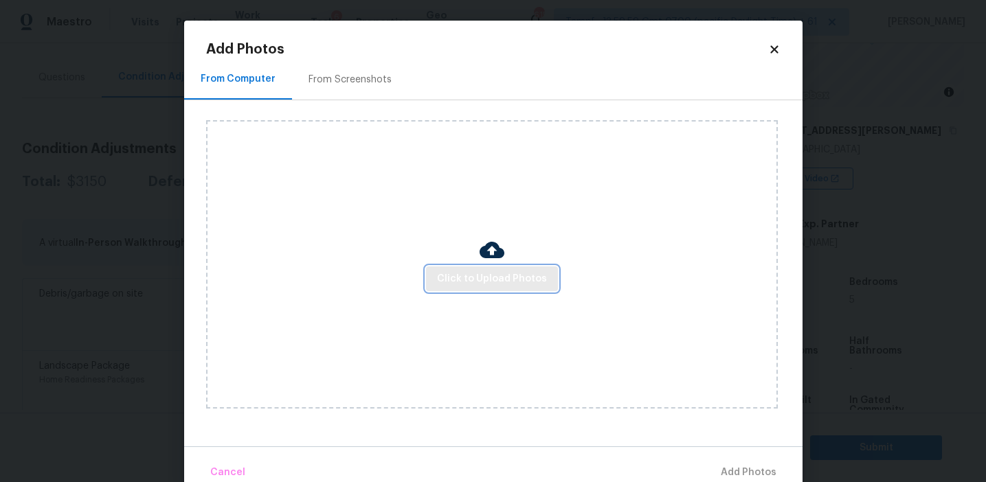
click at [451, 288] on button "Click to Upload Photos" at bounding box center [492, 278] width 132 height 25
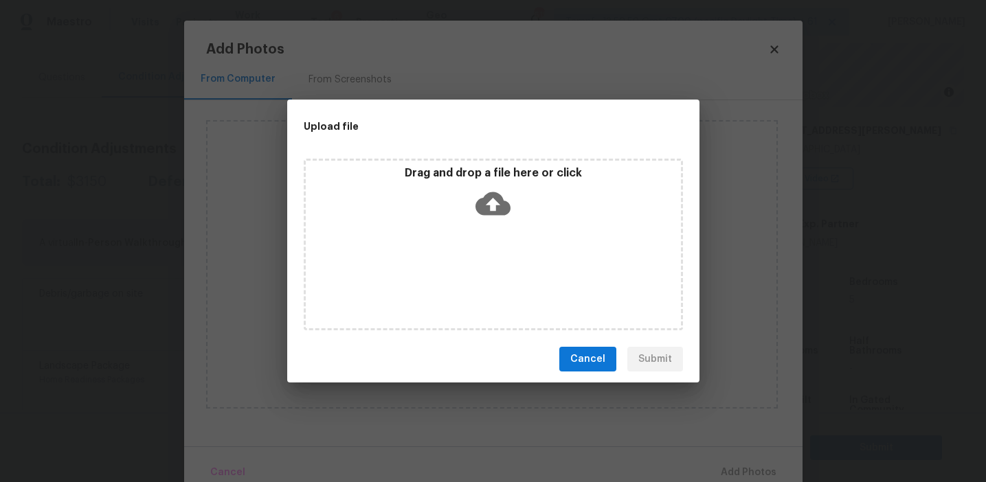
click at [458, 163] on div "Drag and drop a file here or click" at bounding box center [493, 245] width 379 height 172
